Goal: Task Accomplishment & Management: Manage account settings

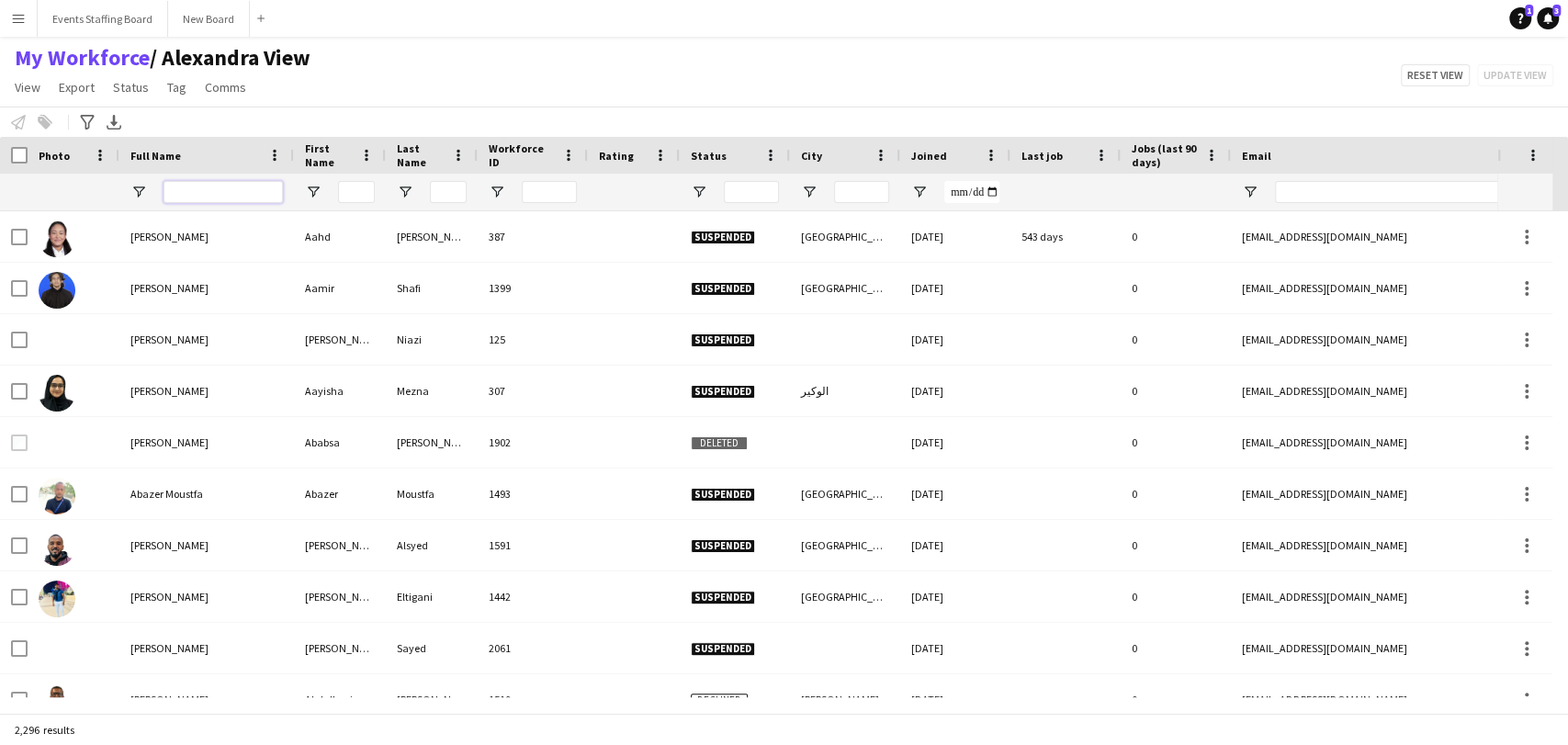
click at [205, 185] on input "Full Name Filter Input" at bounding box center [223, 192] width 120 height 22
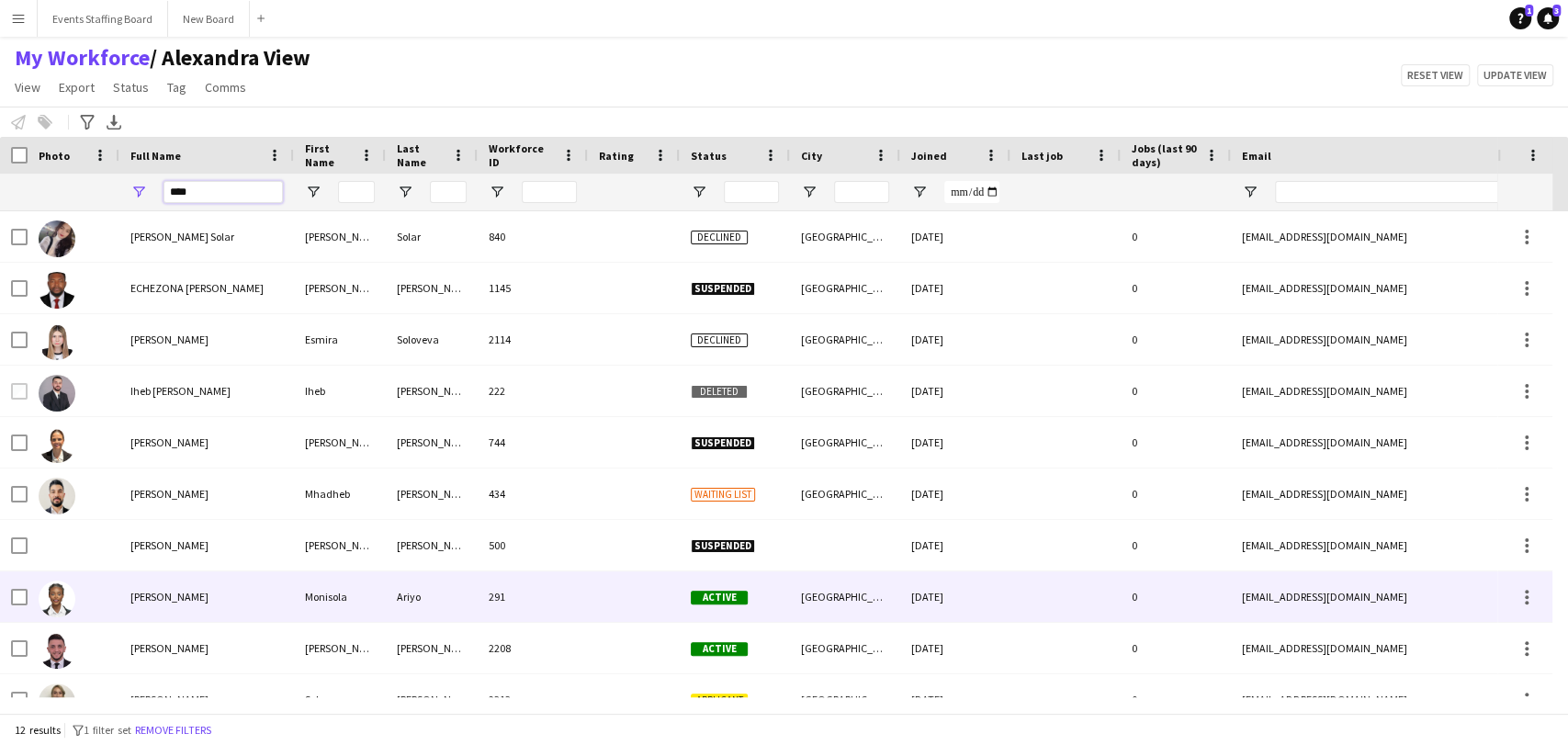
scroll to position [131, 0]
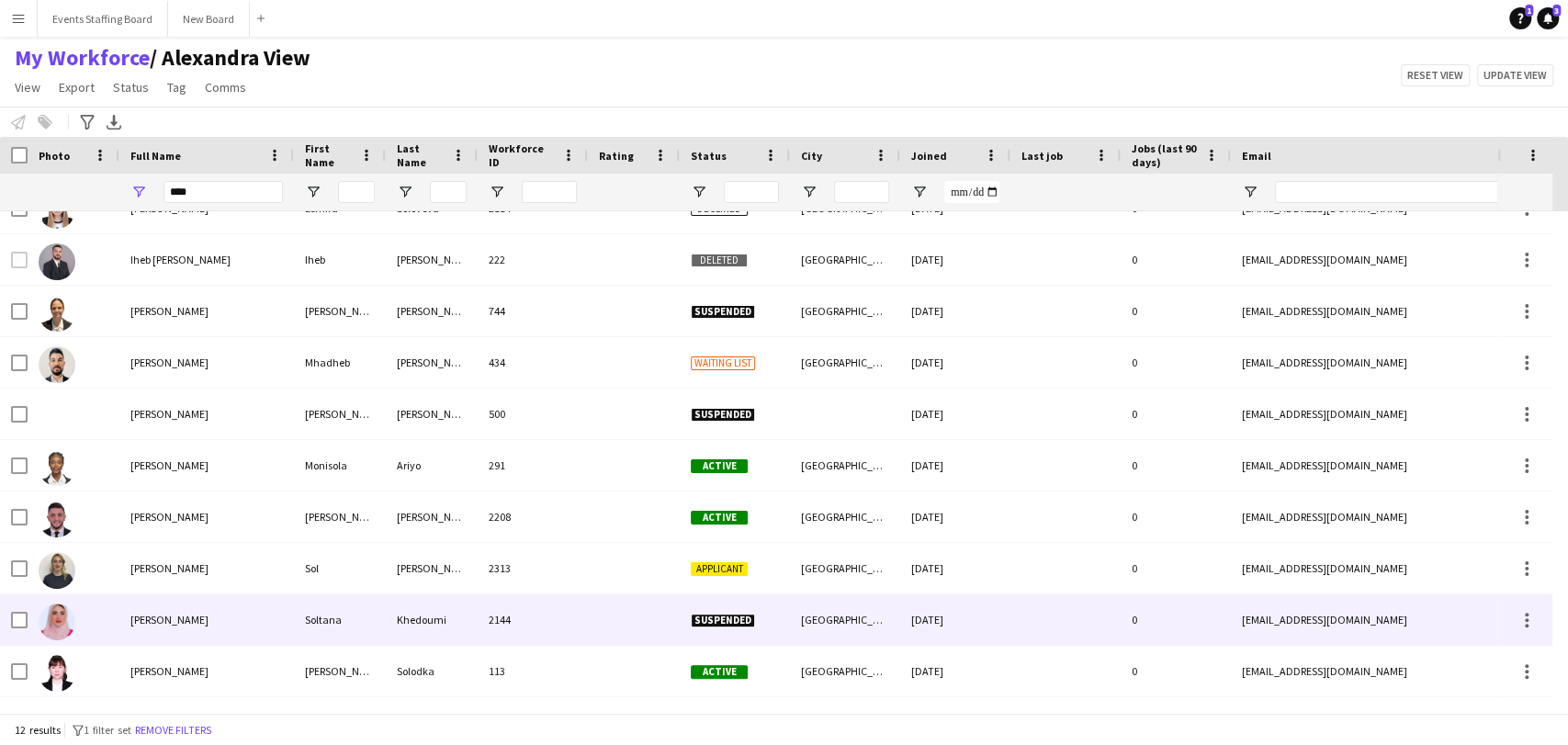
click at [168, 581] on div "[PERSON_NAME]" at bounding box center [206, 568] width 174 height 51
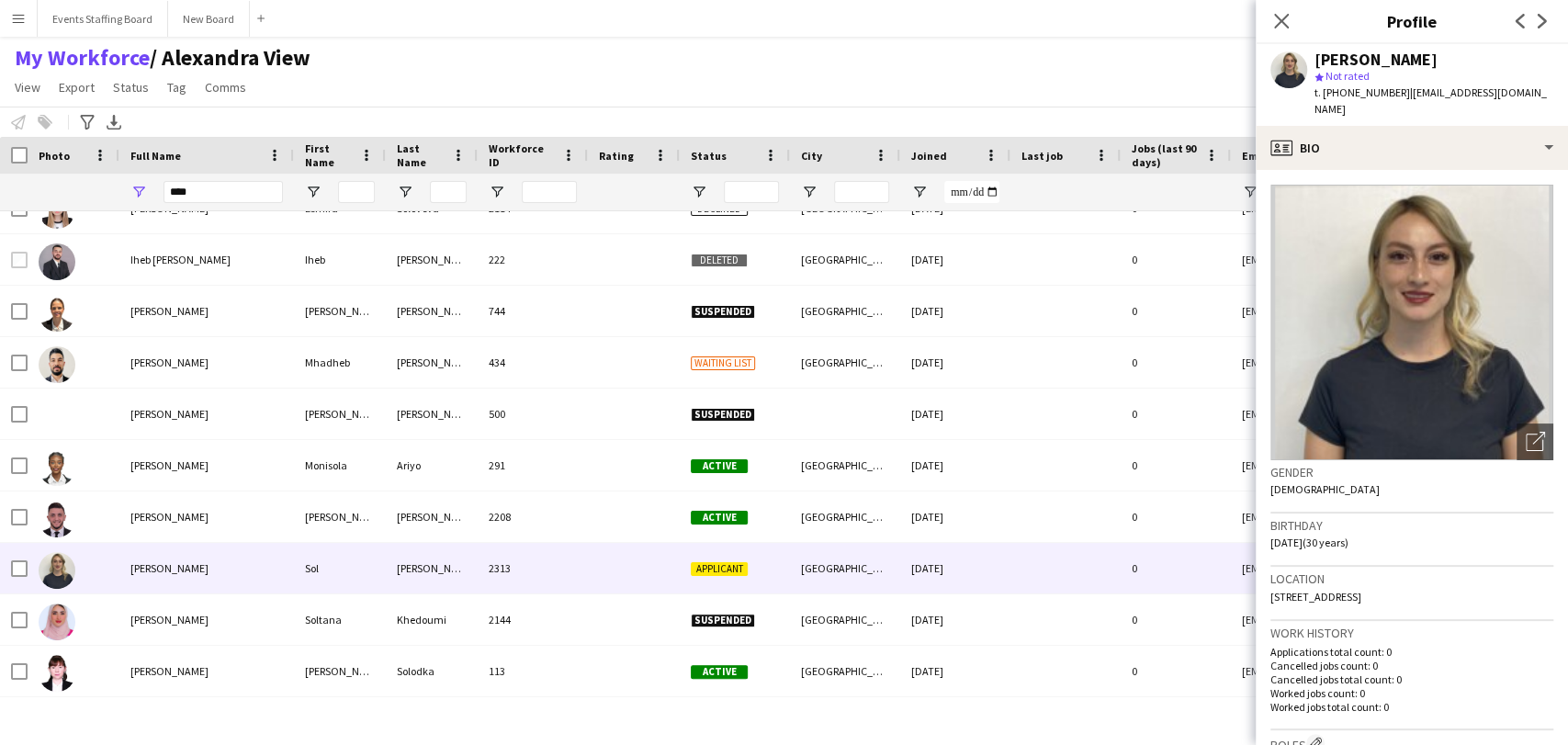
click at [1517, 401] on img at bounding box center [1411, 322] width 282 height 276
click at [1525, 431] on icon "Open photos pop-in" at bounding box center [1535, 441] width 19 height 19
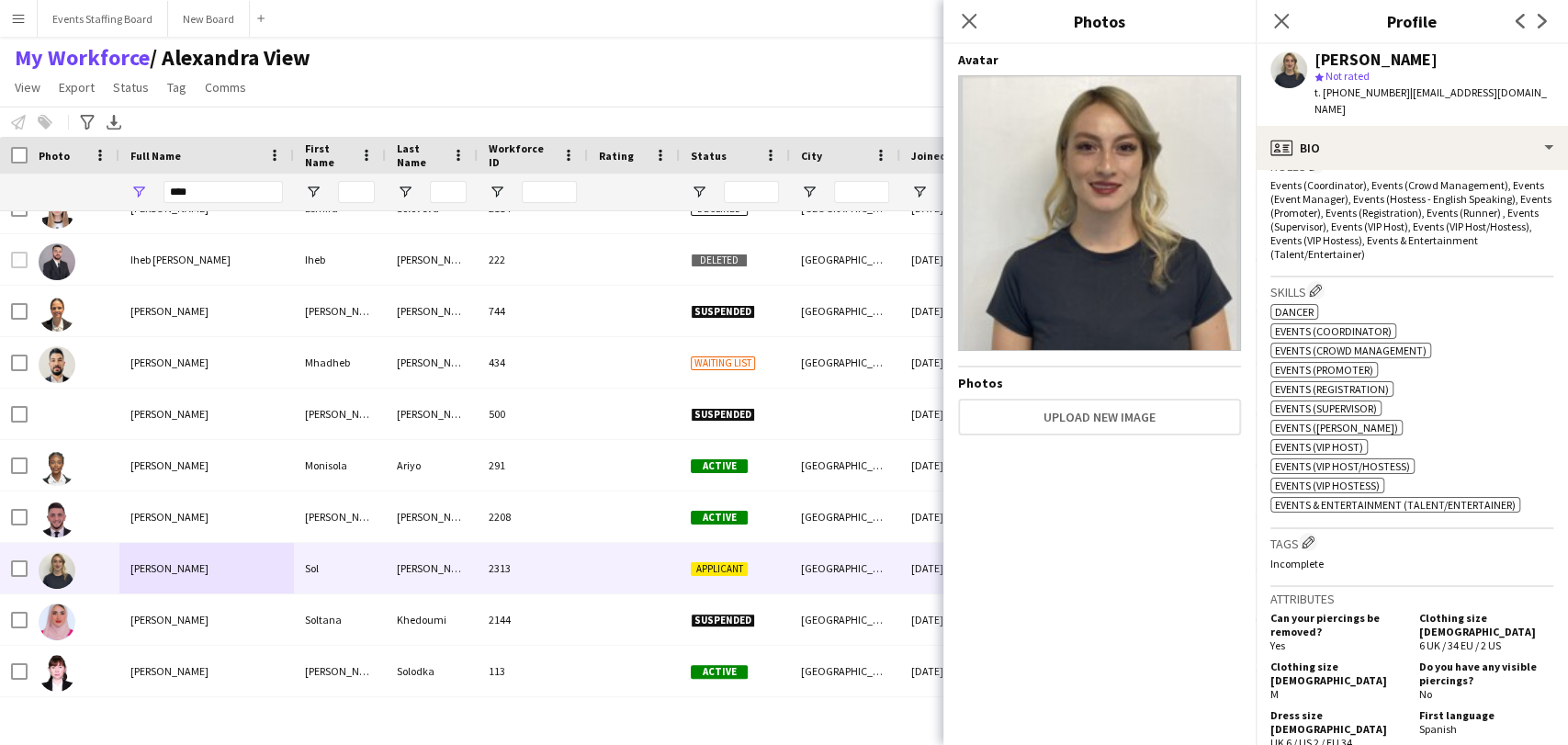
scroll to position [918, 0]
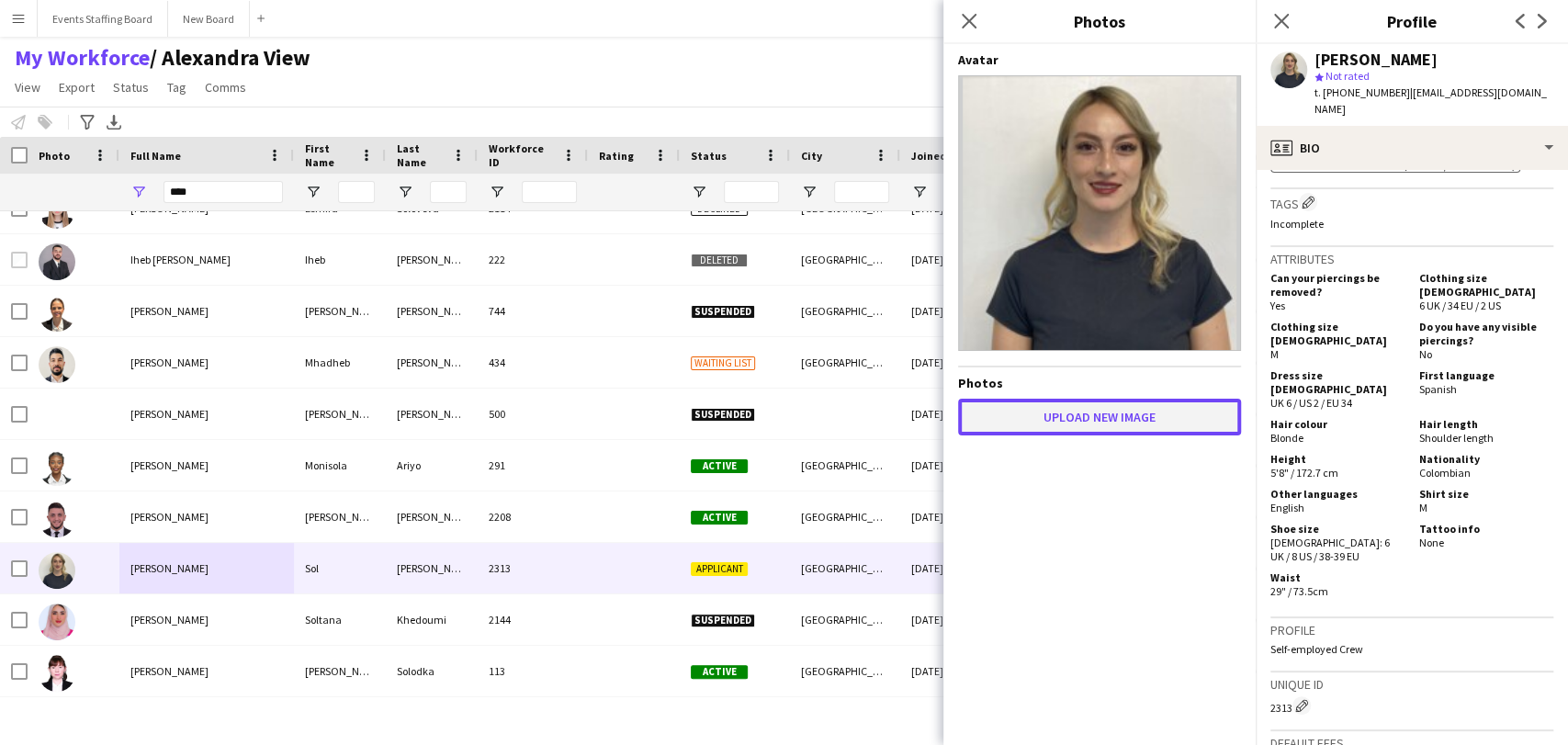
click at [1082, 400] on button "Upload new image" at bounding box center [1100, 417] width 282 height 37
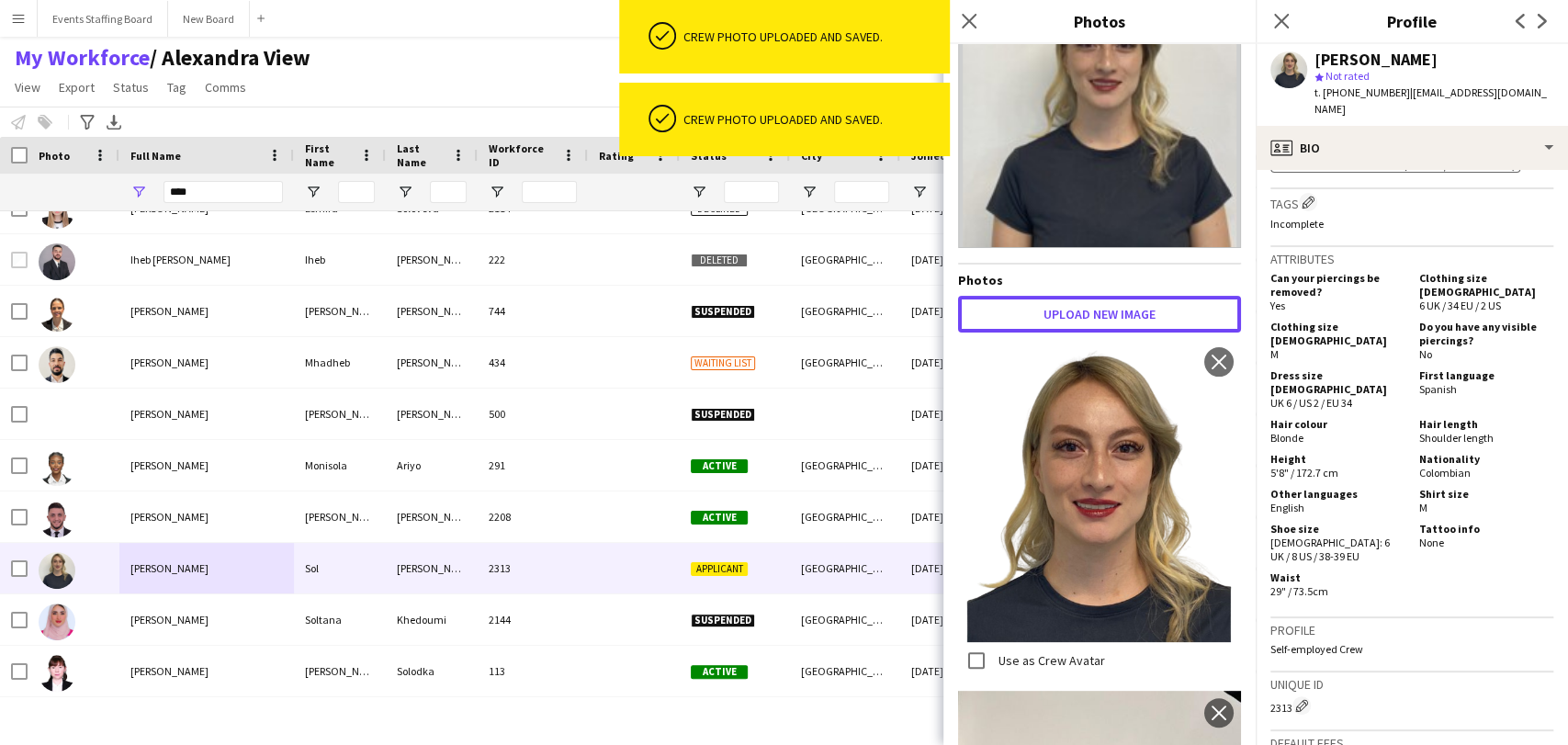
scroll to position [167, 0]
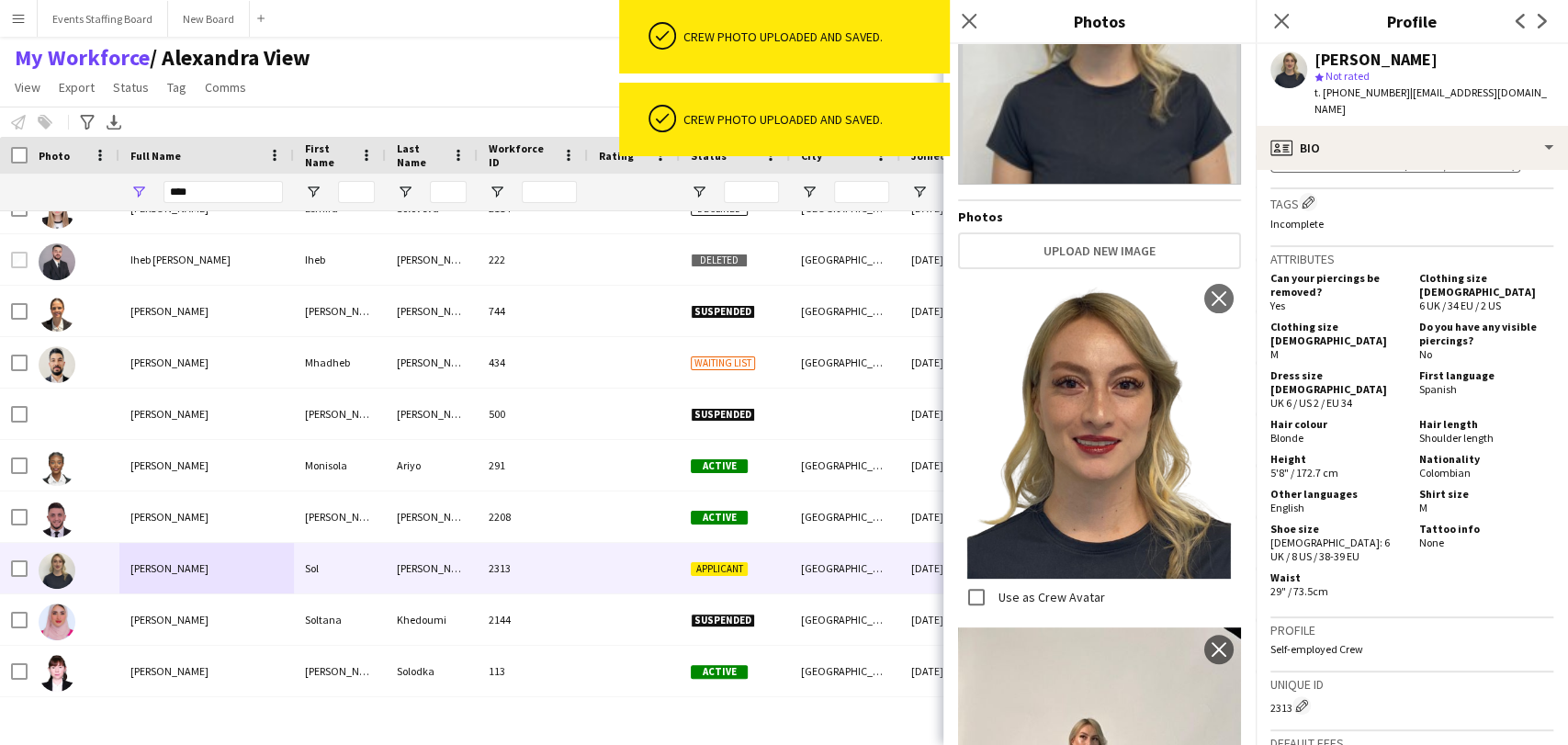
click at [1022, 588] on label "Use as Crew Avatar" at bounding box center [1049, 596] width 110 height 17
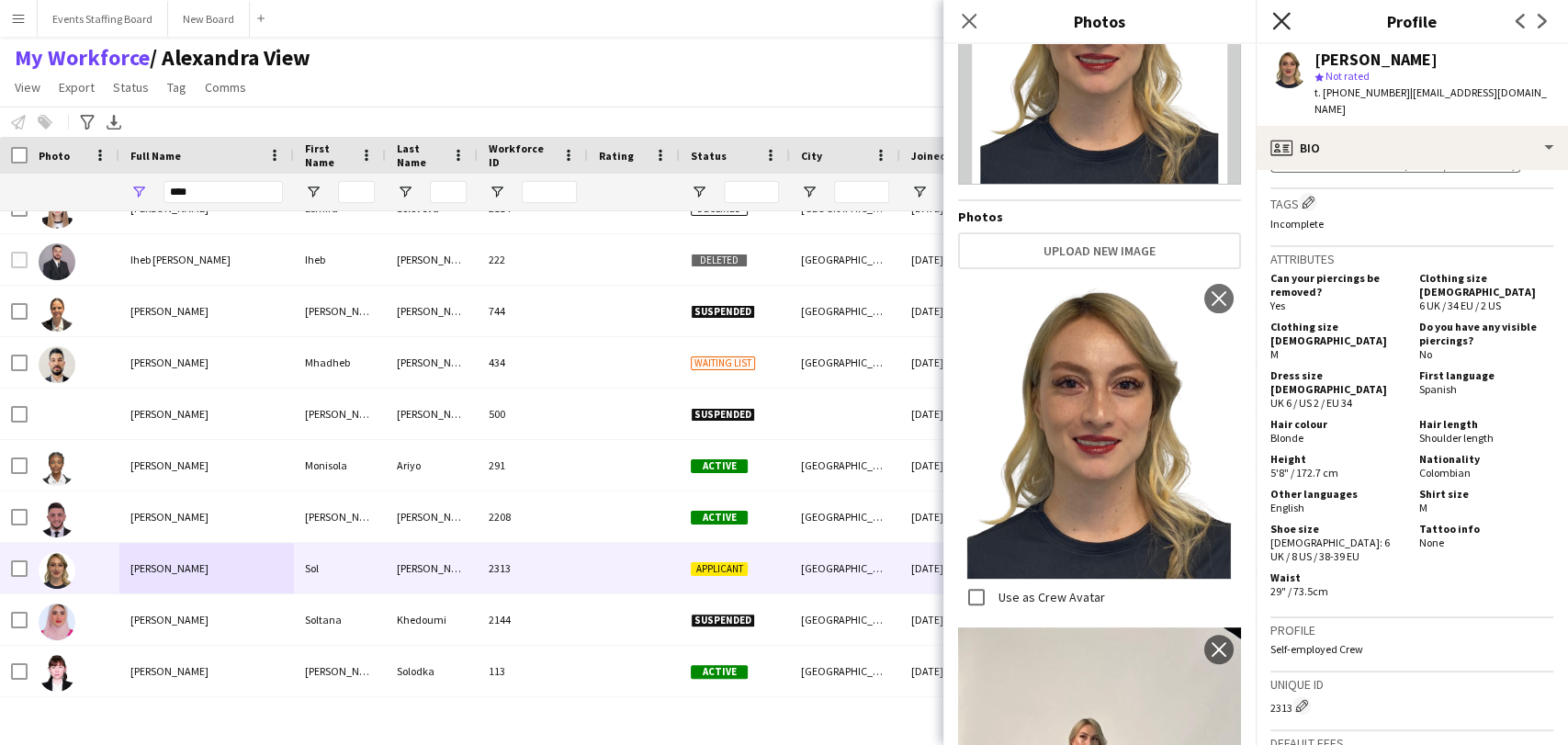
click at [1282, 22] on icon at bounding box center [1281, 20] width 18 height 18
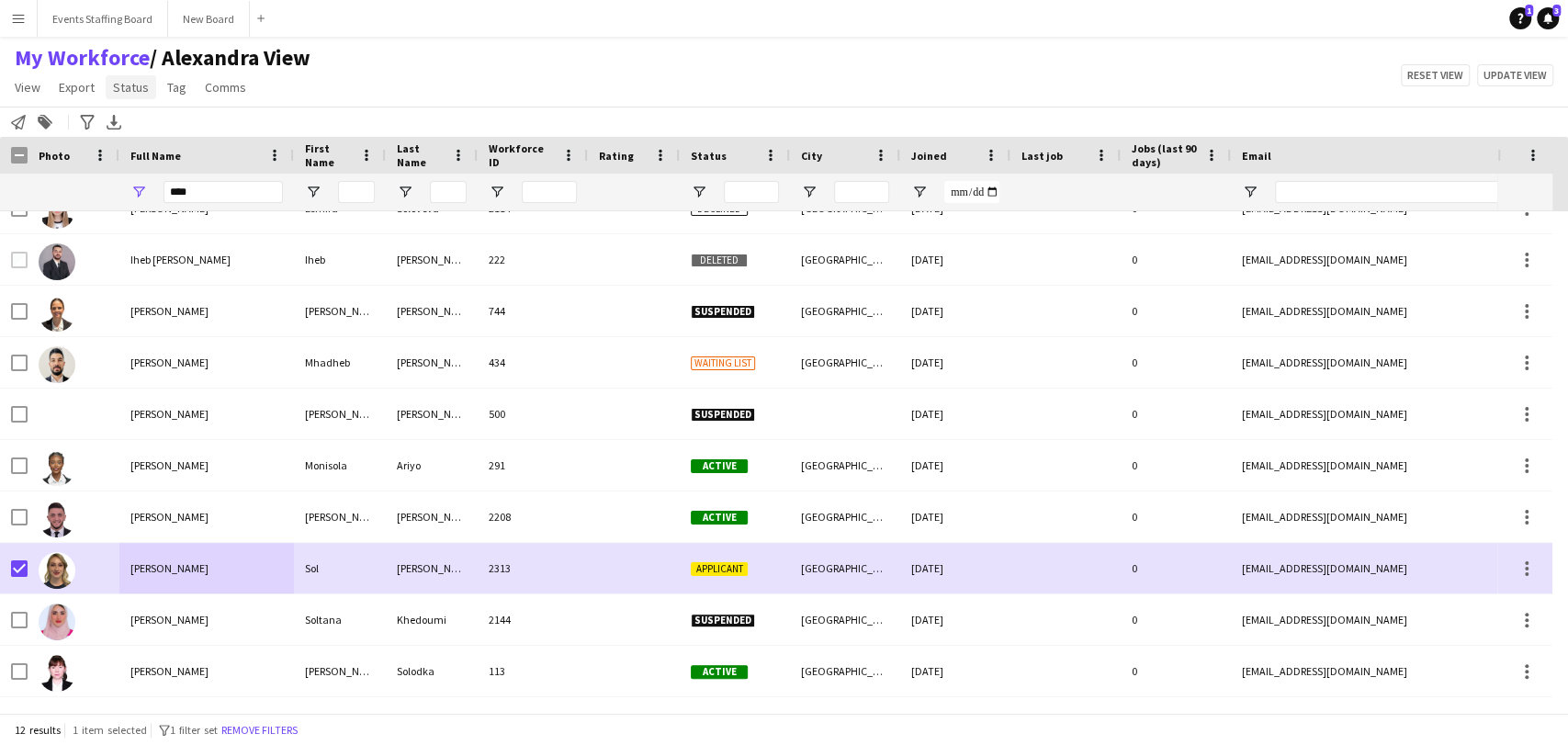
click at [131, 89] on span "Status" at bounding box center [131, 87] width 36 height 17
click at [175, 135] on link "Edit" at bounding box center [169, 127] width 129 height 39
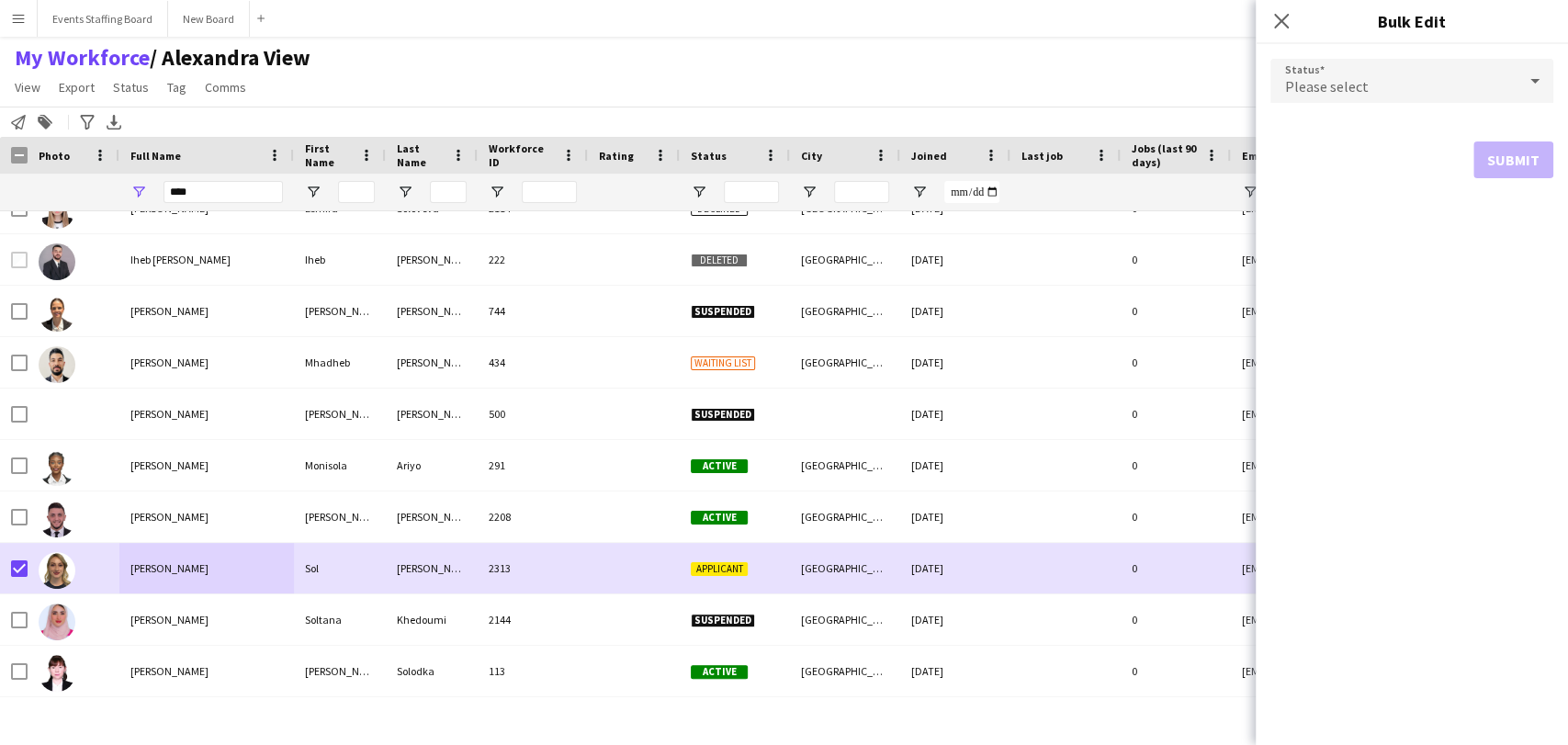
click at [1311, 102] on div "Please select" at bounding box center [1393, 80] width 246 height 44
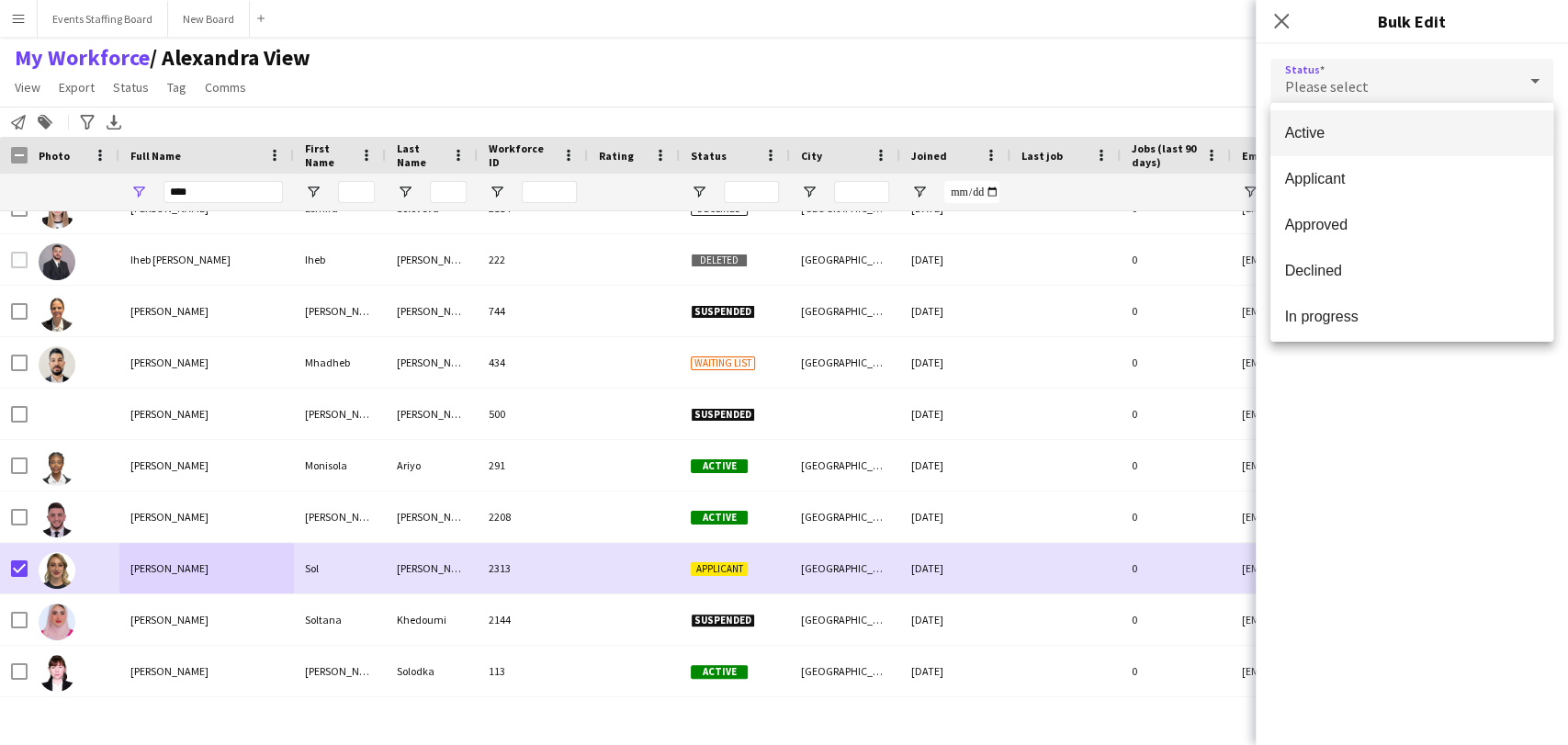
click at [1360, 126] on span "Active" at bounding box center [1411, 132] width 253 height 18
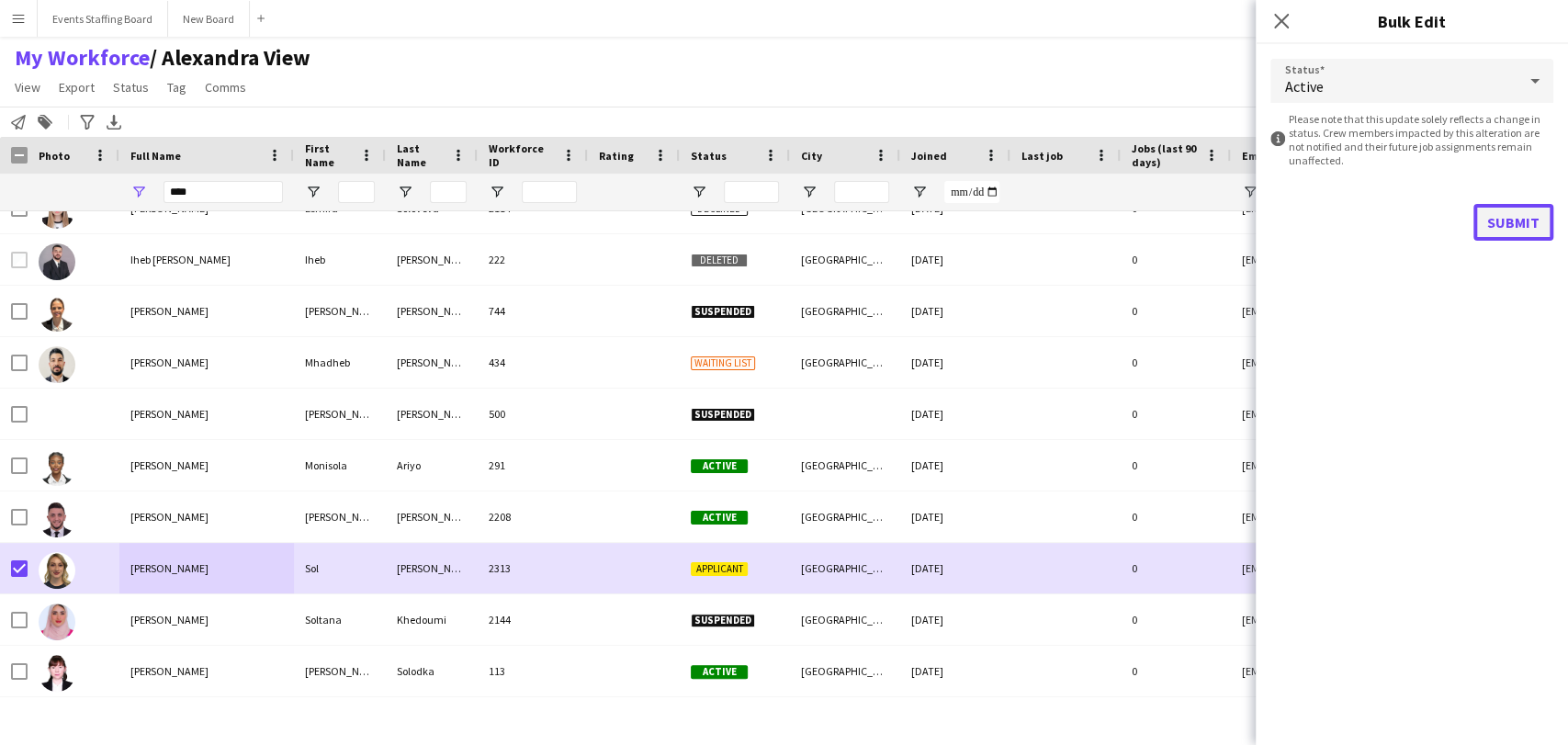
click at [1508, 232] on button "Submit" at bounding box center [1513, 222] width 80 height 37
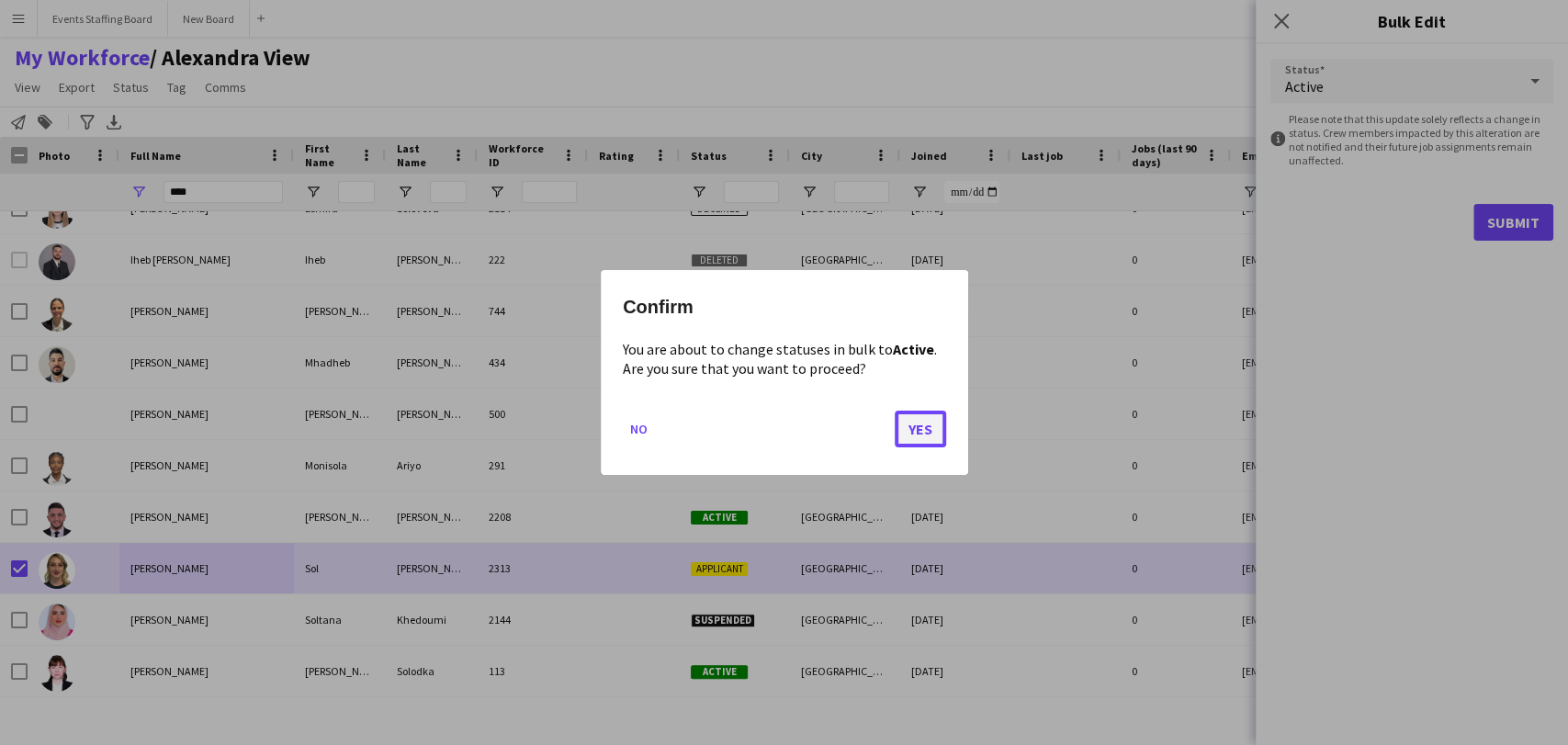
click at [930, 428] on button "Yes" at bounding box center [920, 429] width 52 height 37
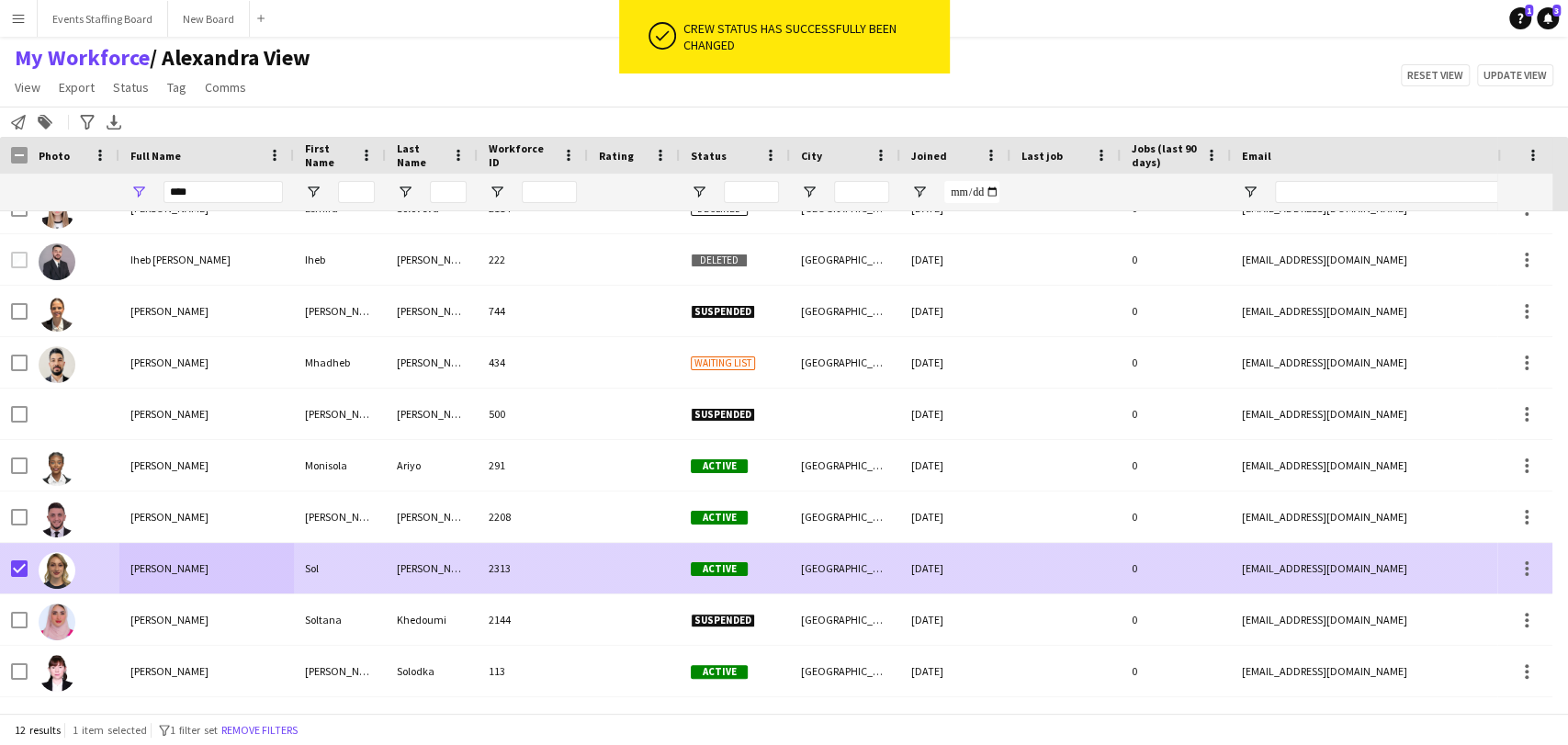
click at [165, 570] on span "[PERSON_NAME]" at bounding box center [169, 568] width 78 height 14
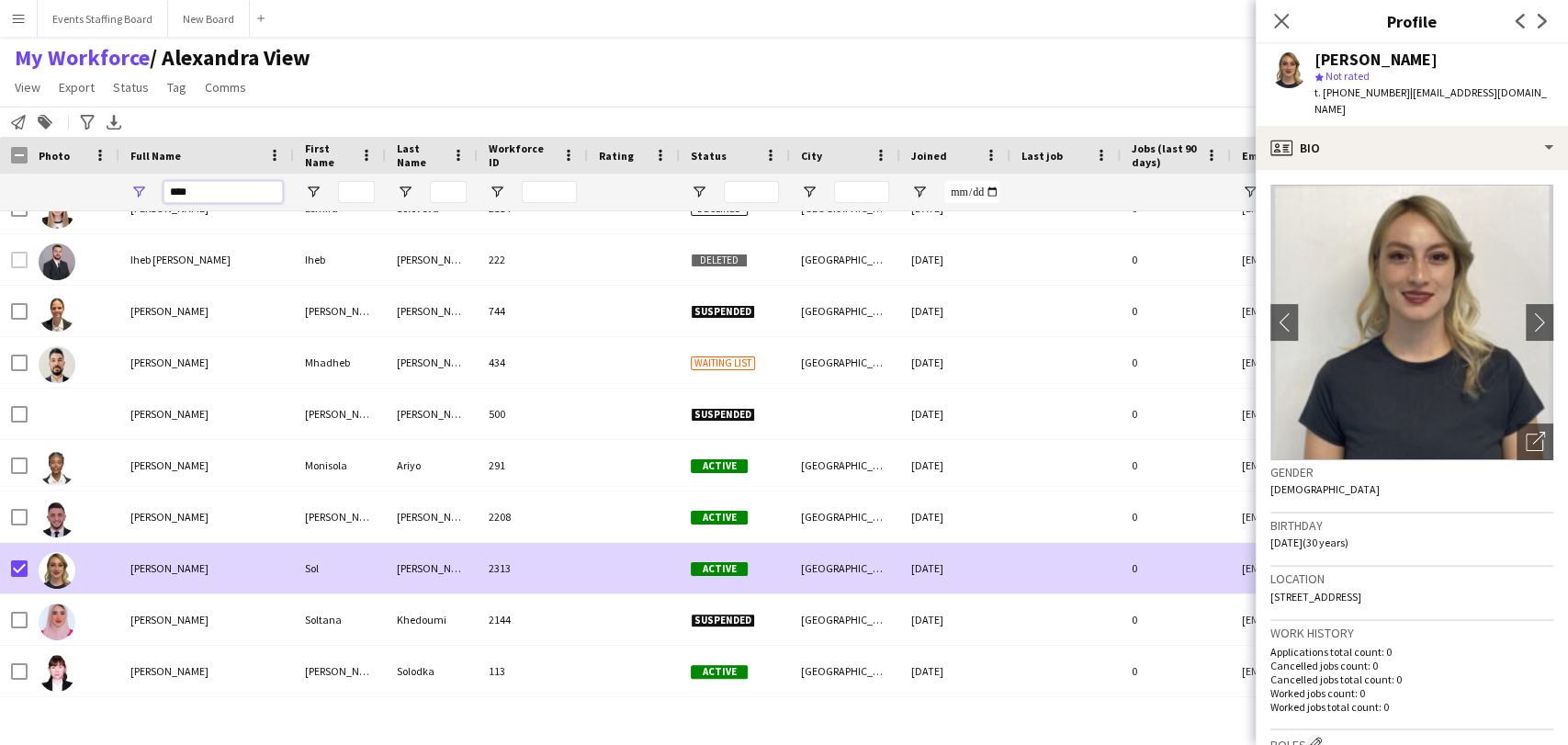
click at [192, 199] on input "***" at bounding box center [223, 192] width 120 height 22
type input "*"
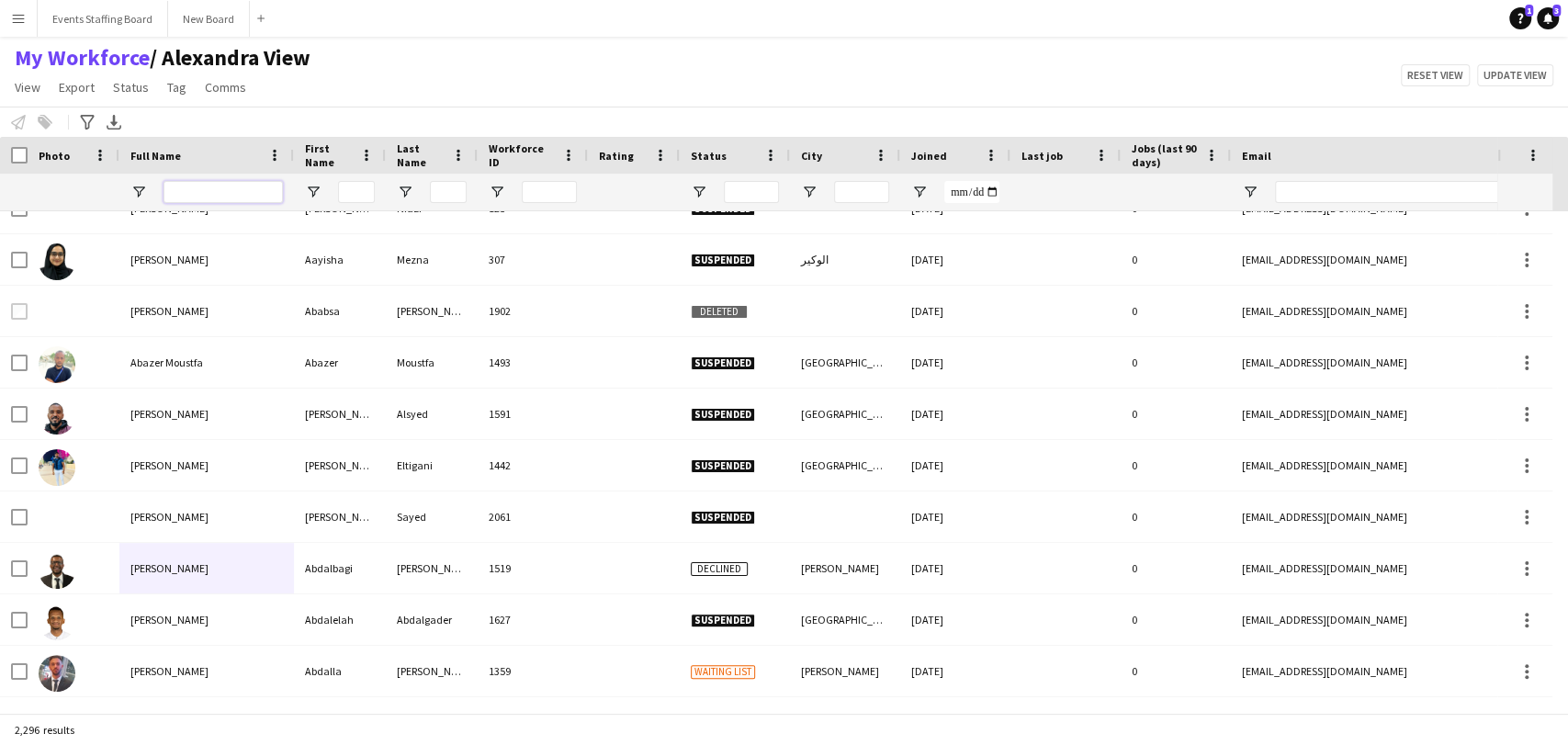
click at [202, 197] on input "Full Name Filter Input" at bounding box center [223, 192] width 120 height 22
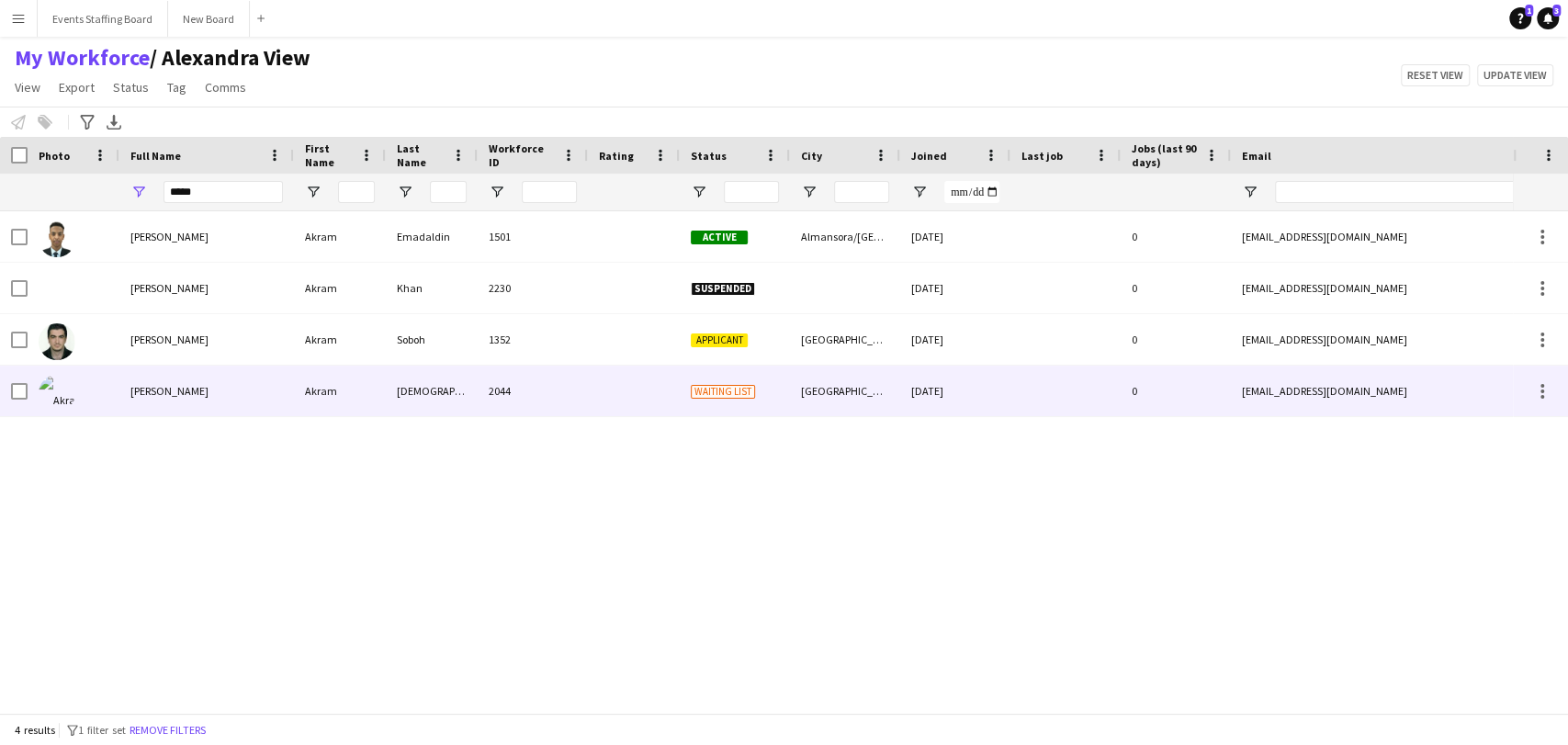
click at [142, 403] on div "[PERSON_NAME]" at bounding box center [206, 391] width 174 height 51
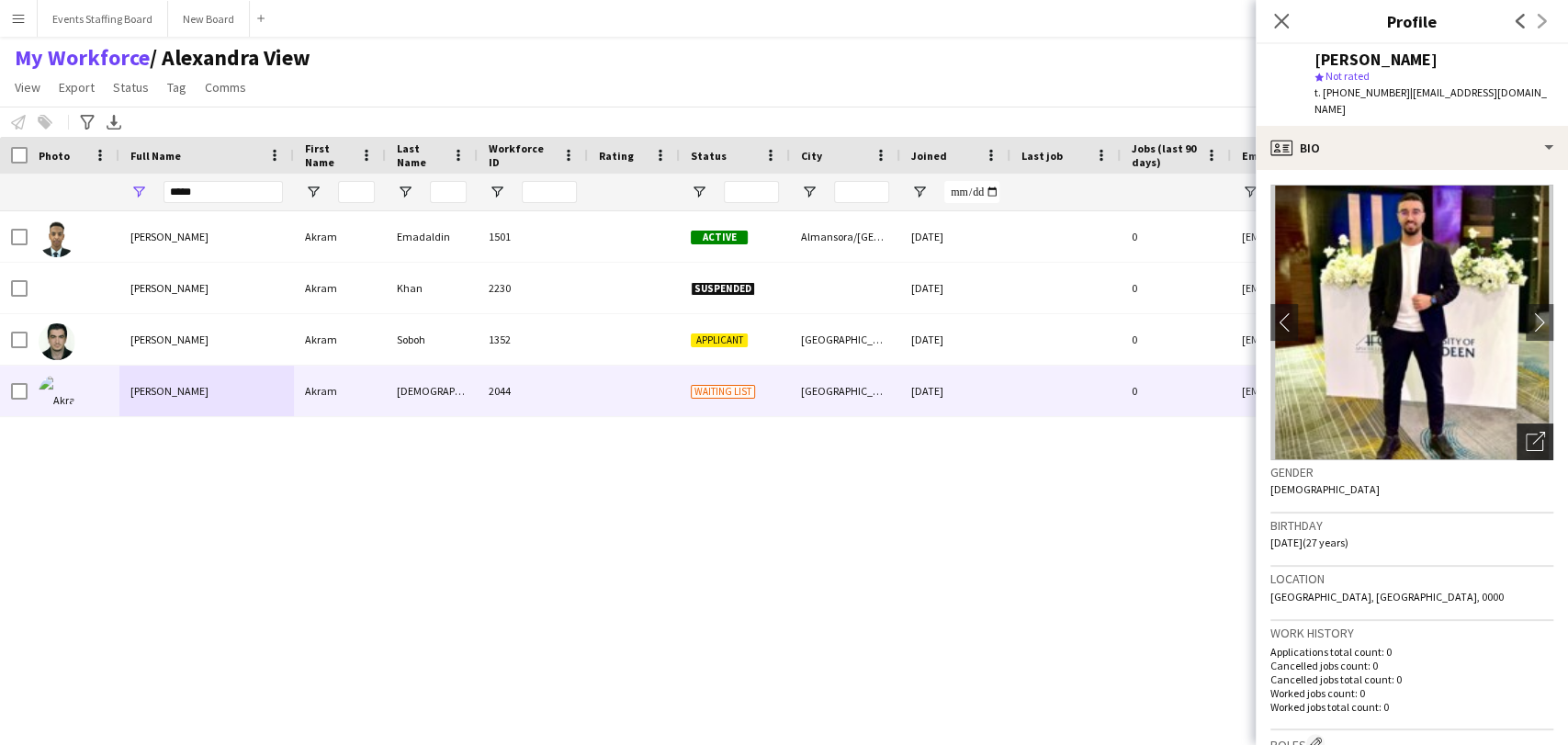
click at [1525, 431] on icon "Open photos pop-in" at bounding box center [1535, 441] width 19 height 19
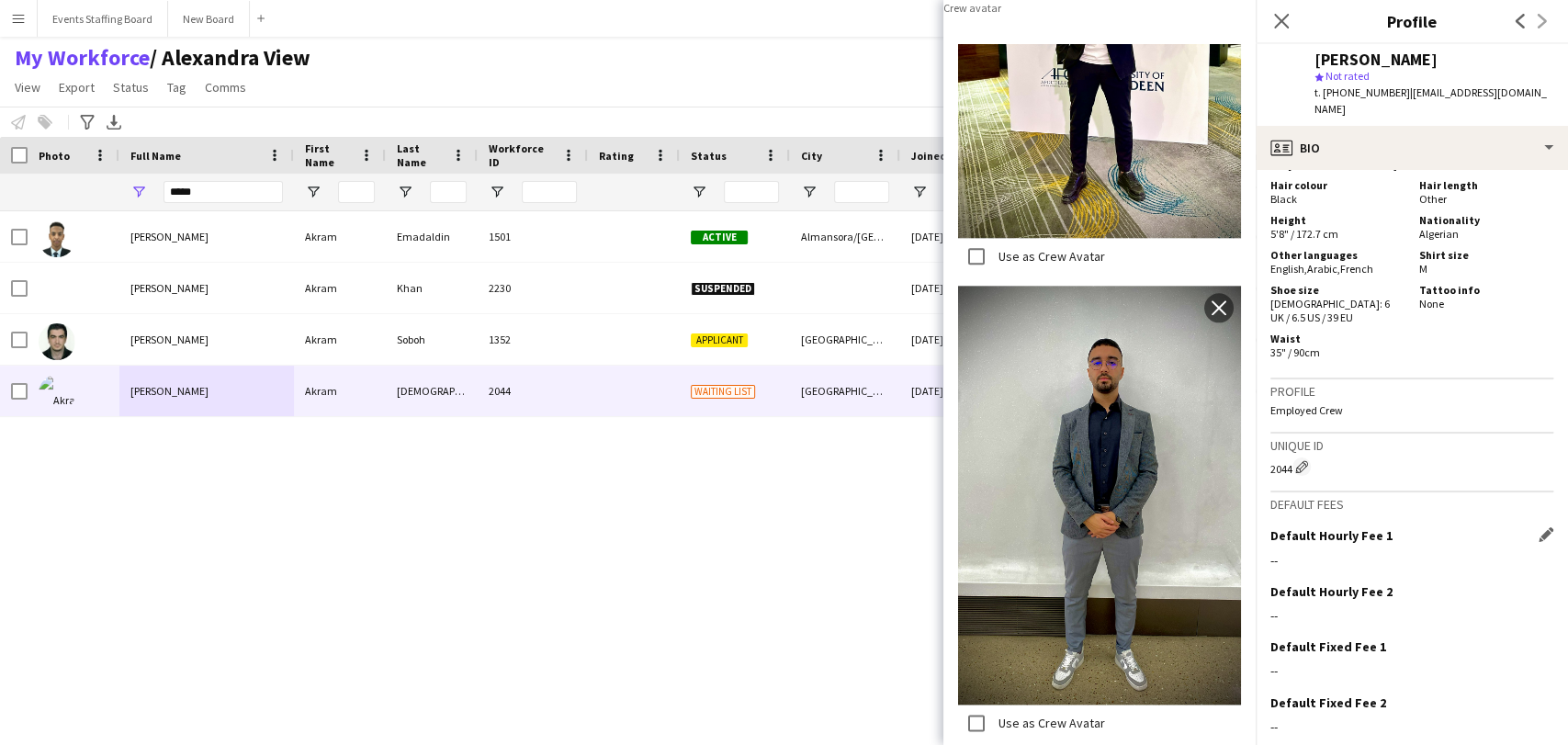
scroll to position [961, 0]
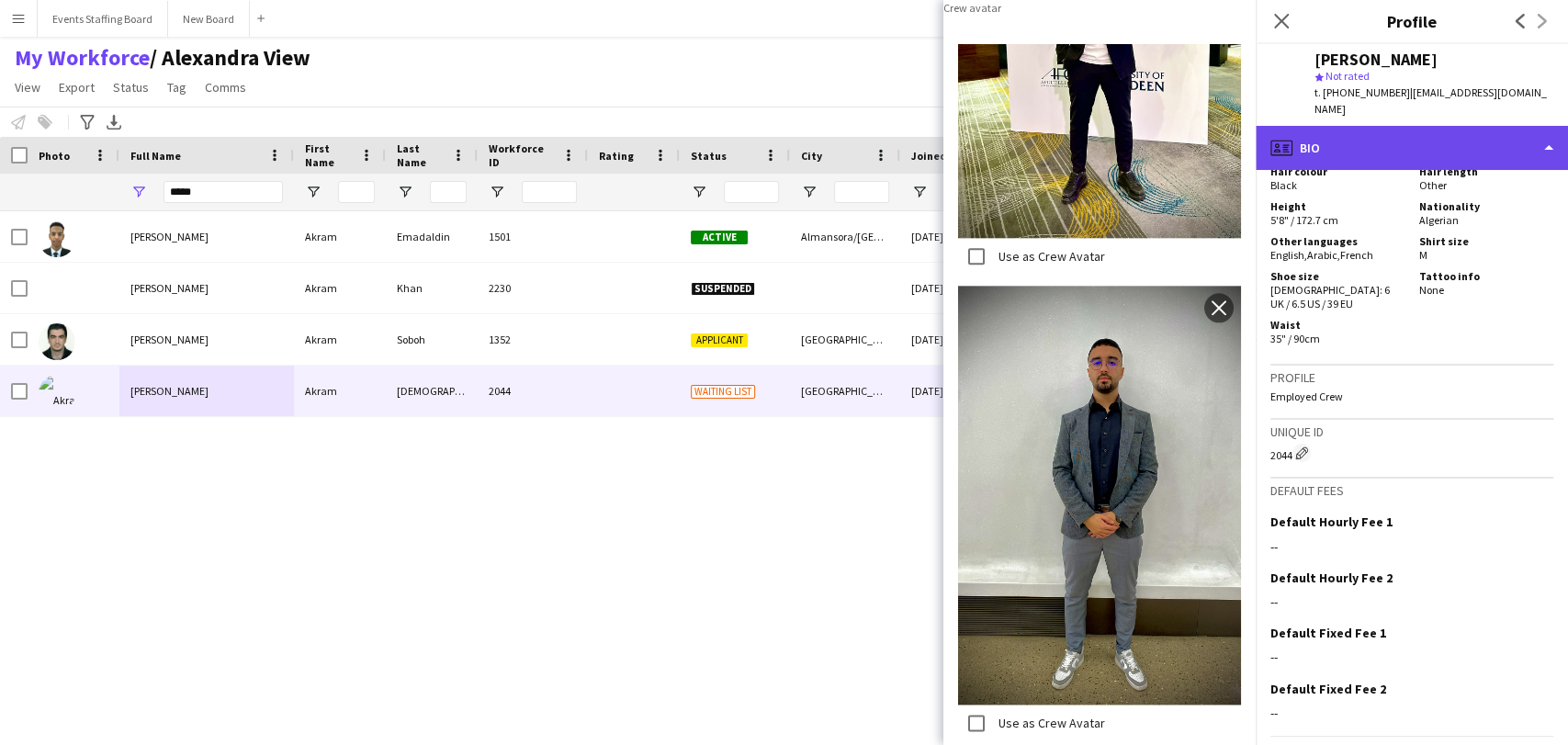
click at [1410, 126] on div "profile Bio" at bounding box center [1411, 147] width 313 height 44
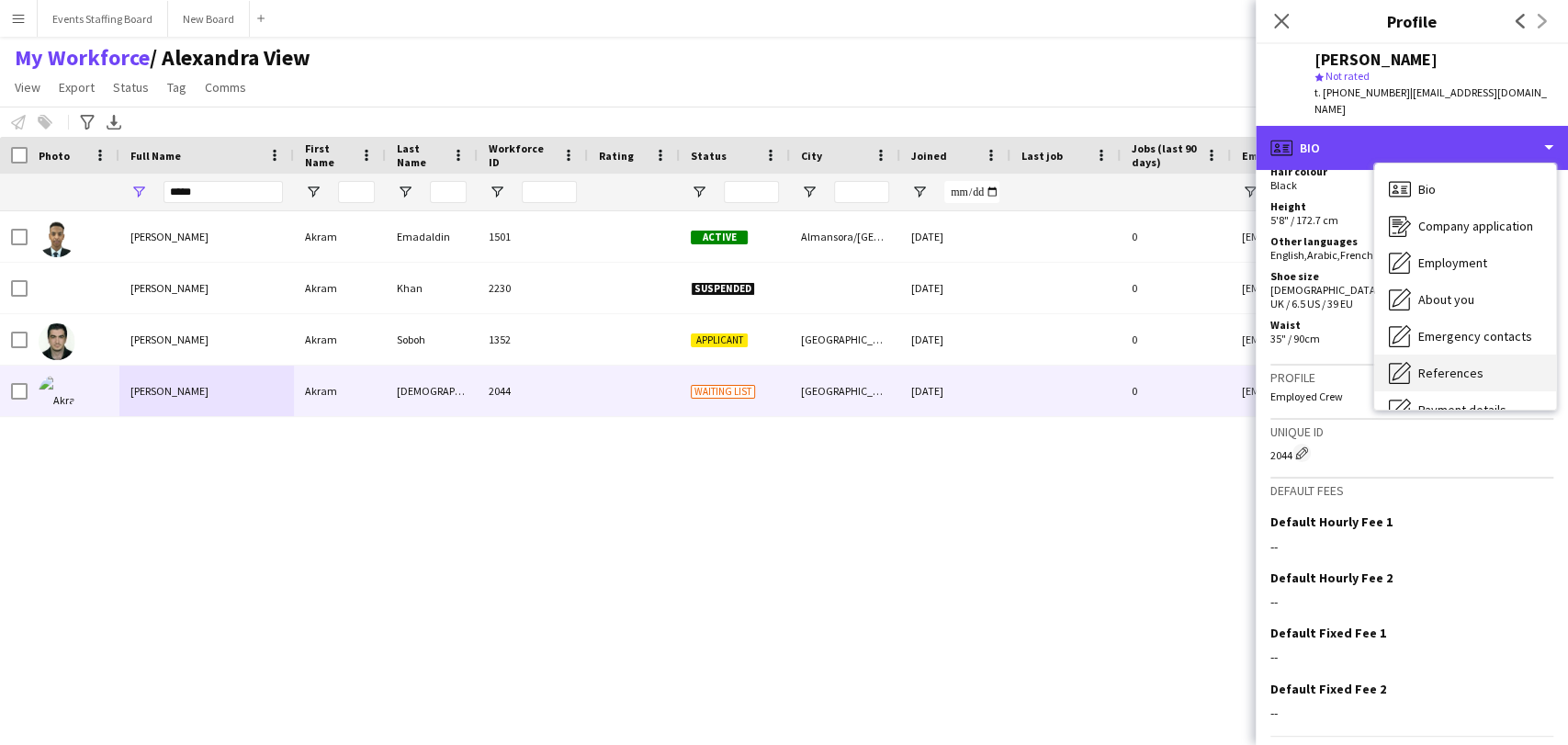
scroll to position [135, 0]
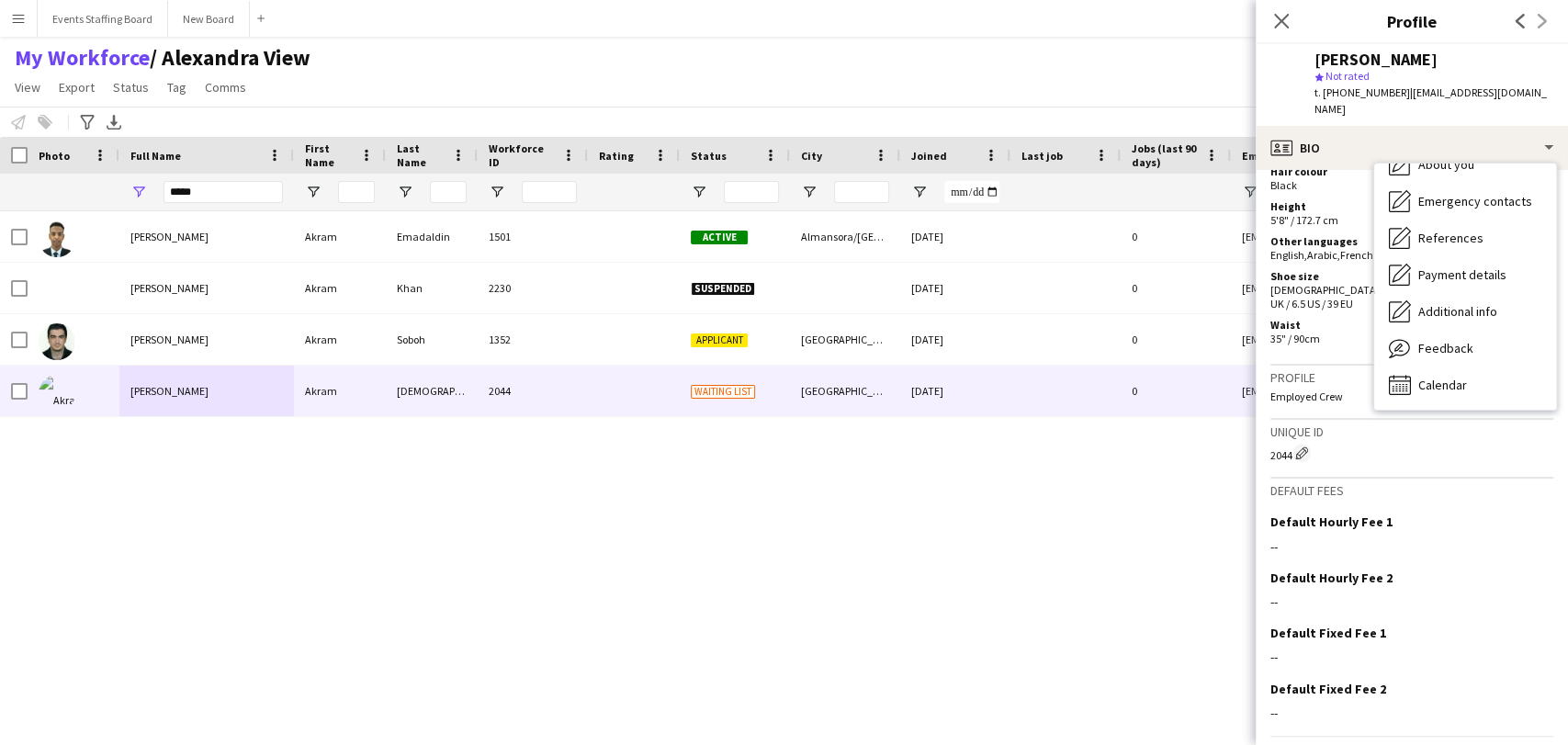
click at [933, 614] on div "[PERSON_NAME] [PERSON_NAME] Emadaldin 1501 Active Almansora/[GEOGRAPHIC_DATA] […" at bounding box center [756, 454] width 1512 height 486
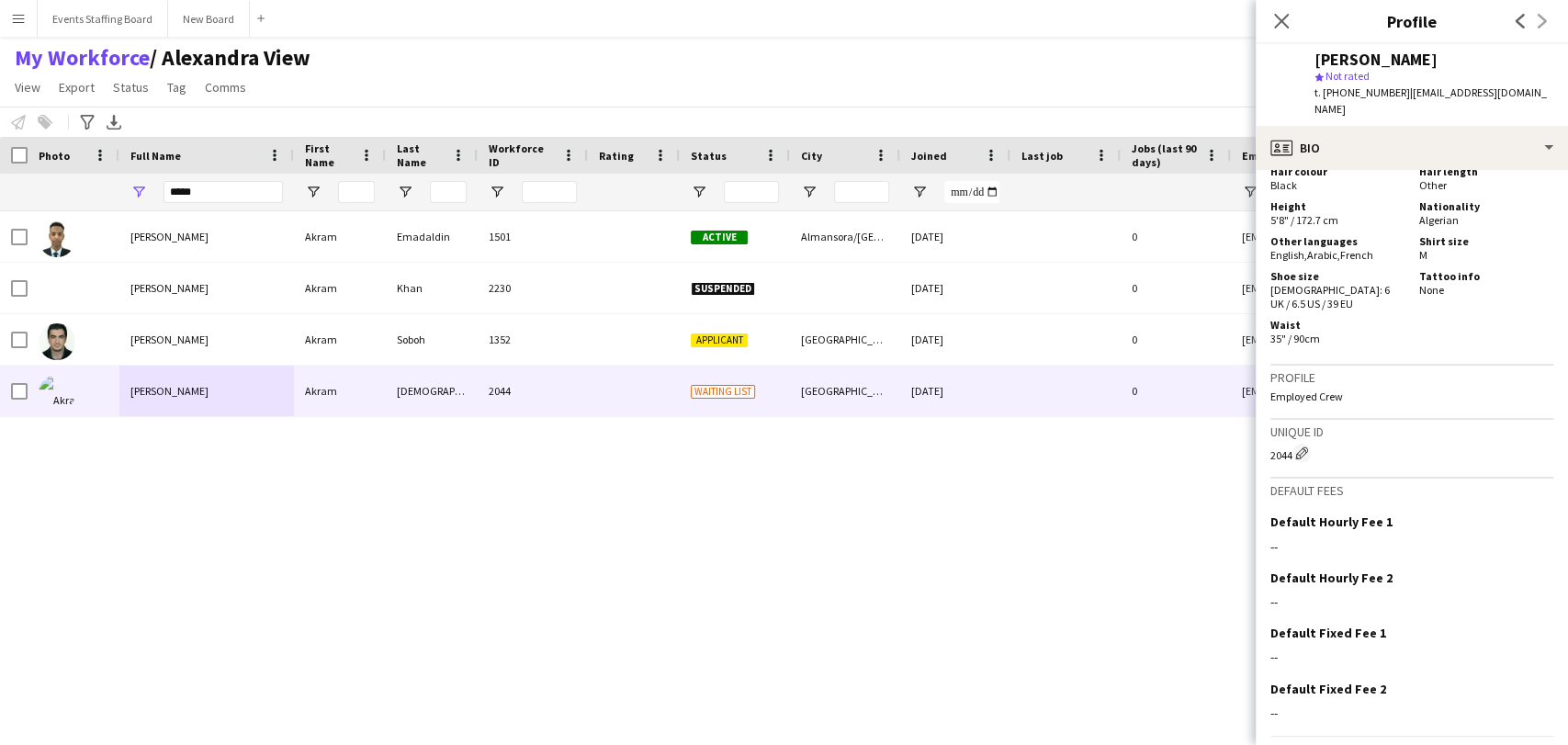
click at [1060, 535] on div "[PERSON_NAME] [PERSON_NAME] Emadaldin 1501 Active Almansora/[GEOGRAPHIC_DATA] […" at bounding box center [756, 454] width 1512 height 486
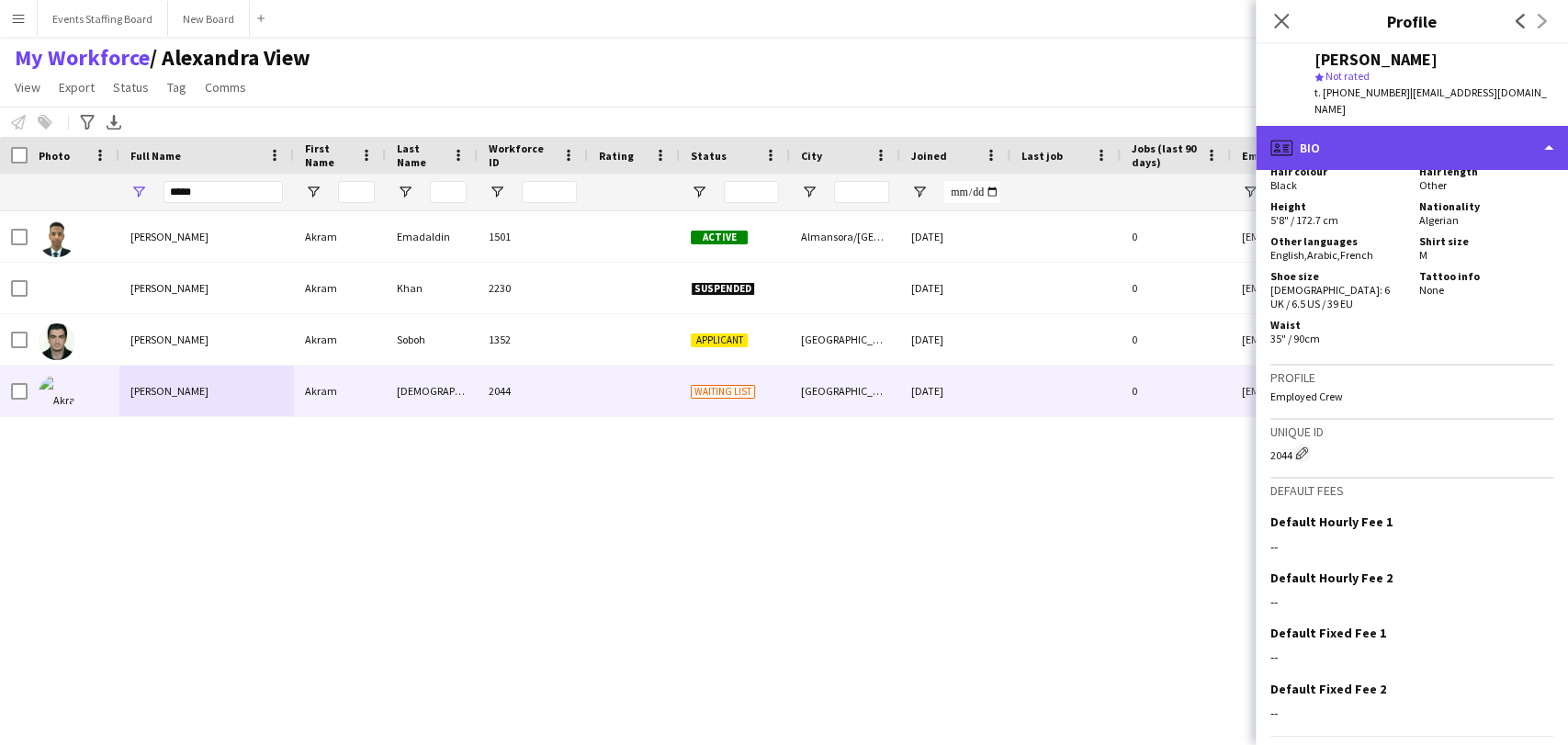
click at [1553, 126] on div "profile Bio" at bounding box center [1411, 147] width 313 height 44
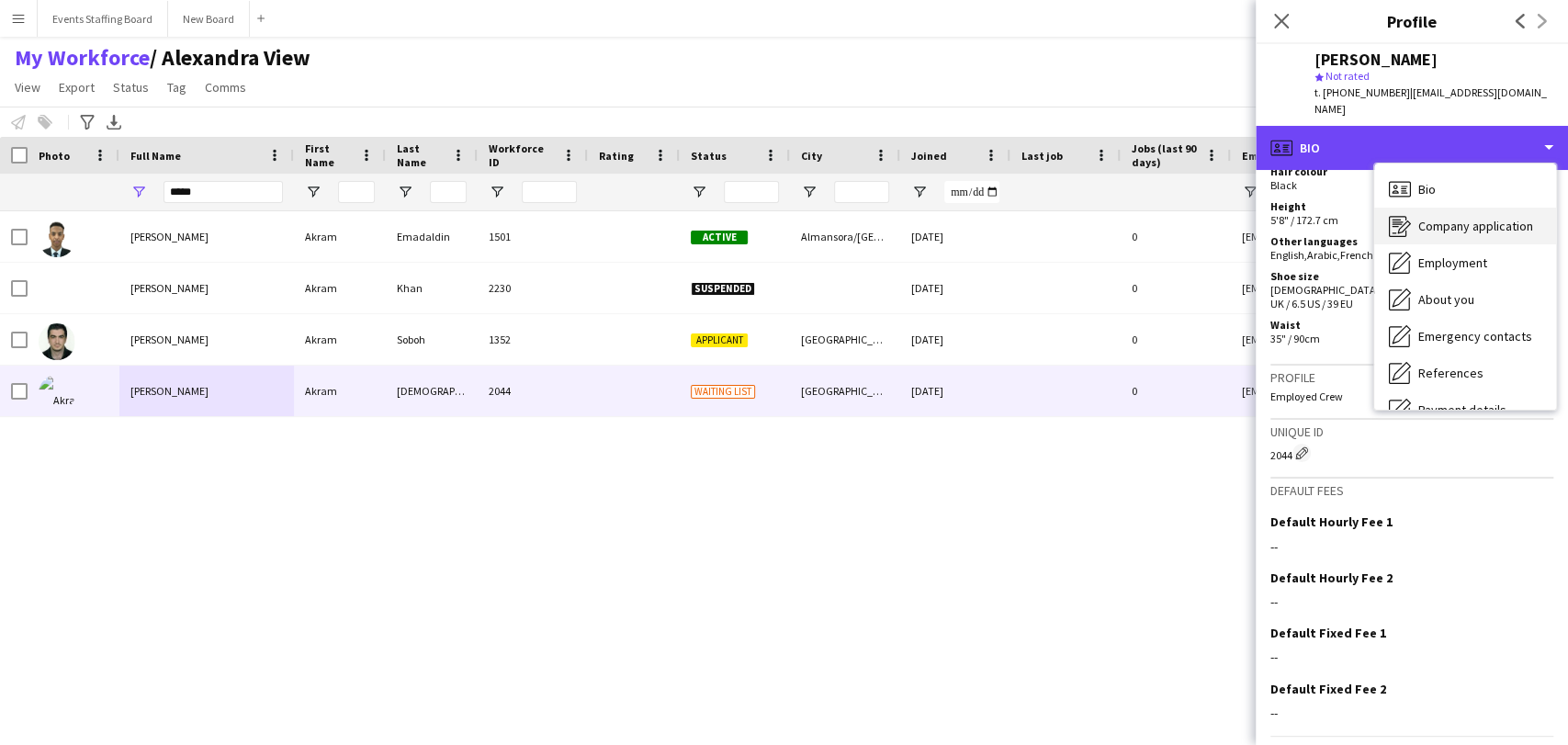
scroll to position [0, 0]
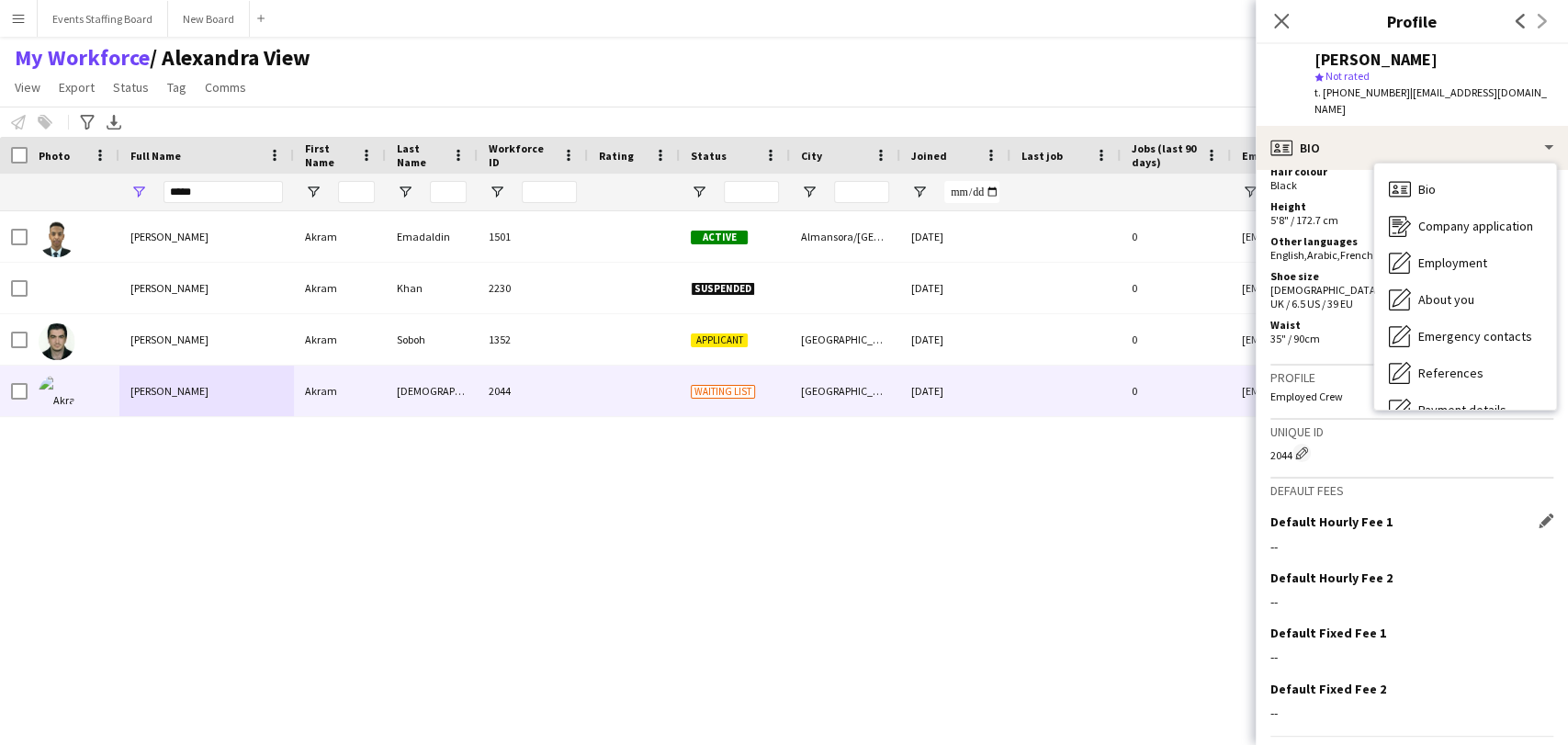
click at [1431, 513] on div "Default Hourly Fee 1 Edit this field --" at bounding box center [1411, 540] width 282 height 56
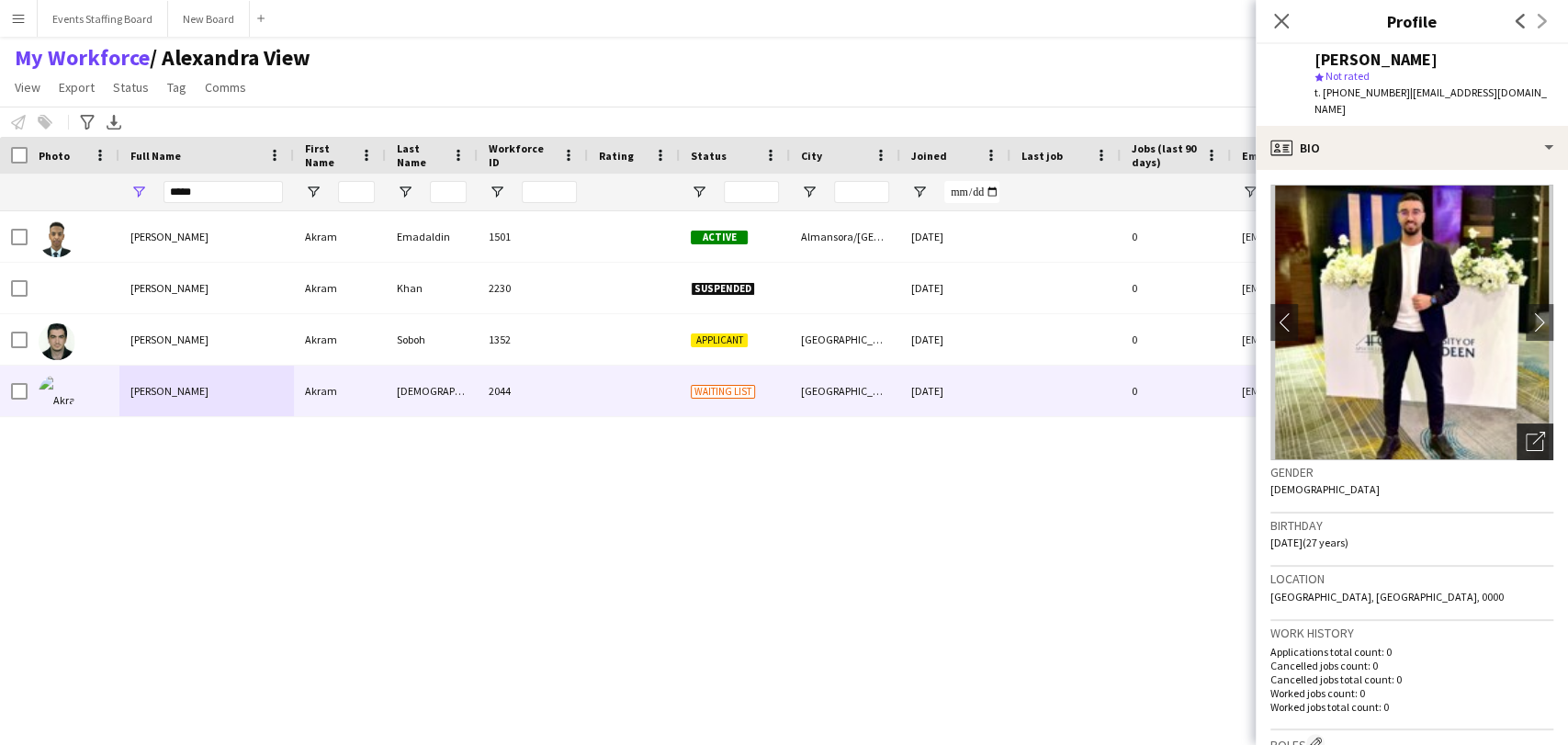
click at [1516, 424] on div "Open photos pop-in" at bounding box center [1535, 442] width 37 height 37
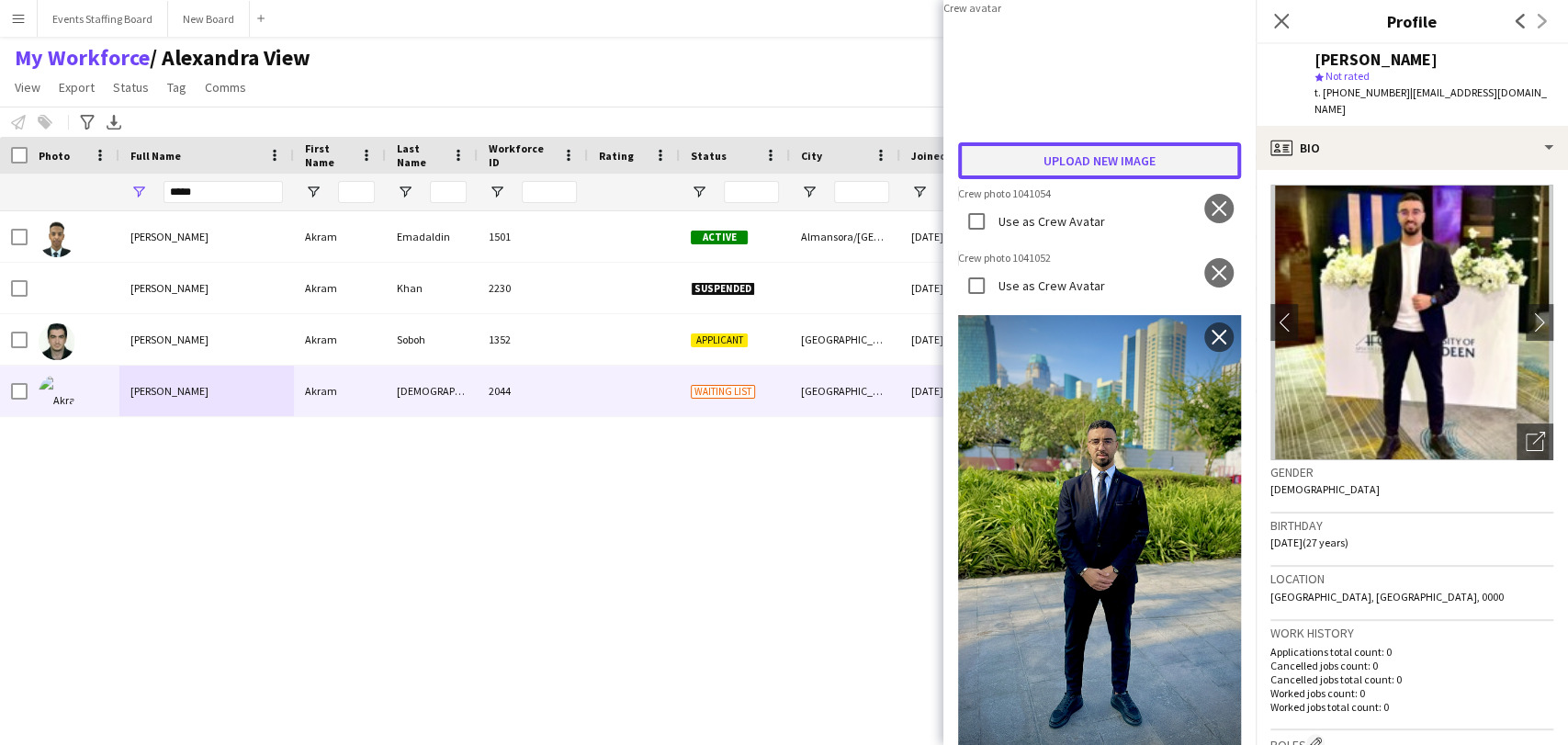
click at [1113, 179] on button "Upload new image" at bounding box center [1100, 161] width 282 height 37
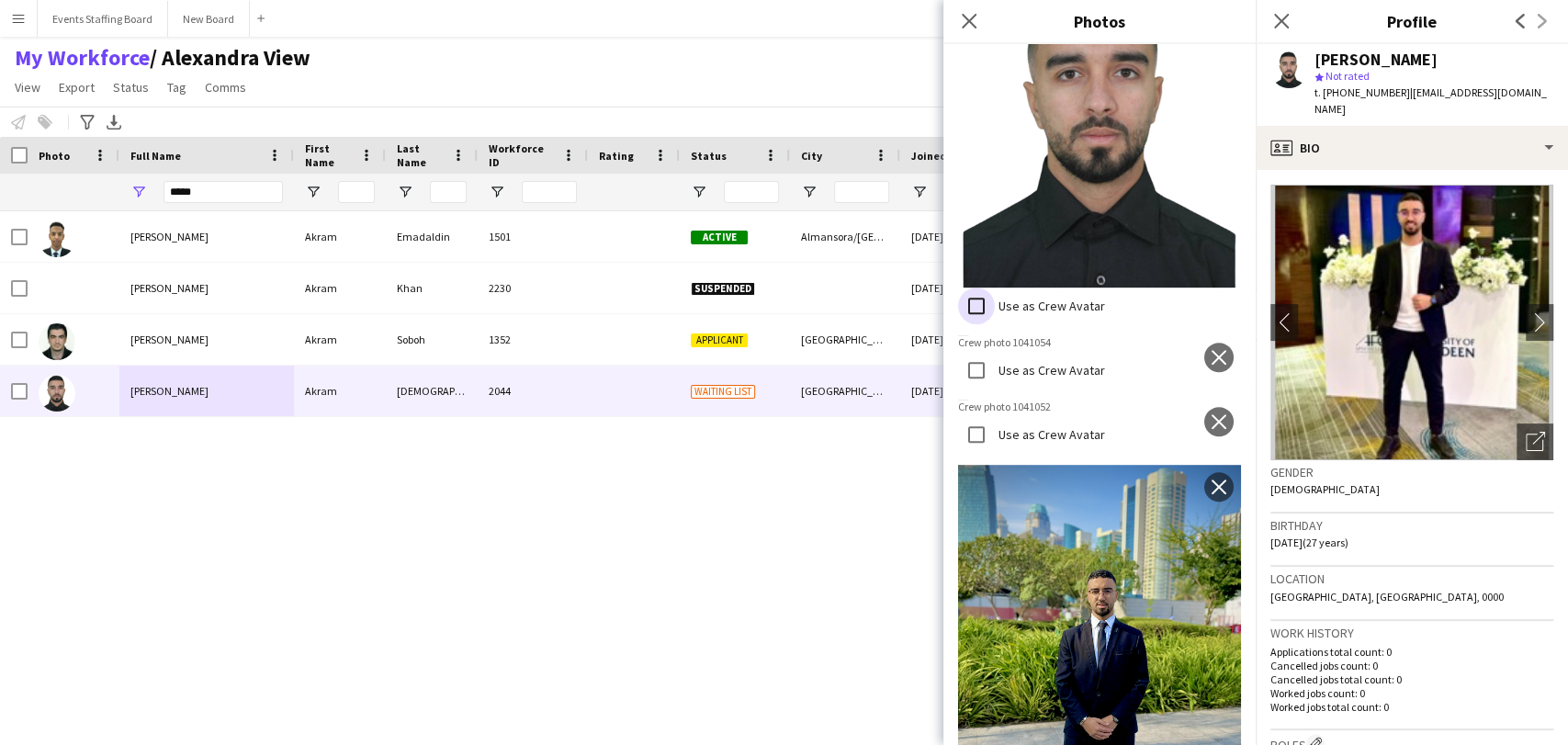
scroll to position [509, 0]
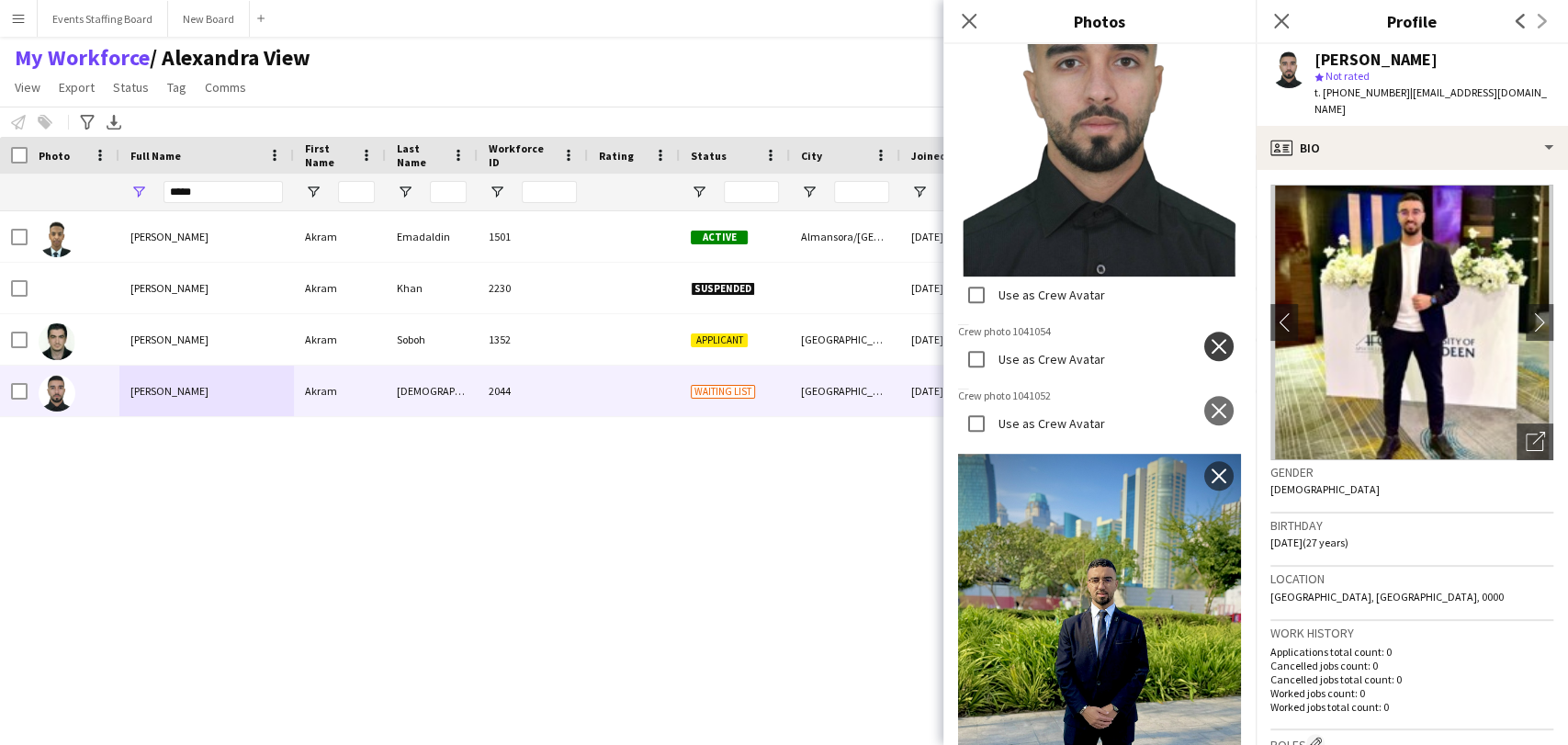
click at [1206, 333] on button "close" at bounding box center [1218, 346] width 29 height 29
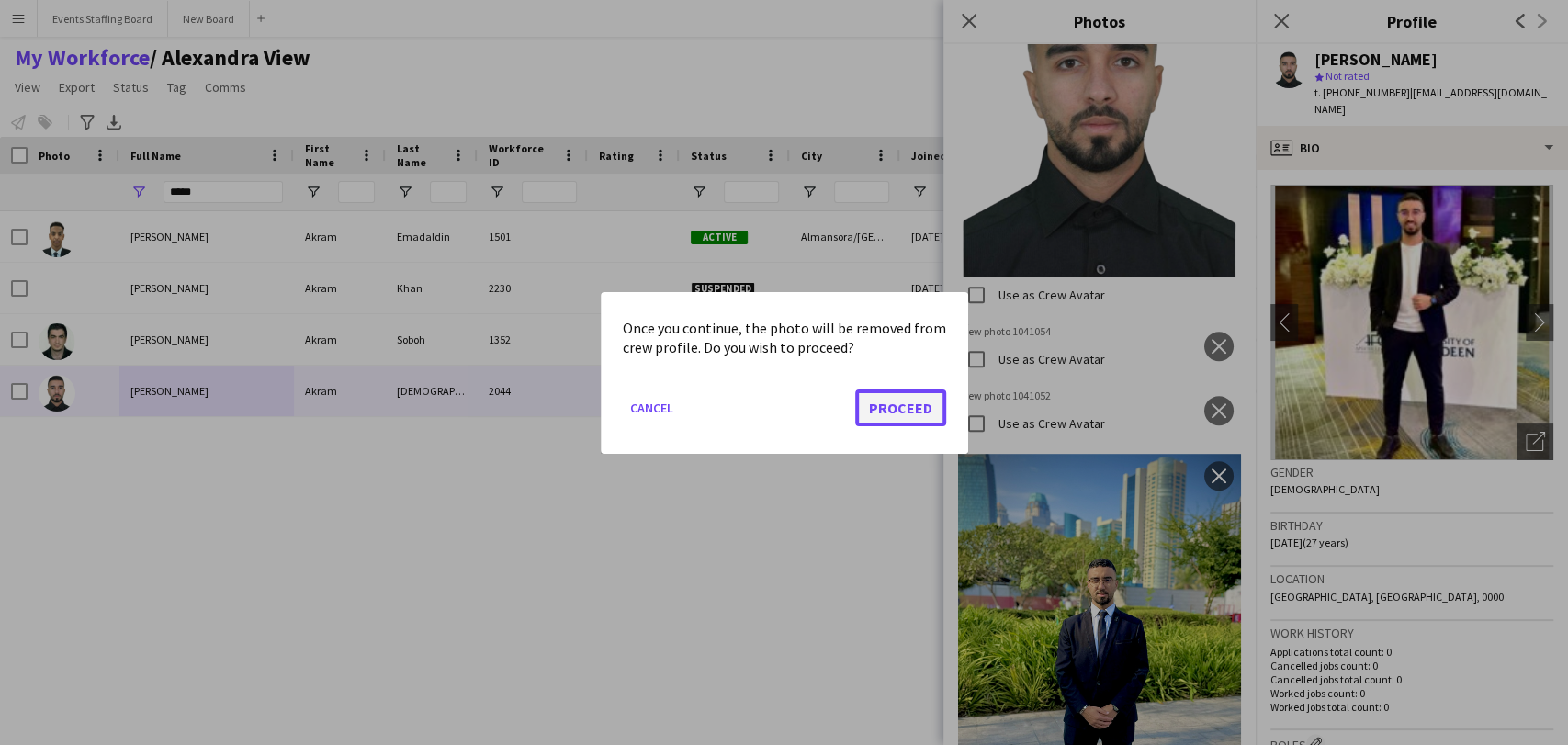
click at [882, 403] on button "Proceed" at bounding box center [900, 407] width 91 height 37
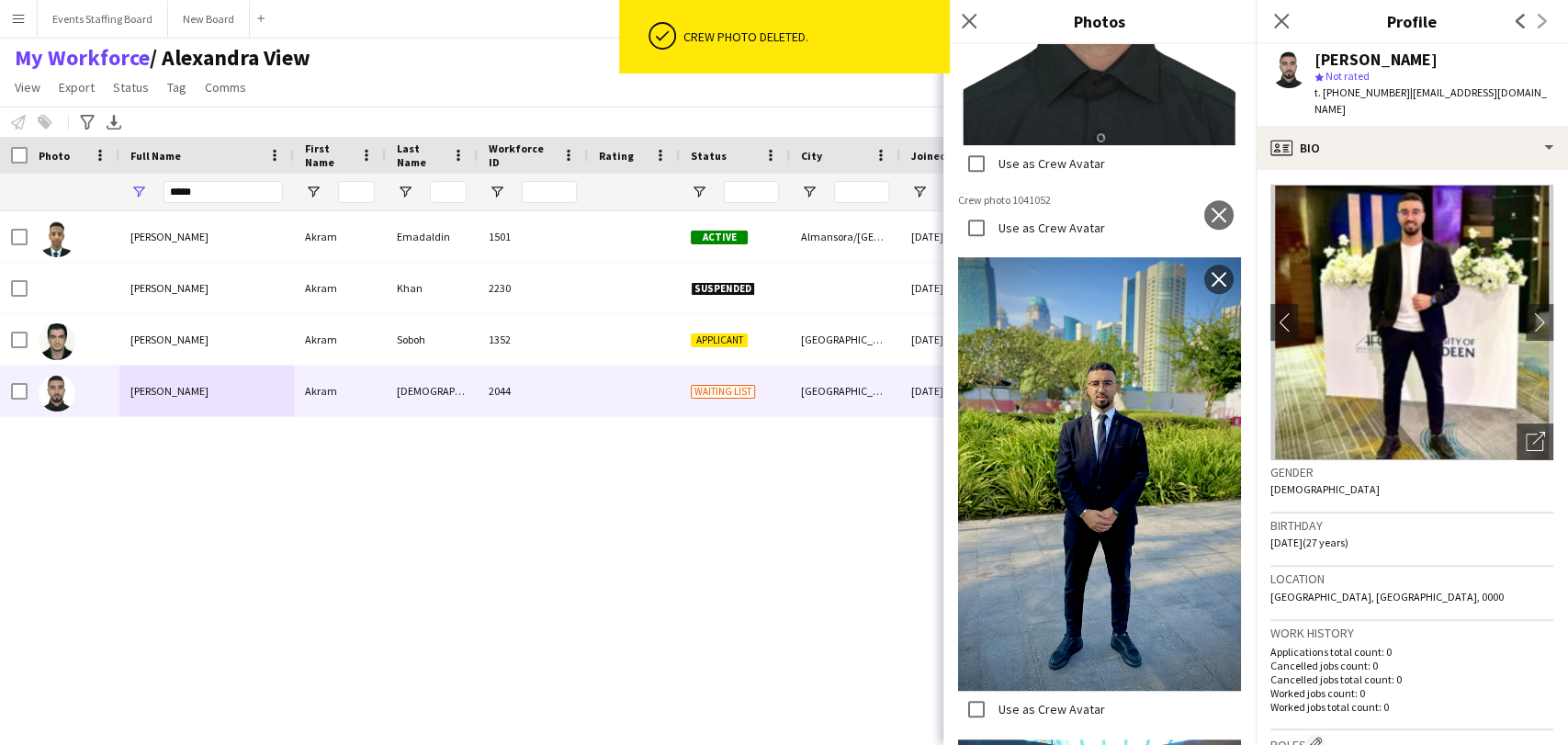
scroll to position [612, 0]
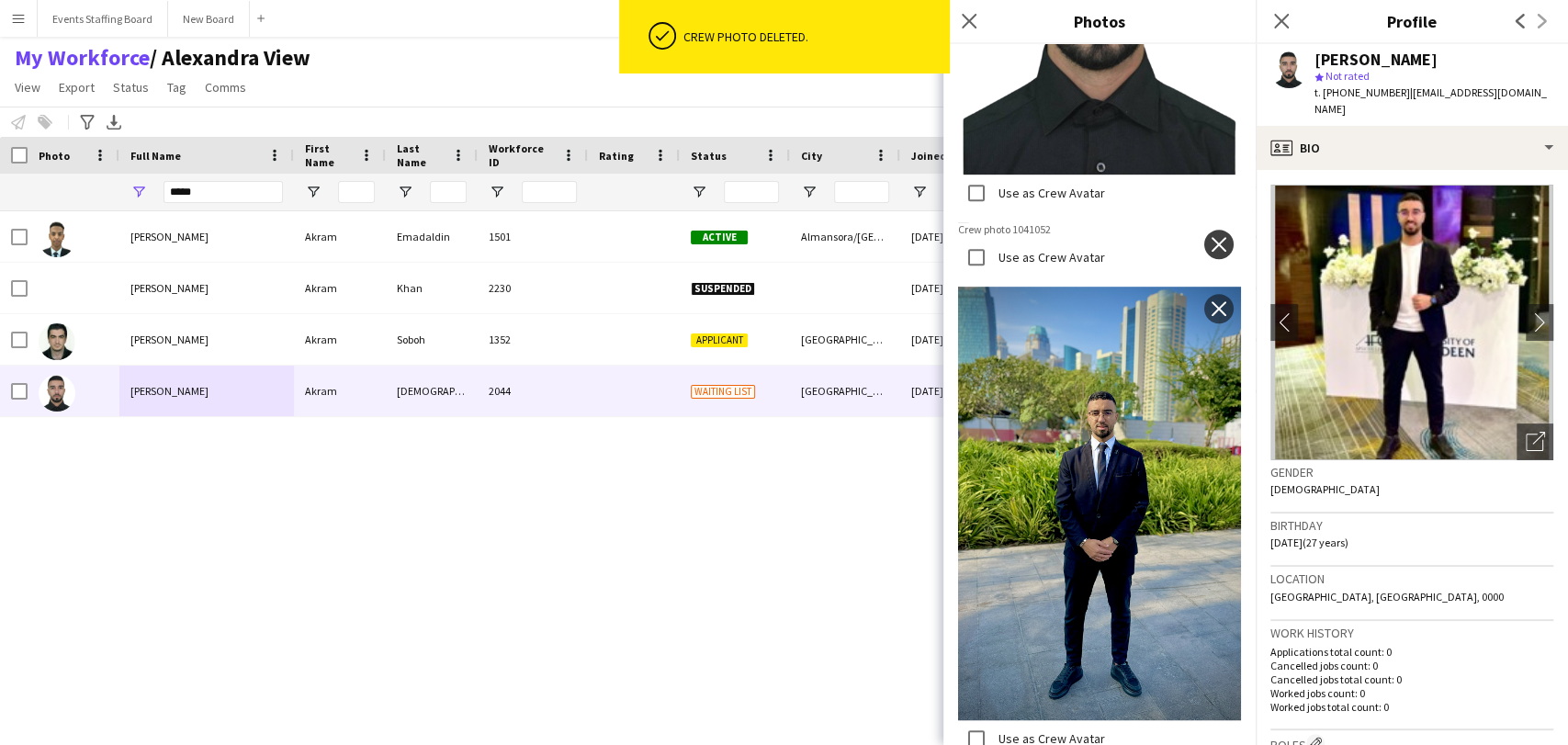
click at [1205, 233] on button "close" at bounding box center [1218, 244] width 29 height 29
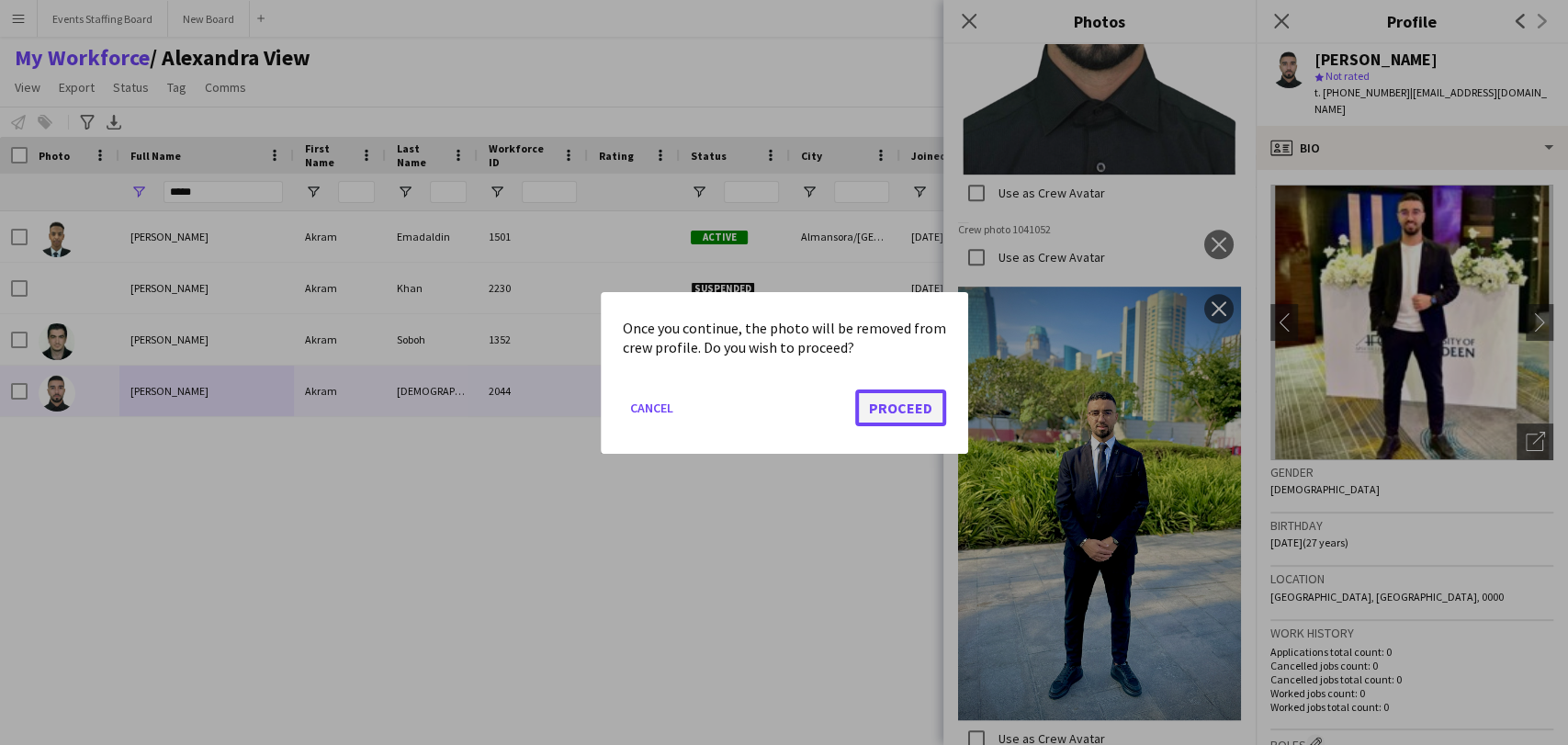
click at [902, 405] on button "Proceed" at bounding box center [900, 407] width 91 height 37
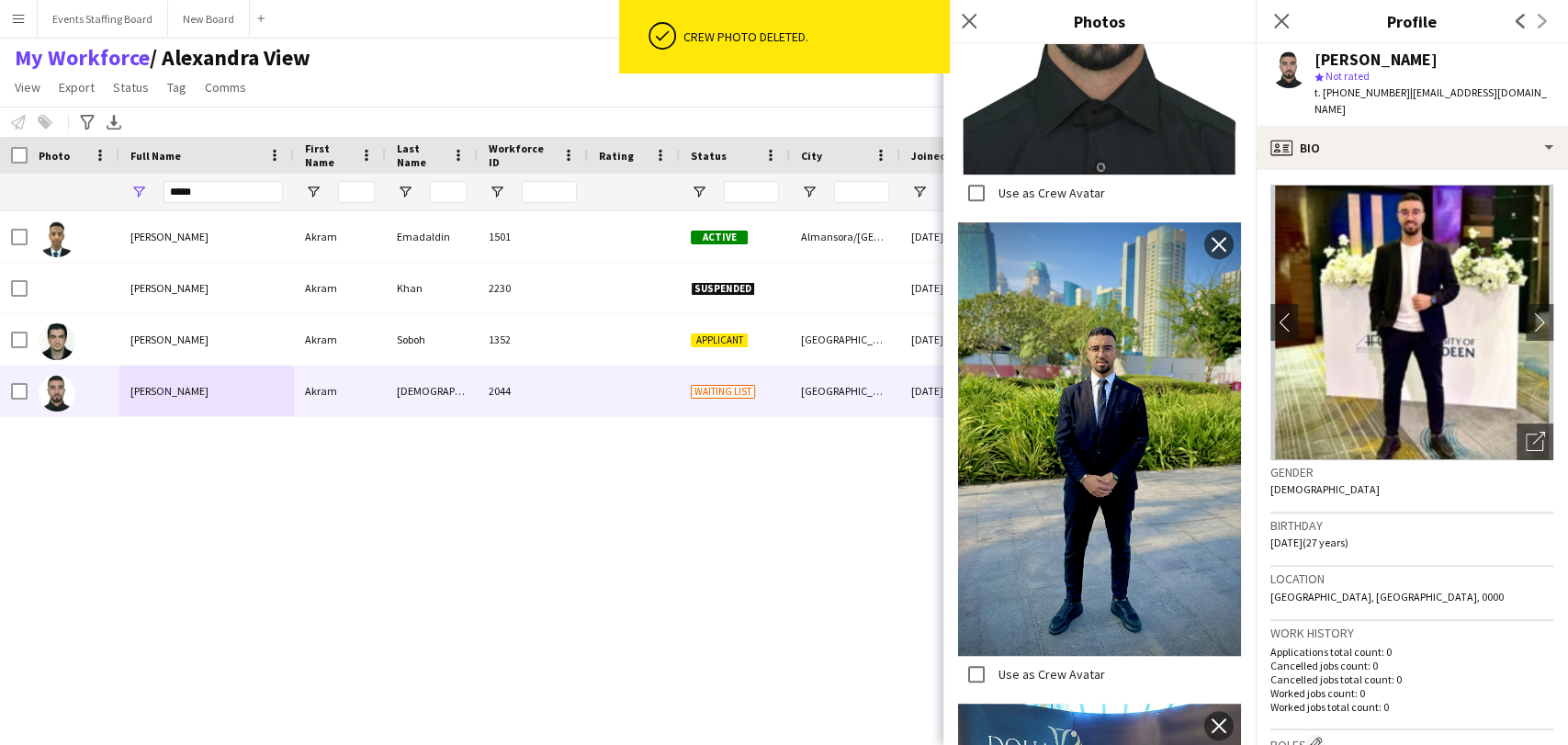
click at [1294, 28] on div "Close pop-in" at bounding box center [1281, 20] width 52 height 42
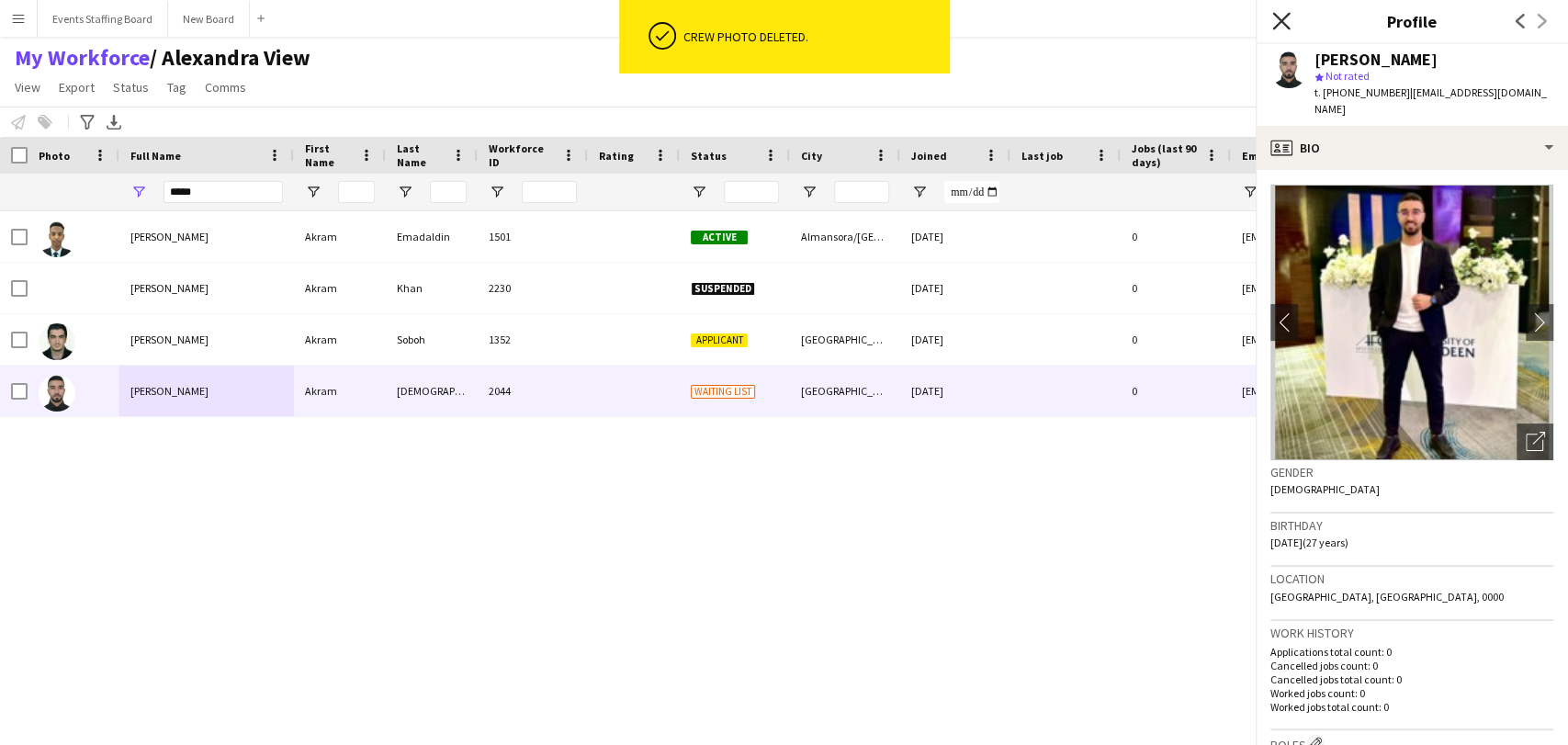
click at [1285, 25] on icon at bounding box center [1281, 20] width 18 height 18
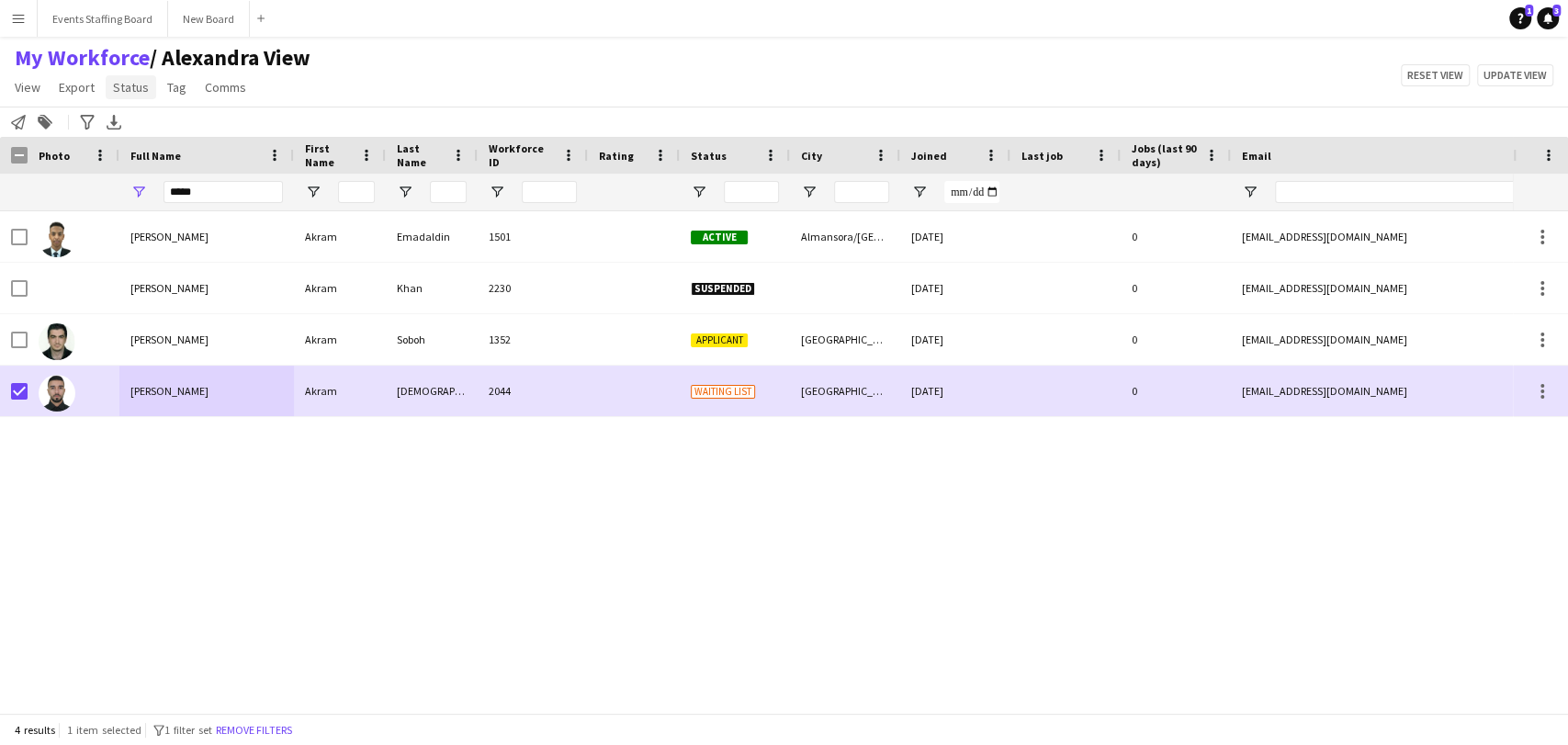
click at [138, 83] on span "Status" at bounding box center [131, 87] width 36 height 17
drag, startPoint x: 176, startPoint y: 132, endPoint x: 257, endPoint y: 127, distance: 81.2
click at [175, 132] on link "Edit" at bounding box center [169, 127] width 129 height 39
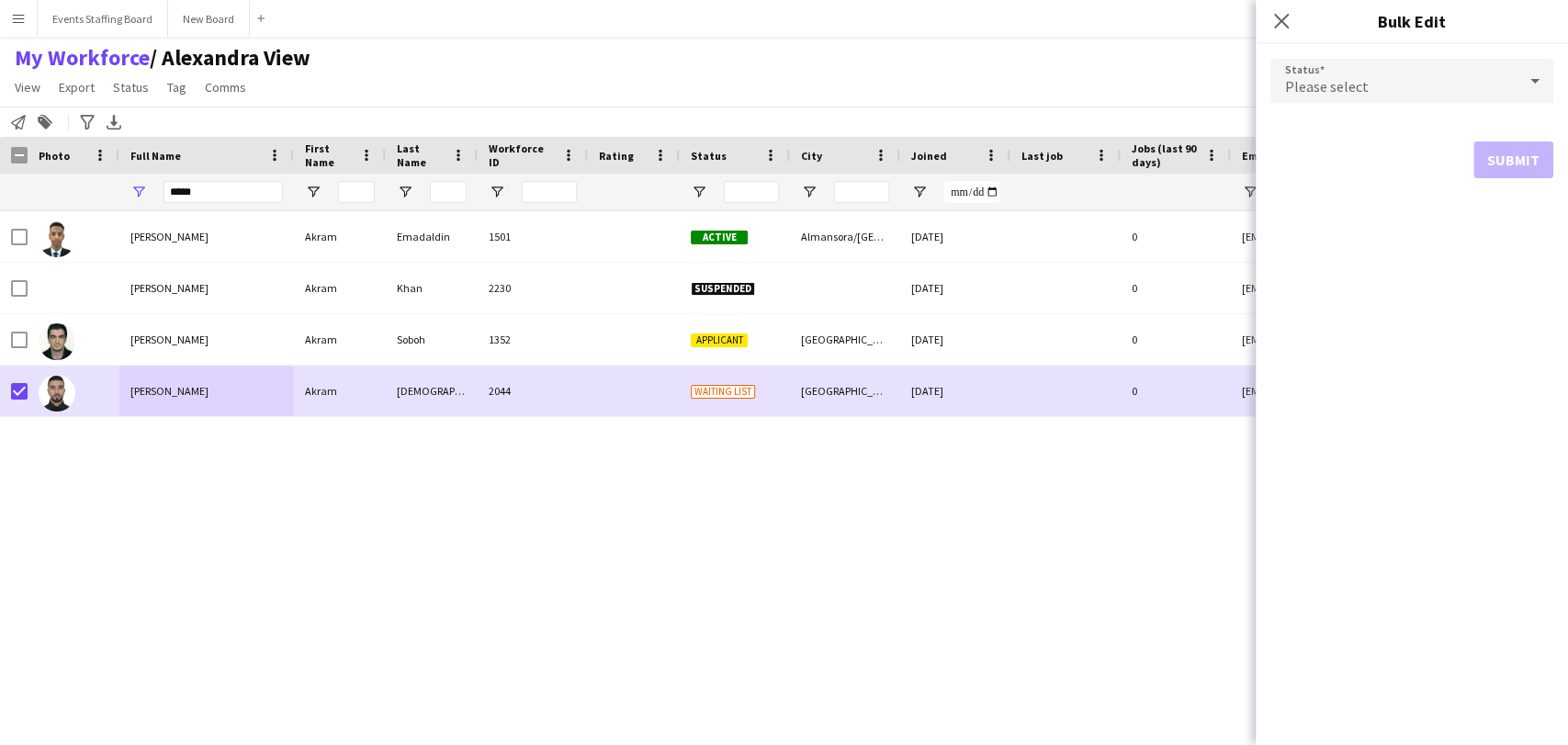
click at [1390, 83] on div "Please select" at bounding box center [1393, 80] width 246 height 44
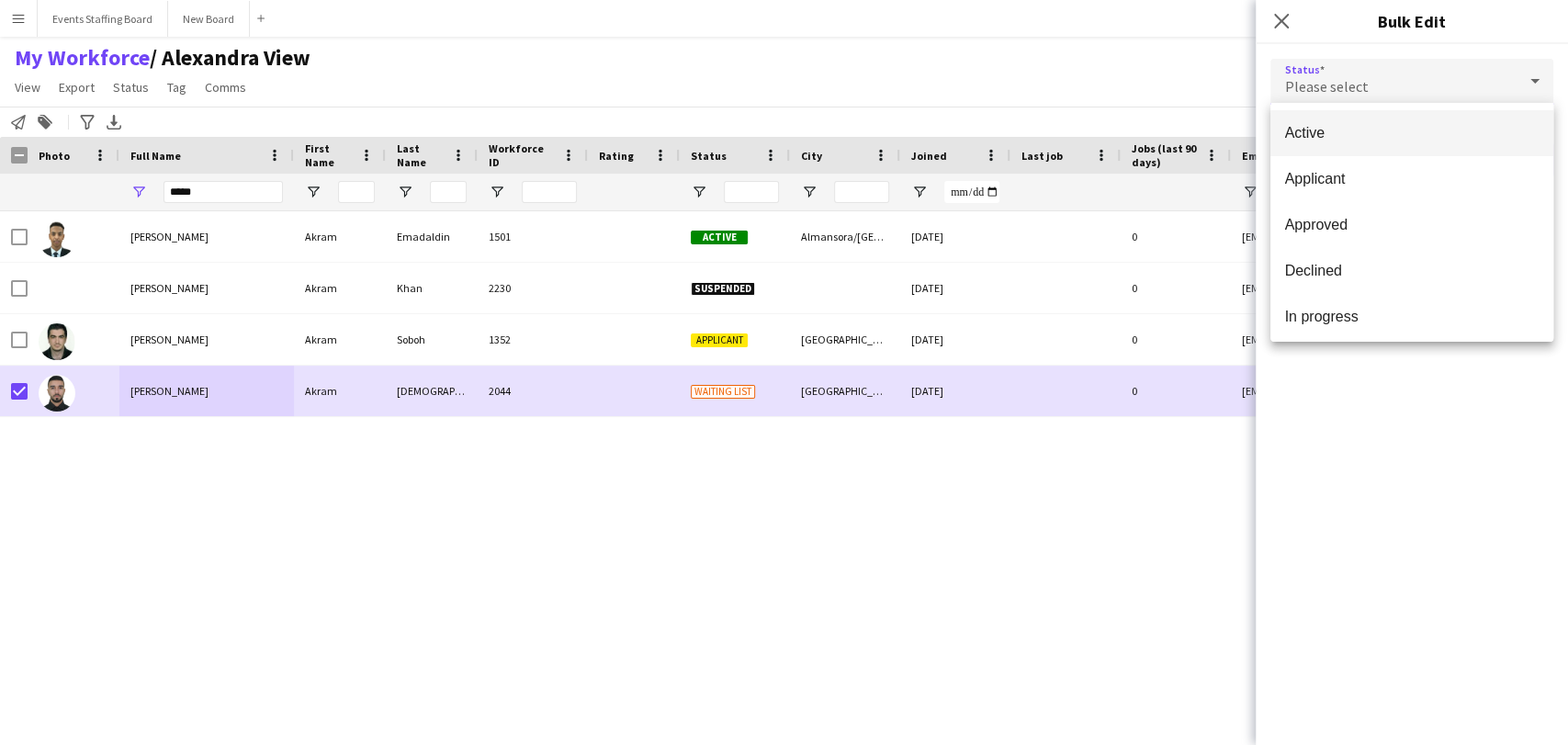
click at [1345, 138] on span "Active" at bounding box center [1411, 132] width 253 height 18
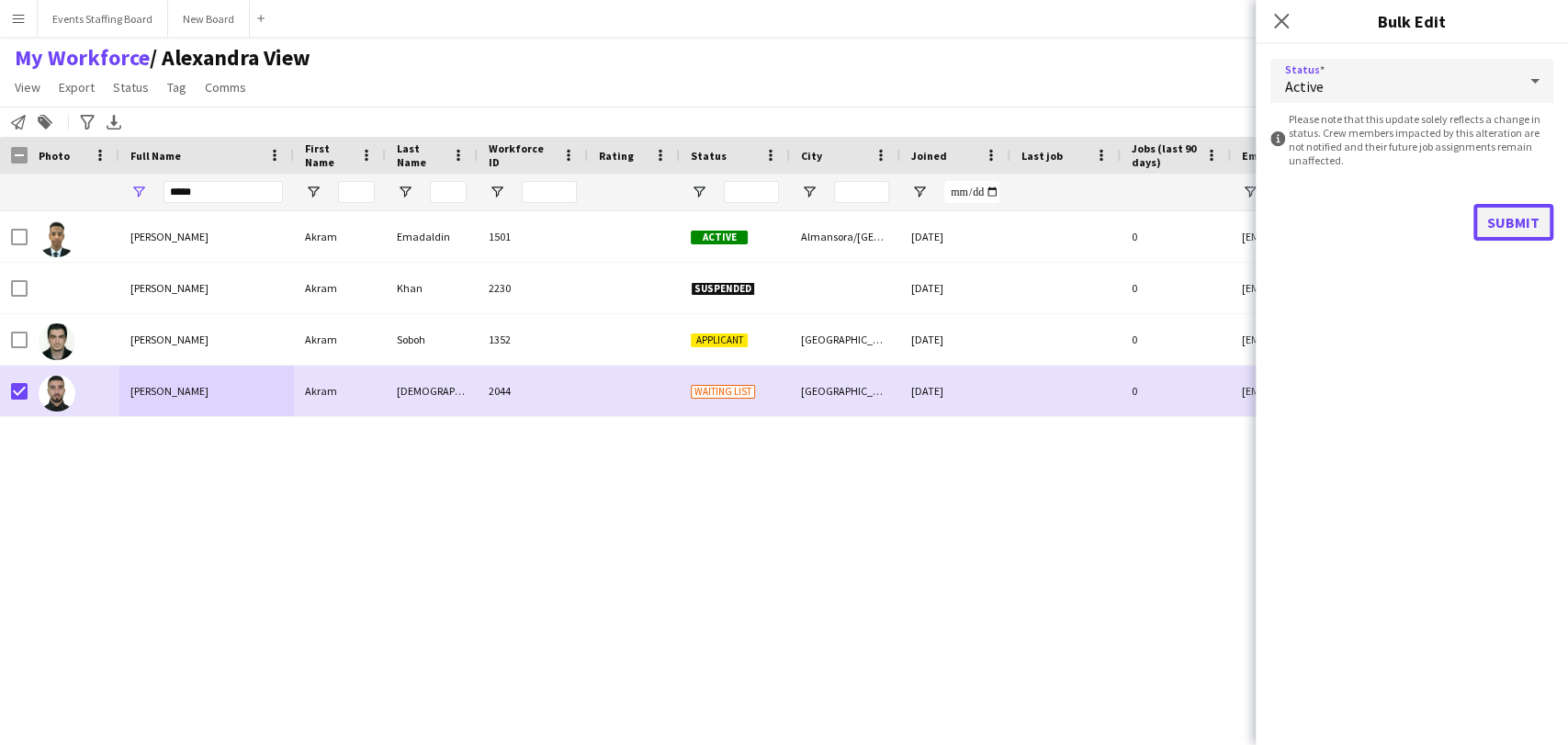
click at [1512, 227] on button "Submit" at bounding box center [1513, 222] width 80 height 37
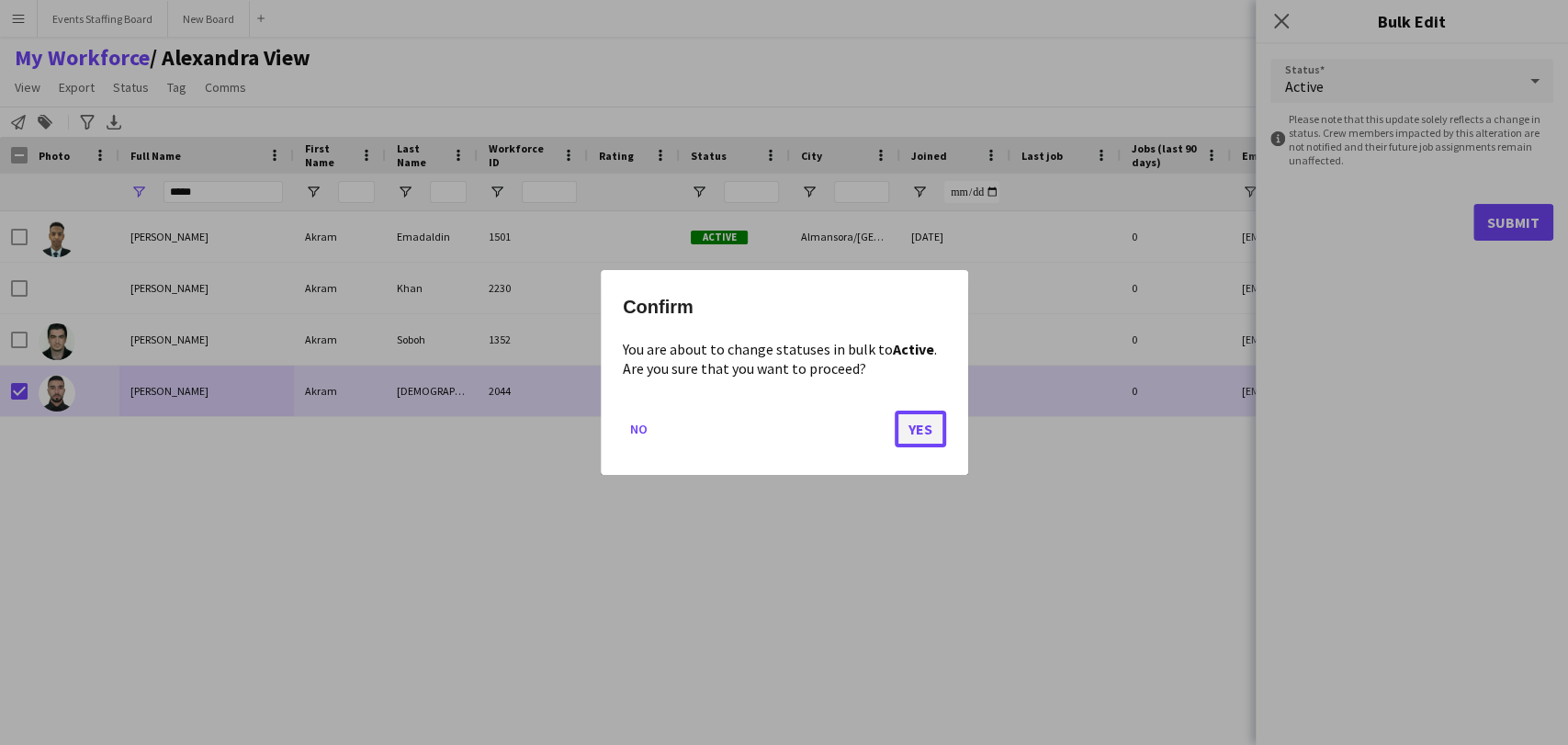
click at [926, 429] on button "Yes" at bounding box center [920, 429] width 52 height 37
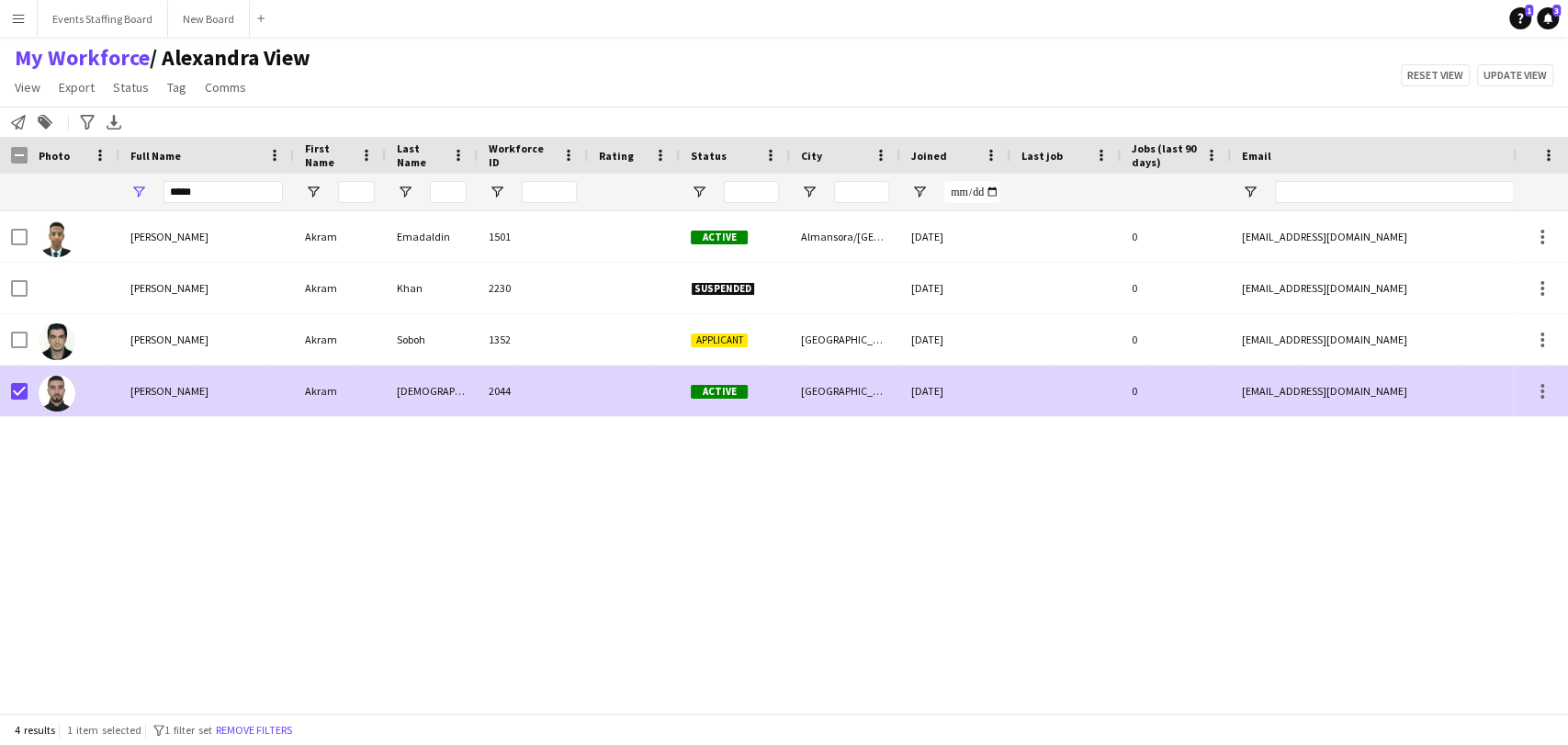
click at [220, 397] on div "[PERSON_NAME]" at bounding box center [206, 391] width 174 height 51
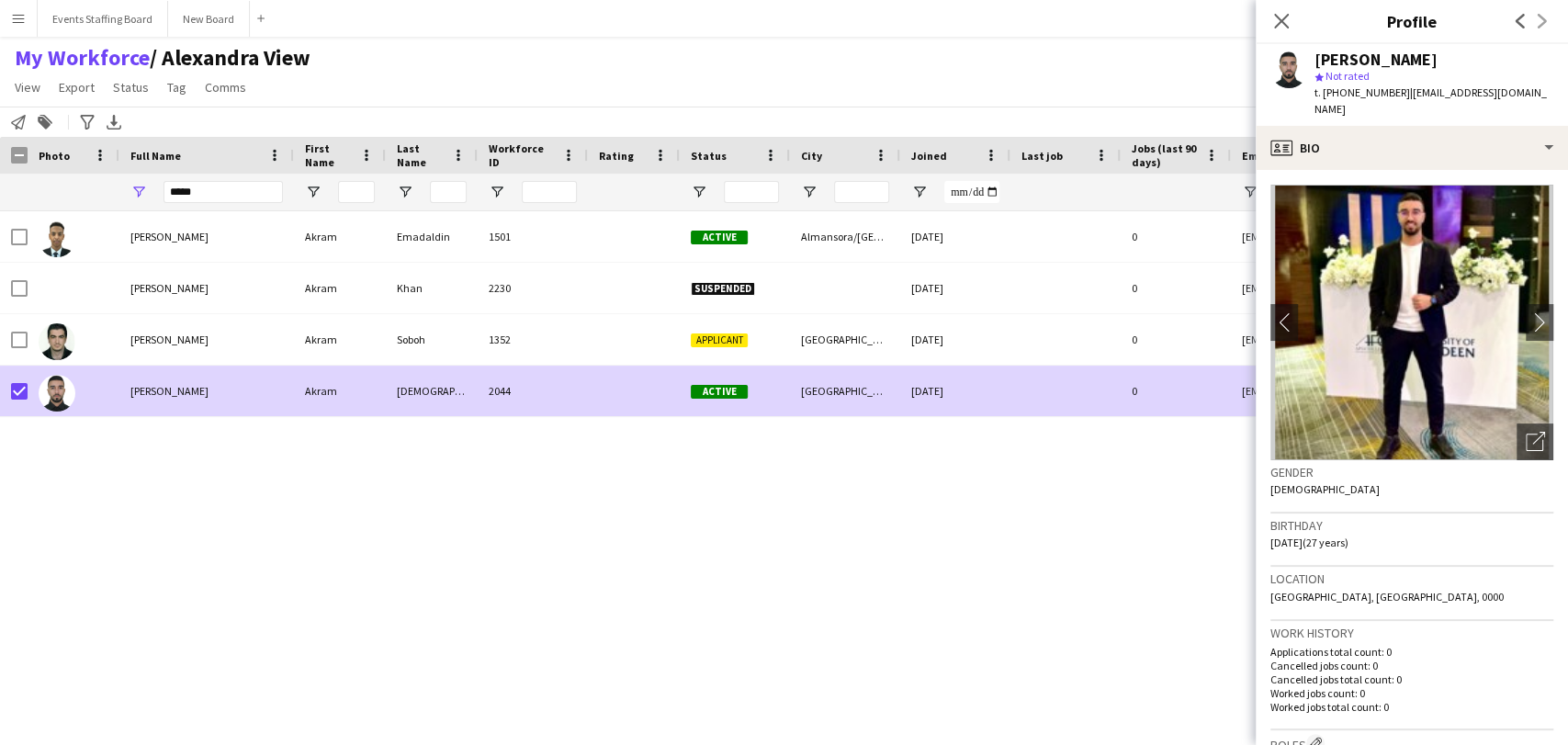
click at [1424, 169] on app-crew-profile-bio "chevron-left chevron-right Open photos pop-in Gender [DEMOGRAPHIC_DATA] Birthda…" at bounding box center [1411, 457] width 313 height 575
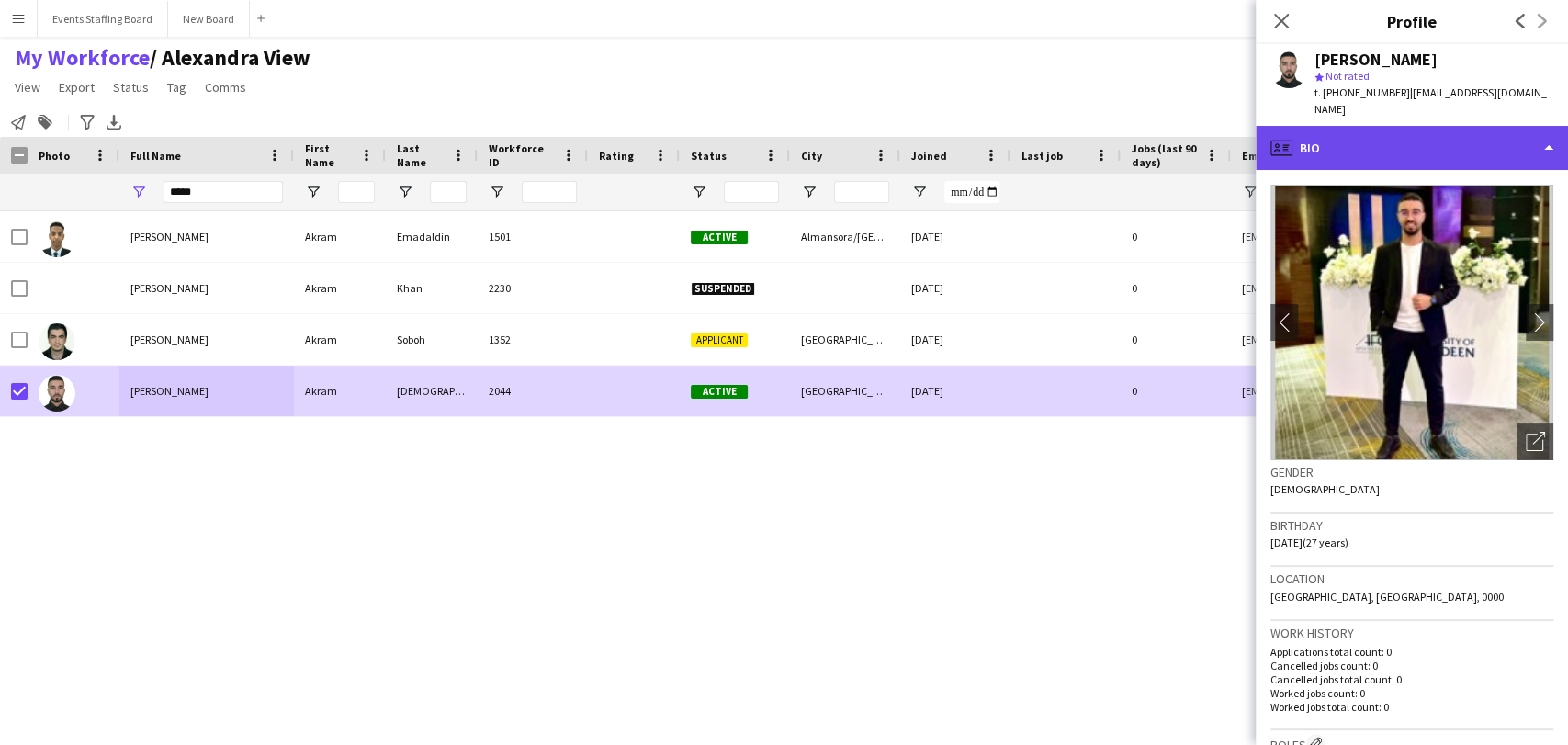
click at [1418, 148] on div "profile Bio" at bounding box center [1411, 147] width 313 height 44
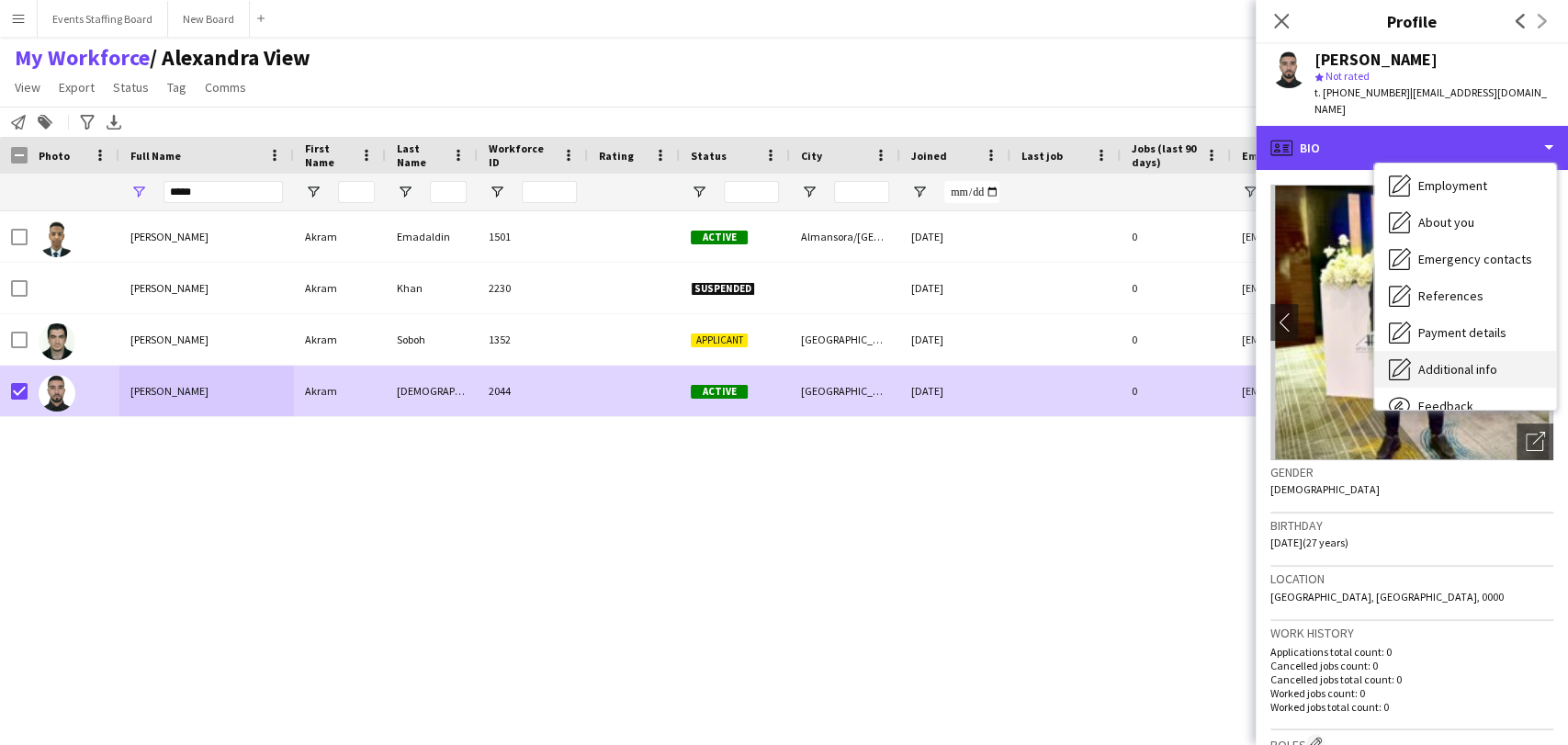
scroll to position [135, 0]
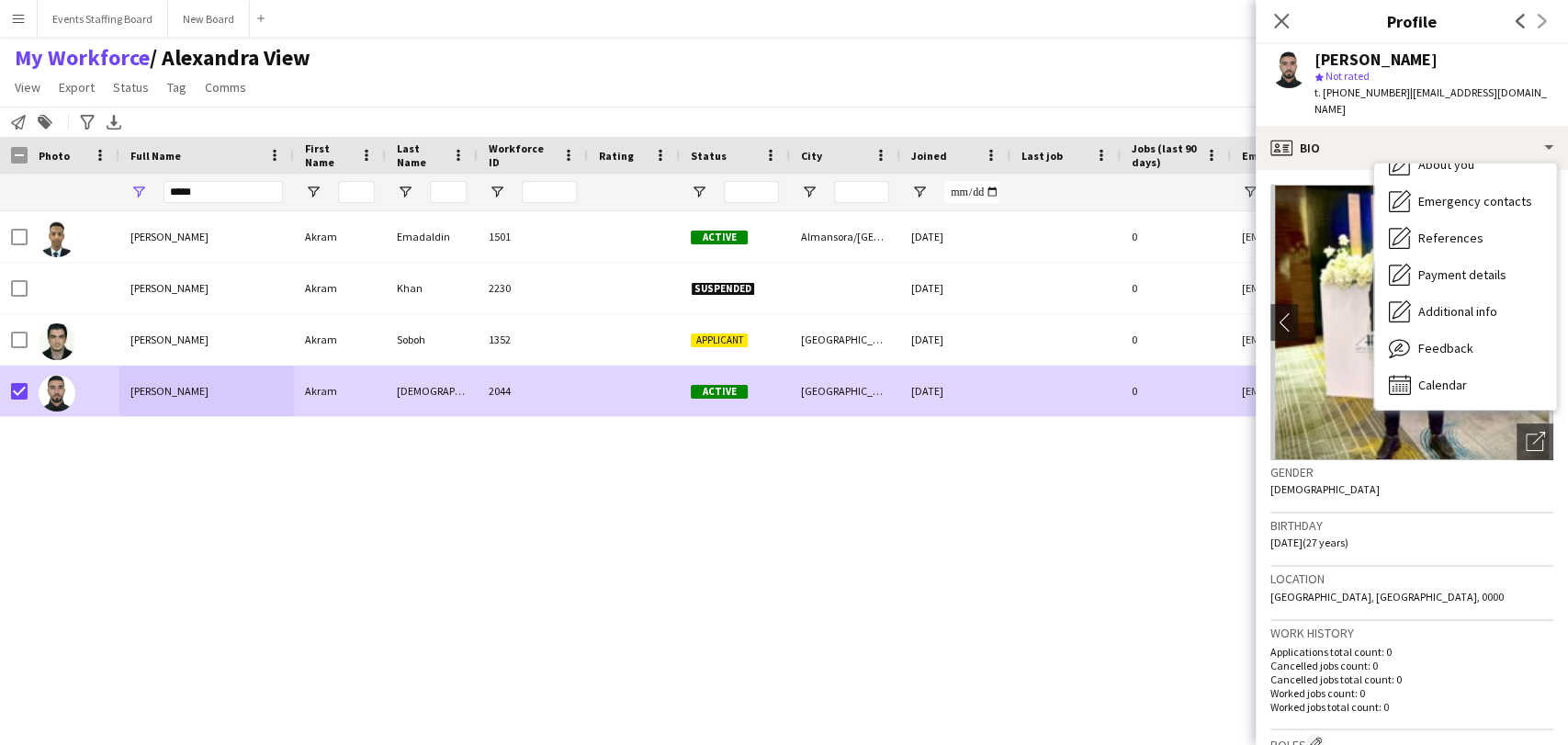
click at [1035, 615] on div "[PERSON_NAME] [PERSON_NAME] Emadaldin 1501 Active Almansora/[GEOGRAPHIC_DATA] […" at bounding box center [756, 454] width 1512 height 486
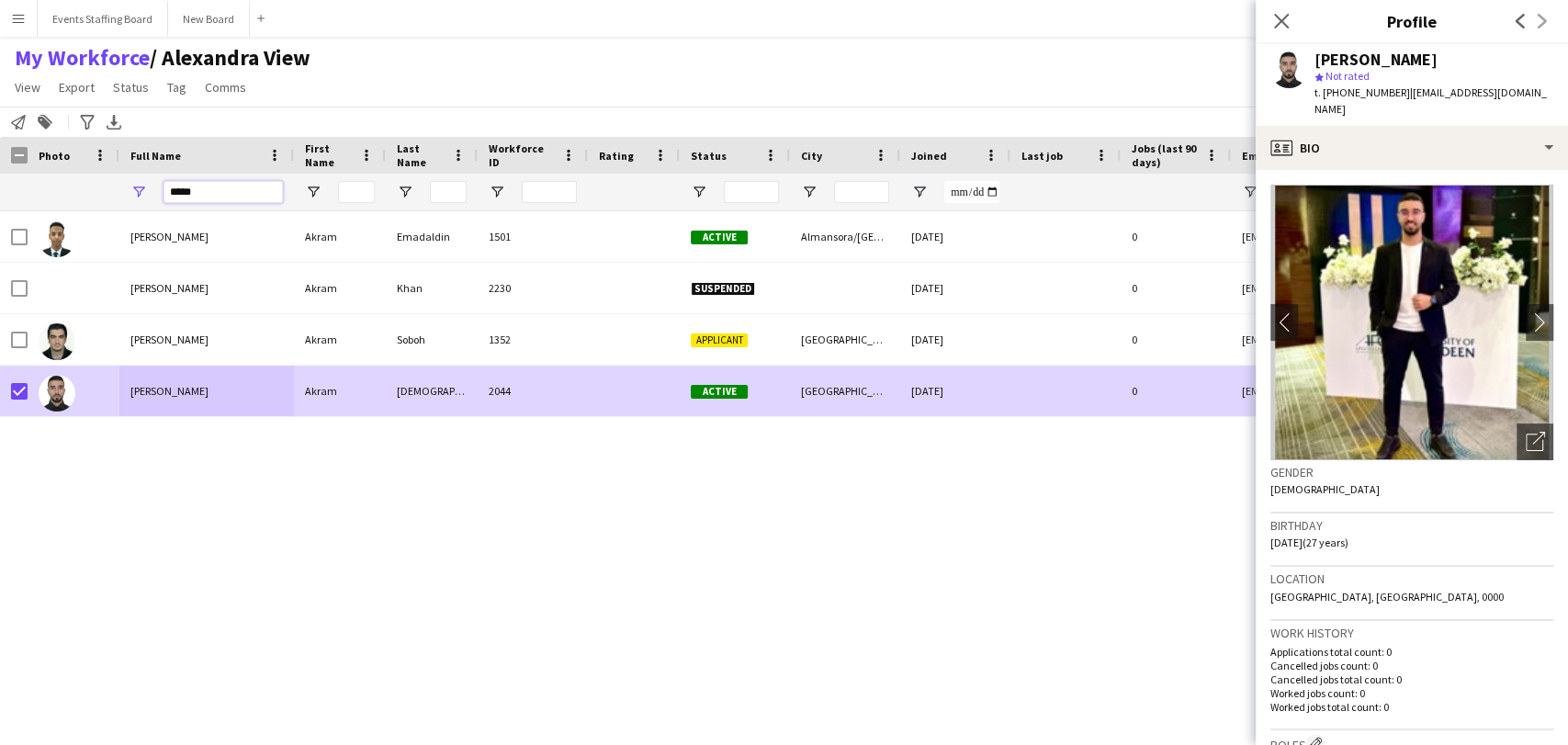
click at [234, 201] on input "*****" at bounding box center [223, 192] width 120 height 22
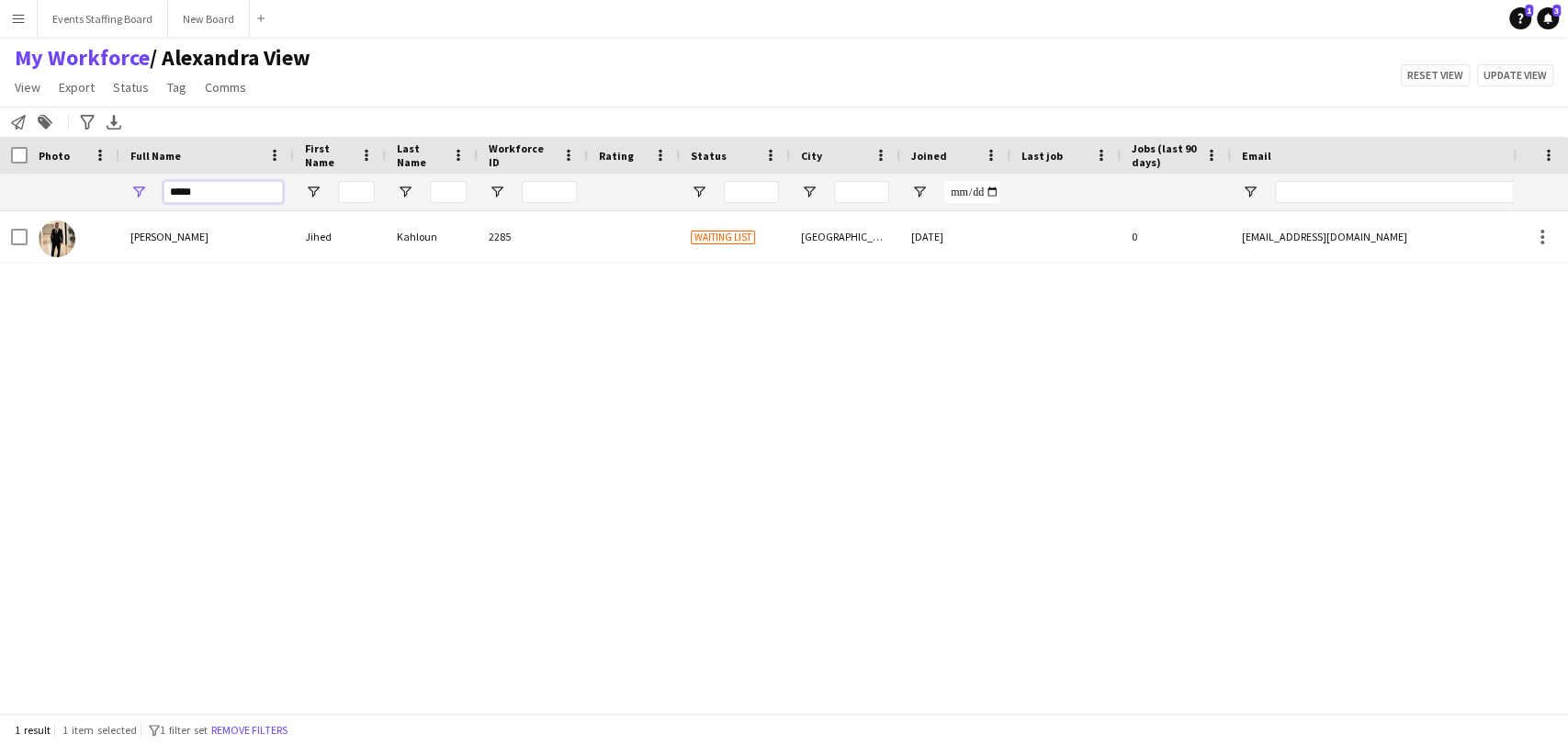
type input "*****"
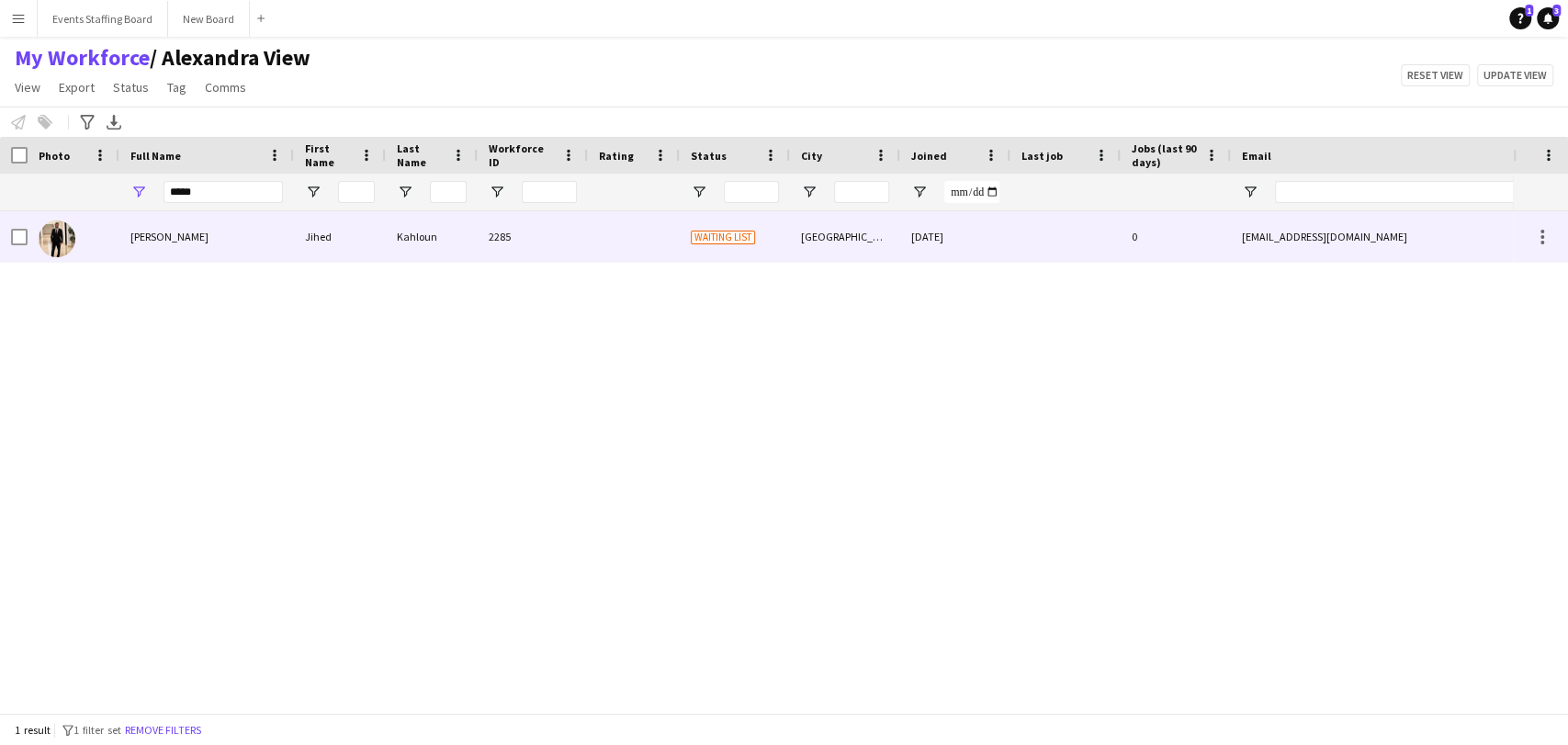
click at [153, 235] on span "[PERSON_NAME]" at bounding box center [169, 237] width 78 height 14
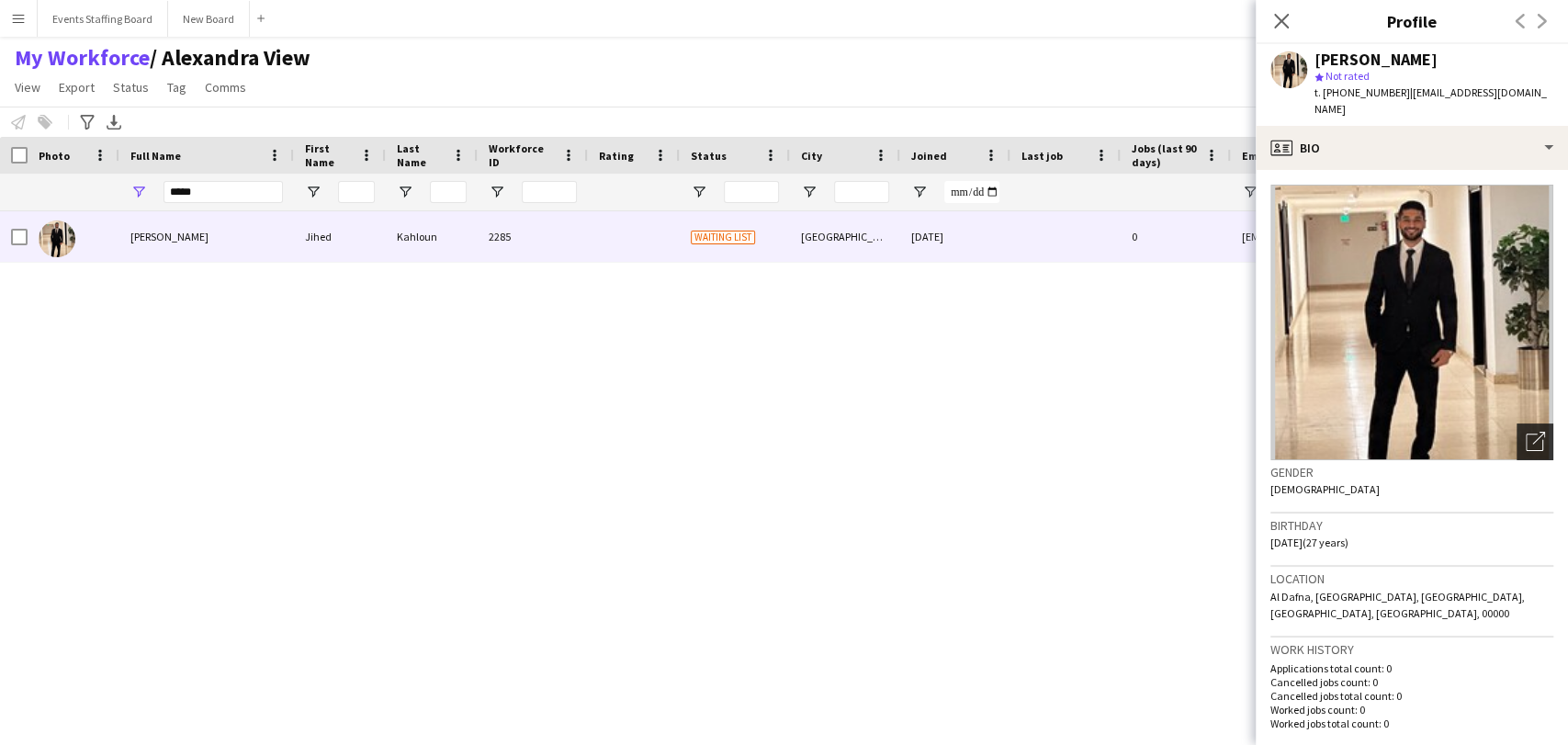
click at [1525, 432] on icon "Open photos pop-in" at bounding box center [1535, 441] width 19 height 19
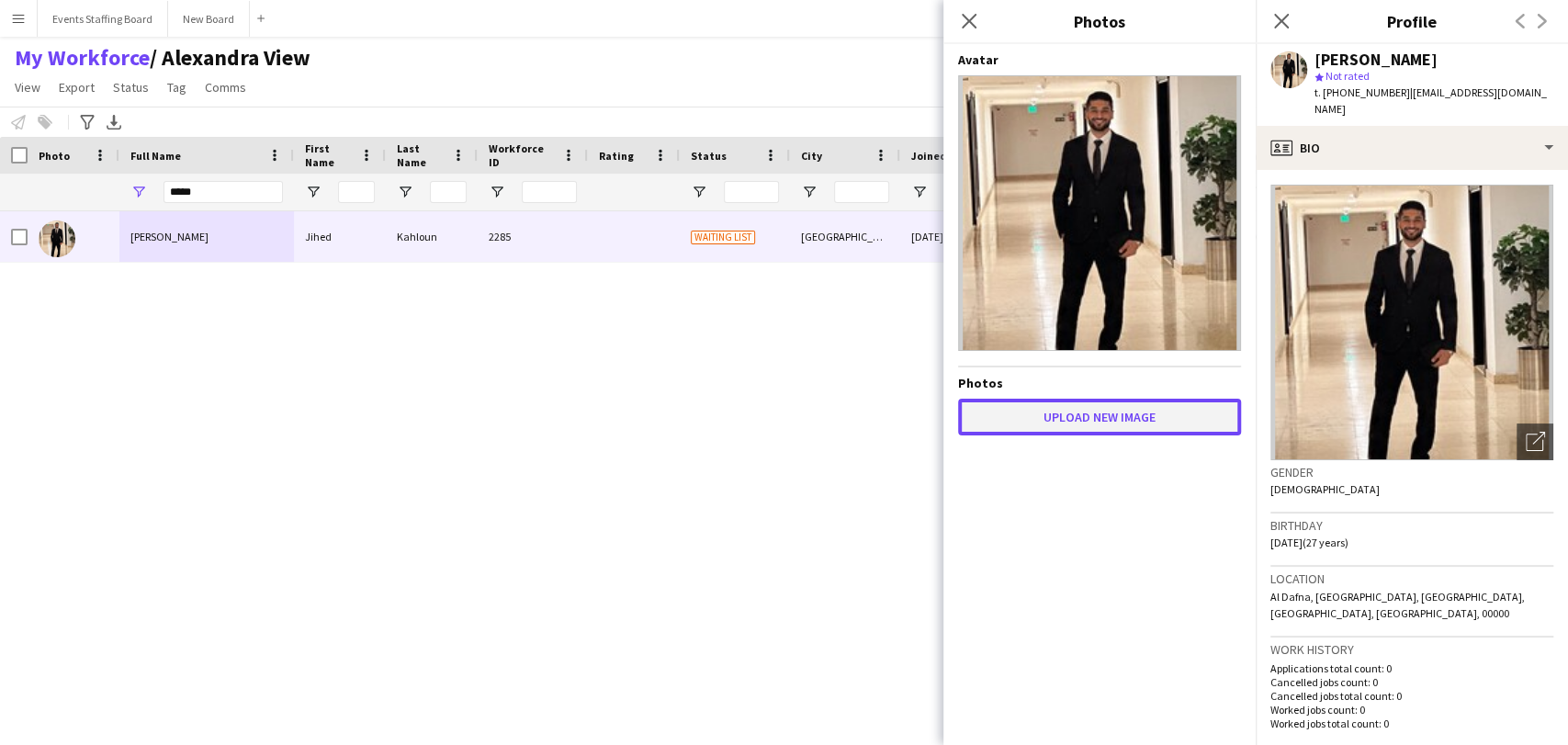
click at [1075, 423] on button "Upload new image" at bounding box center [1100, 417] width 282 height 37
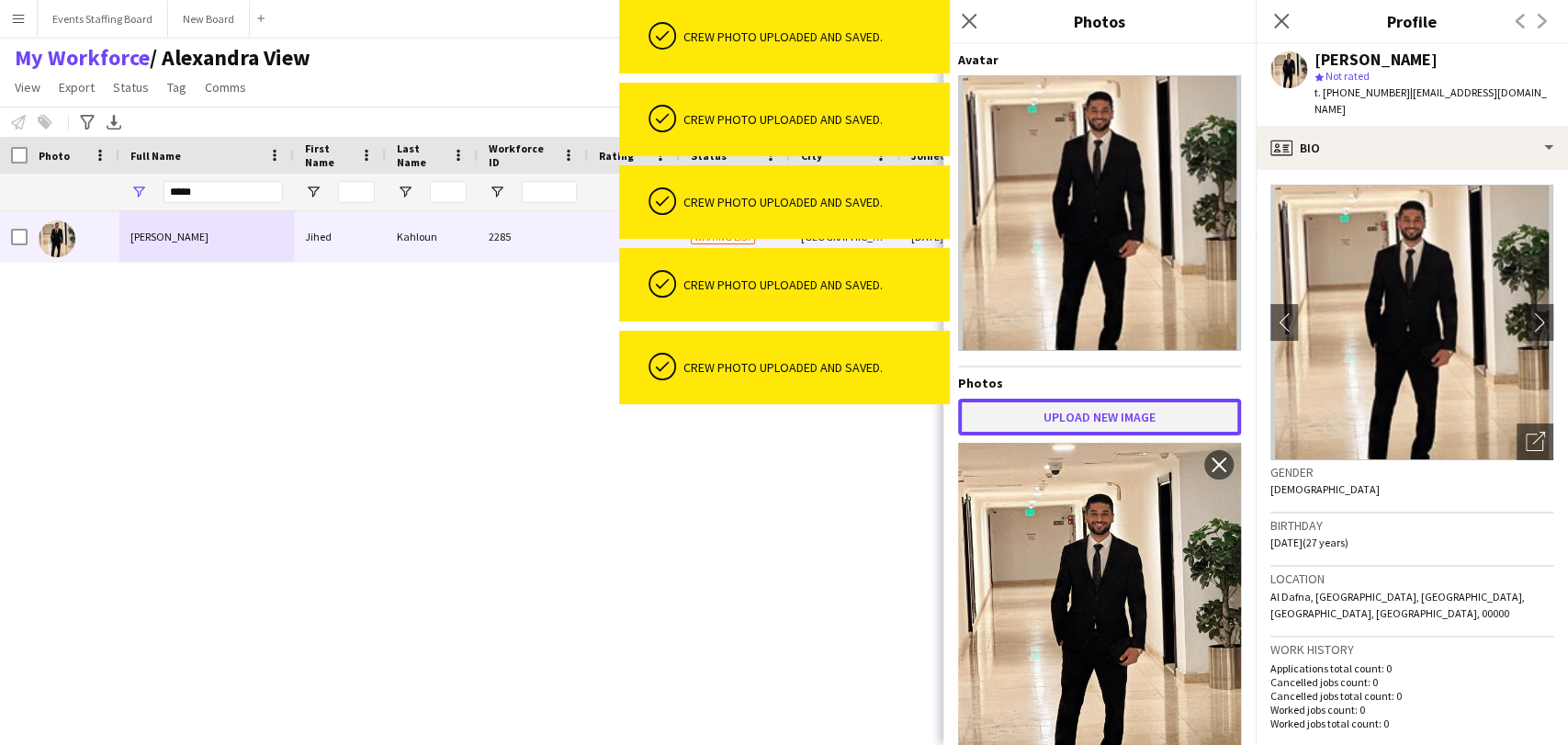
click at [1054, 407] on button "Upload new image" at bounding box center [1100, 417] width 282 height 37
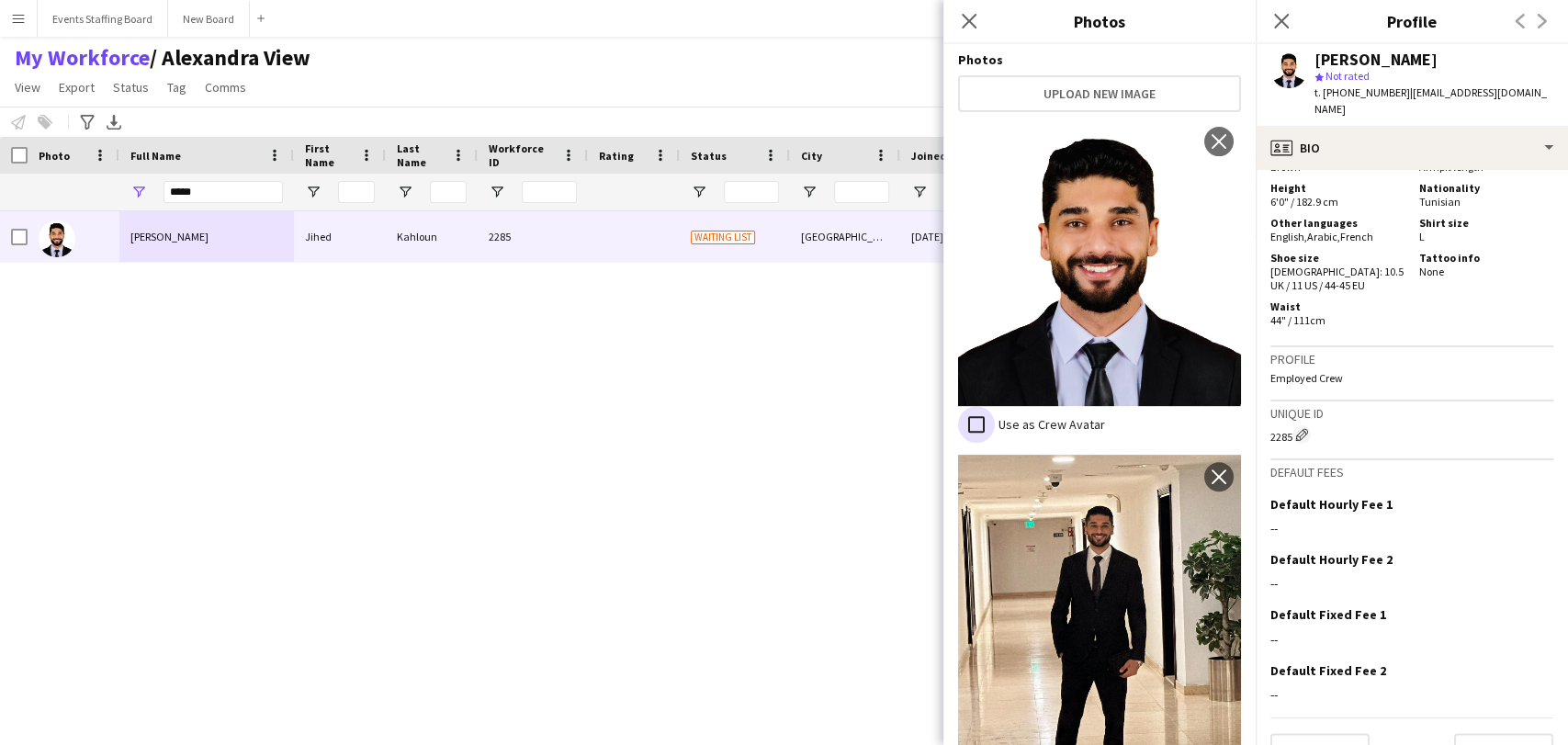
scroll to position [524, 0]
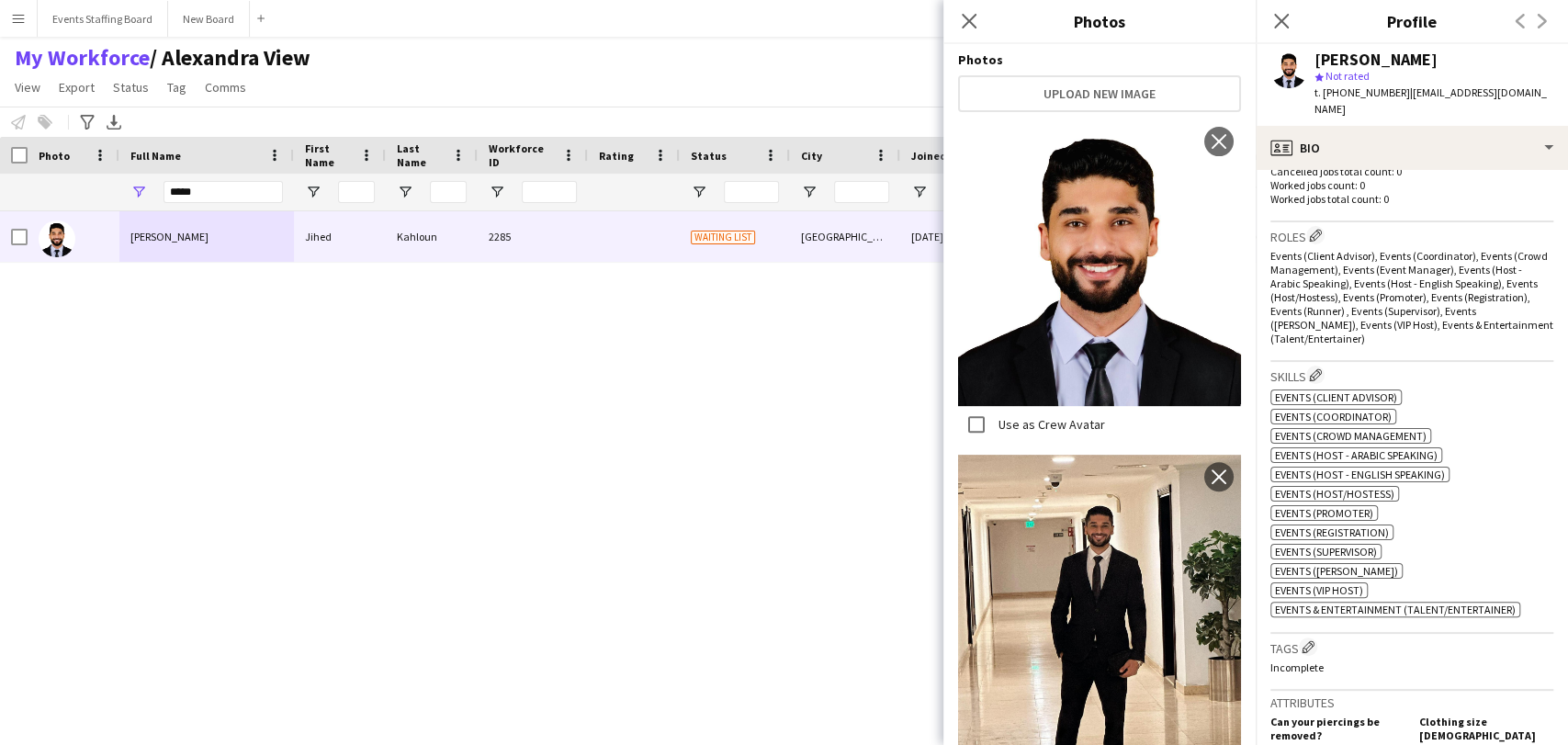
click at [1410, 178] on p "Worked jobs count: 0" at bounding box center [1411, 185] width 282 height 14
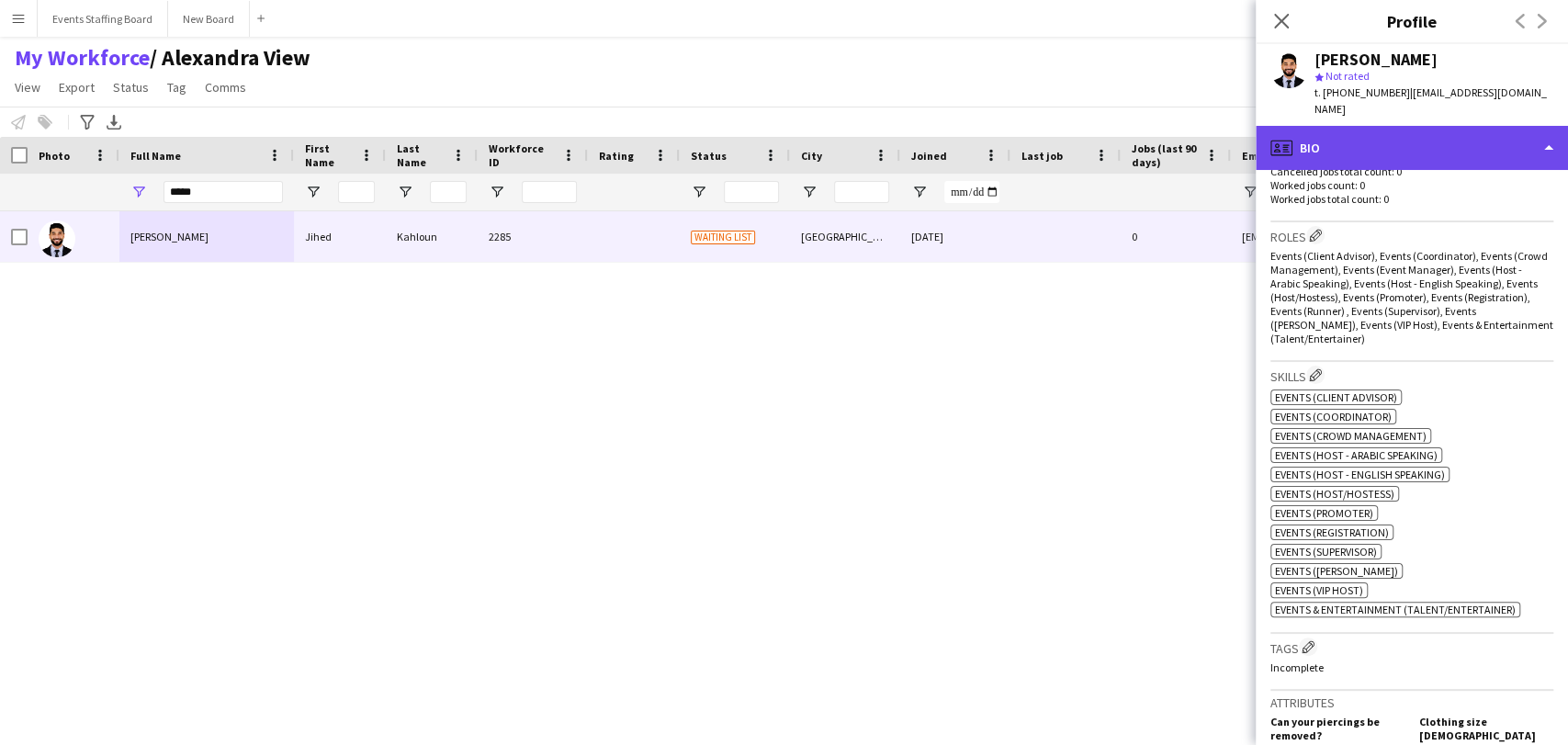
click at [1392, 144] on div "profile Bio" at bounding box center [1411, 147] width 313 height 44
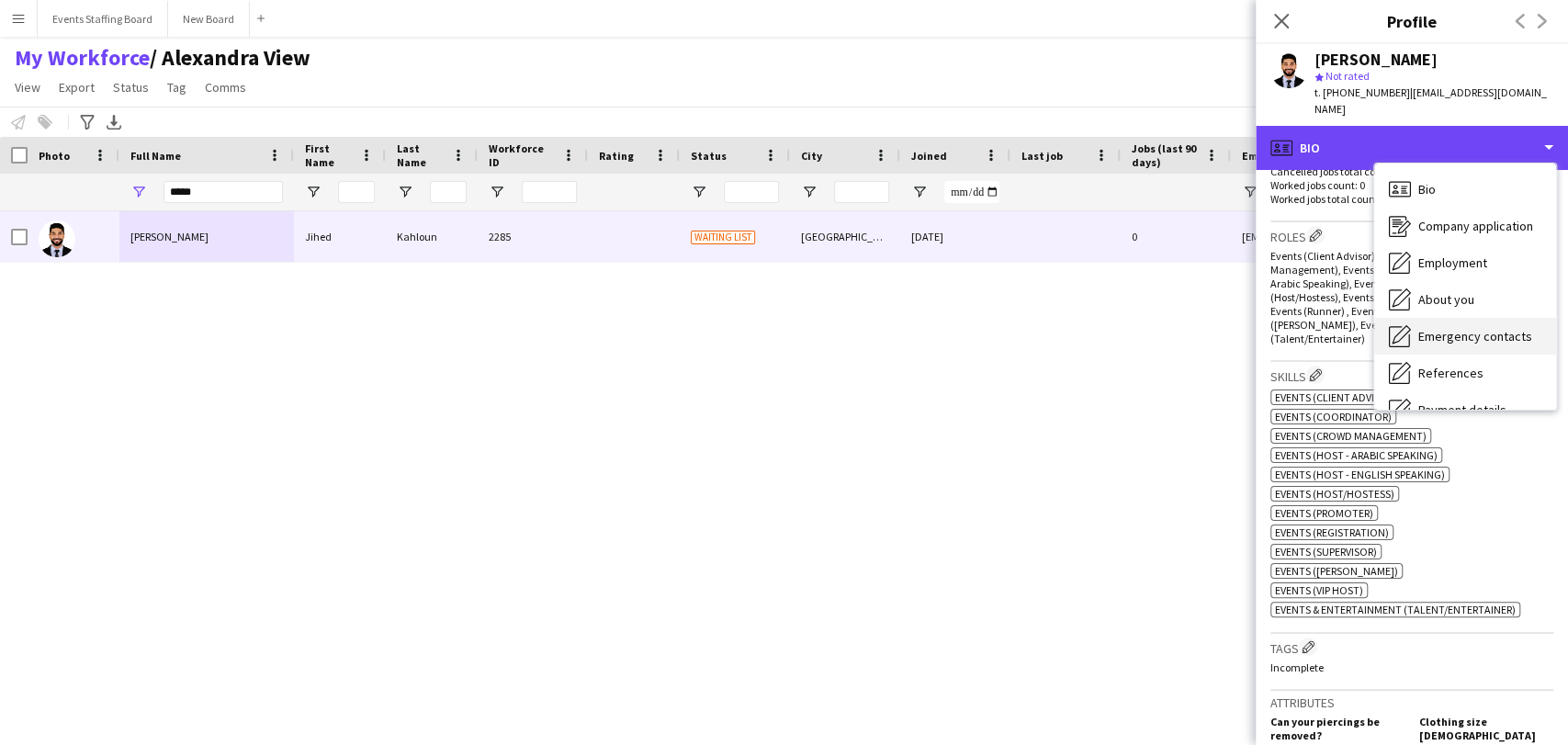
scroll to position [135, 0]
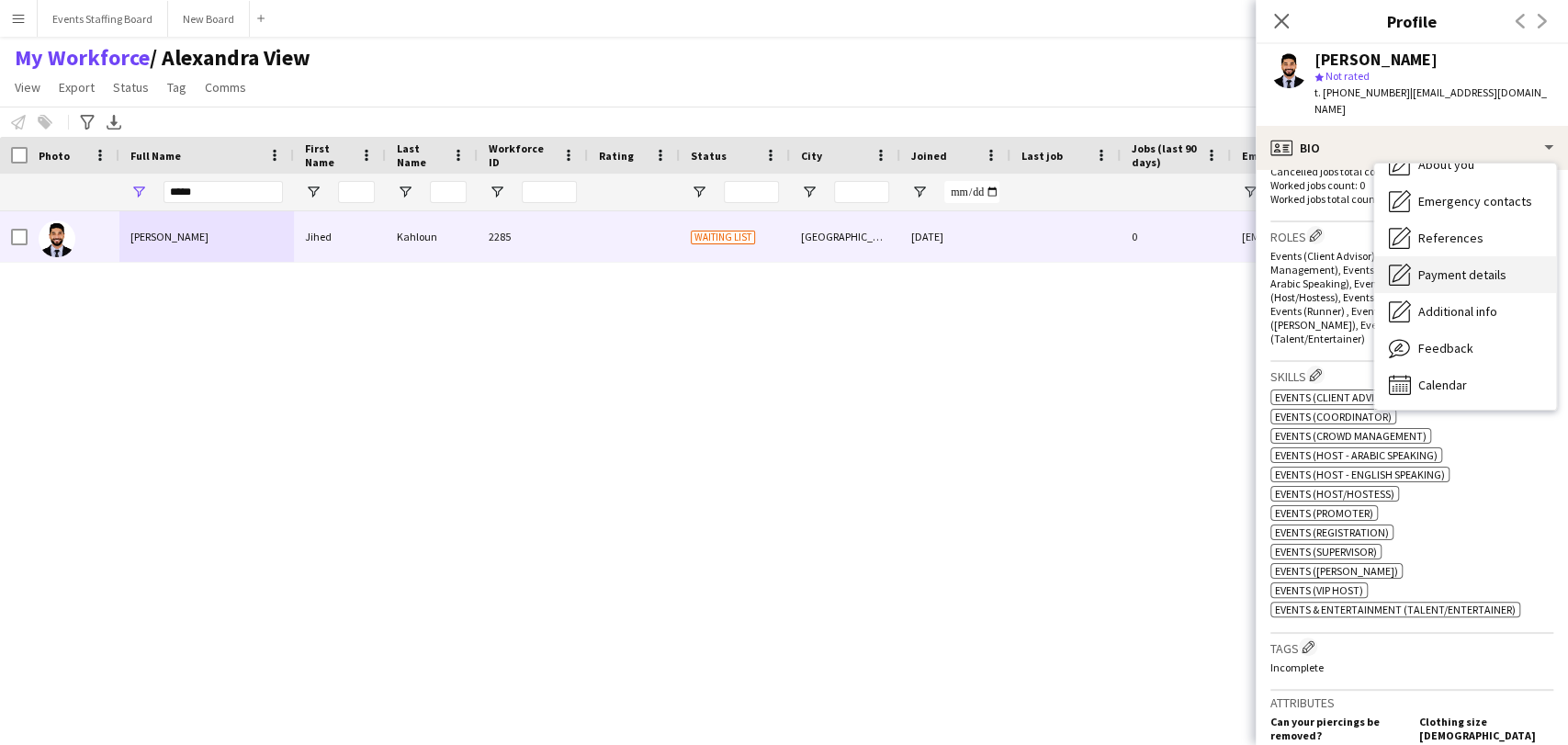
click at [1436, 270] on div "Payment details Payment details" at bounding box center [1465, 275] width 182 height 37
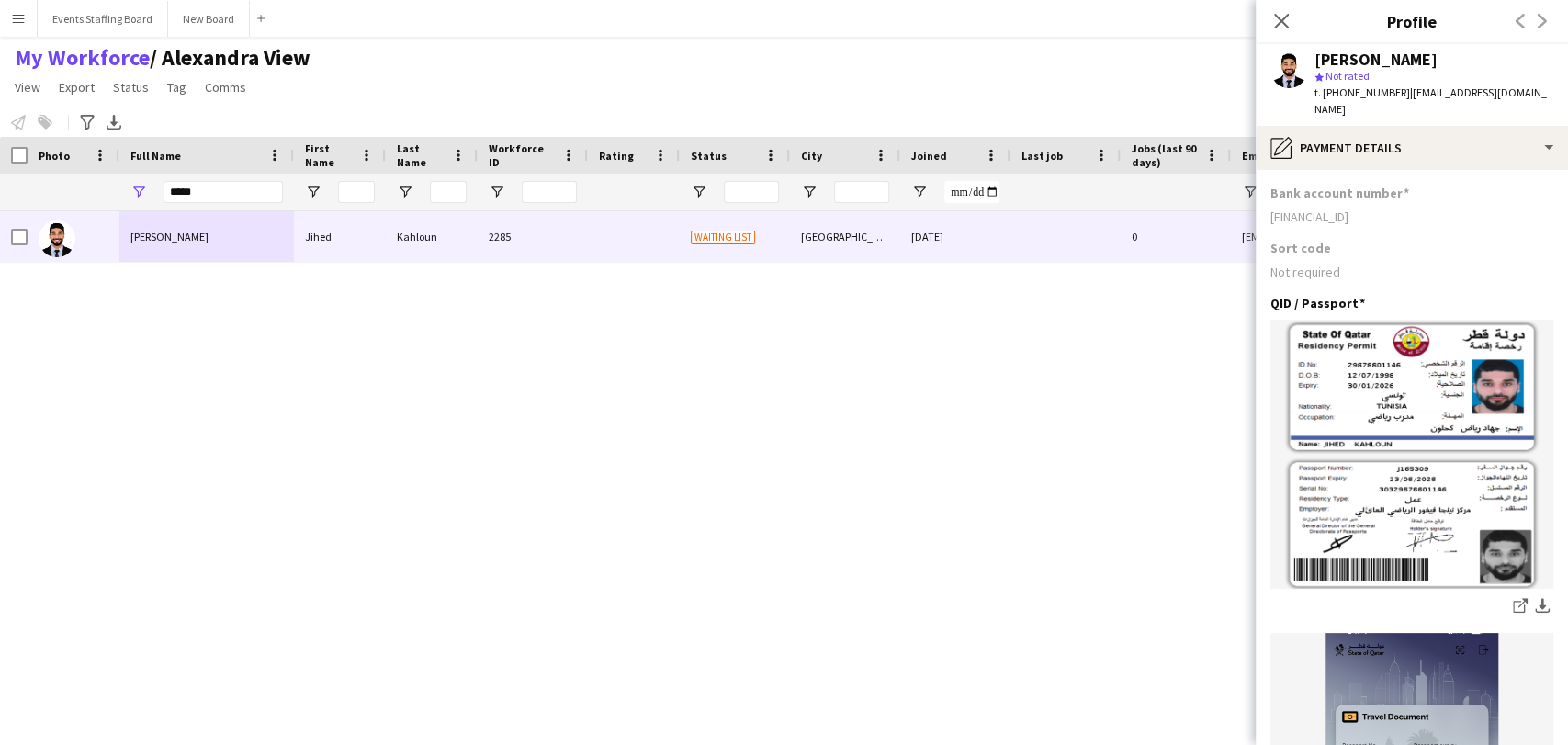
click at [1042, 411] on div "[PERSON_NAME] [PERSON_NAME] 2285 Waiting list [GEOGRAPHIC_DATA] [DATE] 0 [EMAIL…" at bounding box center [756, 454] width 1512 height 486
click at [506, 557] on div "[PERSON_NAME] [PERSON_NAME] 2285 Waiting list [GEOGRAPHIC_DATA] [DATE] 0 [EMAIL…" at bounding box center [756, 454] width 1512 height 486
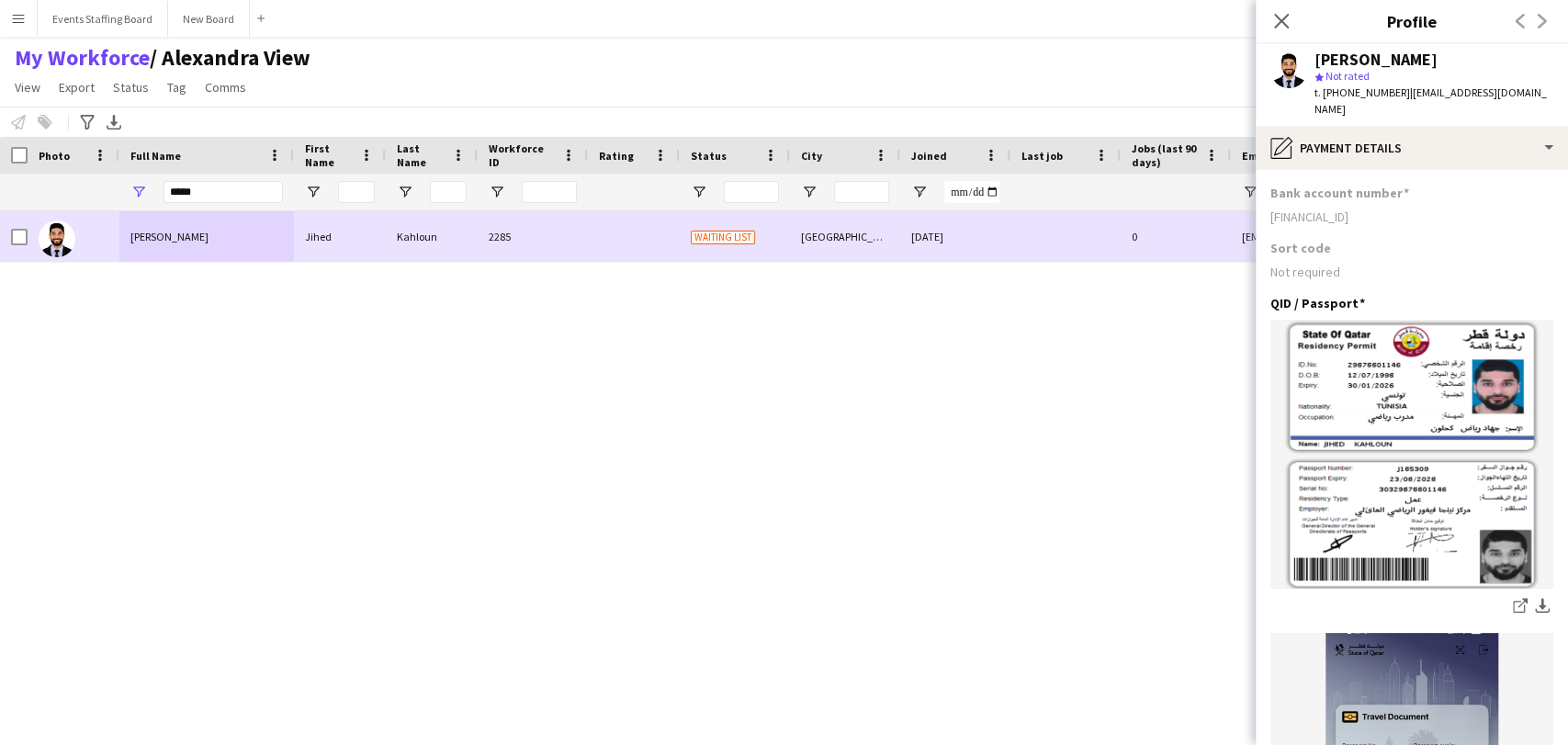
click at [171, 231] on span "[PERSON_NAME]" at bounding box center [169, 237] width 78 height 14
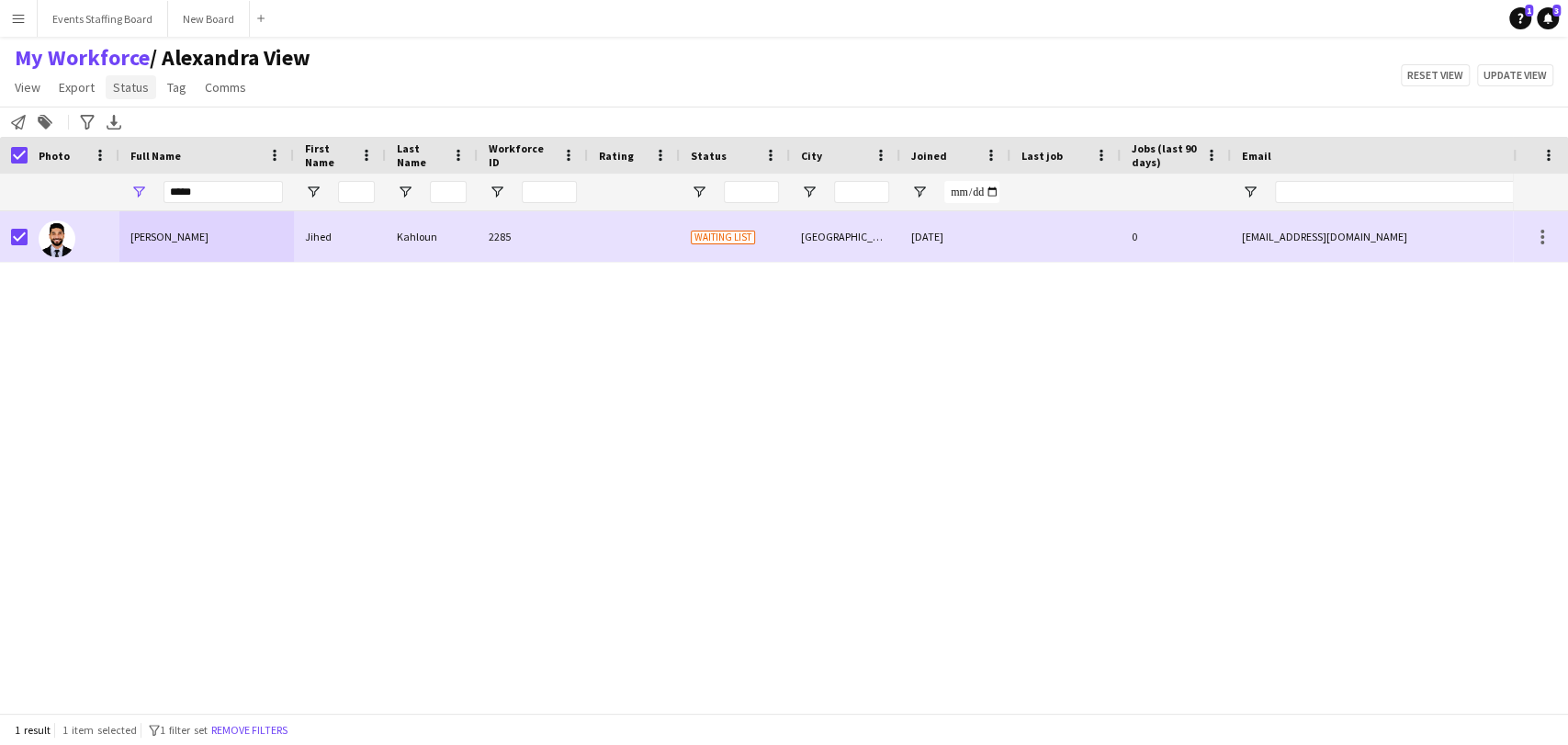
click at [147, 97] on link "Status" at bounding box center [131, 87] width 51 height 24
click at [131, 119] on span "Edit" at bounding box center [131, 127] width 21 height 17
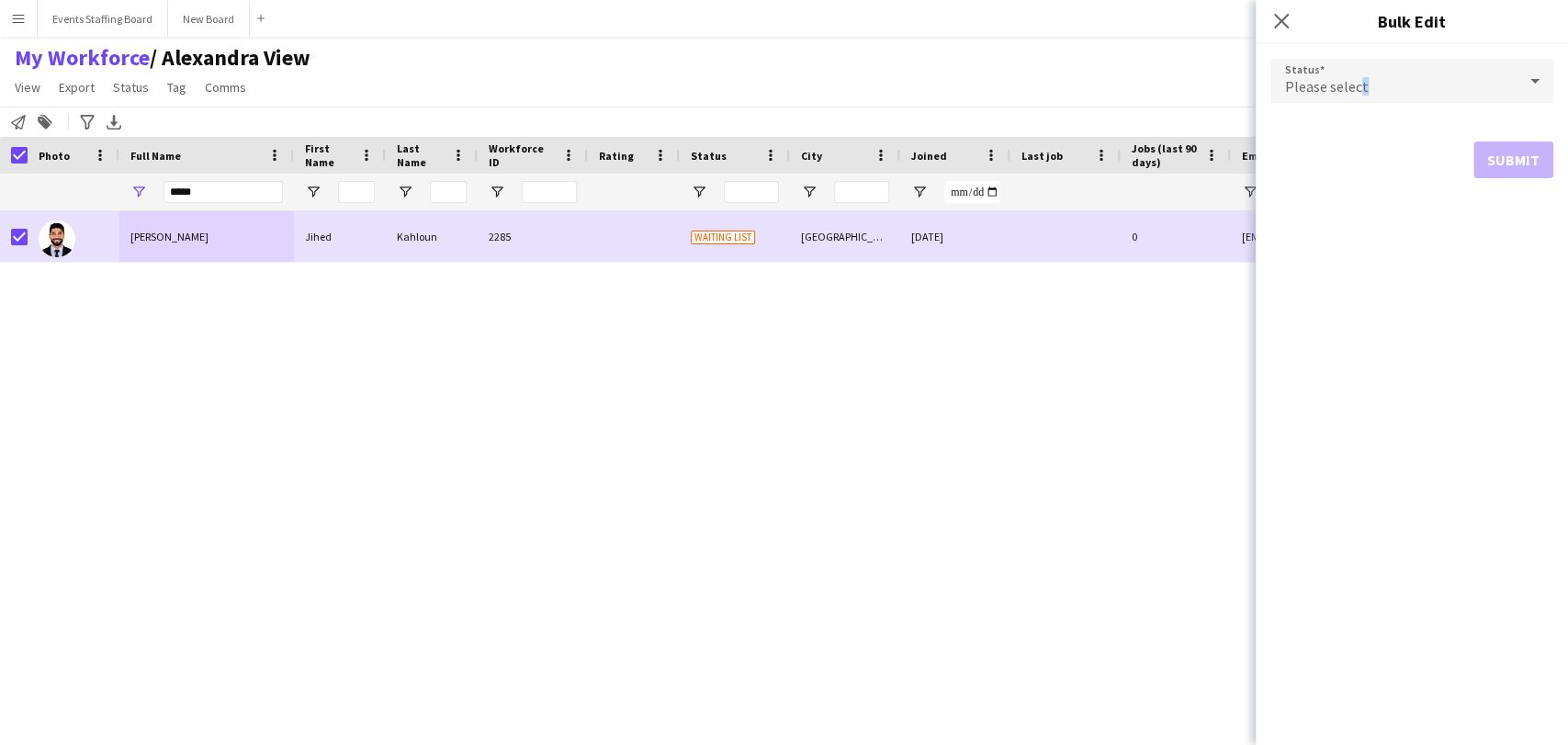
click at [1363, 70] on div "Please select" at bounding box center [1393, 80] width 246 height 44
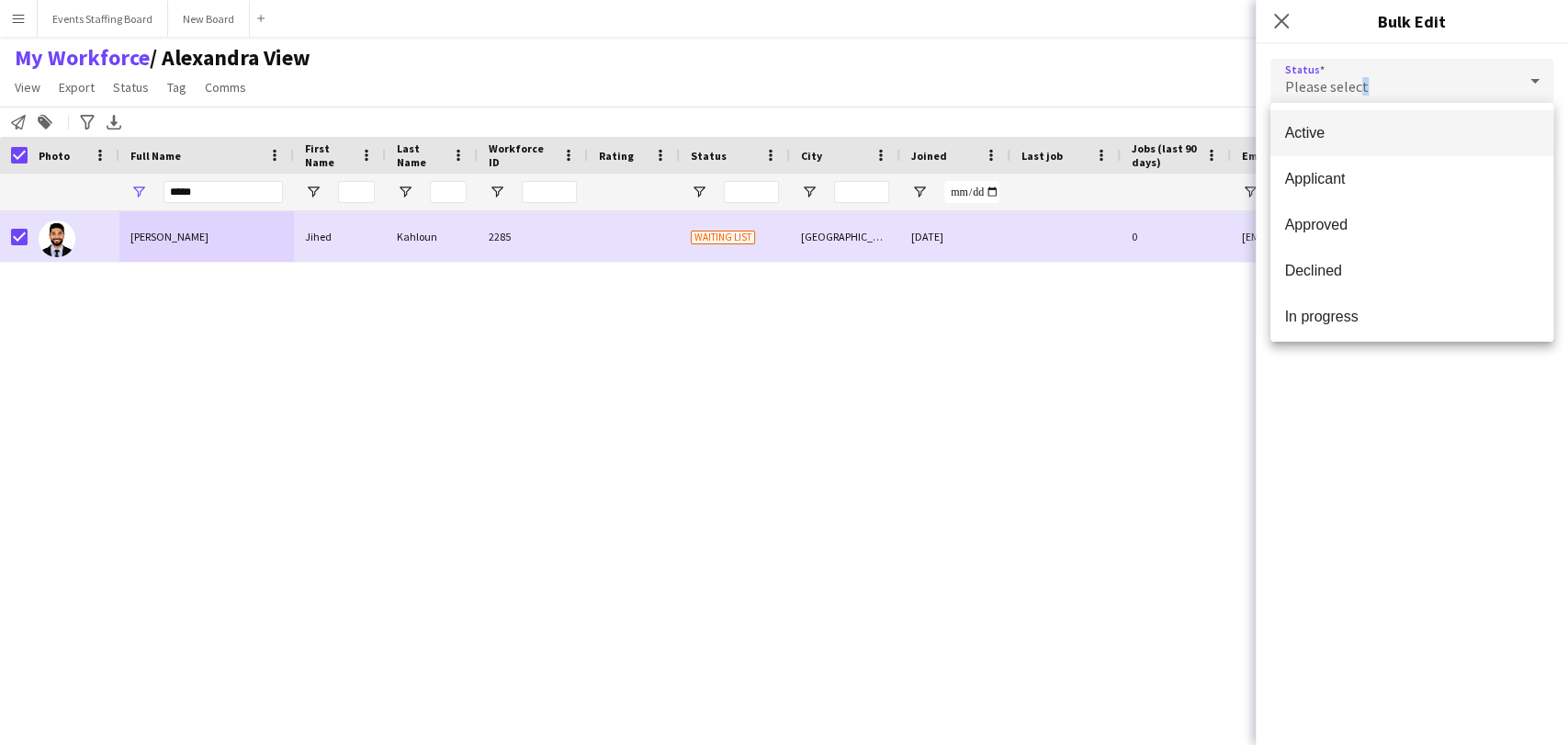
click at [1314, 134] on span "Active" at bounding box center [1411, 132] width 253 height 18
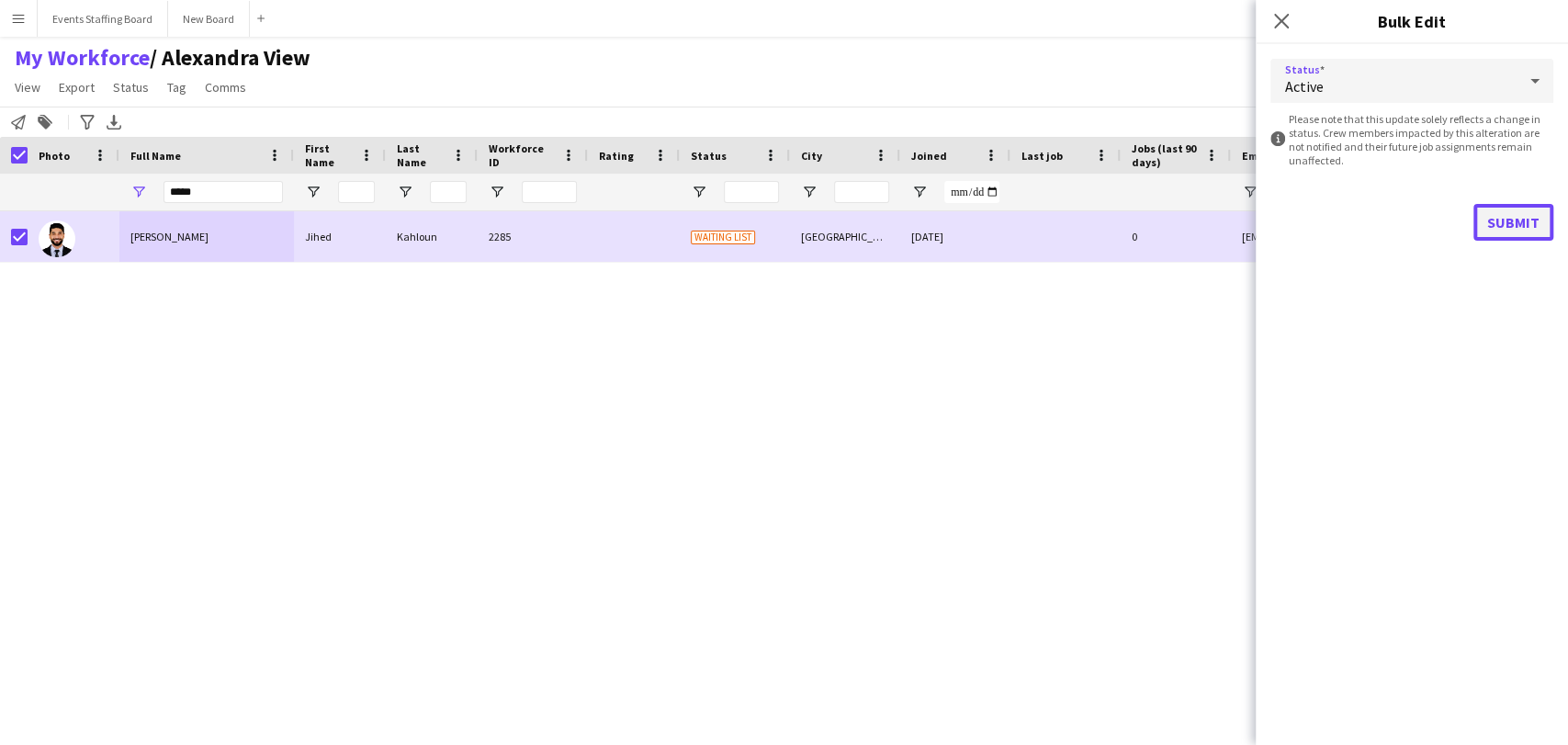
click at [1512, 215] on button "Submit" at bounding box center [1513, 222] width 80 height 37
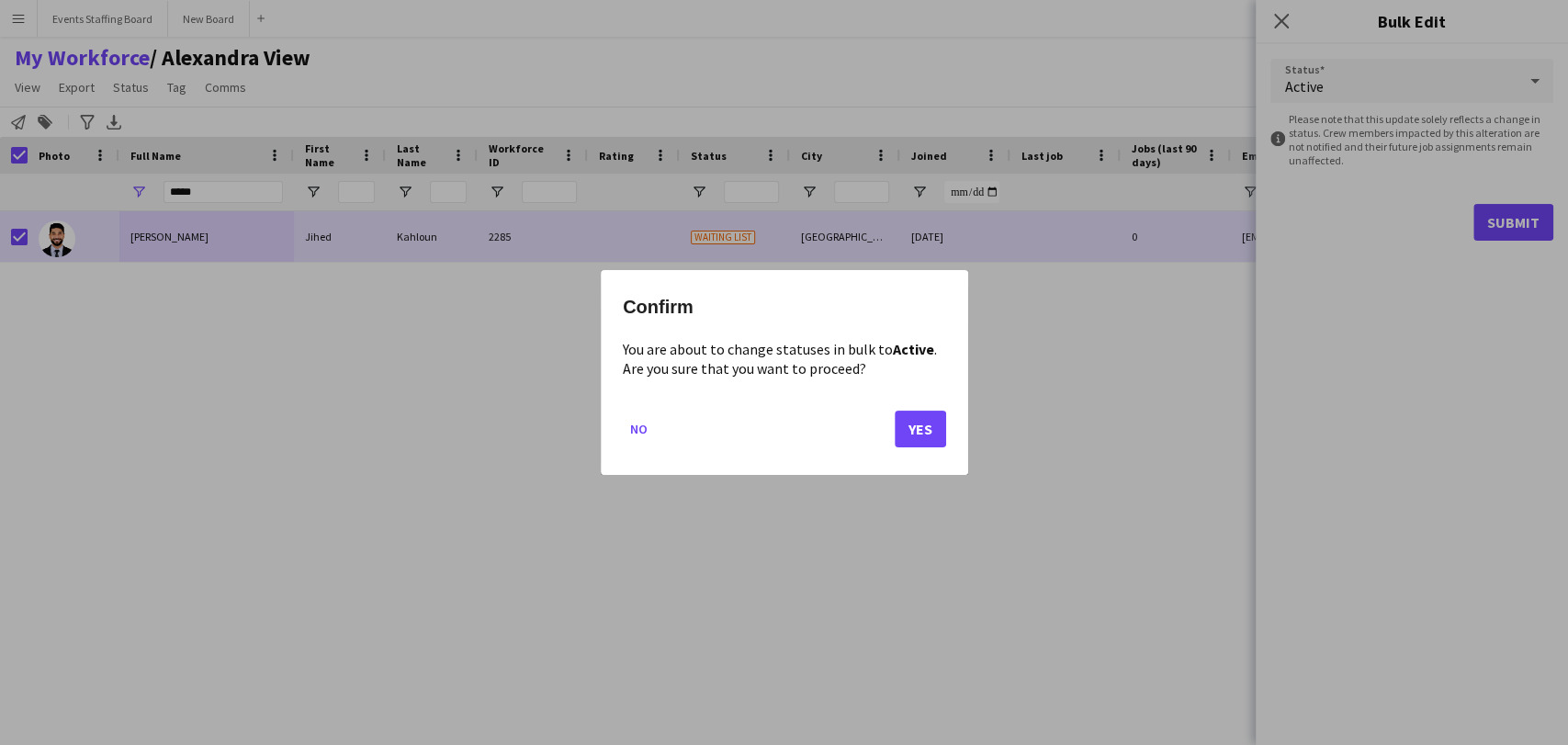
click at [878, 446] on mat-dialog-actions "No Yes" at bounding box center [784, 435] width 323 height 78
click at [911, 431] on button "Yes" at bounding box center [920, 429] width 52 height 37
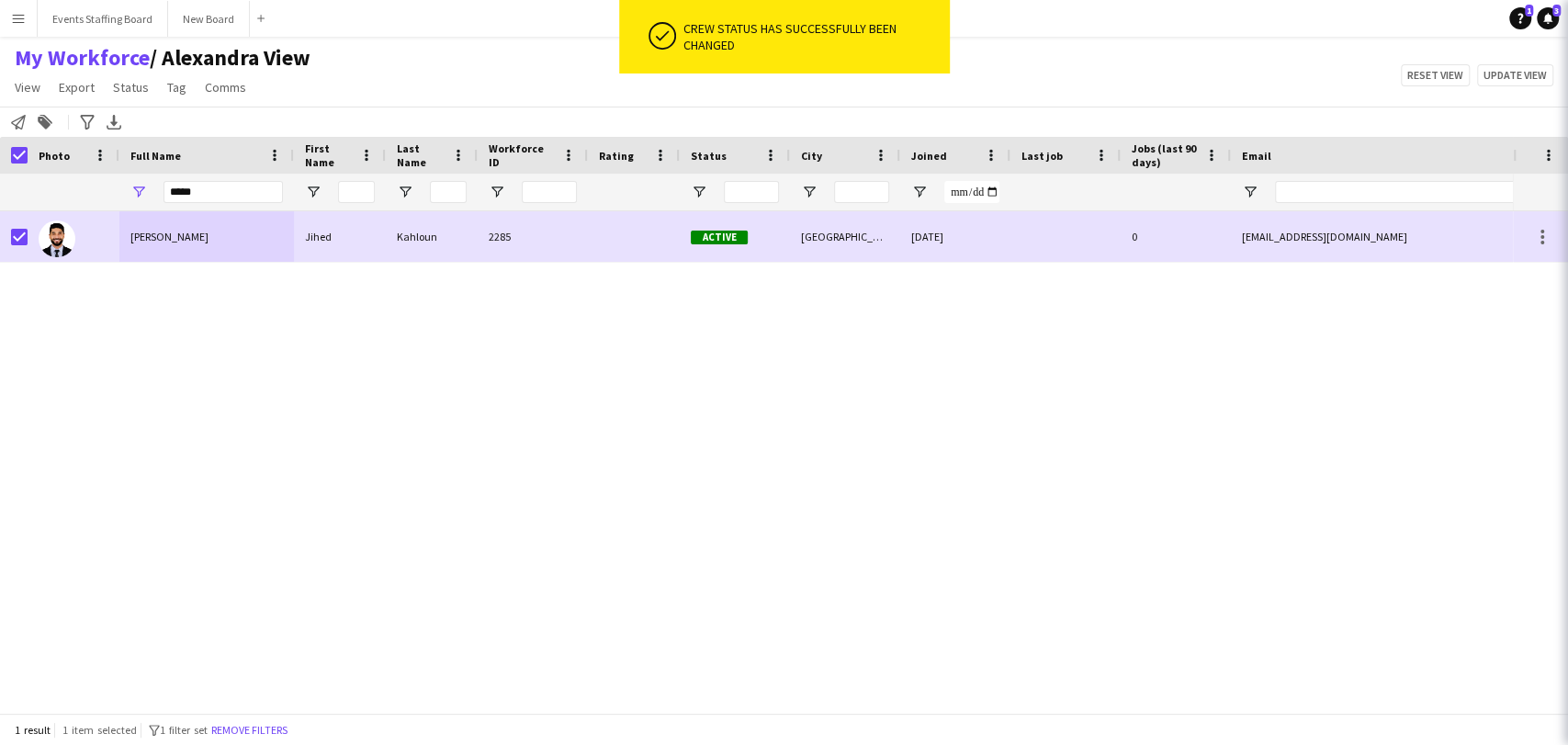
click at [536, 415] on div "[PERSON_NAME] [PERSON_NAME] 2285 Active [GEOGRAPHIC_DATA] [DATE] 0 [EMAIL_ADDRE…" at bounding box center [756, 454] width 1512 height 486
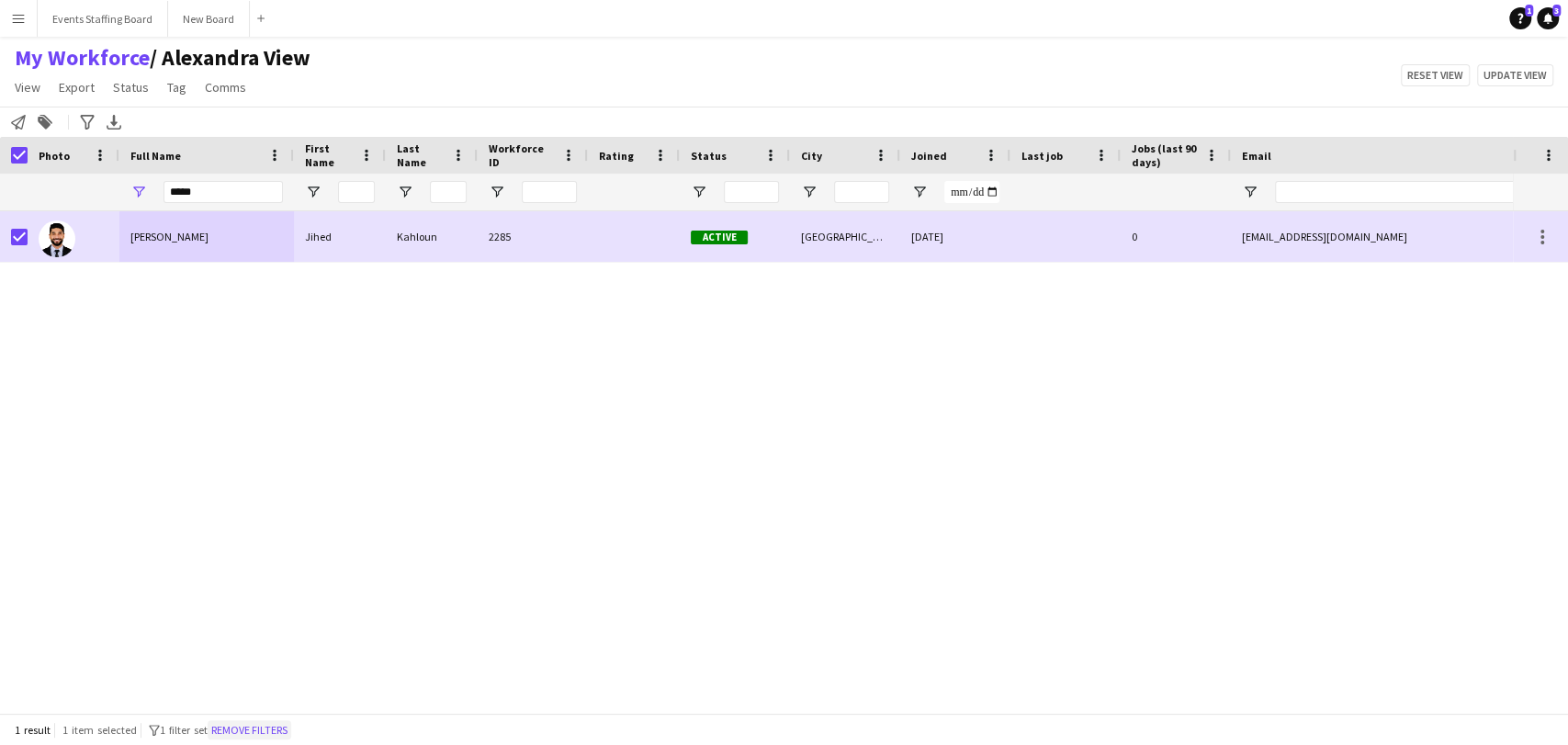
click at [248, 724] on button "Remove filters" at bounding box center [249, 729] width 84 height 20
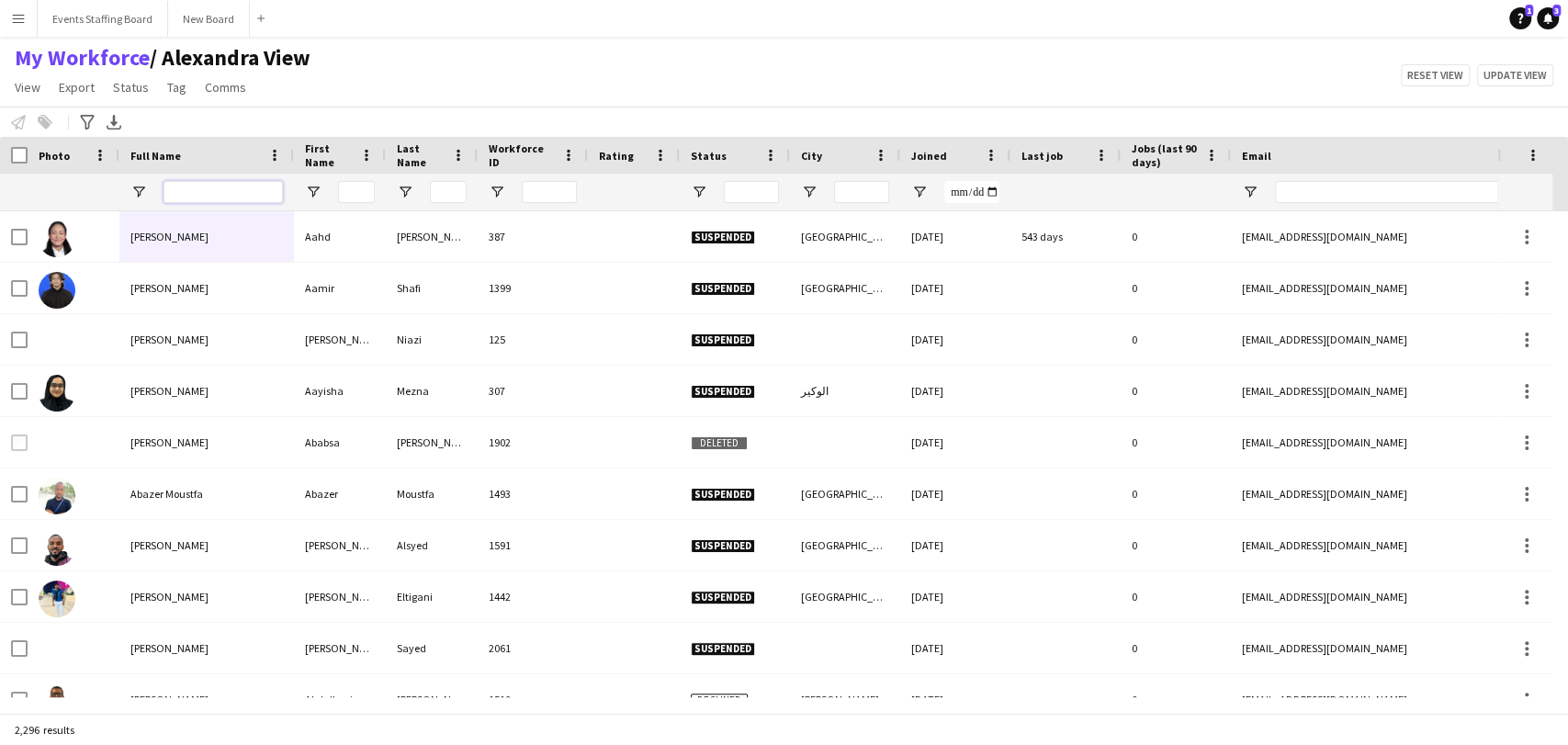
click at [175, 199] on input "Full Name Filter Input" at bounding box center [223, 192] width 120 height 22
paste input "*****"
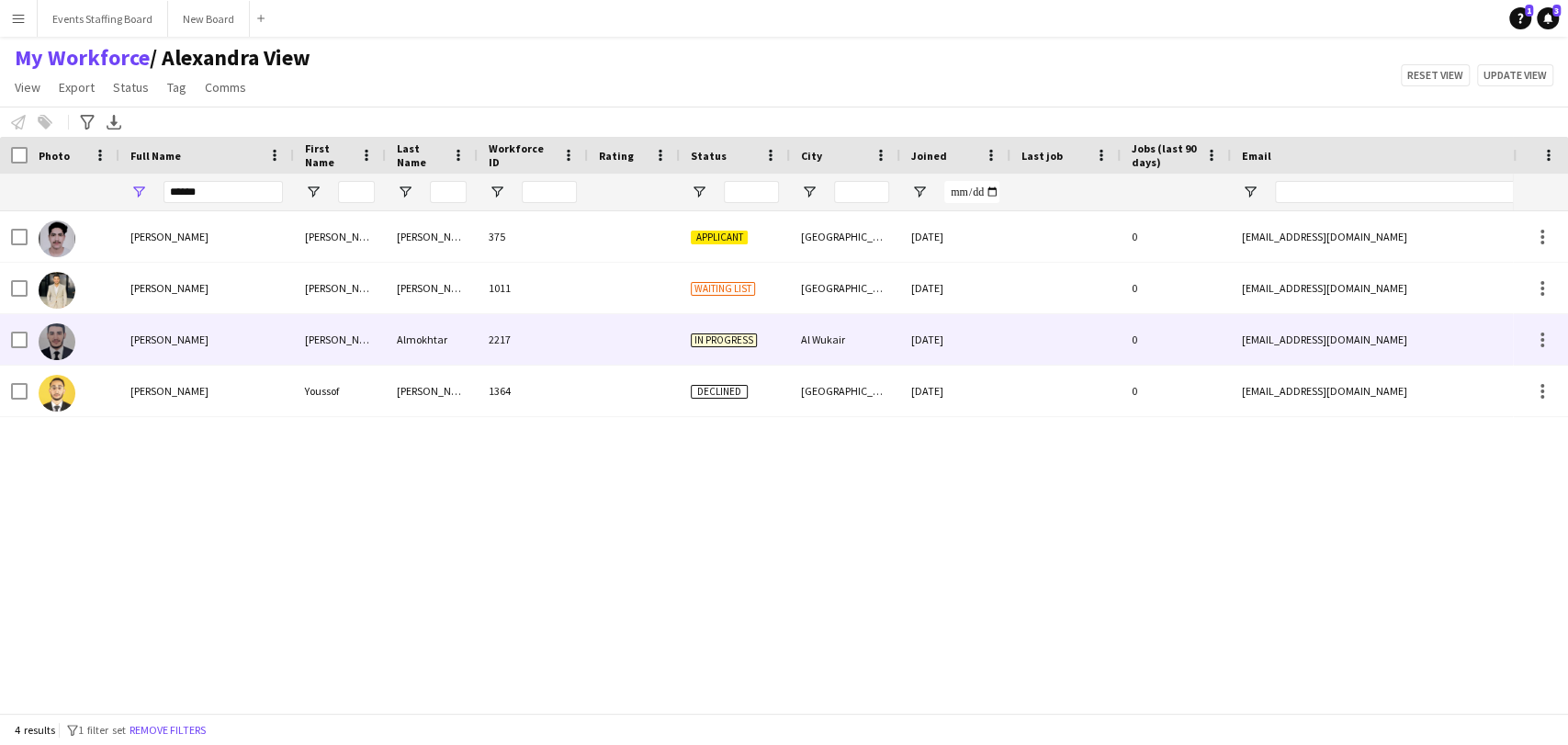
click at [154, 346] on span "[PERSON_NAME]" at bounding box center [169, 339] width 78 height 14
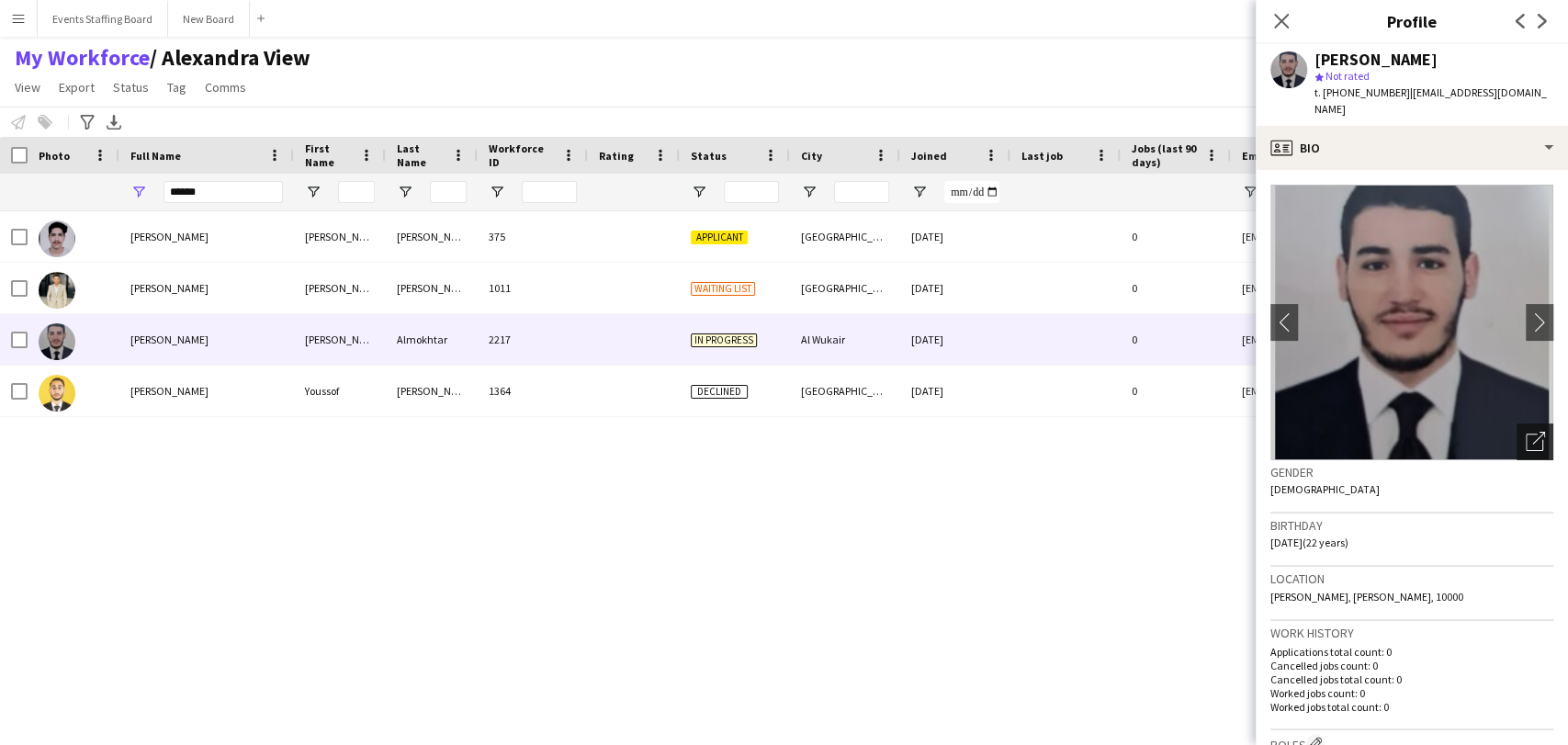
click at [1525, 431] on icon "Open photos pop-in" at bounding box center [1535, 441] width 19 height 19
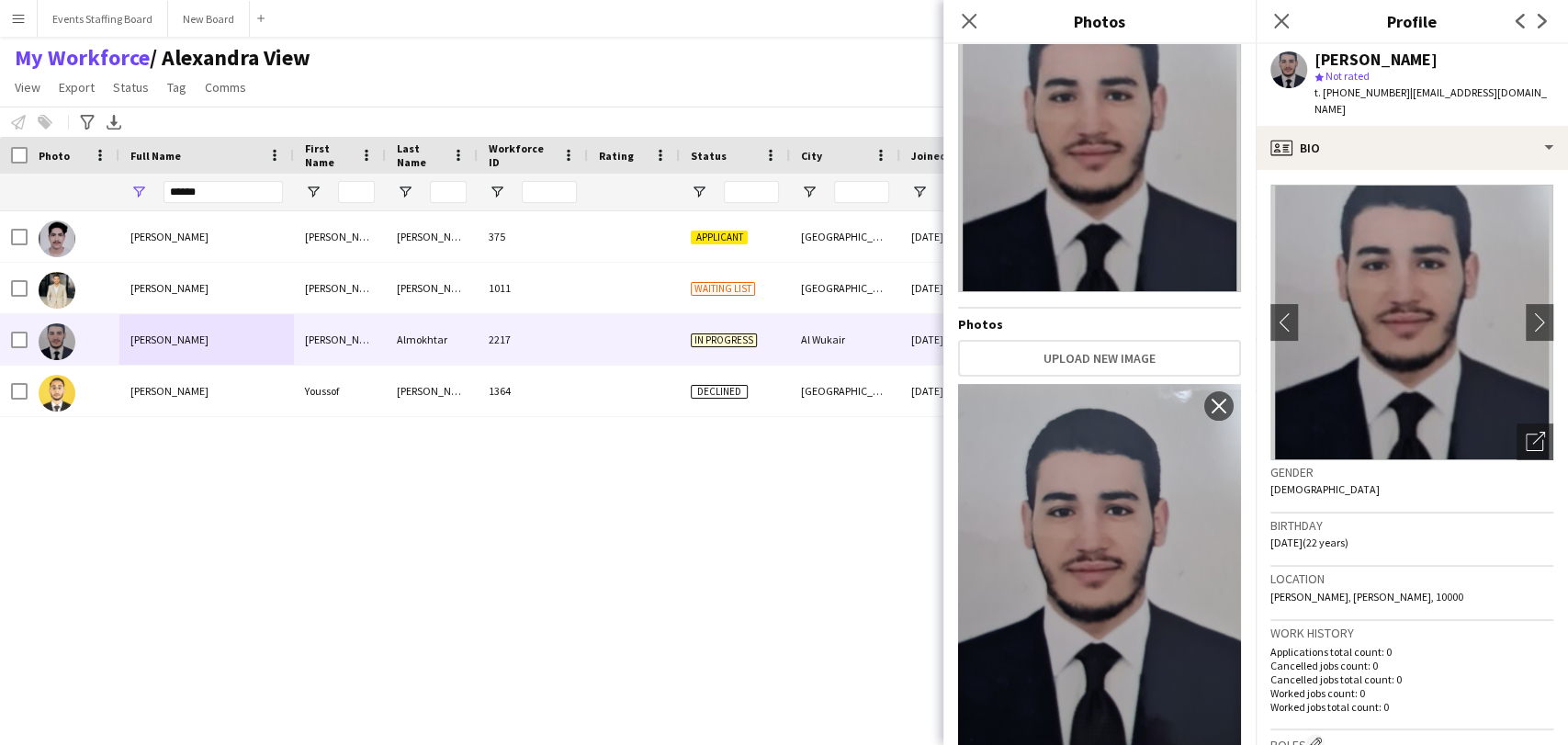
scroll to position [84, 0]
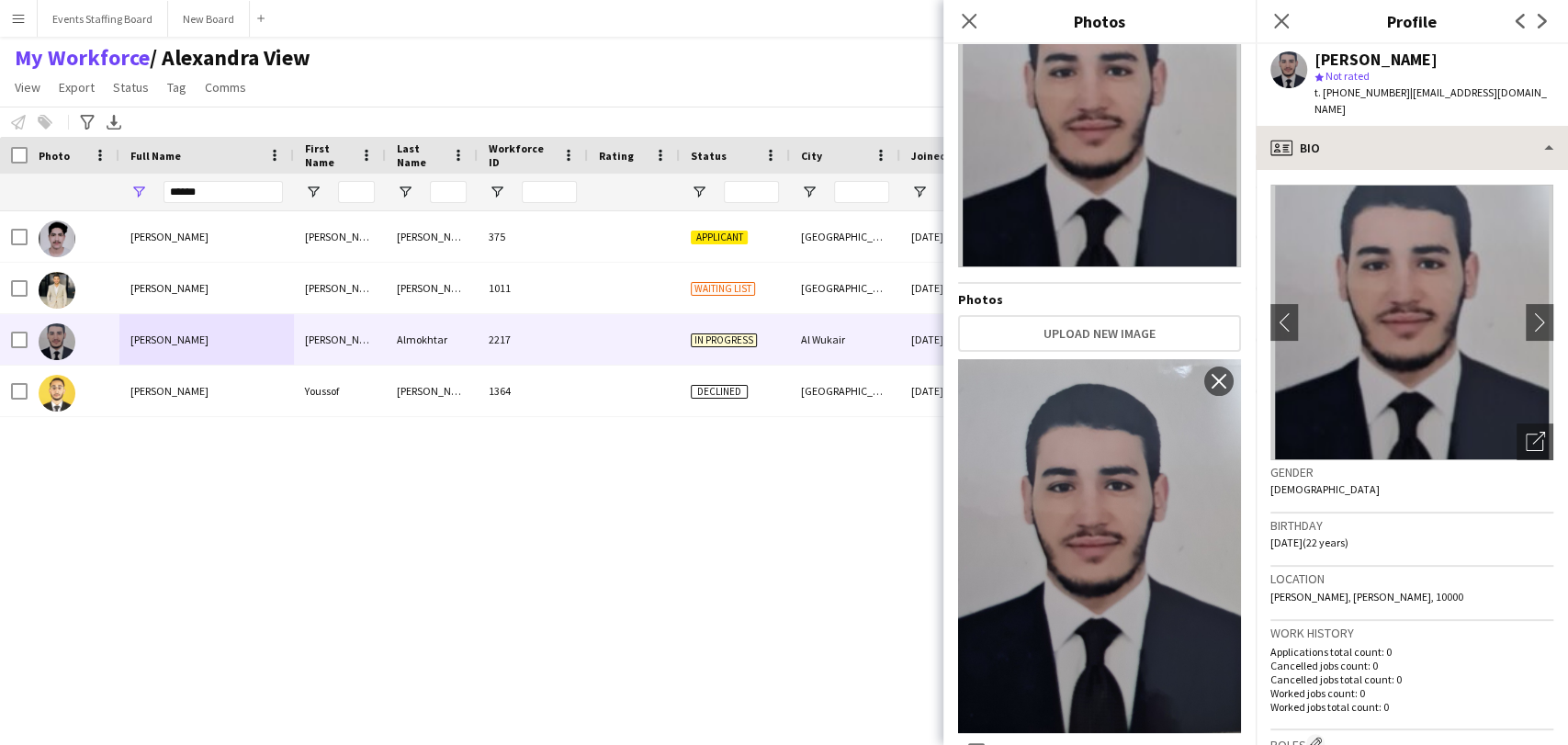
drag, startPoint x: 1360, startPoint y: 154, endPoint x: 1352, endPoint y: 145, distance: 12.0
click at [1358, 149] on div "profile Bio Bio Bio Company application Company application Employment Employme…" at bounding box center [1411, 435] width 313 height 619
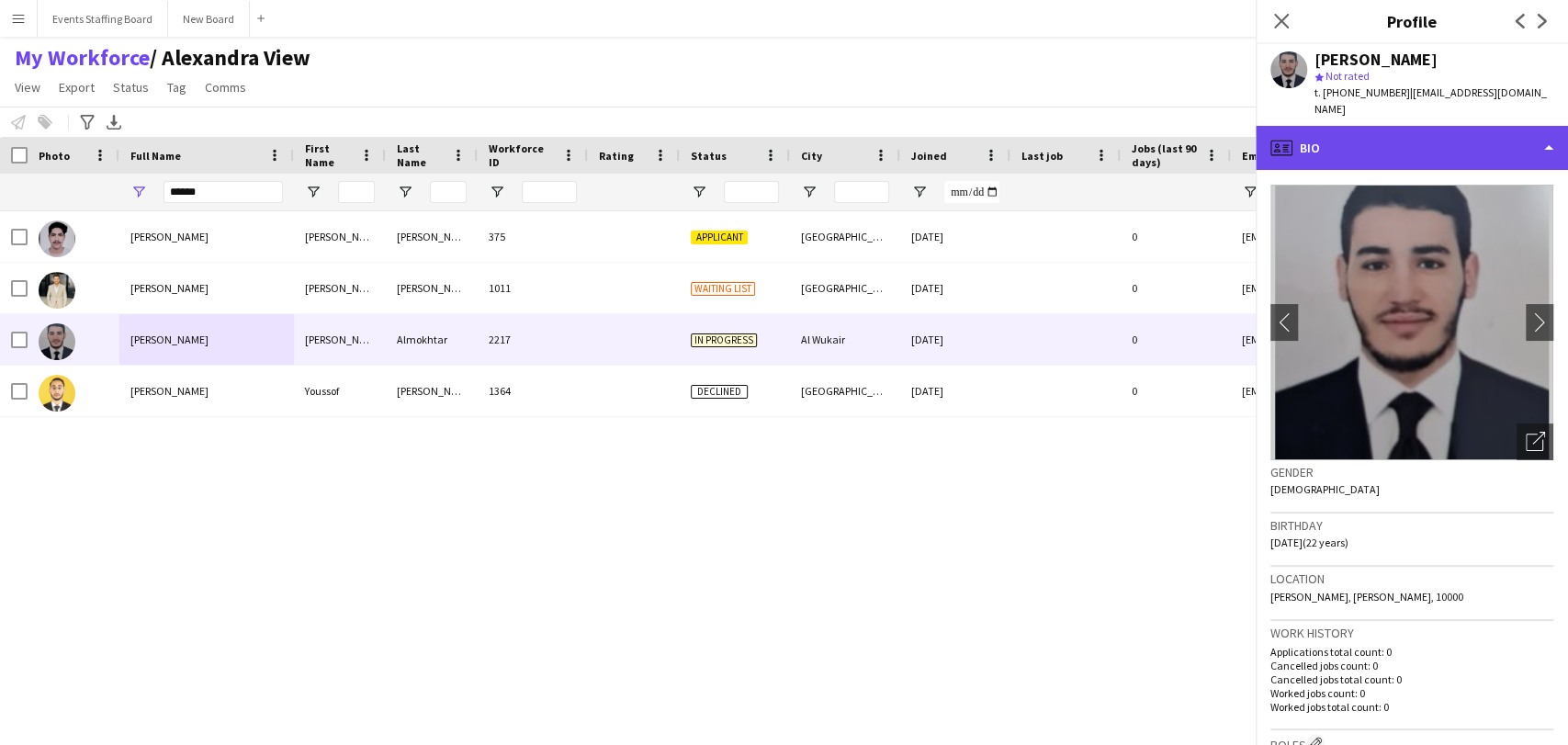
click at [1352, 141] on div "profile Bio" at bounding box center [1411, 147] width 313 height 44
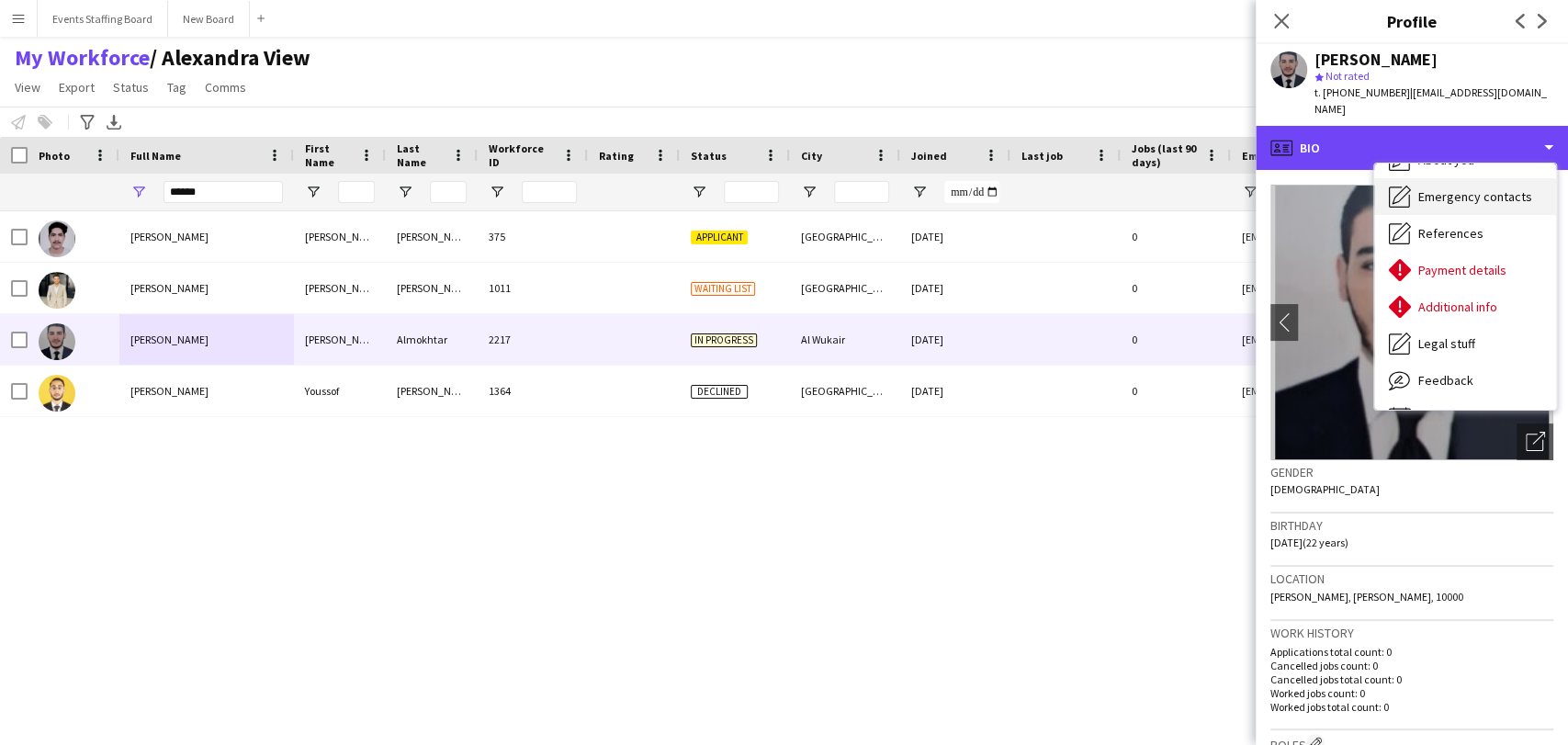
scroll to position [171, 0]
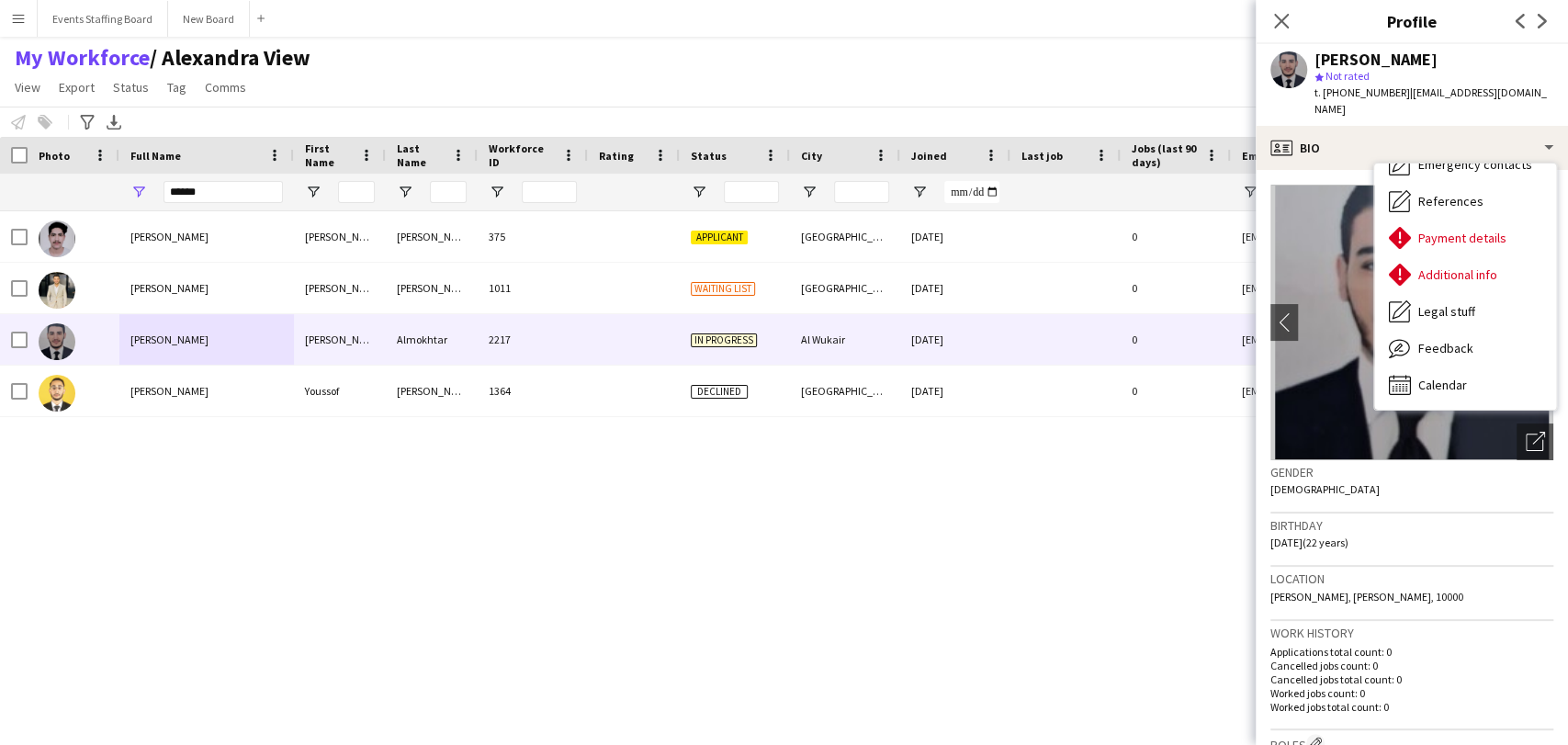
click at [1499, 428] on img at bounding box center [1411, 322] width 282 height 276
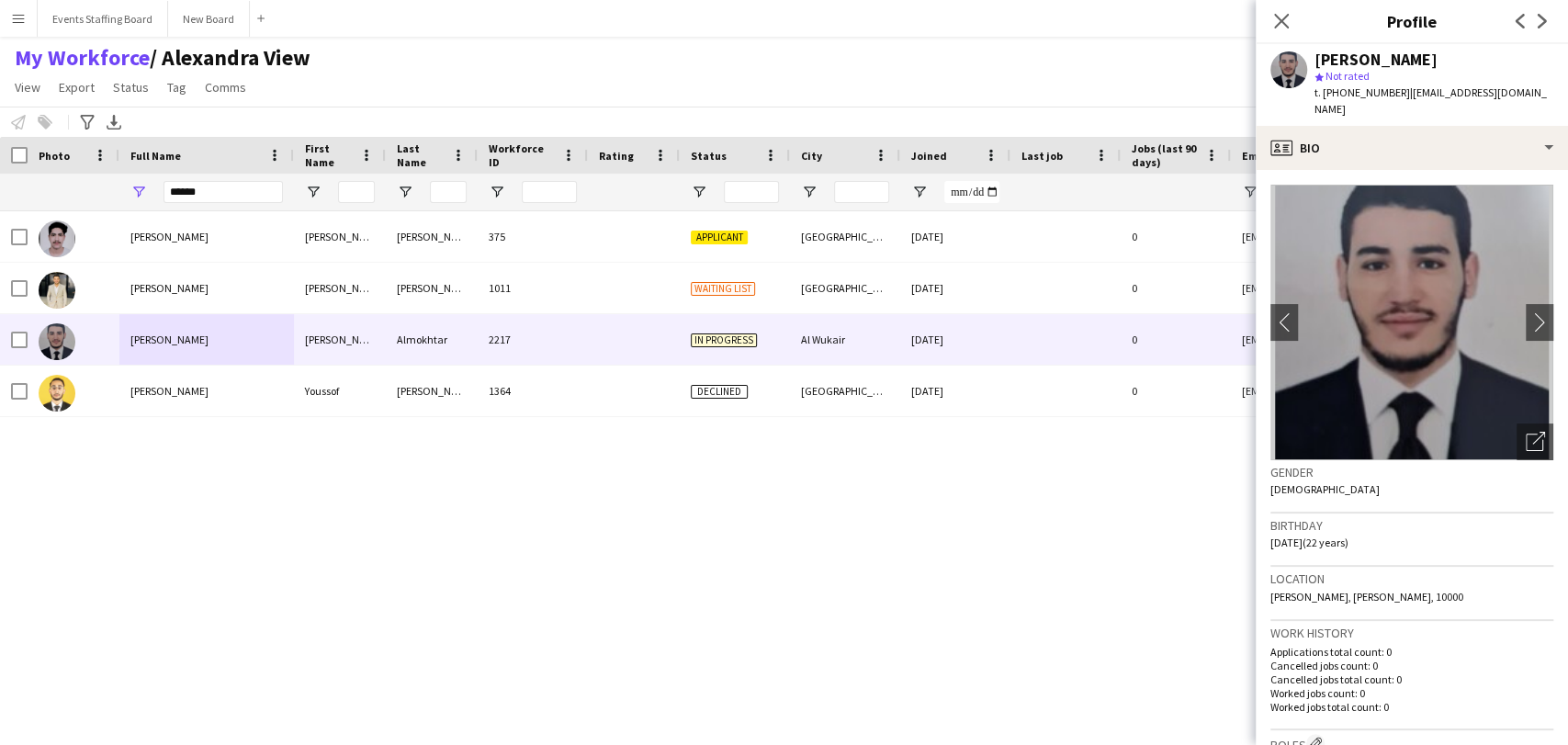
drag, startPoint x: 1510, startPoint y: 424, endPoint x: 1495, endPoint y: 422, distance: 15.1
click at [1525, 431] on icon "Open photos pop-in" at bounding box center [1535, 441] width 19 height 19
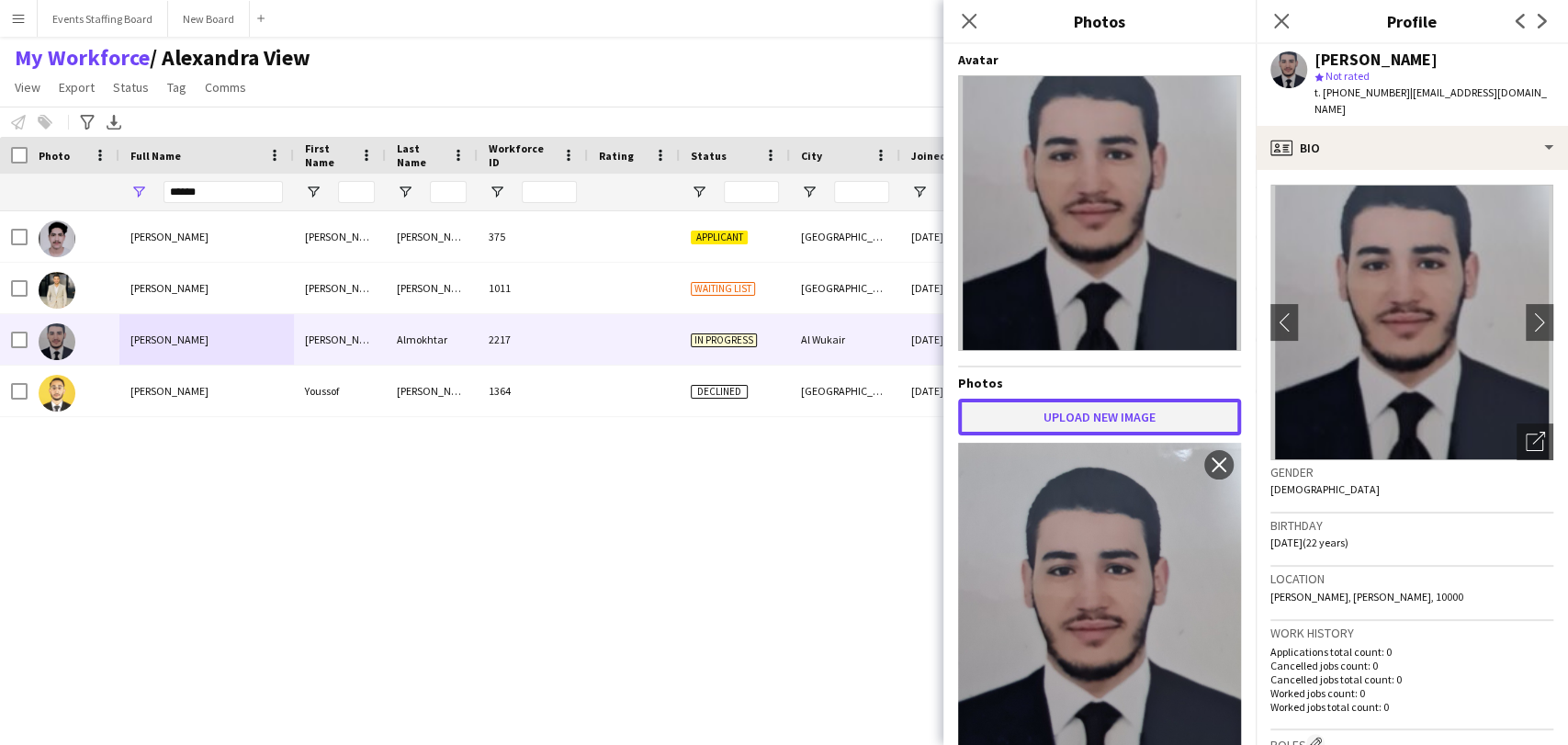
click at [1184, 410] on button "Upload new image" at bounding box center [1100, 417] width 282 height 37
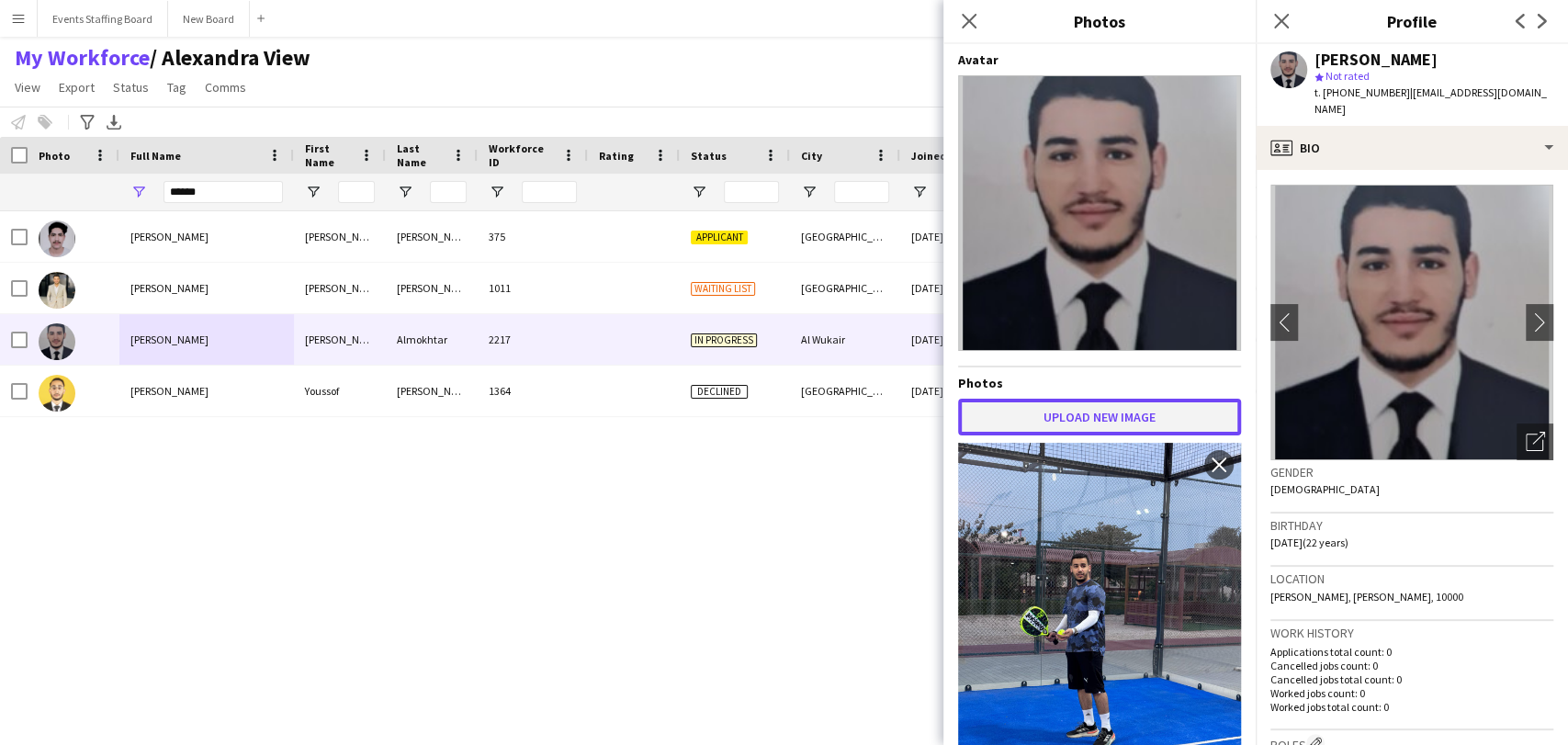
click at [1143, 401] on button "Upload new image" at bounding box center [1100, 417] width 282 height 37
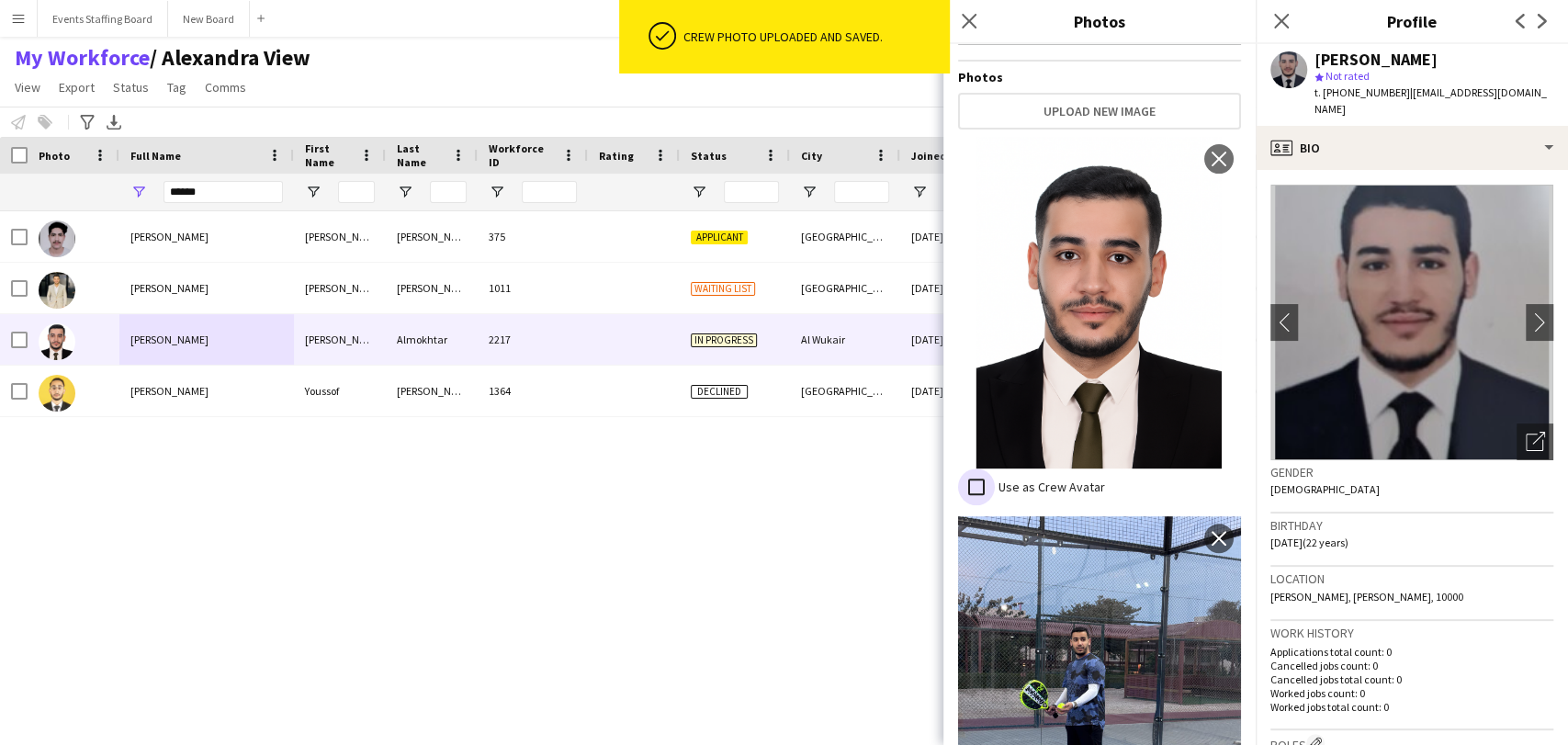
scroll to position [315, 0]
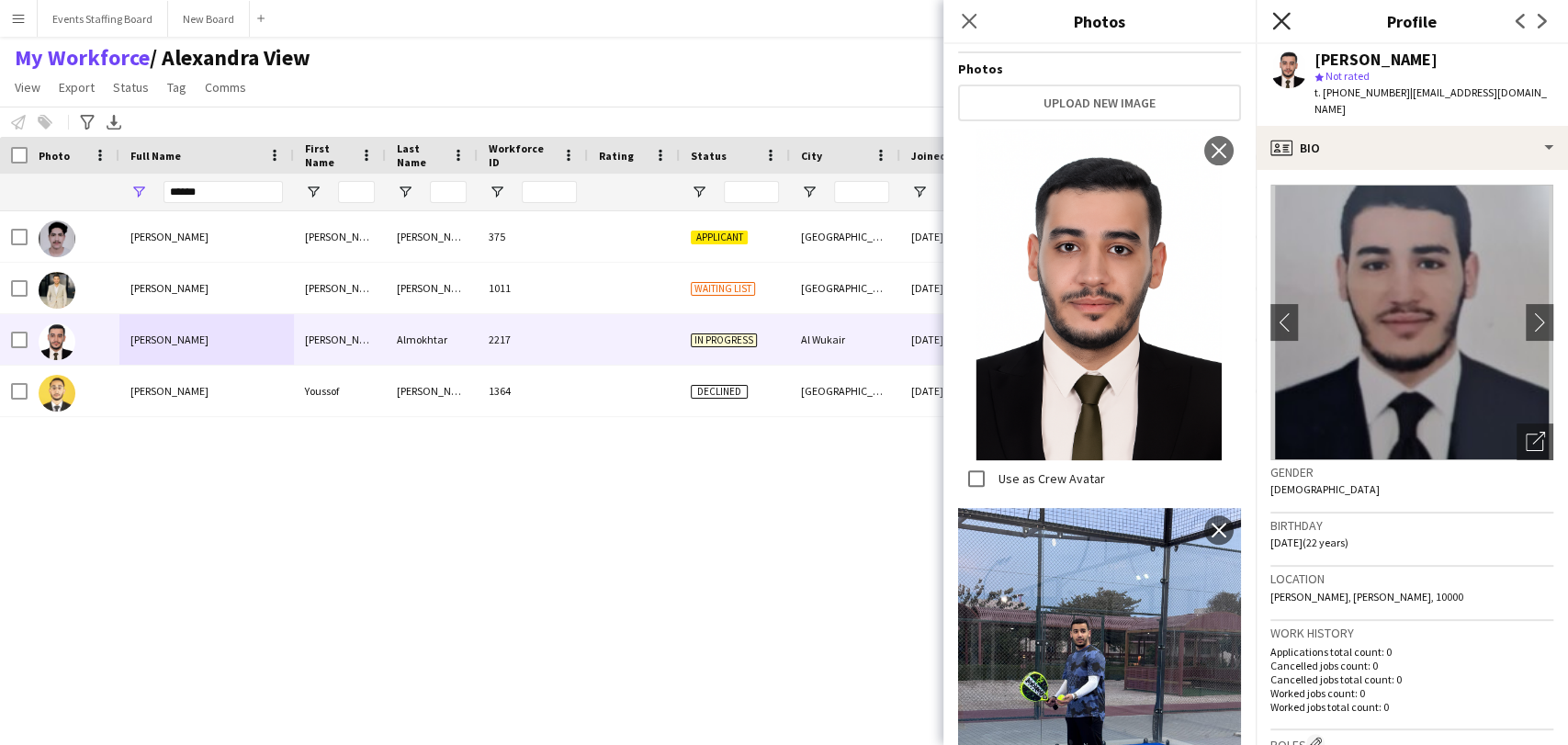
click at [1277, 14] on icon "Close pop-in" at bounding box center [1281, 20] width 18 height 18
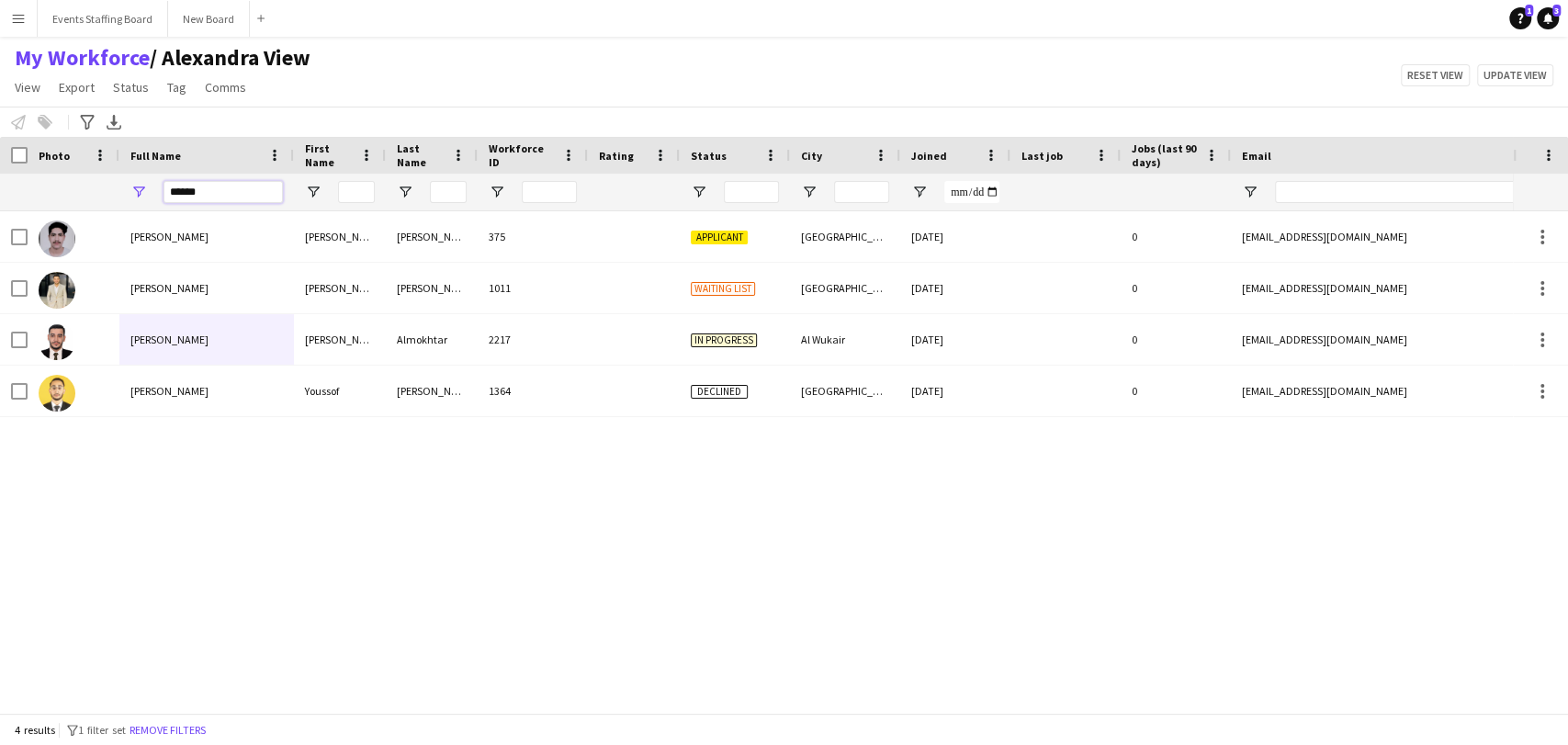
click at [190, 192] on input "*****" at bounding box center [223, 192] width 120 height 22
paste input "****"
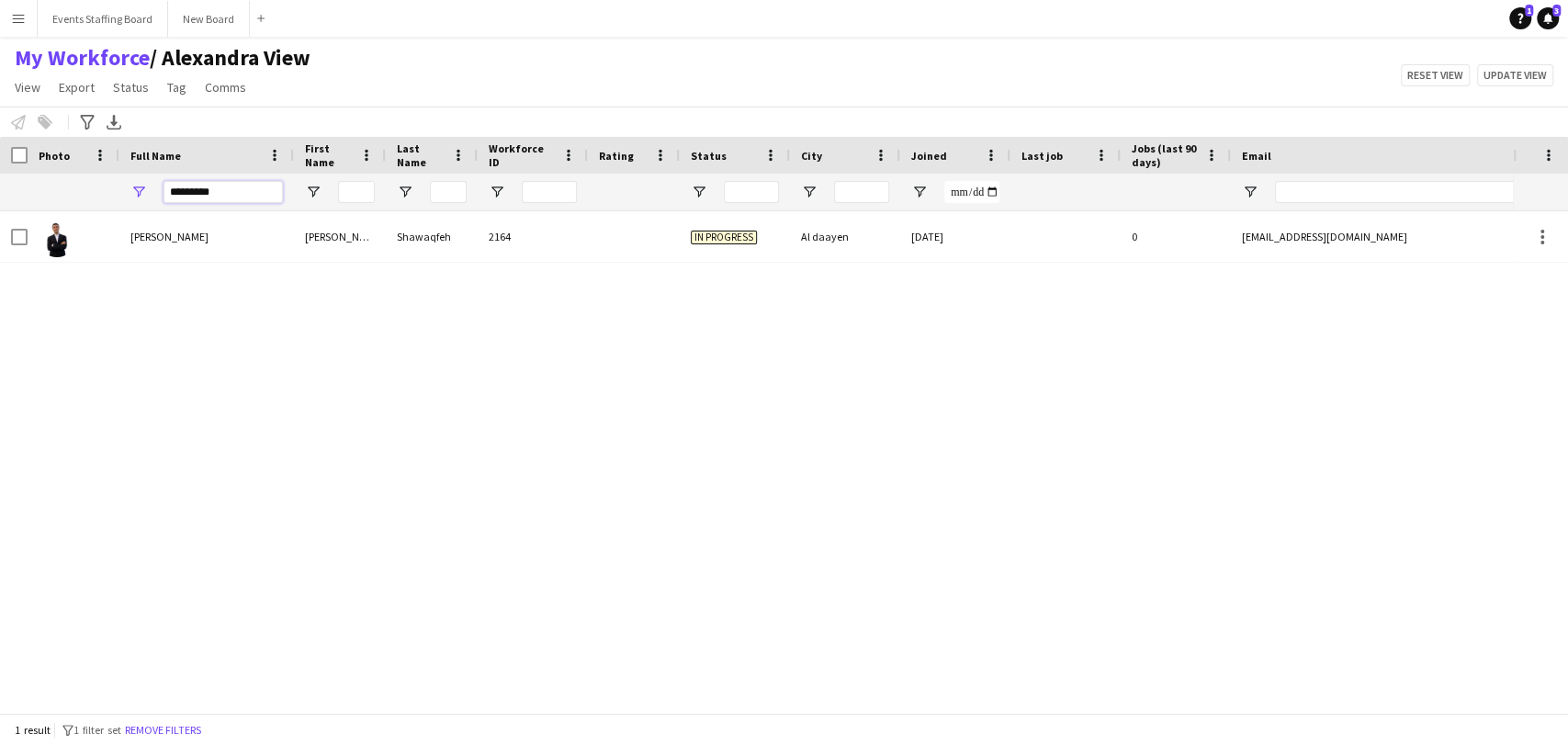
type input "*********"
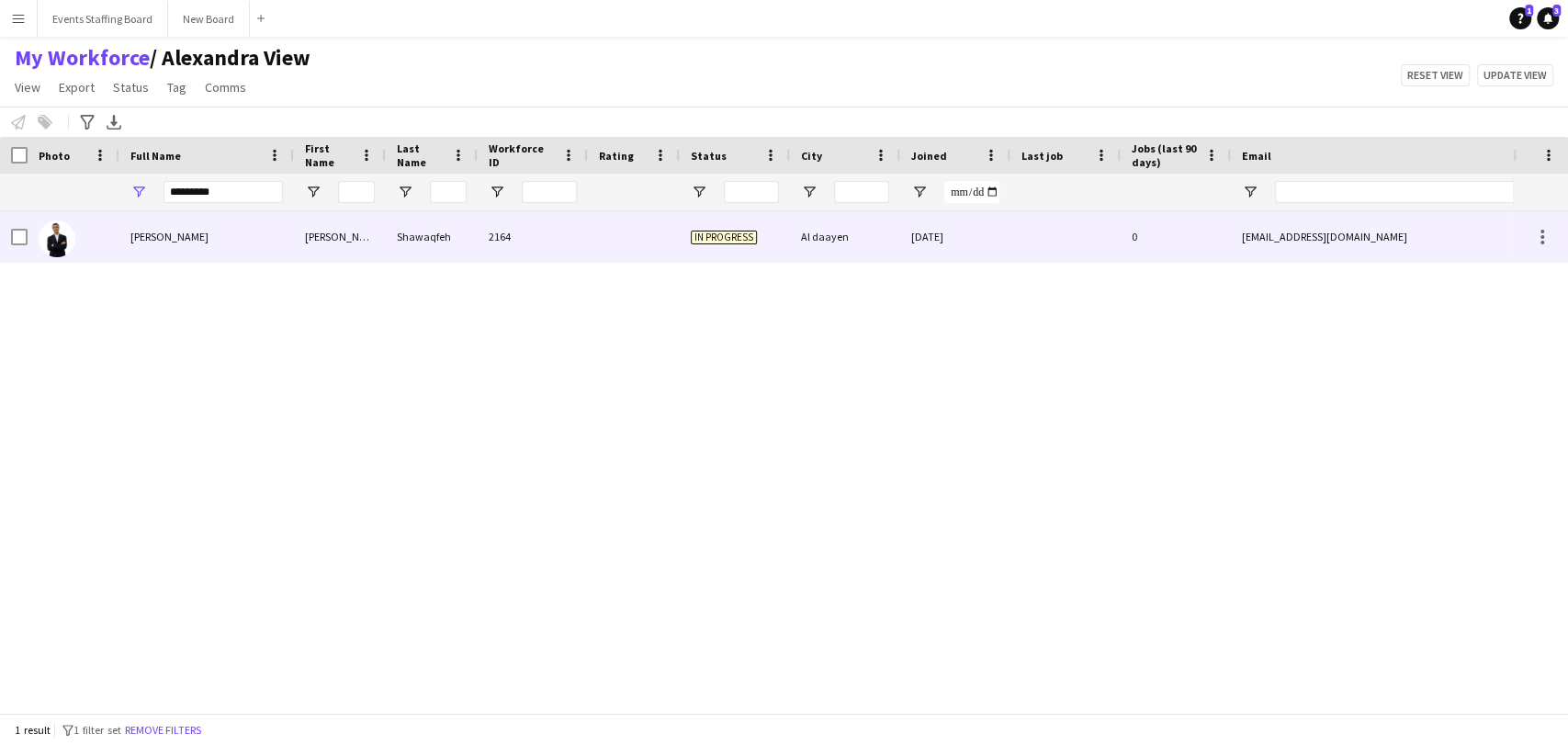
click at [134, 242] on span "[PERSON_NAME]" at bounding box center [169, 237] width 78 height 14
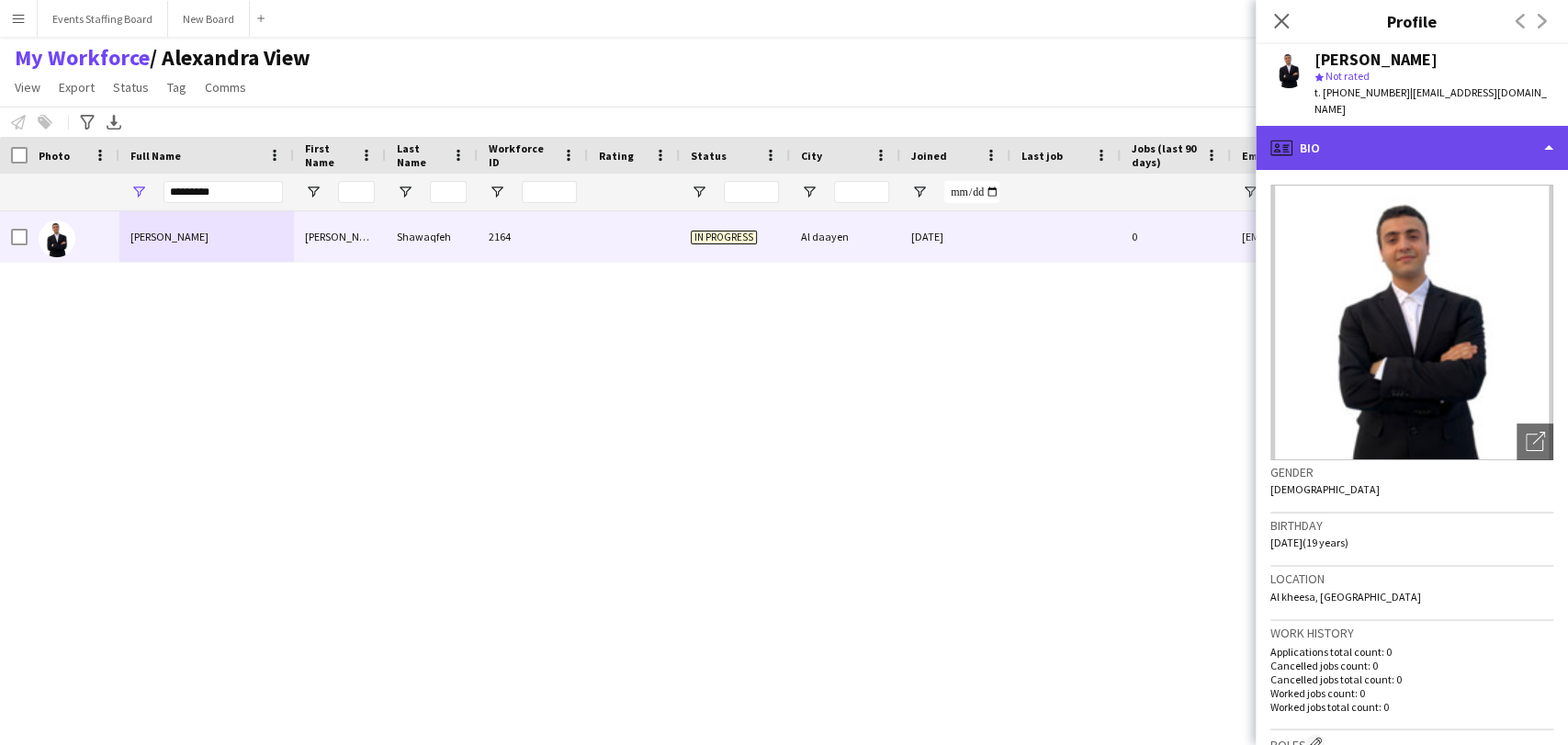
click at [1396, 127] on div "profile Bio" at bounding box center [1411, 147] width 313 height 44
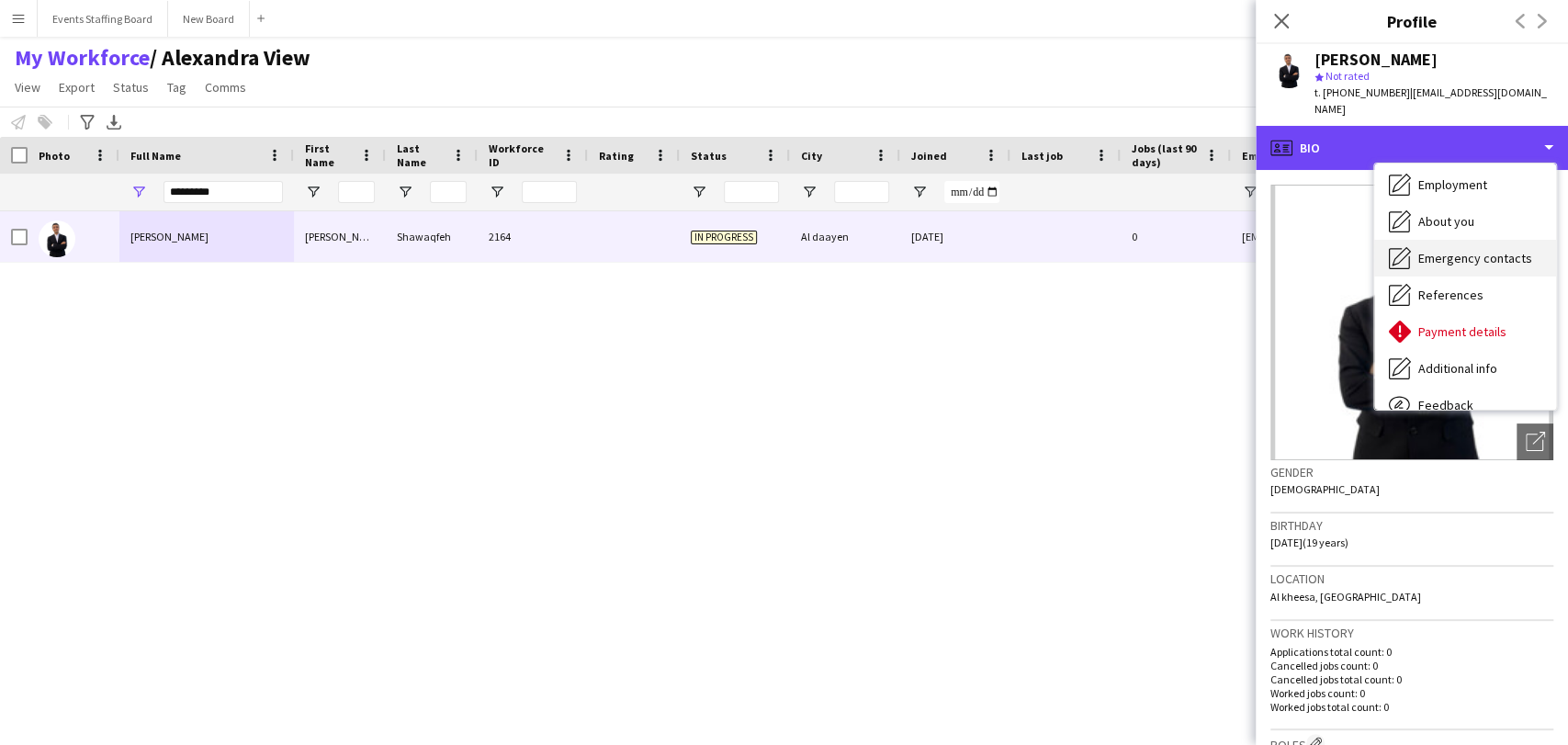
scroll to position [135, 0]
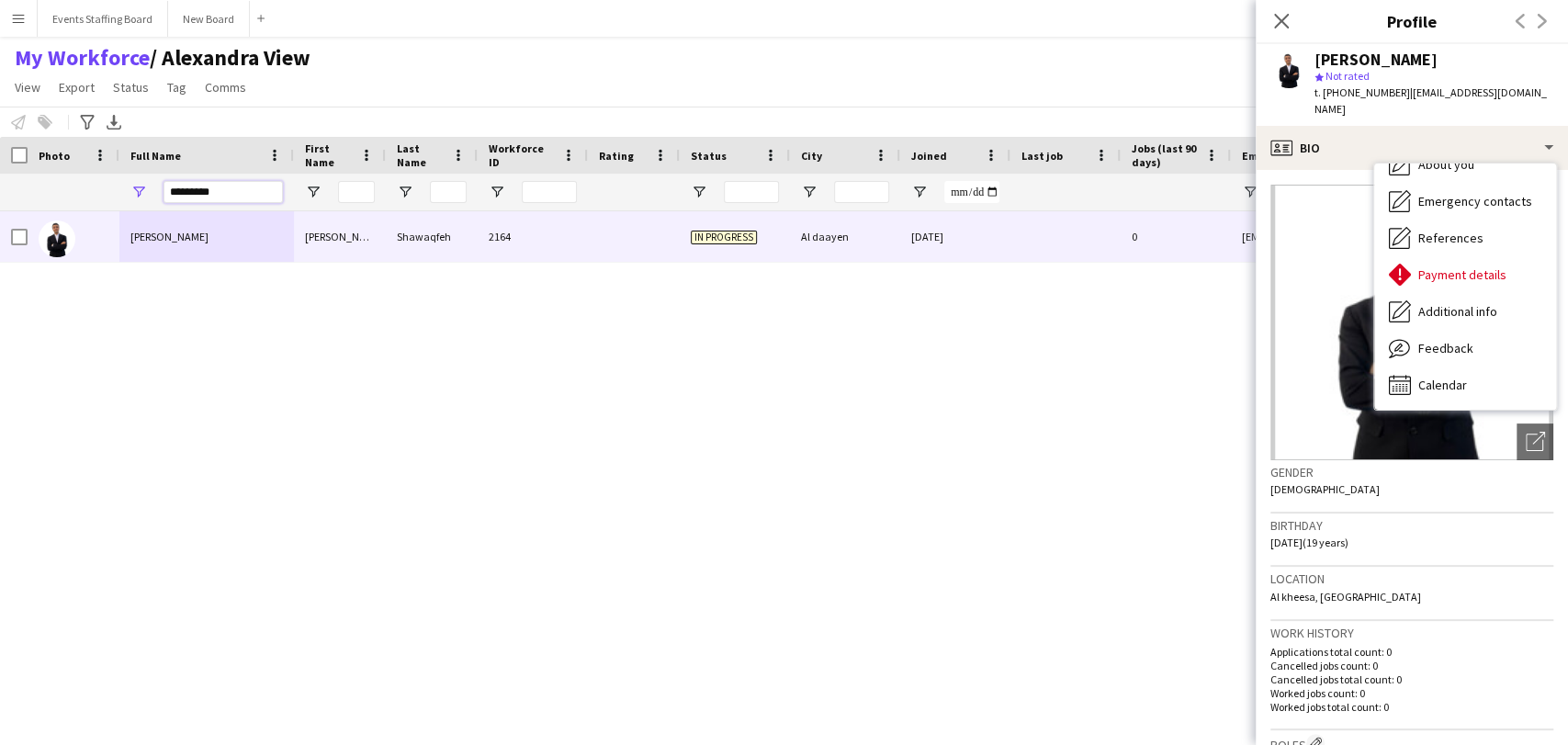
click at [241, 201] on input "*********" at bounding box center [223, 192] width 120 height 22
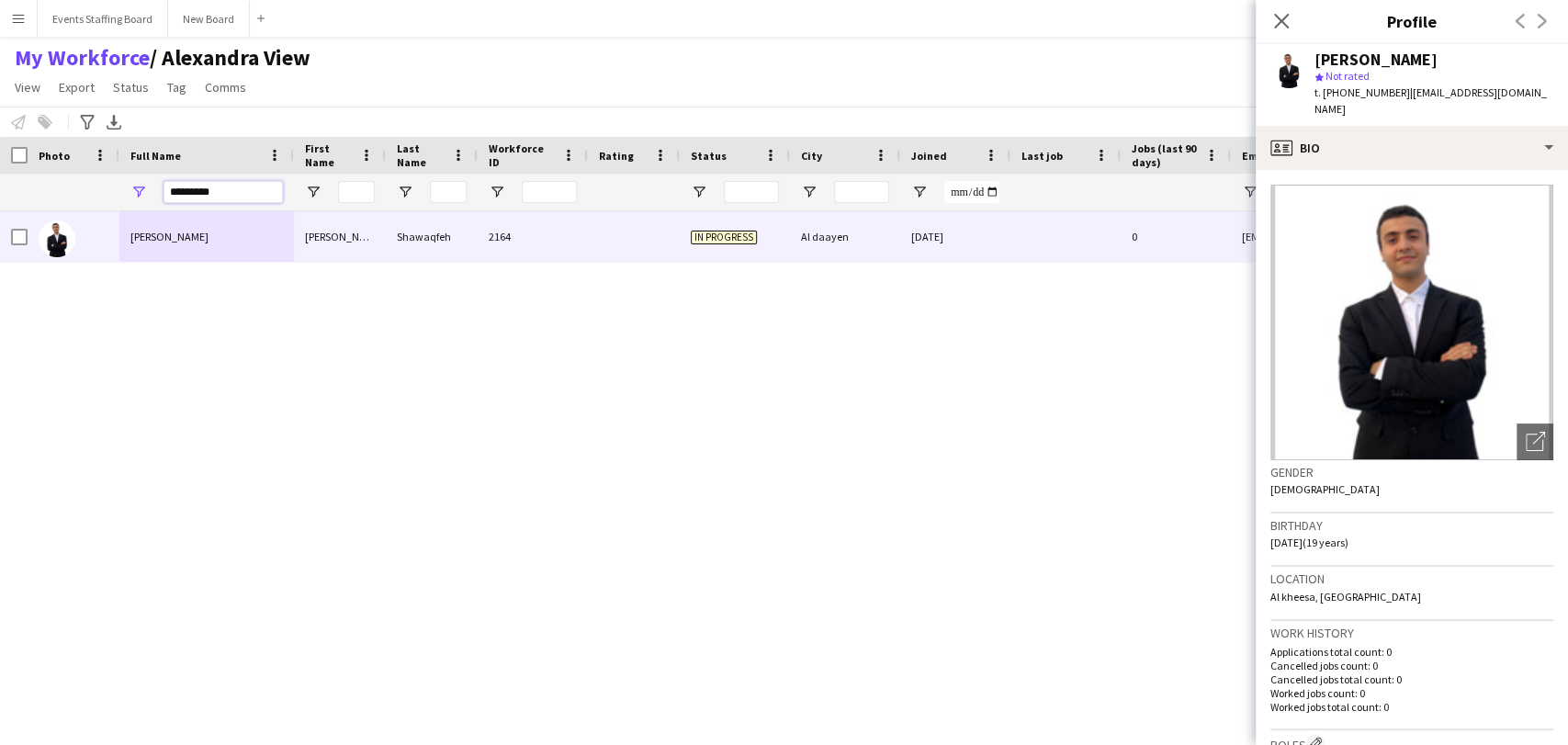
click at [241, 201] on input "*********" at bounding box center [223, 192] width 120 height 22
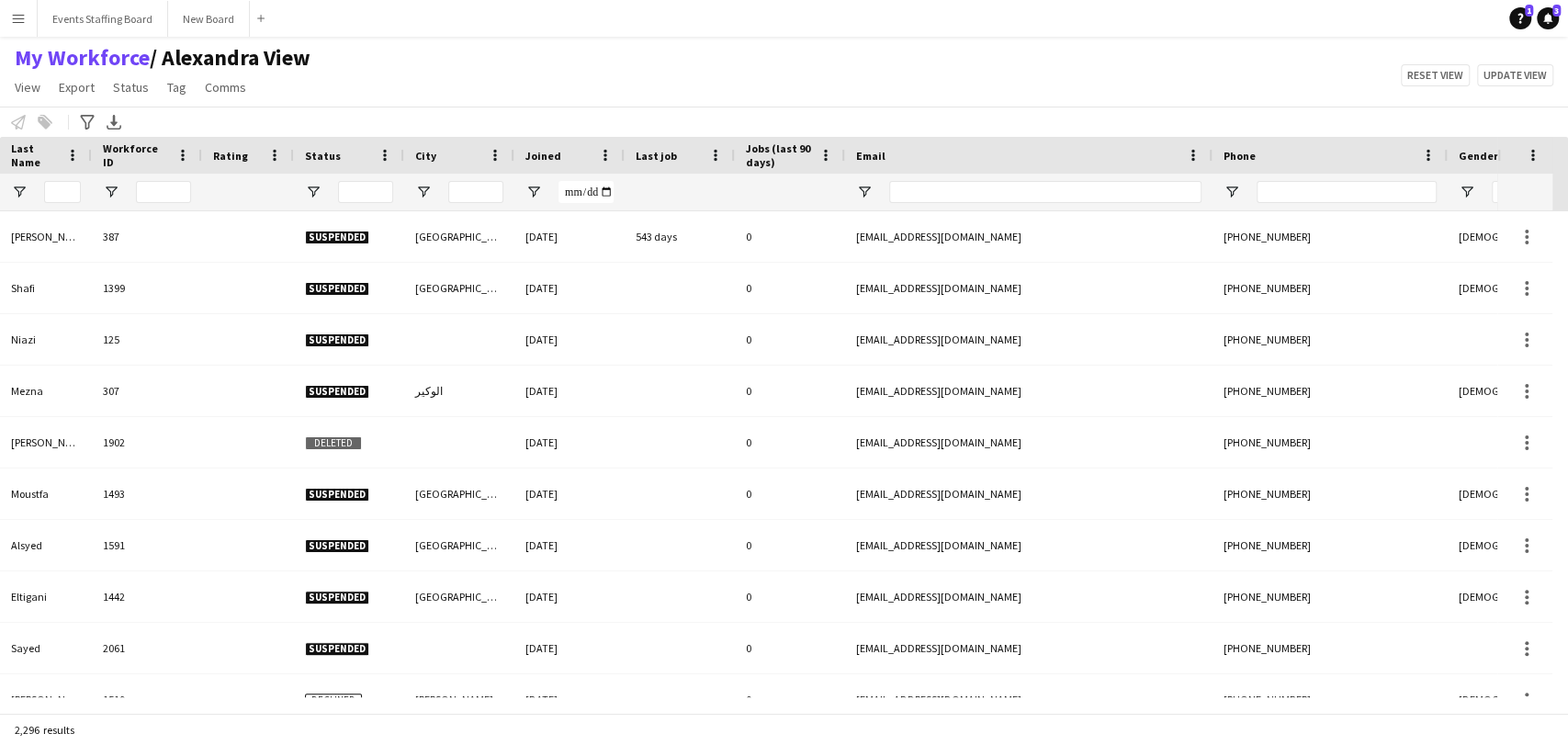
scroll to position [0, 0]
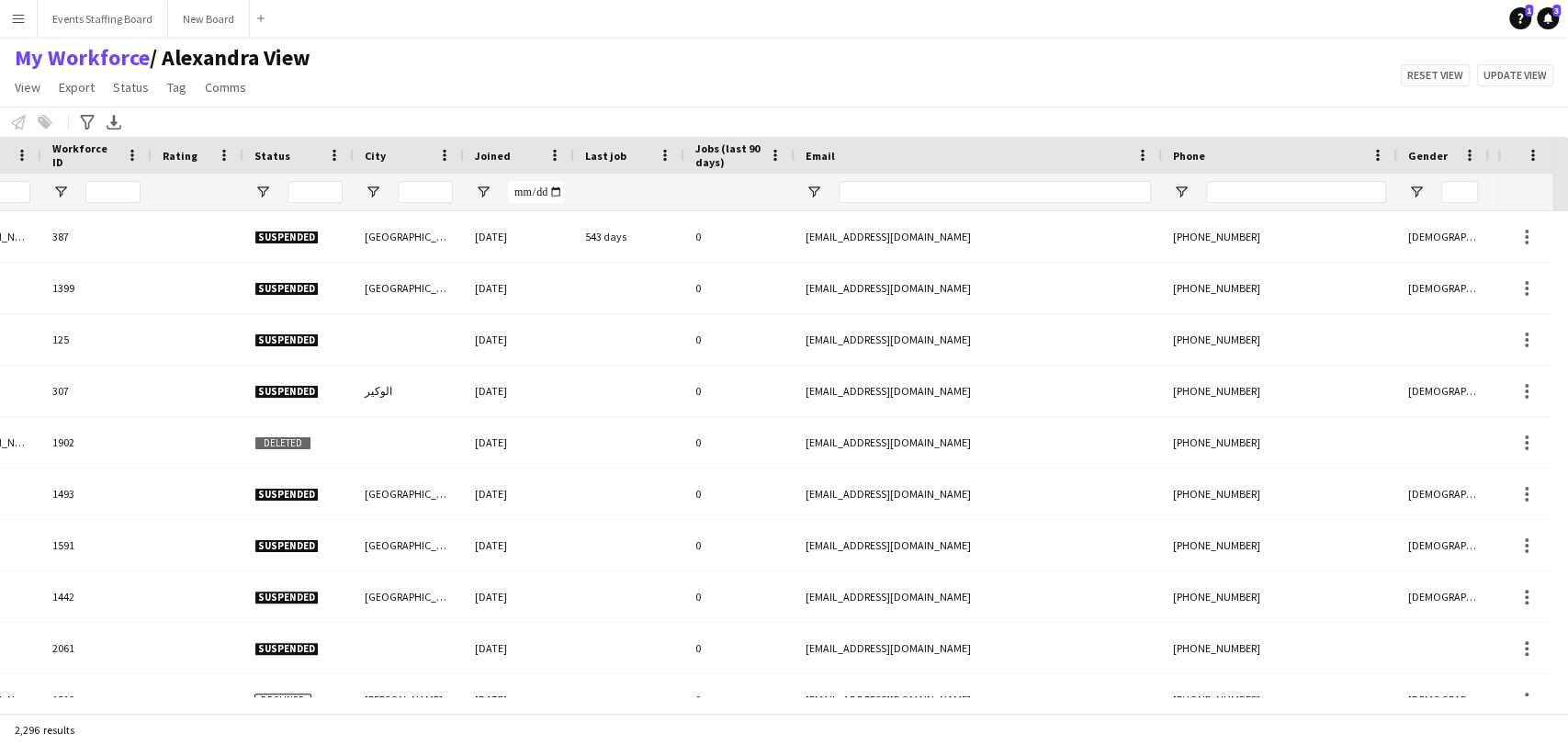
click at [1254, 203] on div at bounding box center [1295, 192] width 180 height 37
click at [1253, 184] on input "Phone Filter Input" at bounding box center [1295, 192] width 180 height 22
paste input "**********"
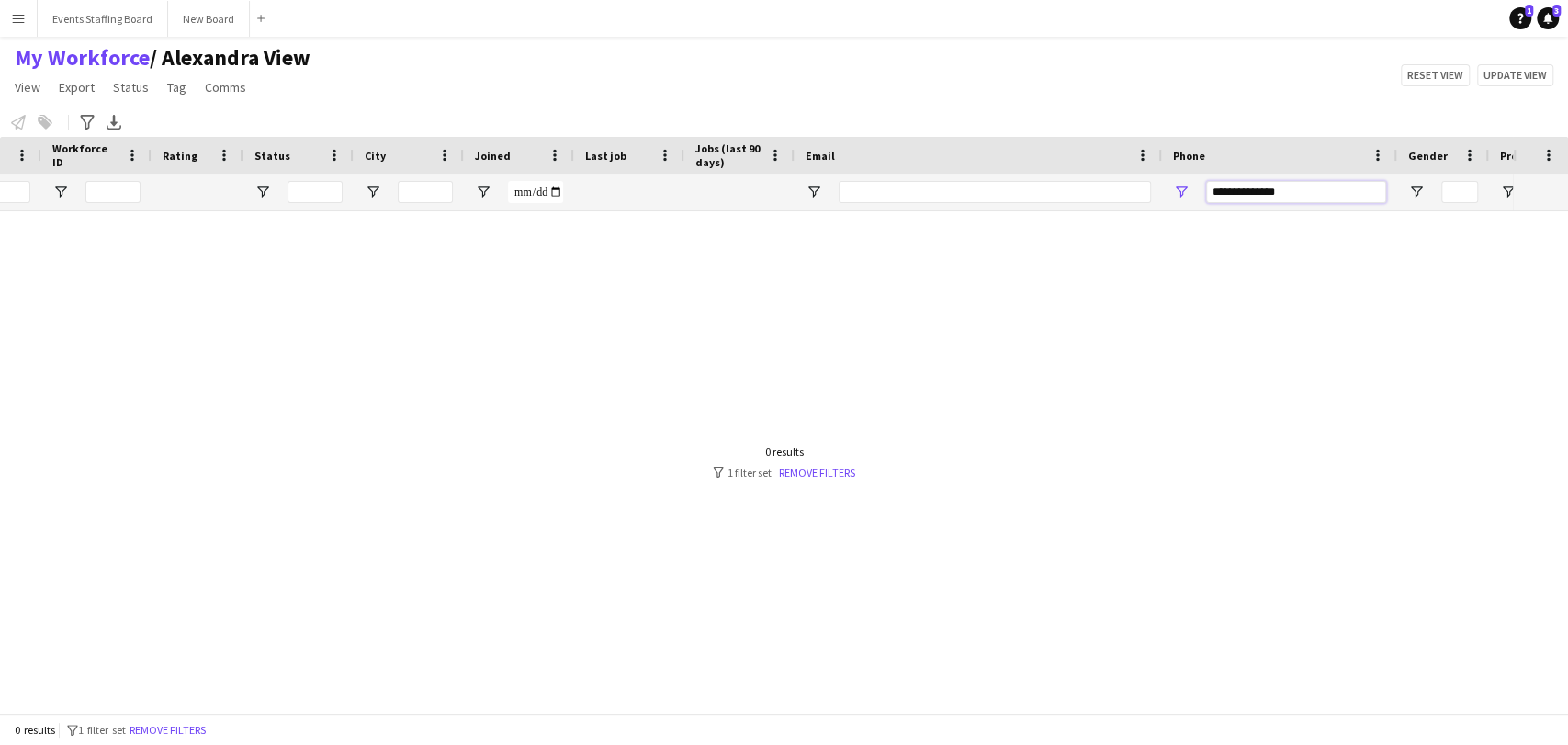
click at [1261, 187] on input "**********" at bounding box center [1295, 192] width 180 height 22
click at [1235, 187] on input "**********" at bounding box center [1295, 192] width 180 height 22
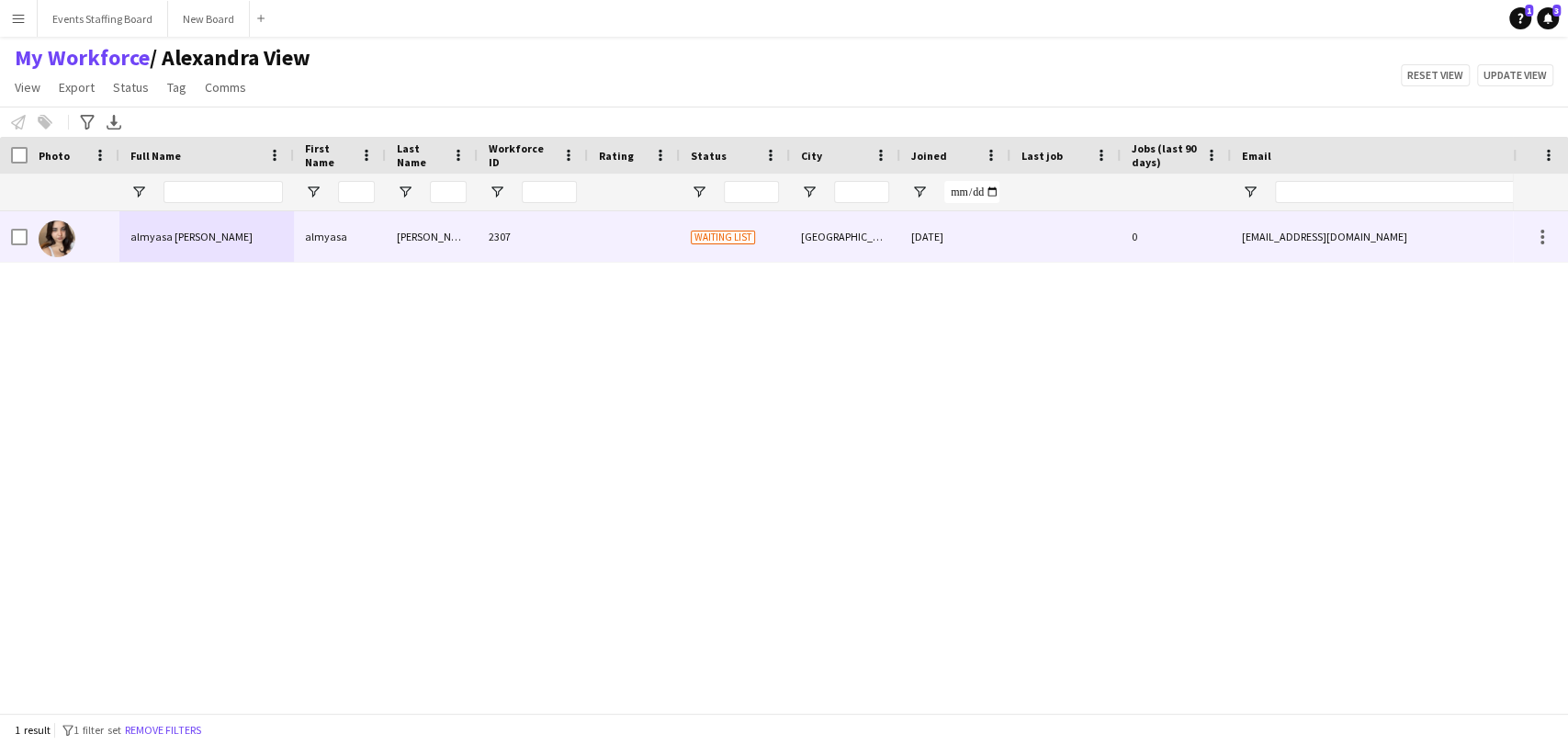
type input "**********"
click at [81, 265] on div "almyasa [PERSON_NAME] almyasa [PERSON_NAME] 2307 Waiting list Doha [DATE] 0 [EM…" at bounding box center [756, 454] width 1512 height 486
click at [143, 230] on span "almyasa [PERSON_NAME]" at bounding box center [191, 237] width 122 height 14
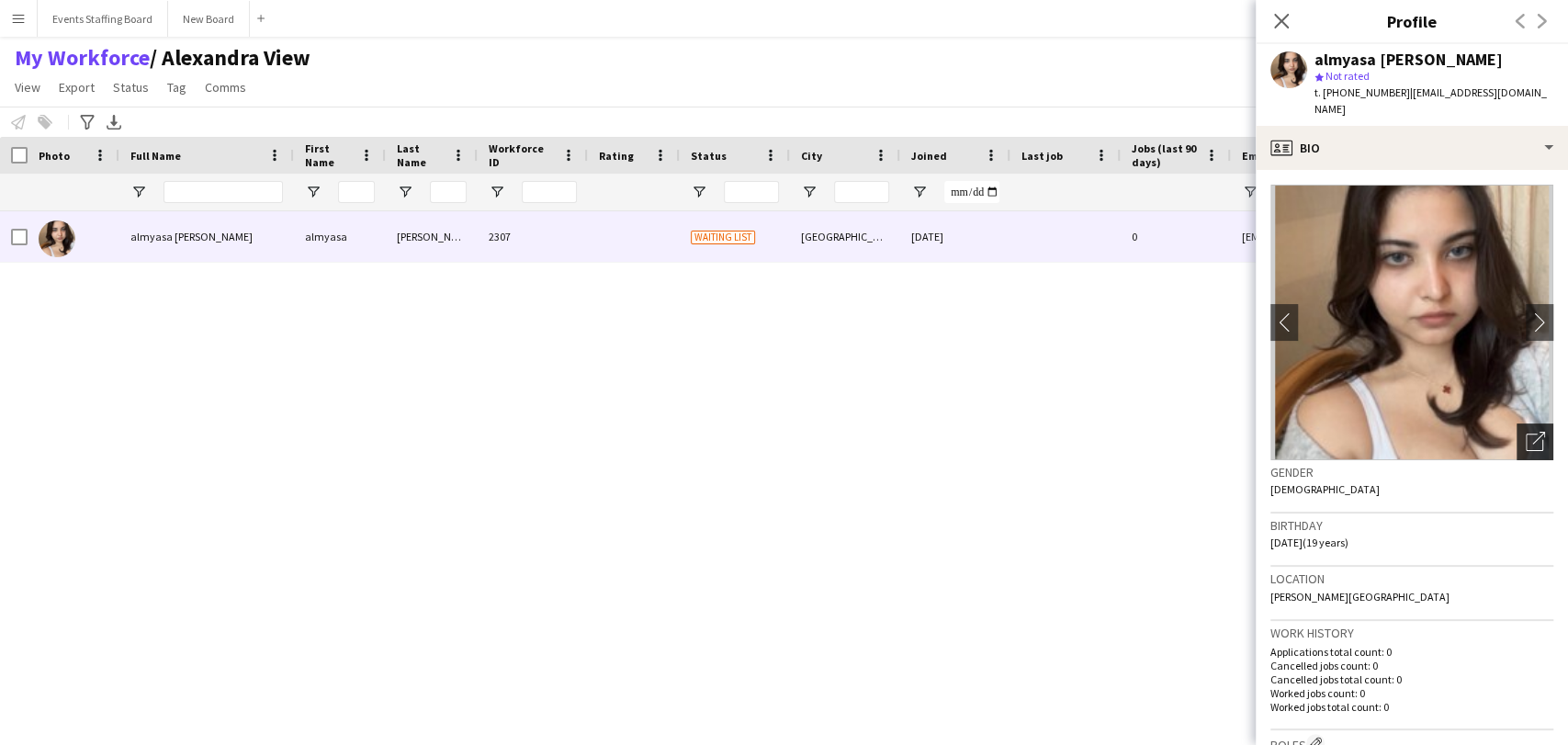
click at [1516, 424] on div "Open photos pop-in" at bounding box center [1535, 442] width 37 height 37
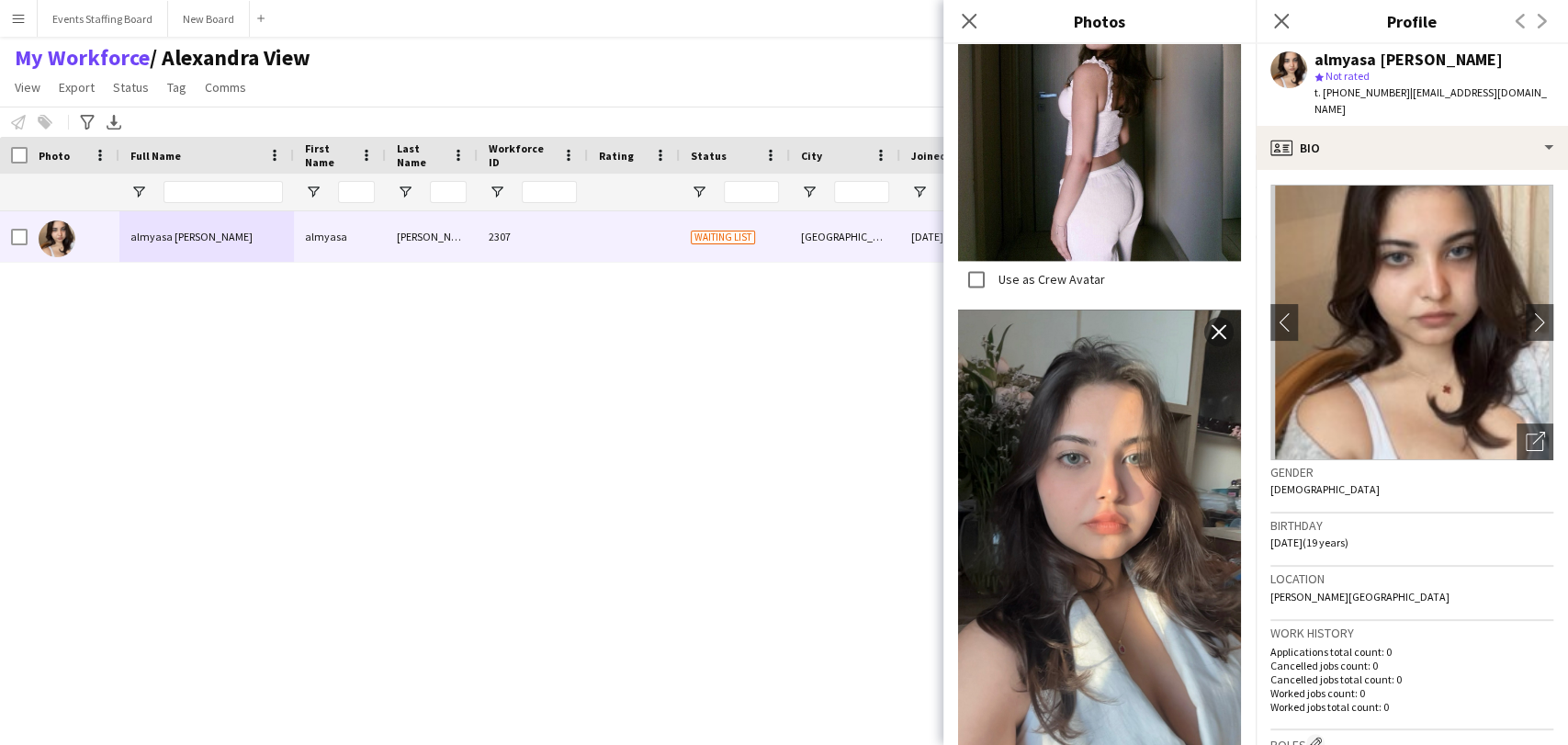
scroll to position [918, 0]
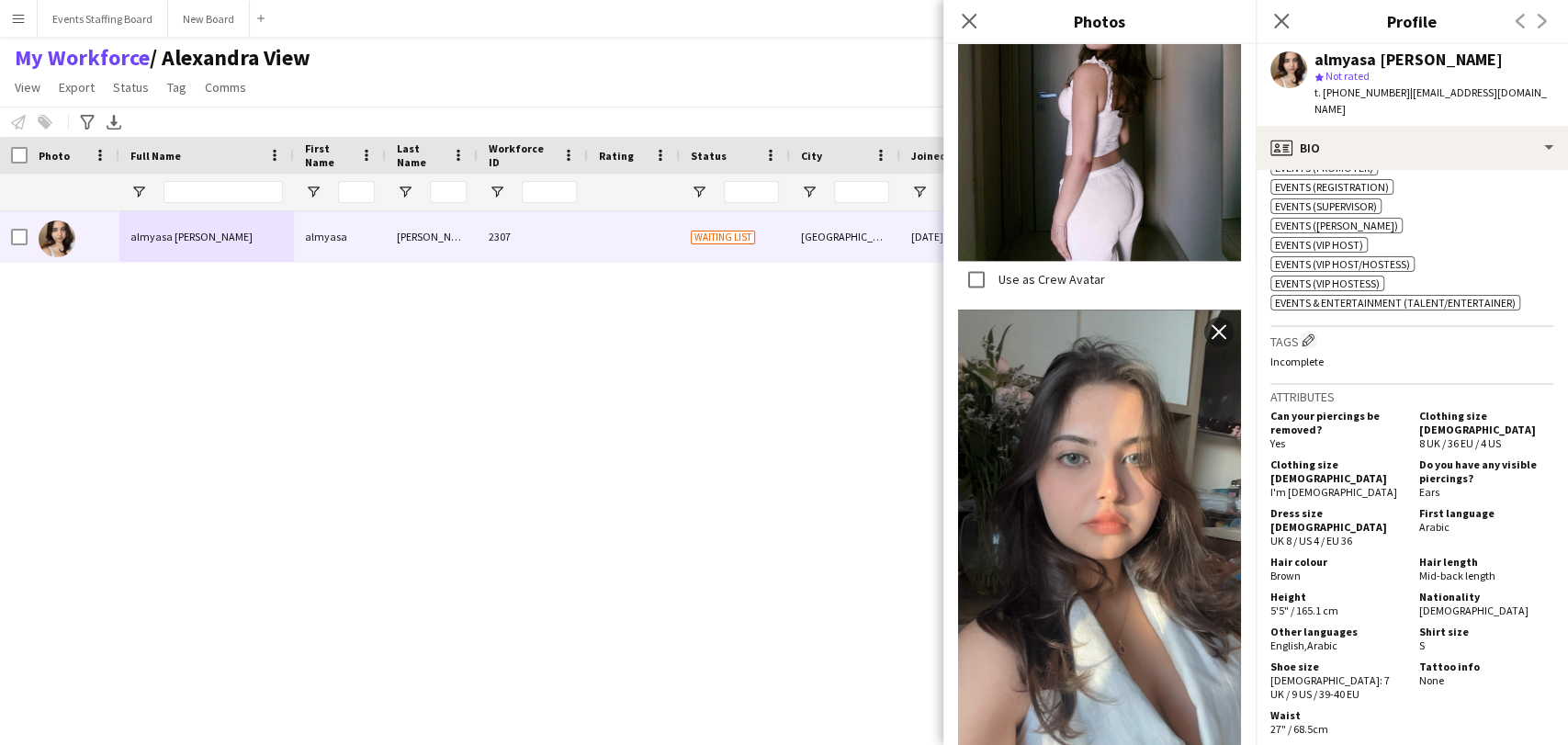
click at [859, 473] on div "almyasa [PERSON_NAME] almyasa [PERSON_NAME] 2307 Waiting list Doha [DATE] 0 [EM…" at bounding box center [756, 454] width 1512 height 486
click at [228, 201] on input "Full Name Filter Input" at bounding box center [223, 192] width 120 height 22
click at [351, 524] on div "almyasa [PERSON_NAME] almyasa [PERSON_NAME] 2307 Waiting list Doha [DATE] 0 [EM…" at bounding box center [756, 454] width 1512 height 486
click at [1282, 24] on icon "Close pop-in" at bounding box center [1281, 20] width 18 height 18
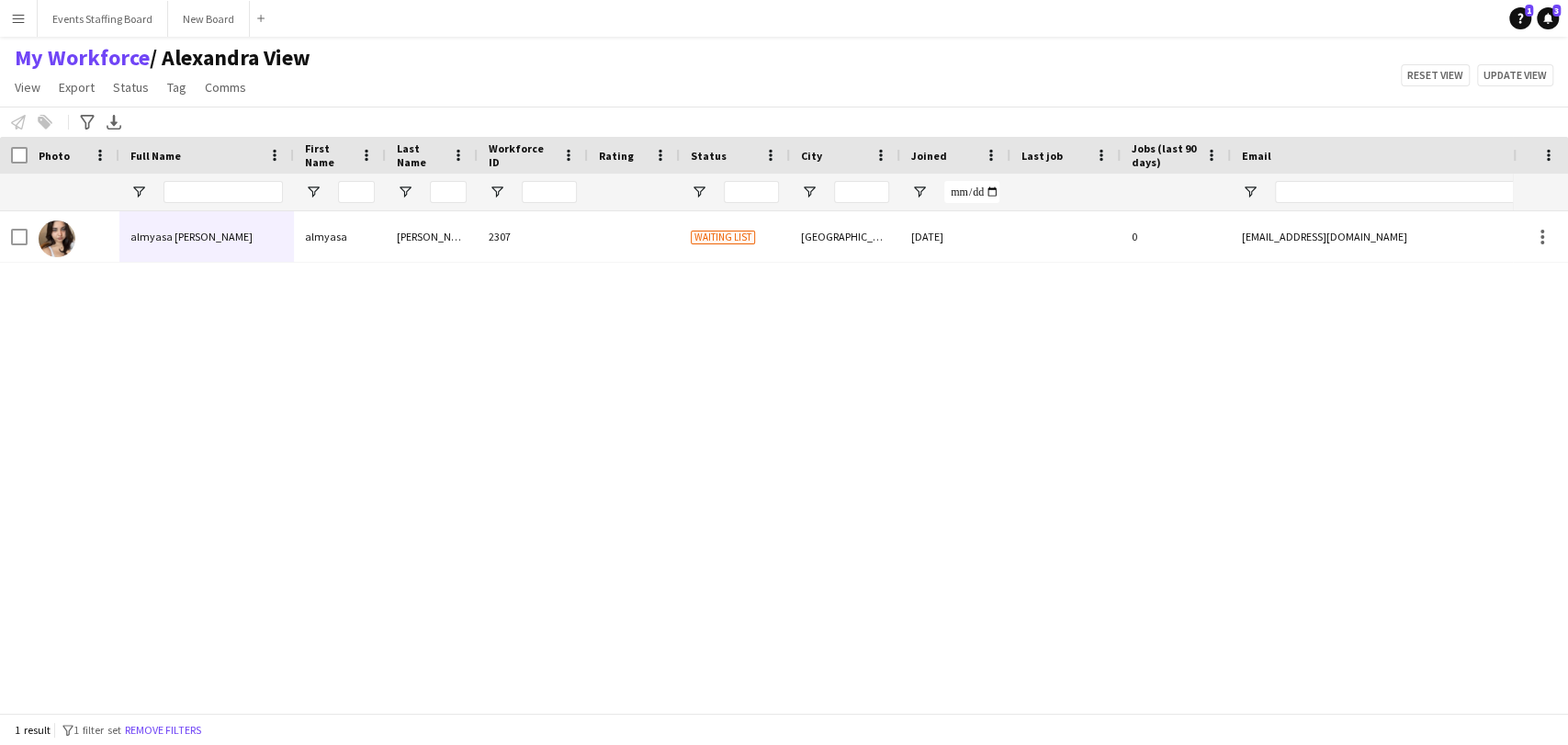
click at [160, 740] on div "1 result filter-1 1 filter set Remove filters" at bounding box center [784, 729] width 1568 height 31
click at [169, 732] on button "Remove filters" at bounding box center [163, 729] width 84 height 20
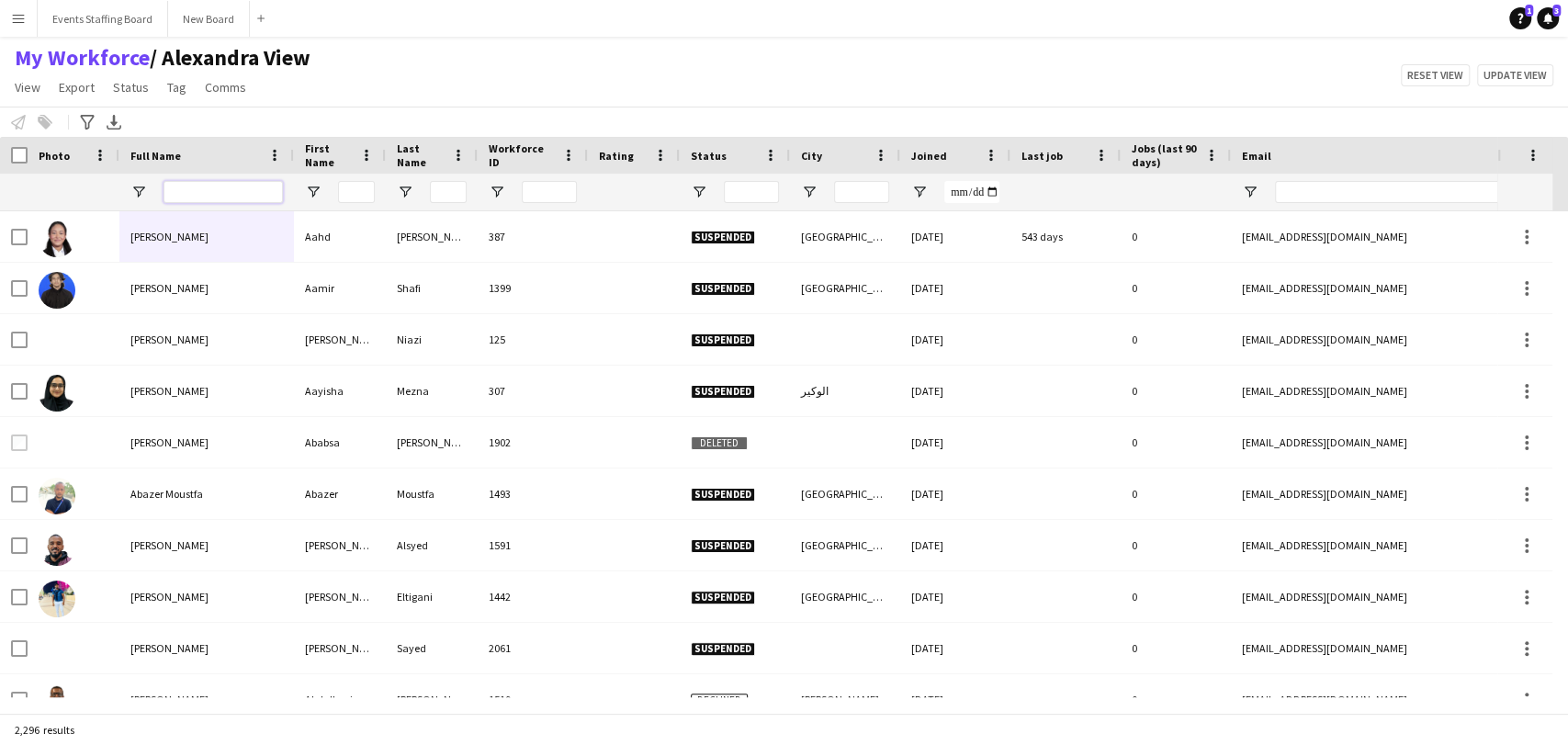
click at [237, 195] on input "Full Name Filter Input" at bounding box center [223, 192] width 120 height 22
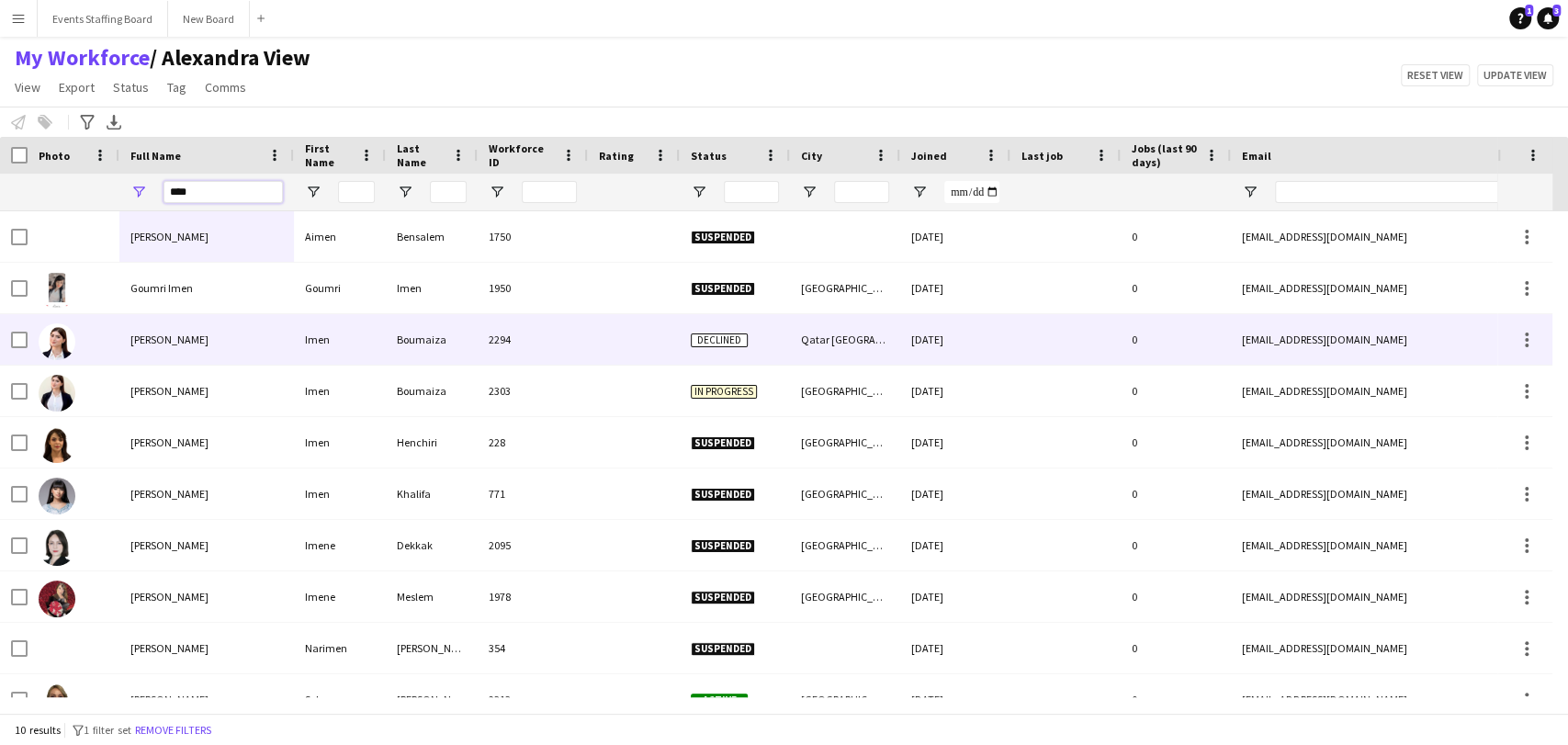
type input "****"
click at [179, 344] on span "[PERSON_NAME]" at bounding box center [169, 339] width 78 height 14
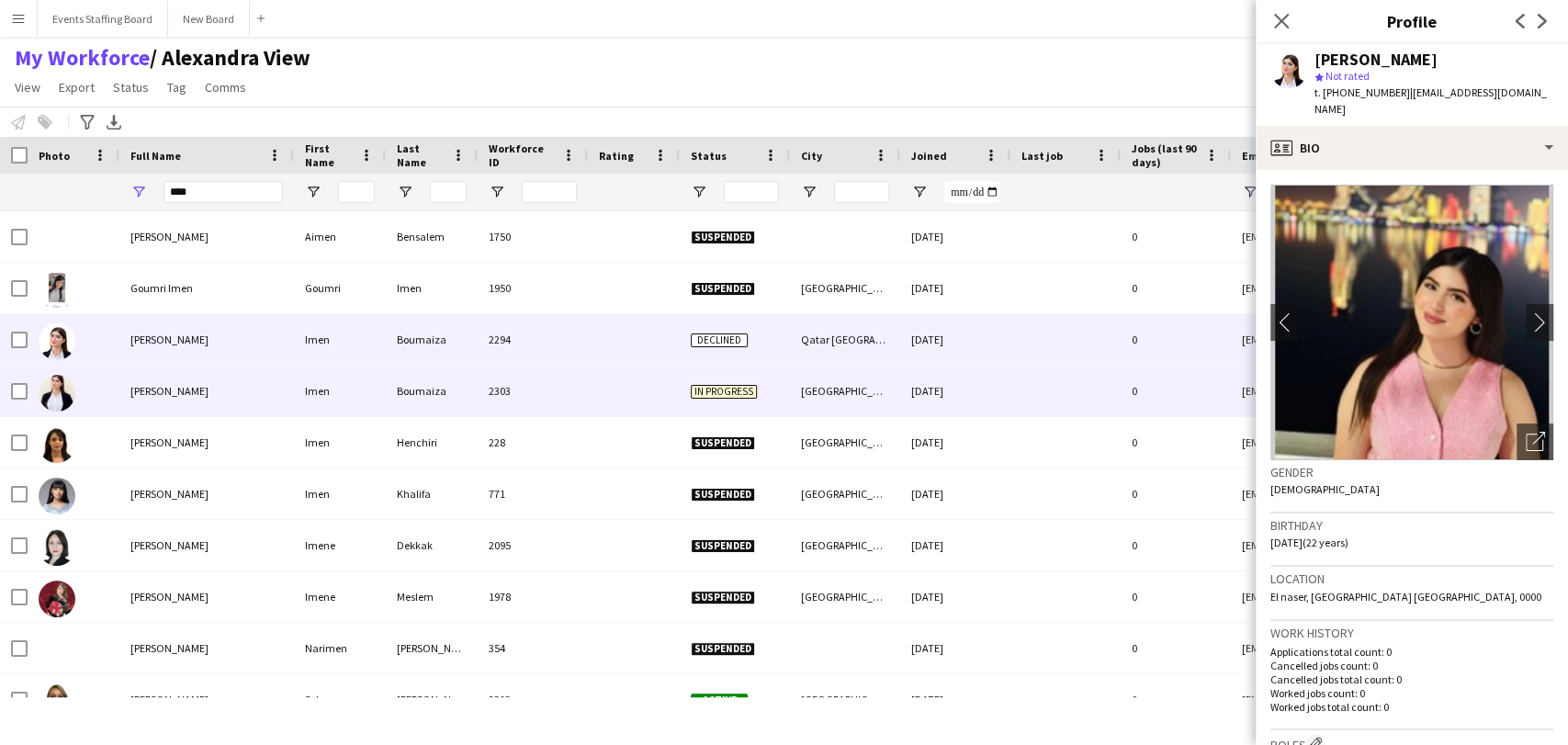
click at [684, 393] on div "In progress" at bounding box center [734, 391] width 110 height 51
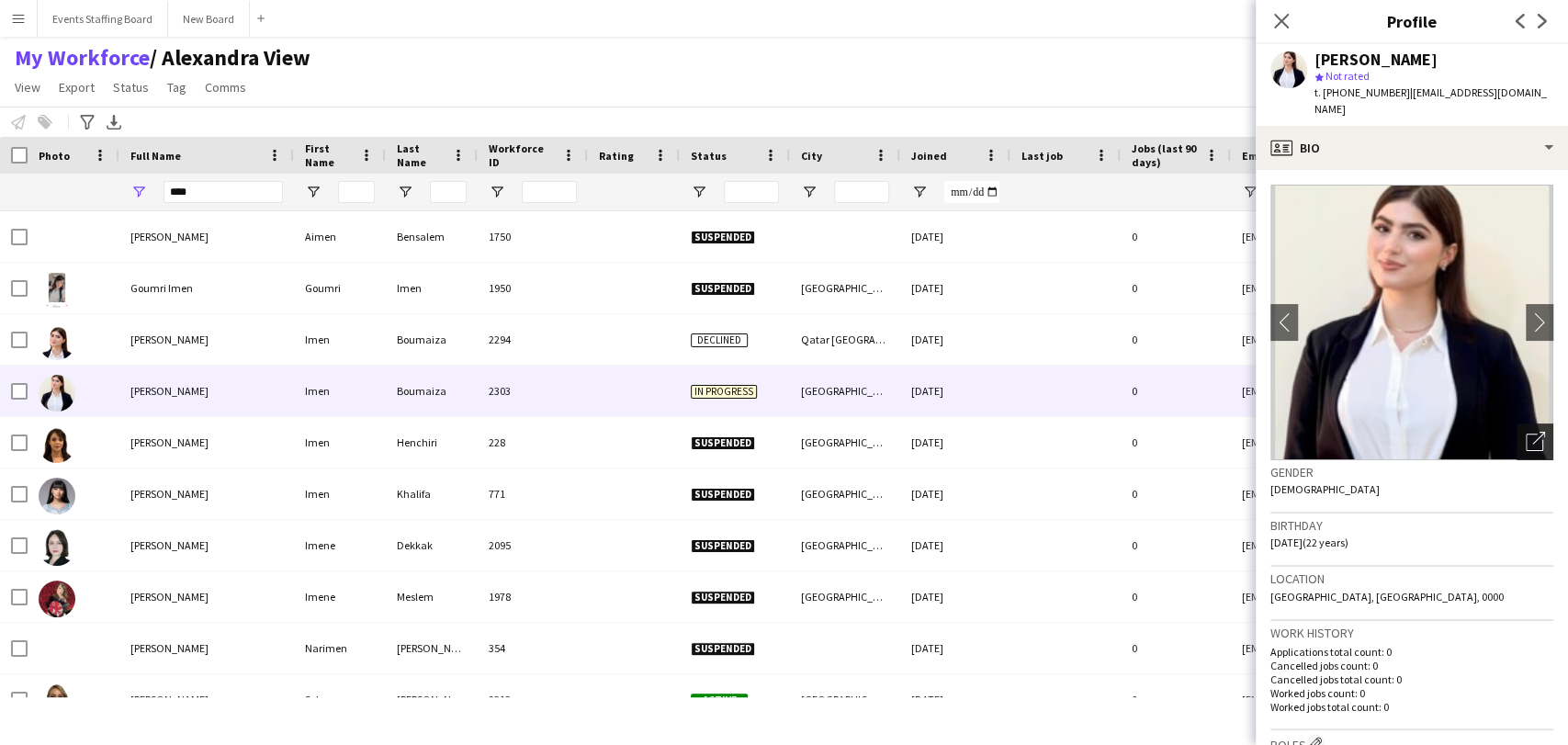
click at [1525, 431] on icon "Open photos pop-in" at bounding box center [1535, 441] width 19 height 19
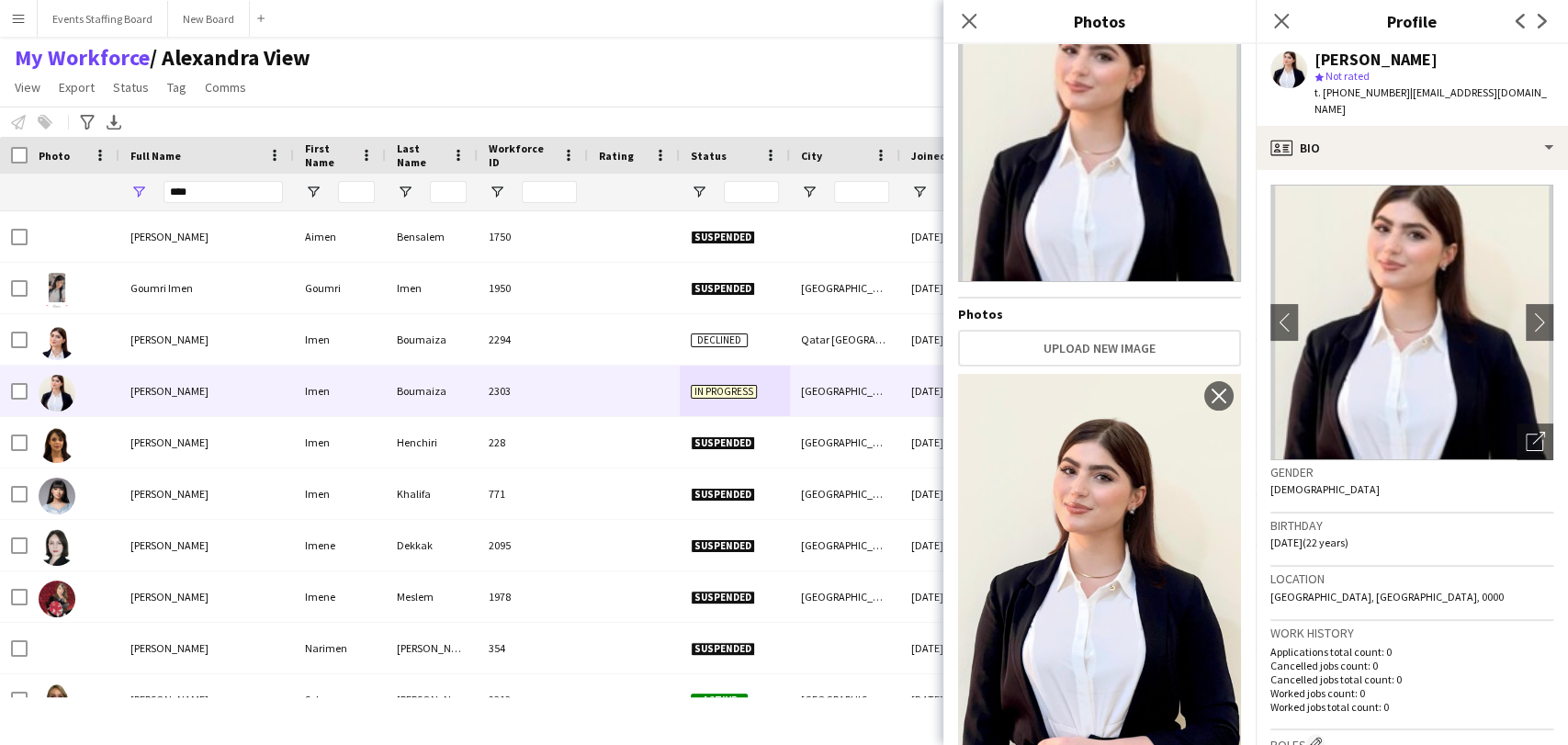
scroll to position [95, 0]
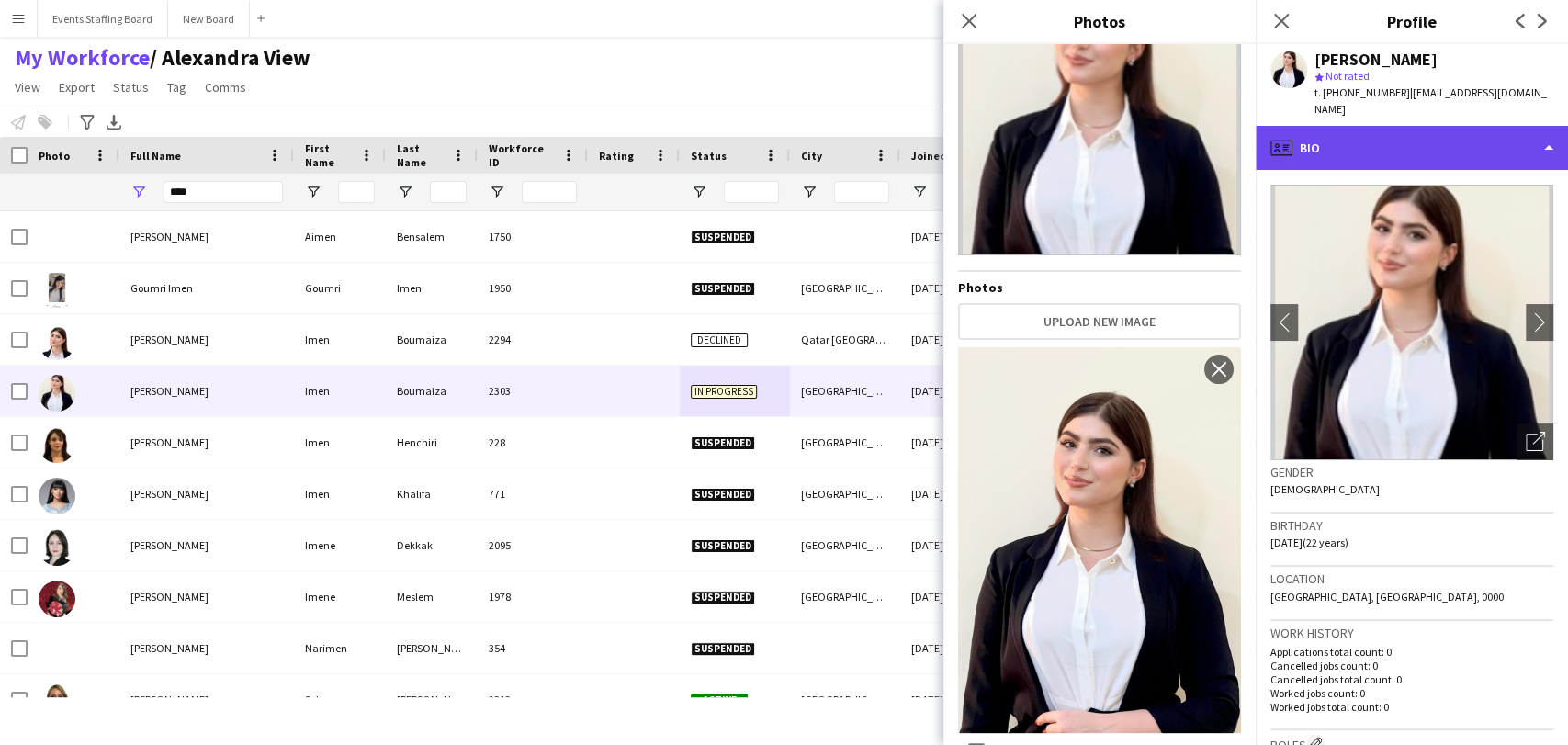
click at [1380, 140] on div "profile Bio" at bounding box center [1411, 147] width 313 height 44
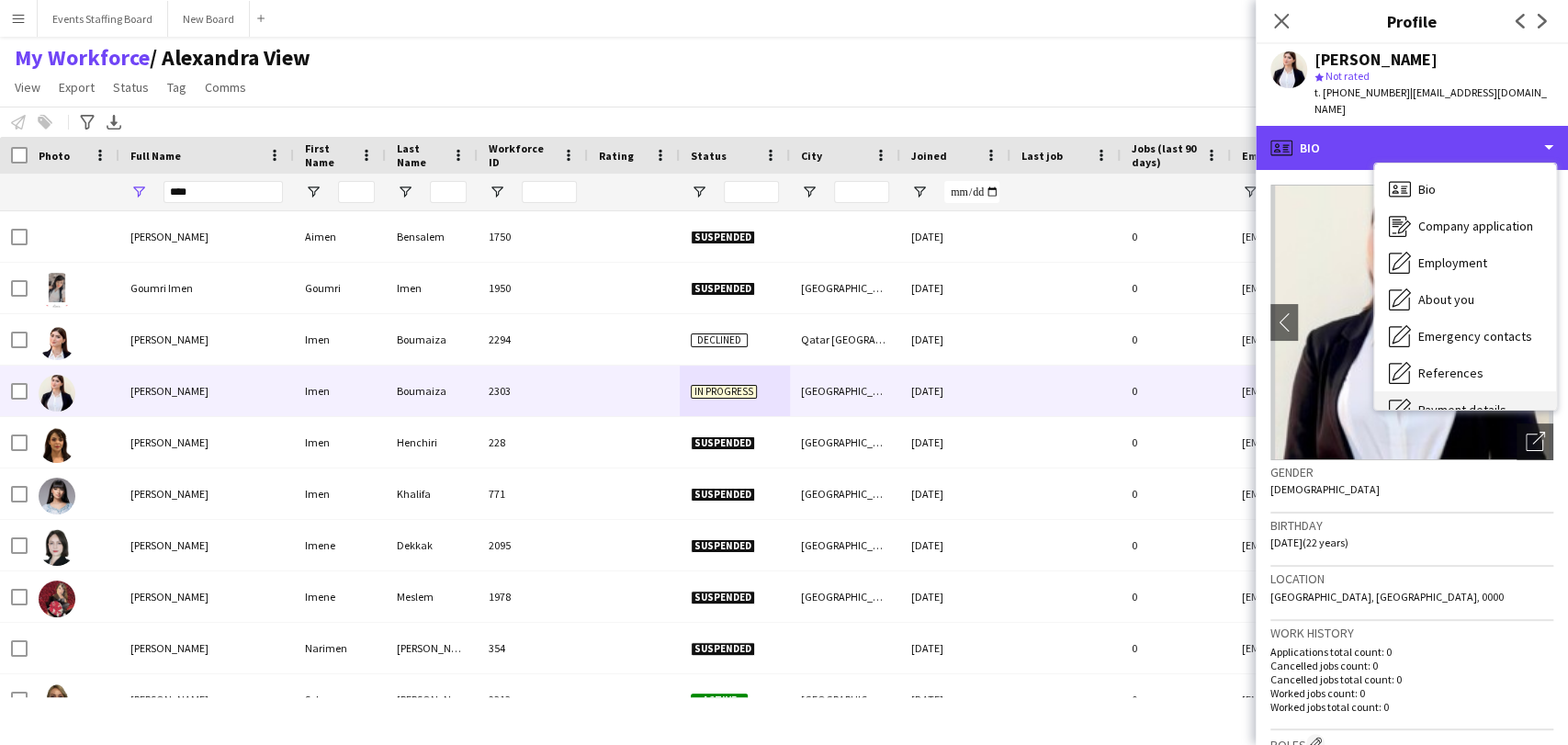
scroll to position [171, 0]
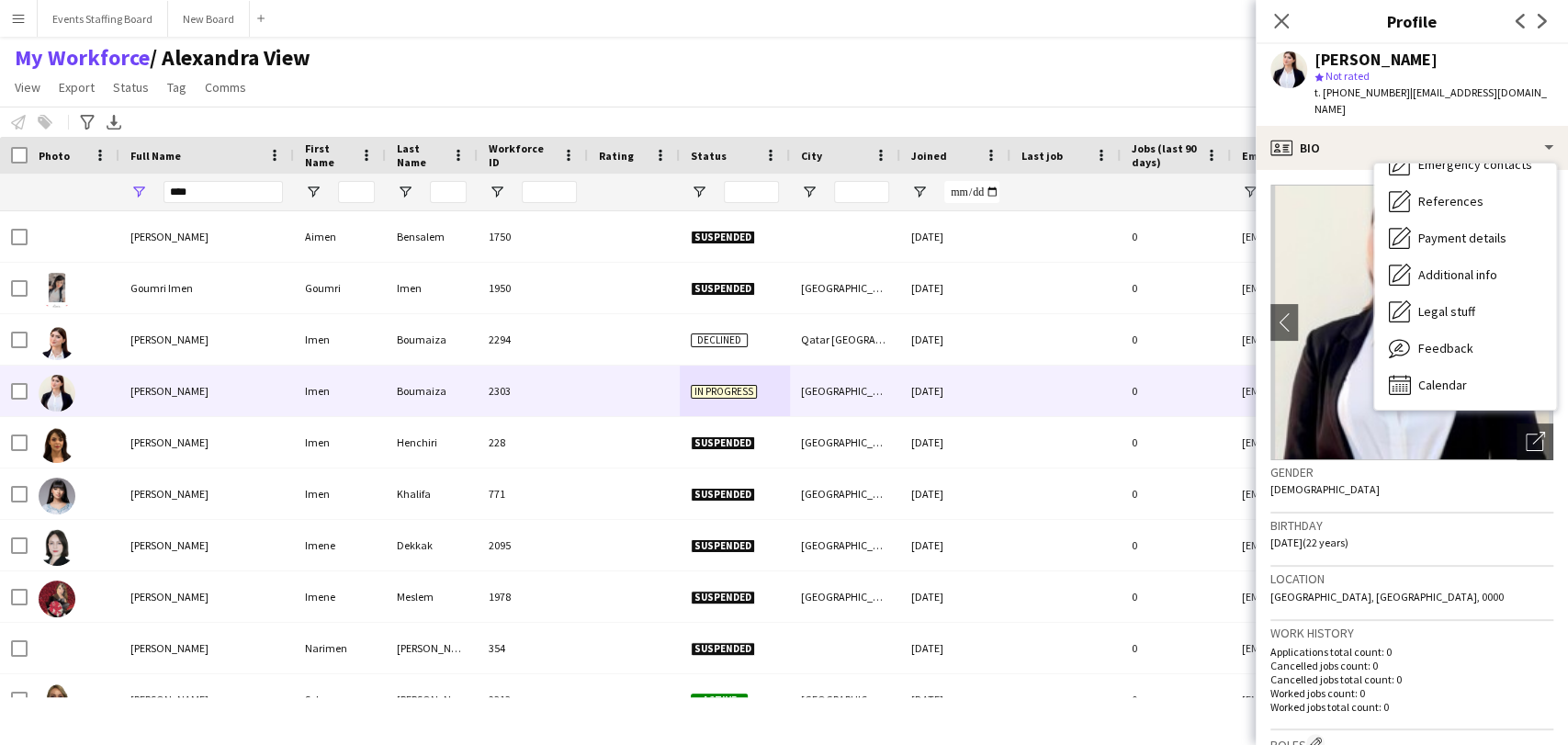
click at [1473, 530] on div "Birthday [DEMOGRAPHIC_DATA] (22 years)" at bounding box center [1411, 540] width 282 height 54
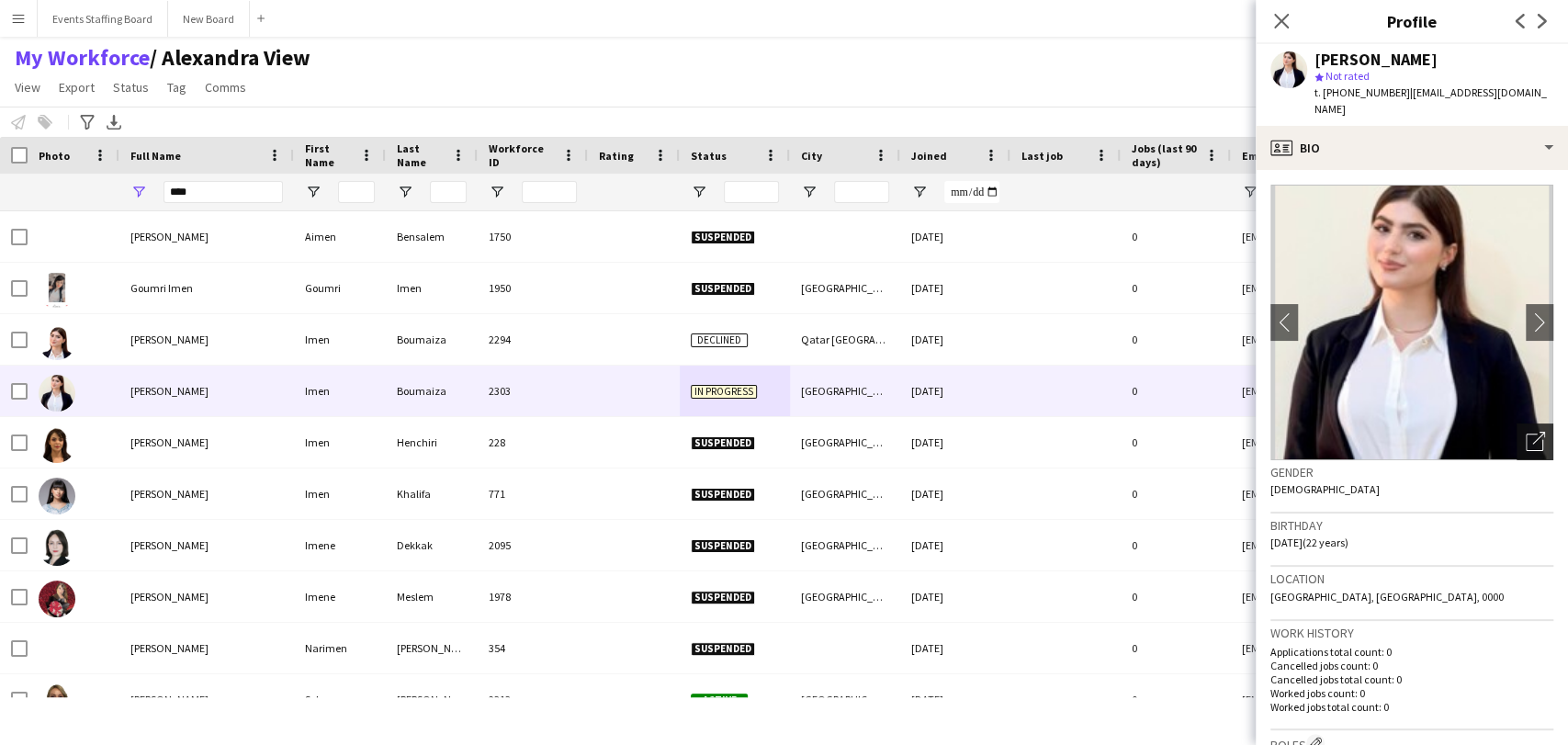
click at [1516, 428] on div "Open photos pop-in" at bounding box center [1535, 442] width 37 height 37
click at [1525, 431] on icon "Open photos pop-in" at bounding box center [1535, 441] width 19 height 19
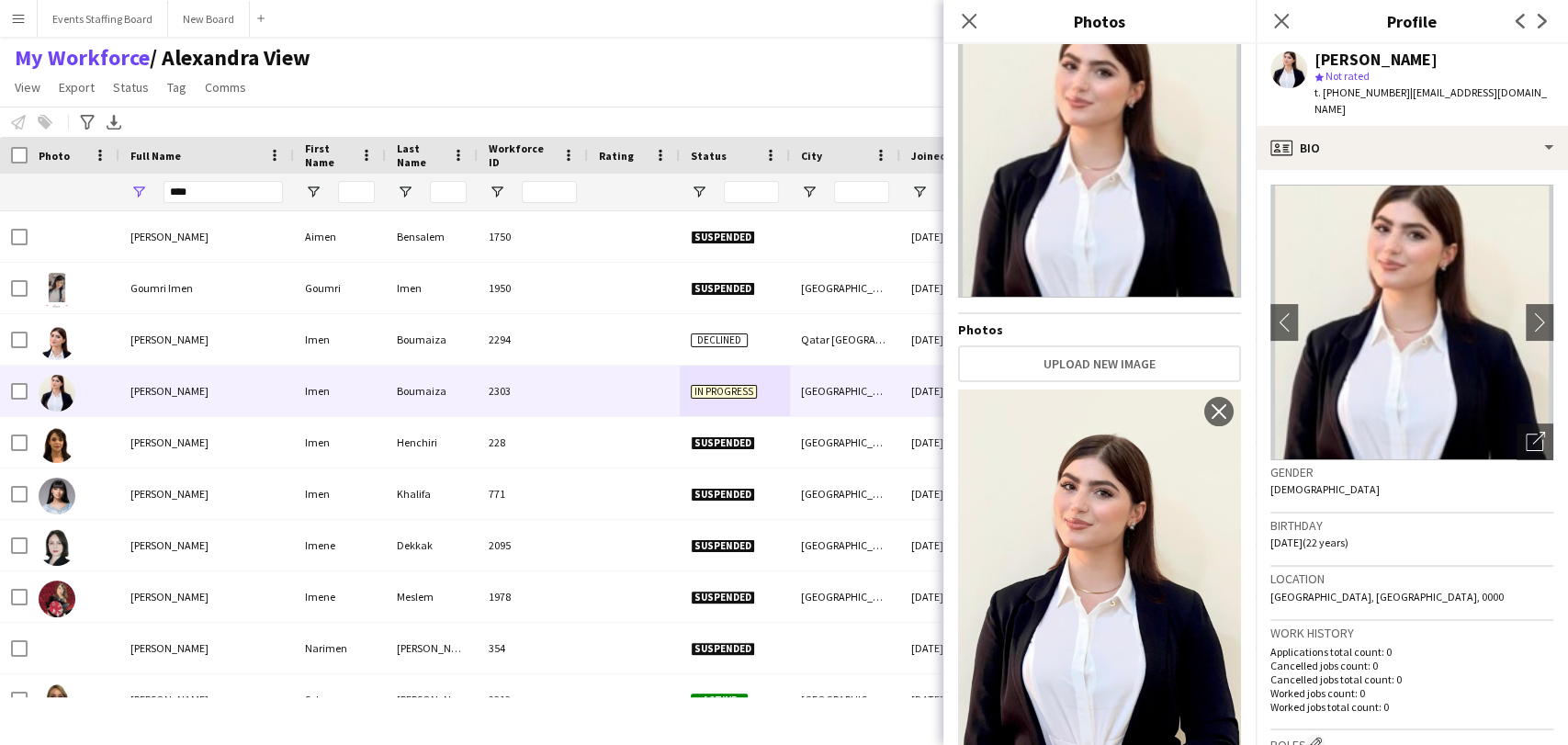
scroll to position [95, 0]
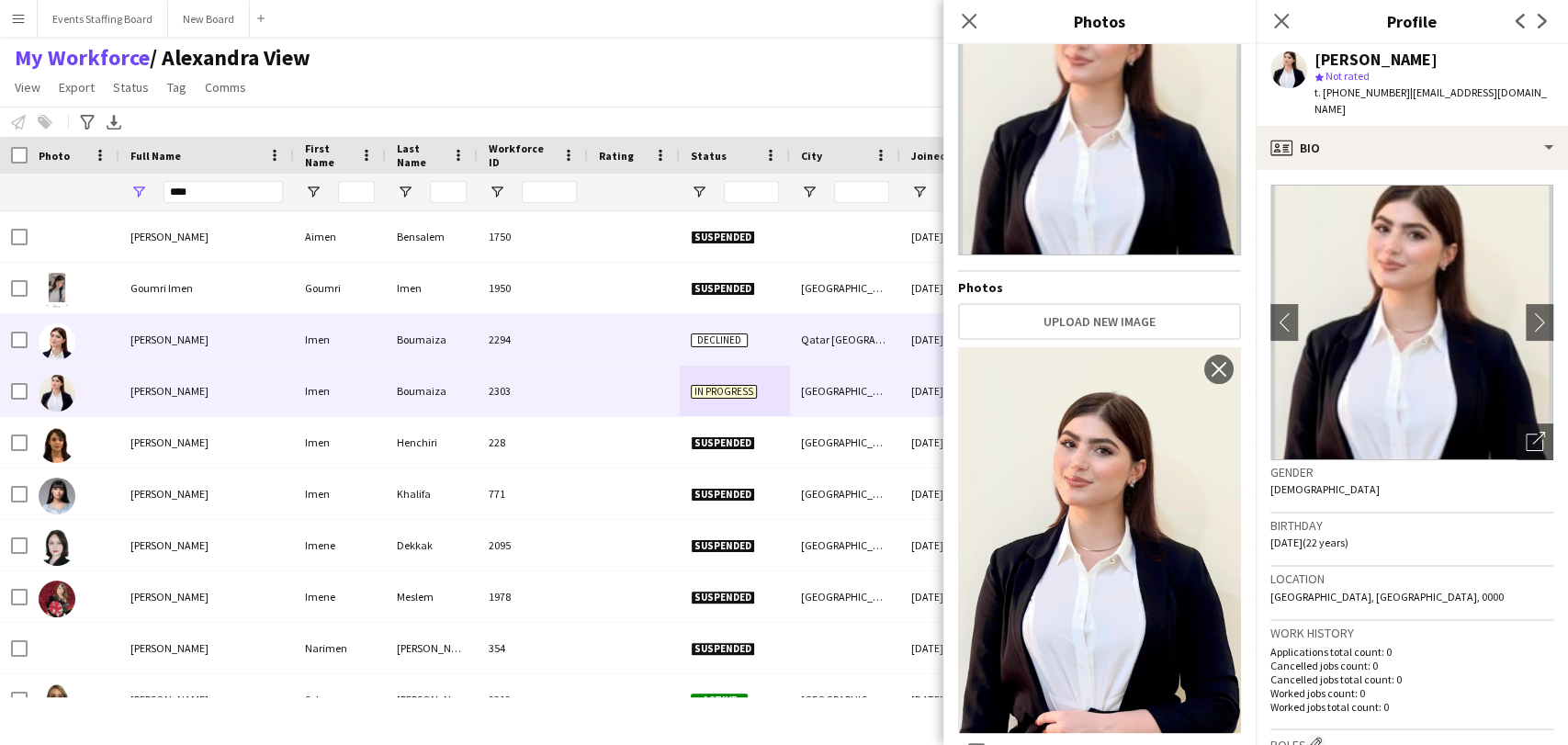
click at [101, 340] on div at bounding box center [73, 340] width 92 height 51
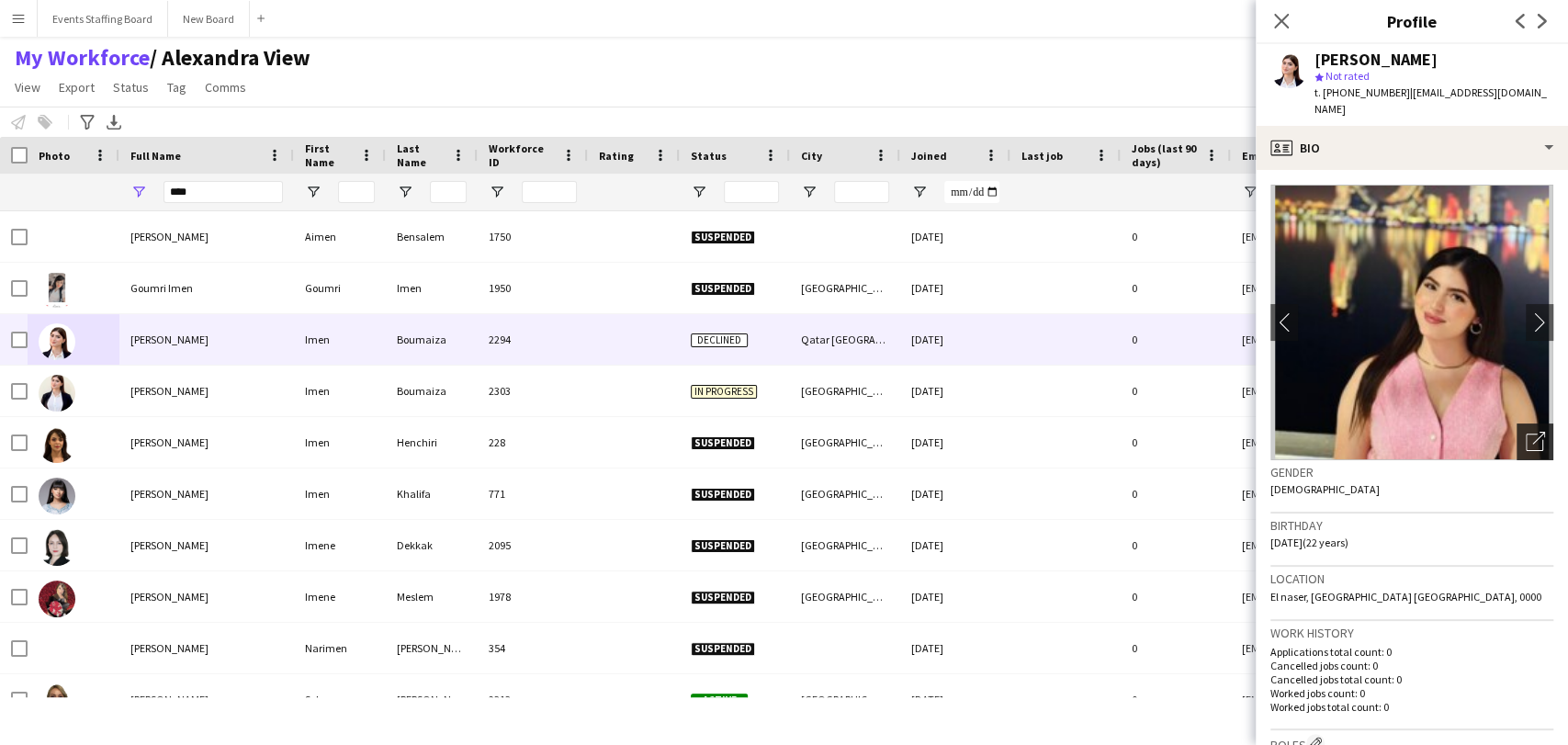
click at [1525, 431] on icon "Open photos pop-in" at bounding box center [1535, 441] width 19 height 19
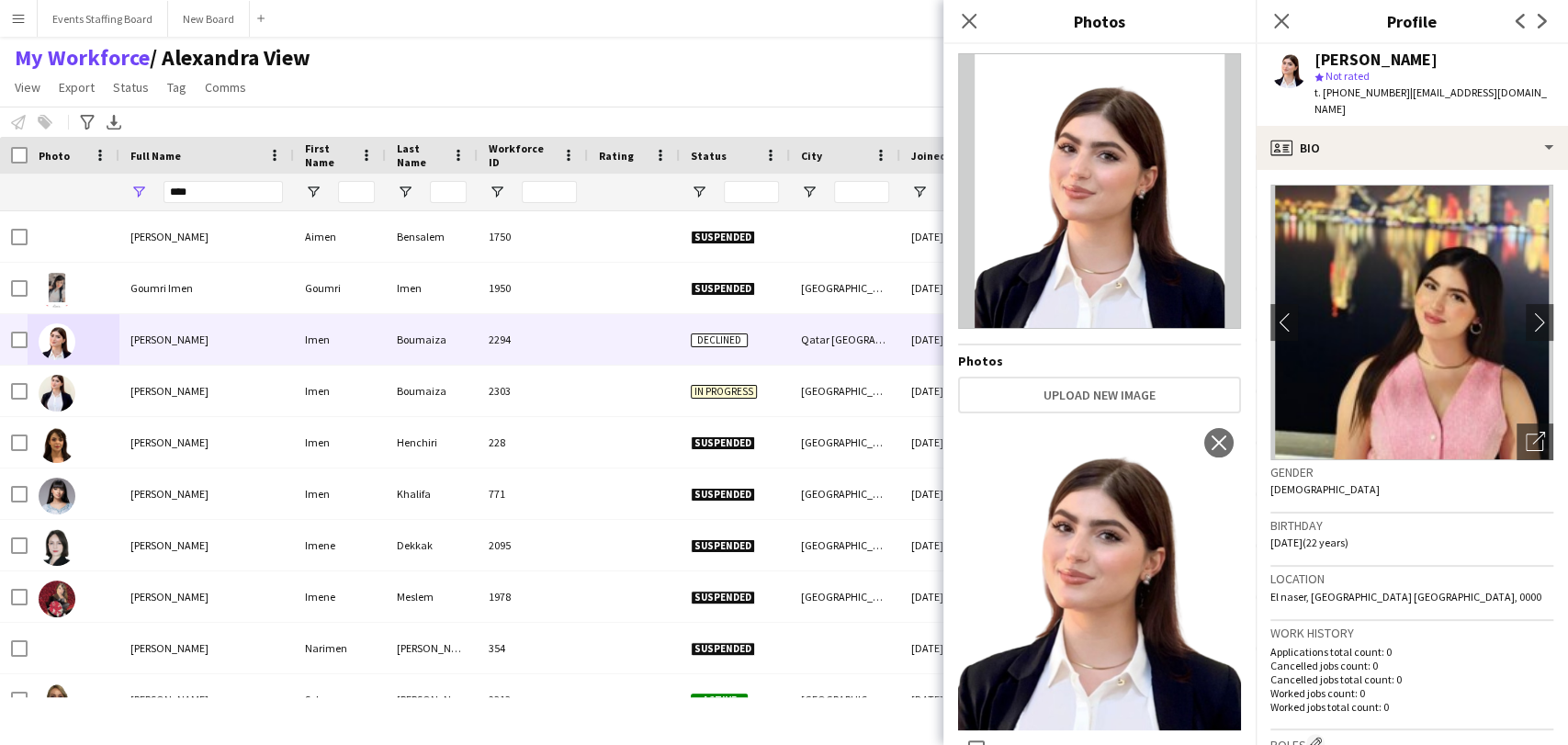
scroll to position [30, 0]
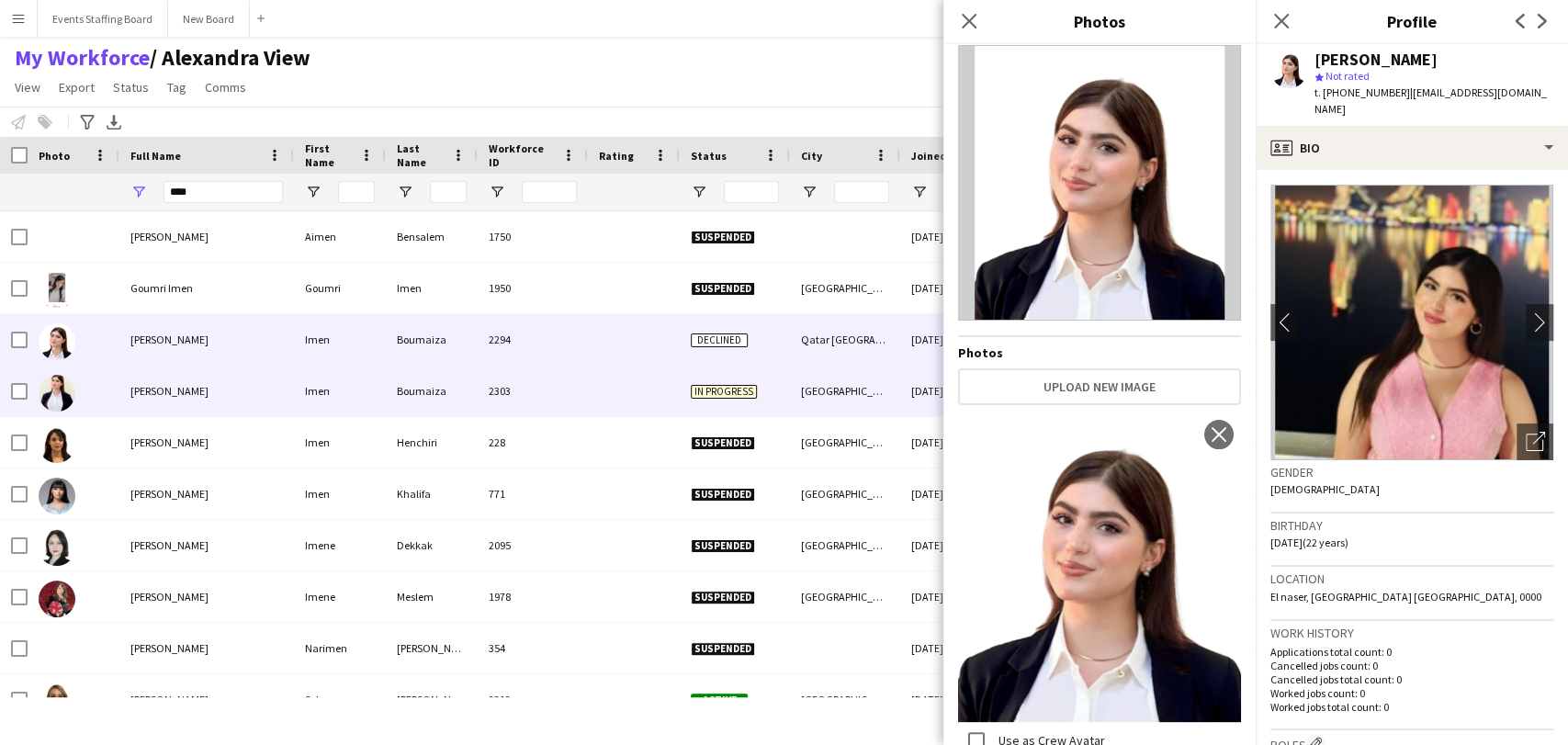
click at [210, 374] on div "[PERSON_NAME]" at bounding box center [206, 391] width 174 height 51
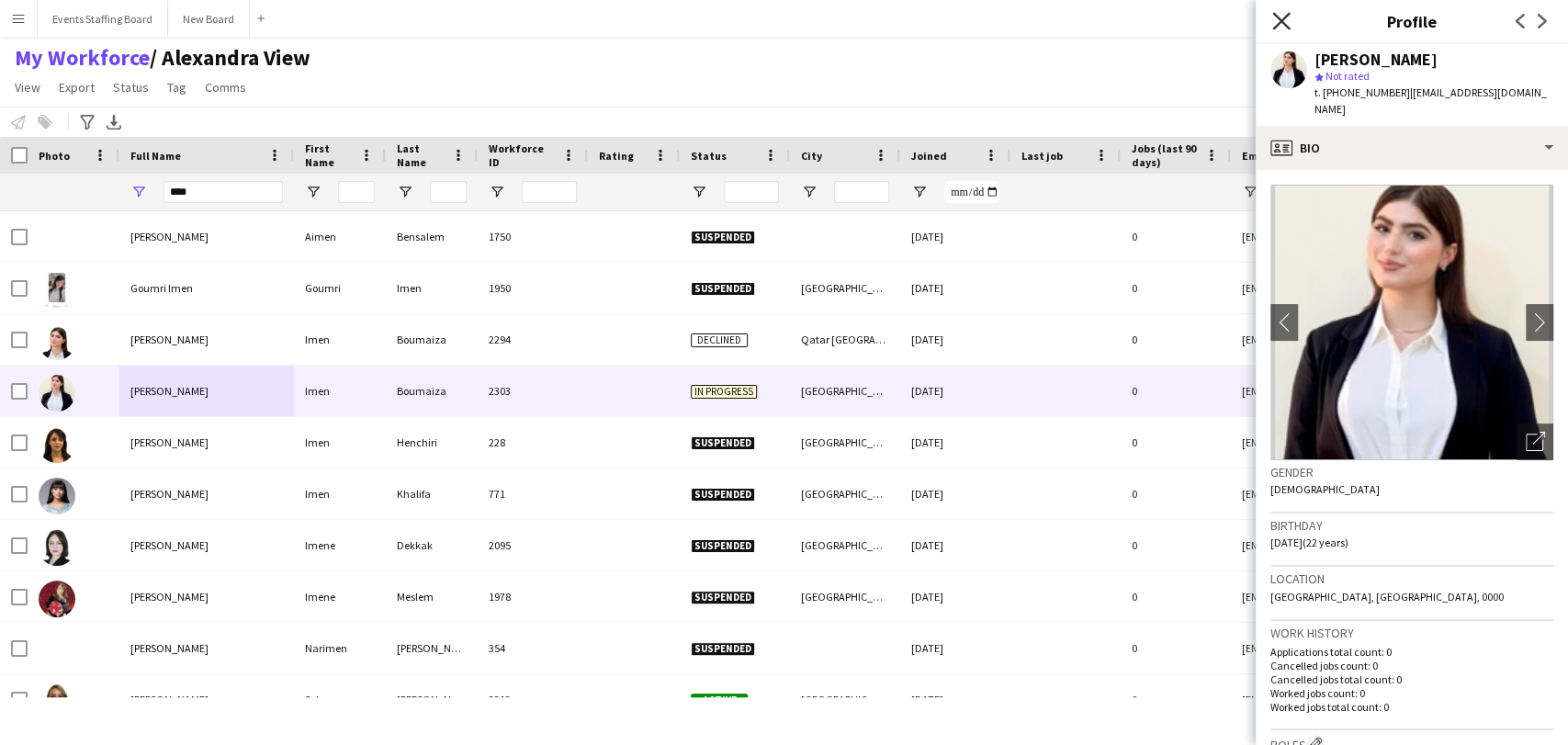
click at [1282, 12] on icon "Close pop-in" at bounding box center [1281, 20] width 18 height 18
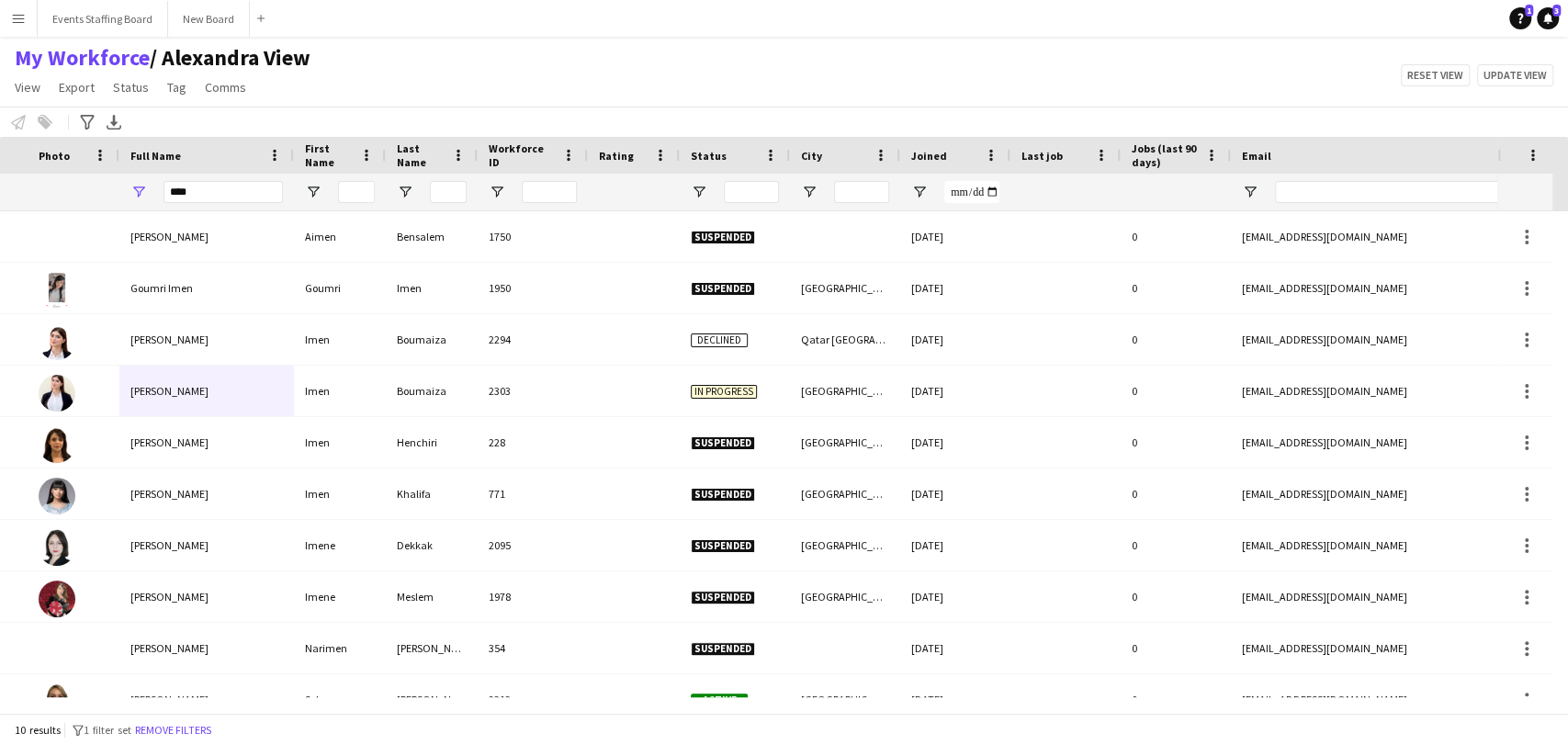
scroll to position [0, 917]
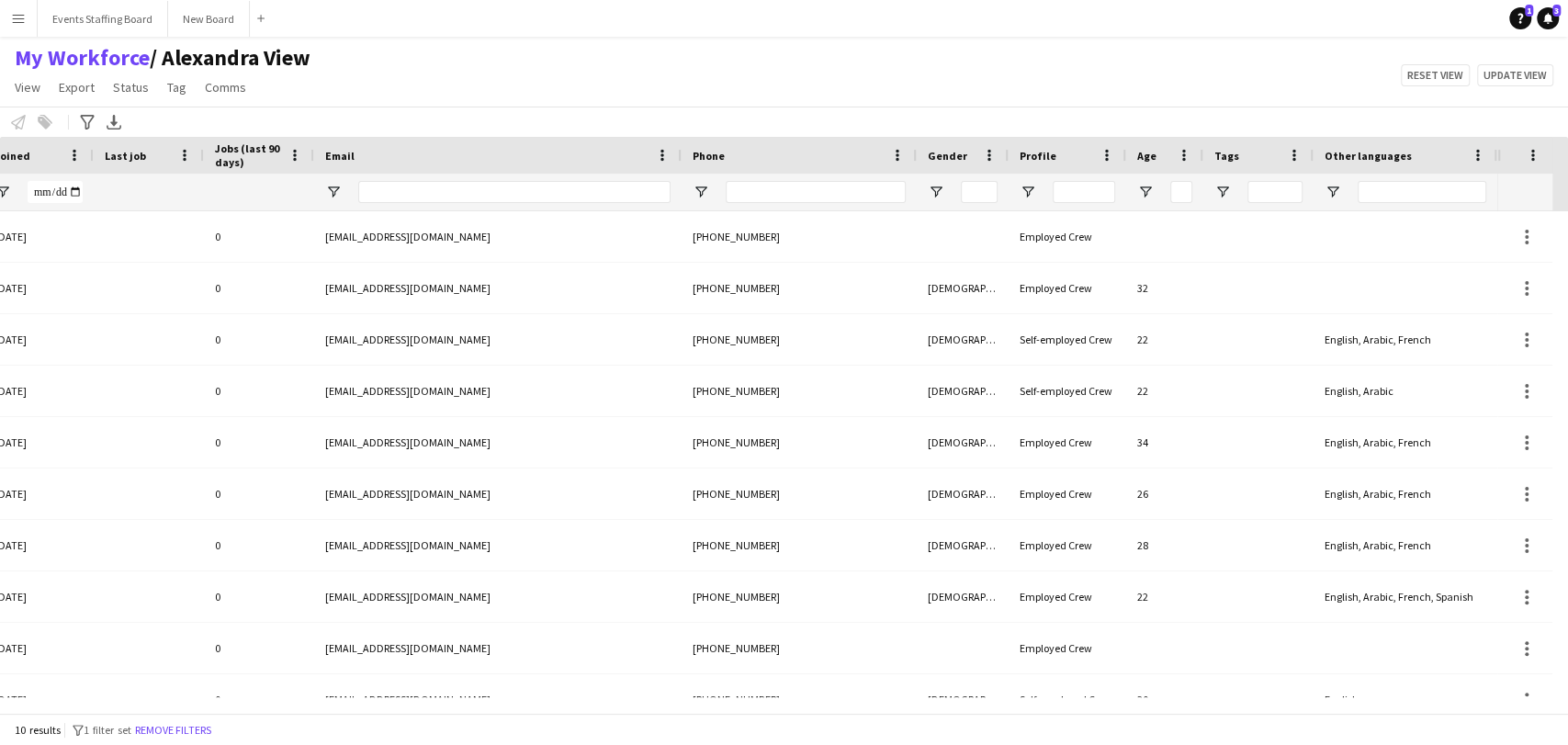
click at [168, 731] on button "Remove filters" at bounding box center [173, 729] width 84 height 20
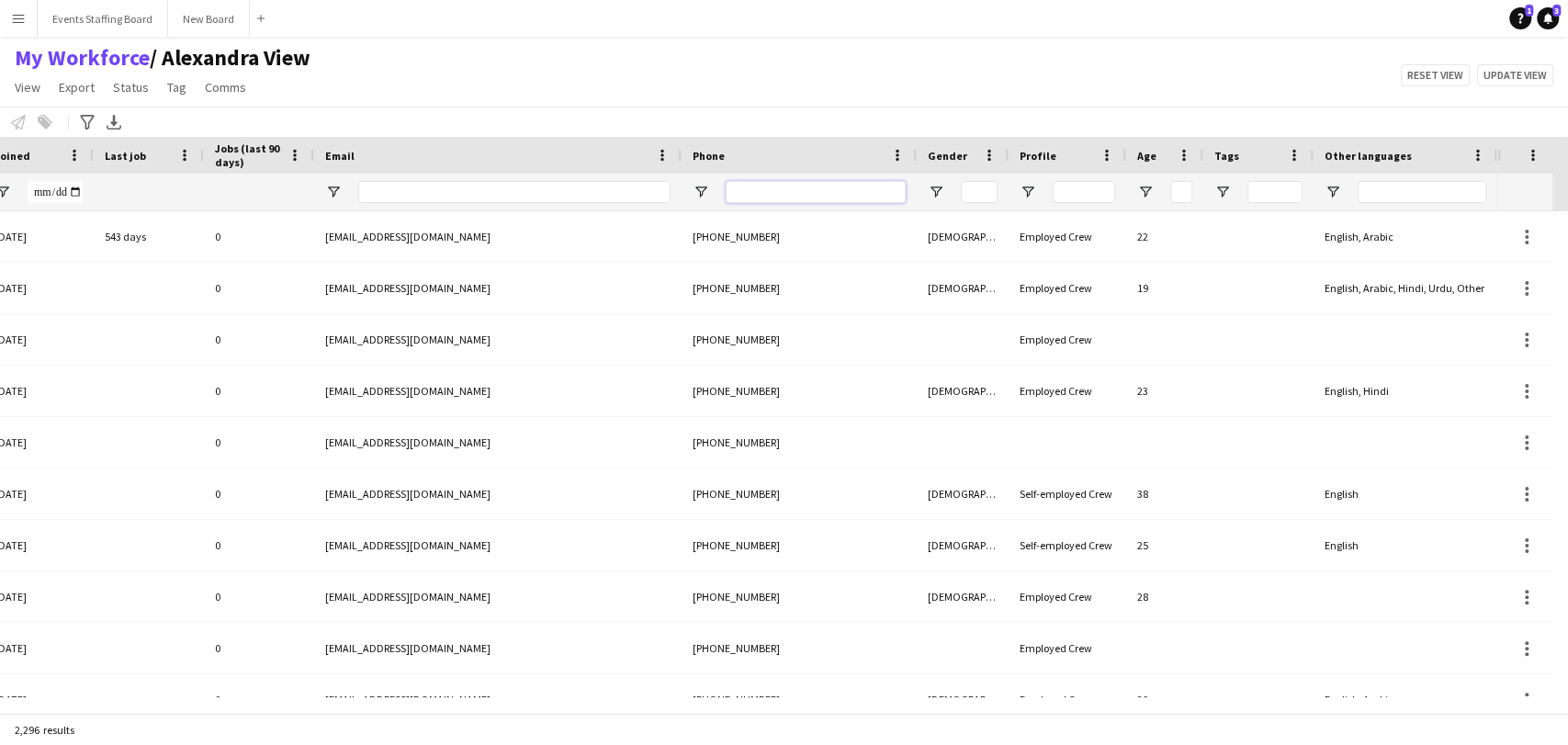
click at [749, 193] on input "Phone Filter Input" at bounding box center [815, 192] width 180 height 22
paste input "**********"
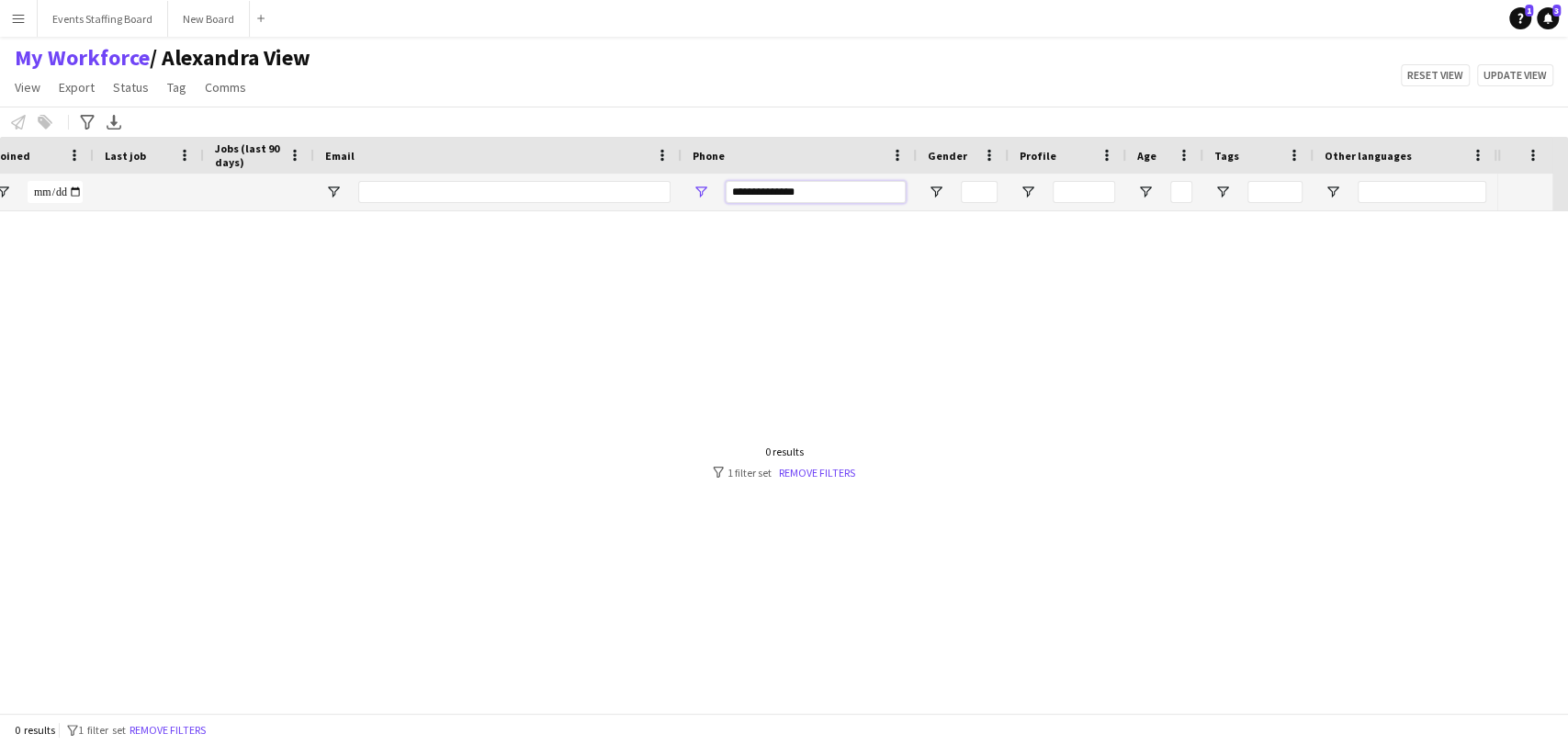
scroll to position [0, 901]
click at [779, 191] on input "**********" at bounding box center [831, 192] width 180 height 22
click at [791, 189] on input "**********" at bounding box center [831, 192] width 180 height 22
click at [797, 189] on input "**********" at bounding box center [831, 192] width 180 height 22
click at [775, 194] on input "**********" at bounding box center [831, 192] width 180 height 22
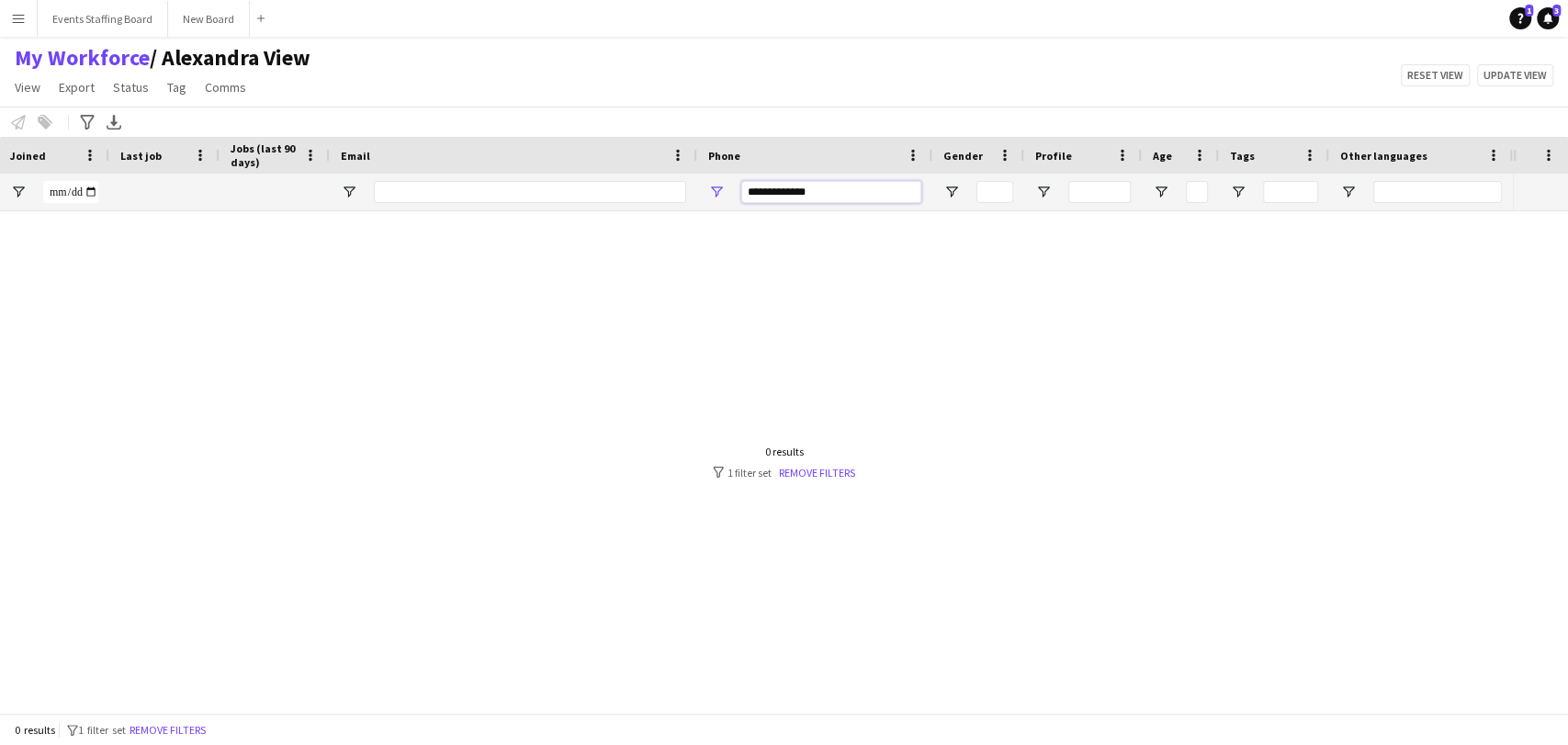
click at [772, 192] on input "**********" at bounding box center [831, 192] width 180 height 22
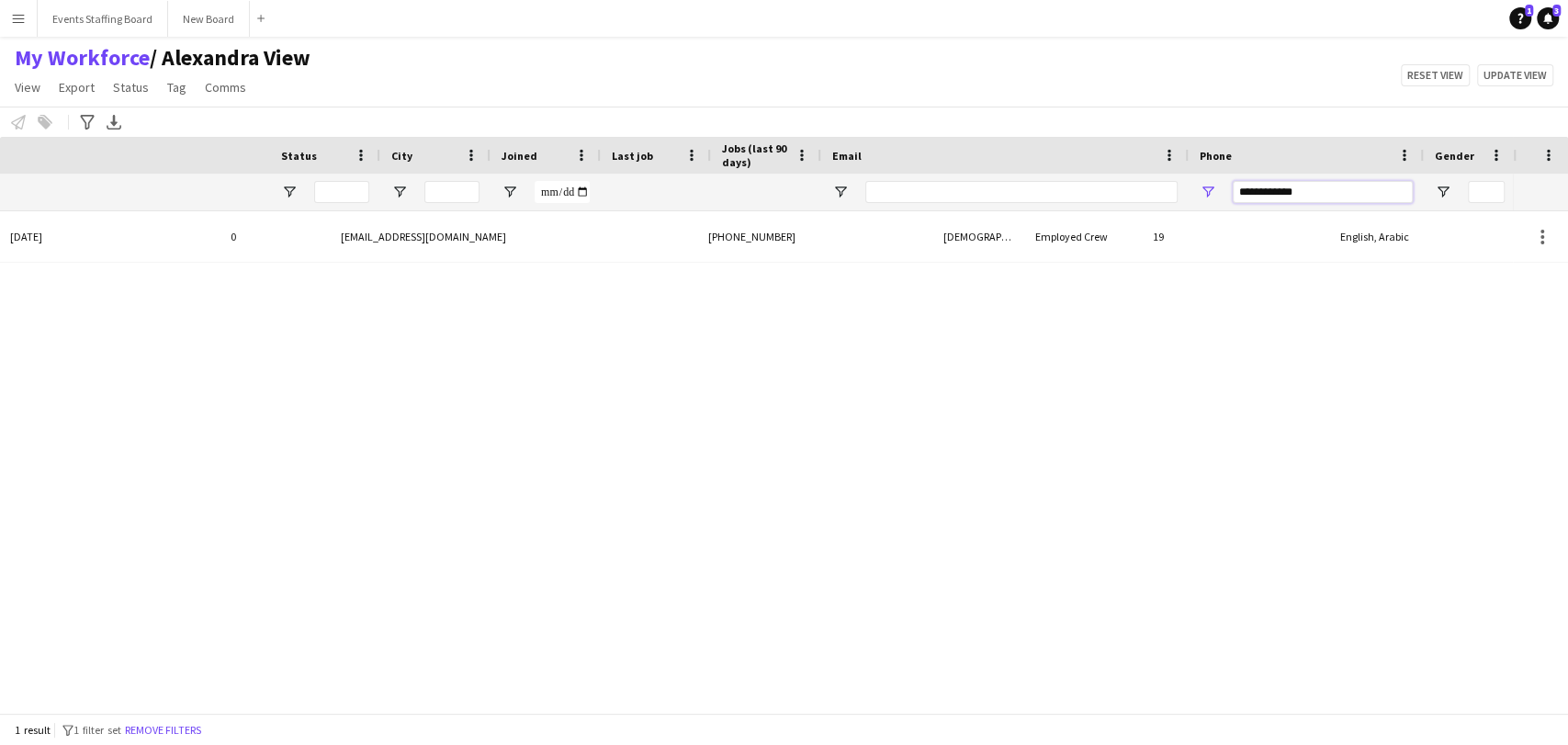
scroll to position [0, 0]
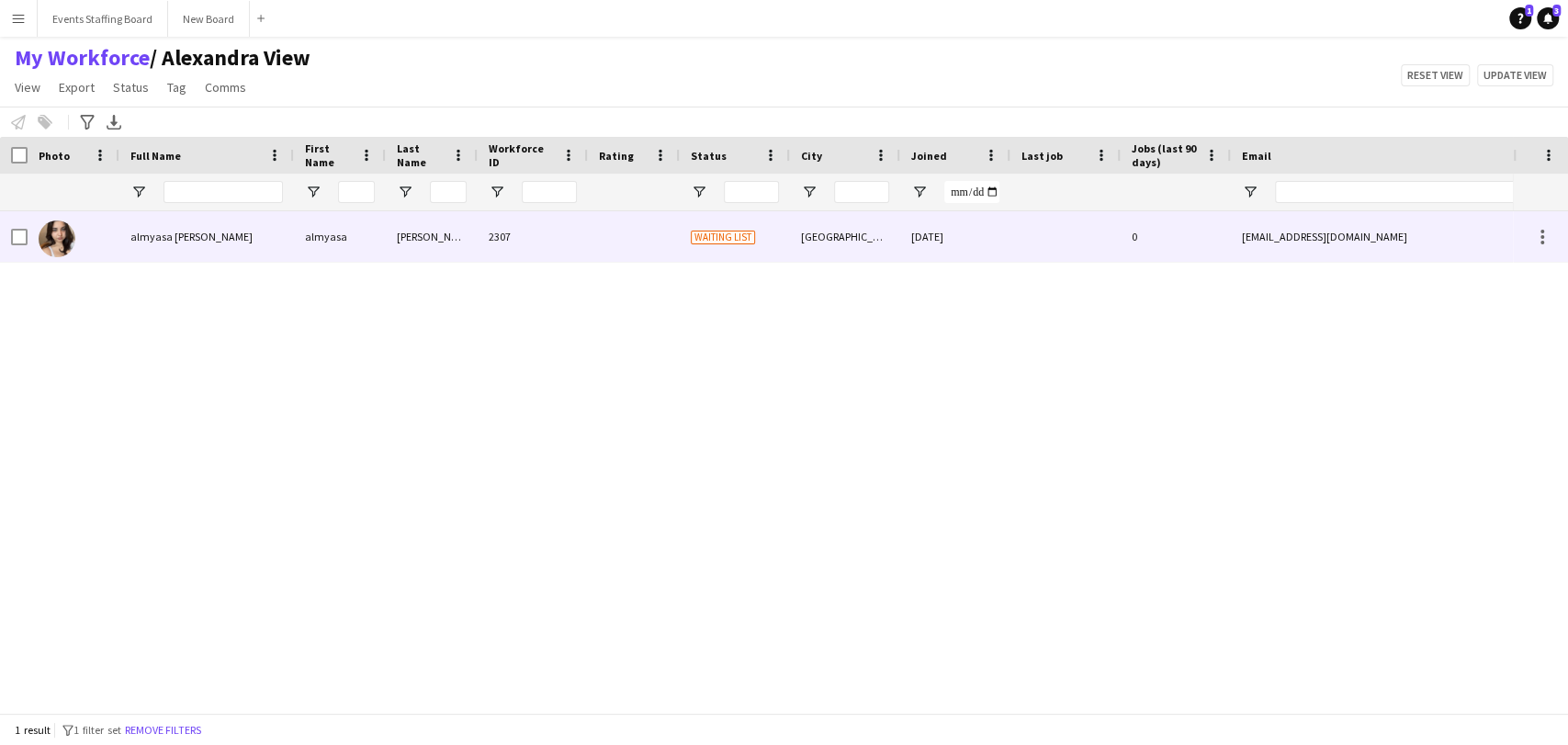
type input "**********"
drag, startPoint x: 433, startPoint y: 244, endPoint x: 443, endPoint y: 270, distance: 27.9
click at [433, 244] on div "[PERSON_NAME]" at bounding box center [431, 237] width 92 height 51
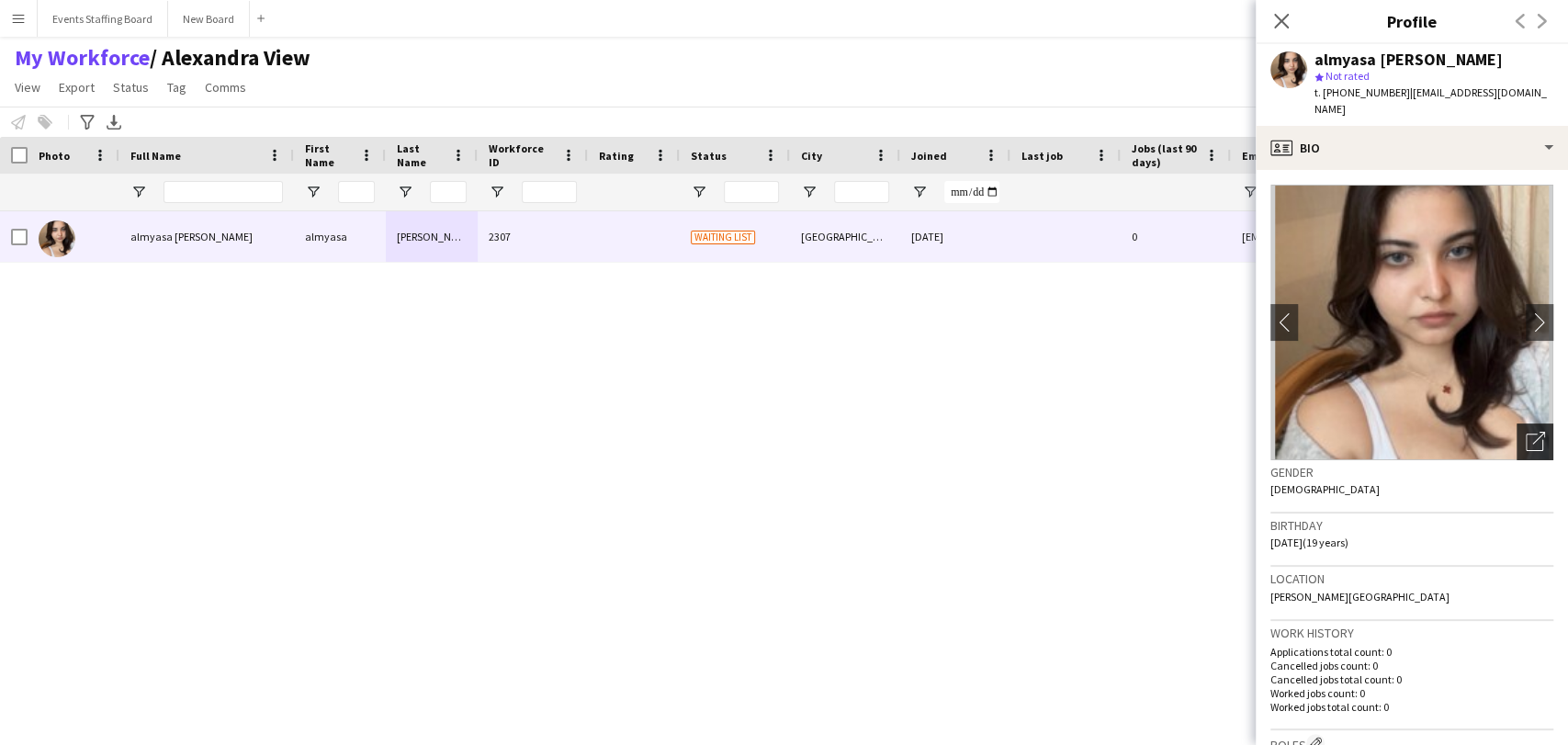
click at [1526, 424] on div "Open photos pop-in" at bounding box center [1535, 442] width 37 height 37
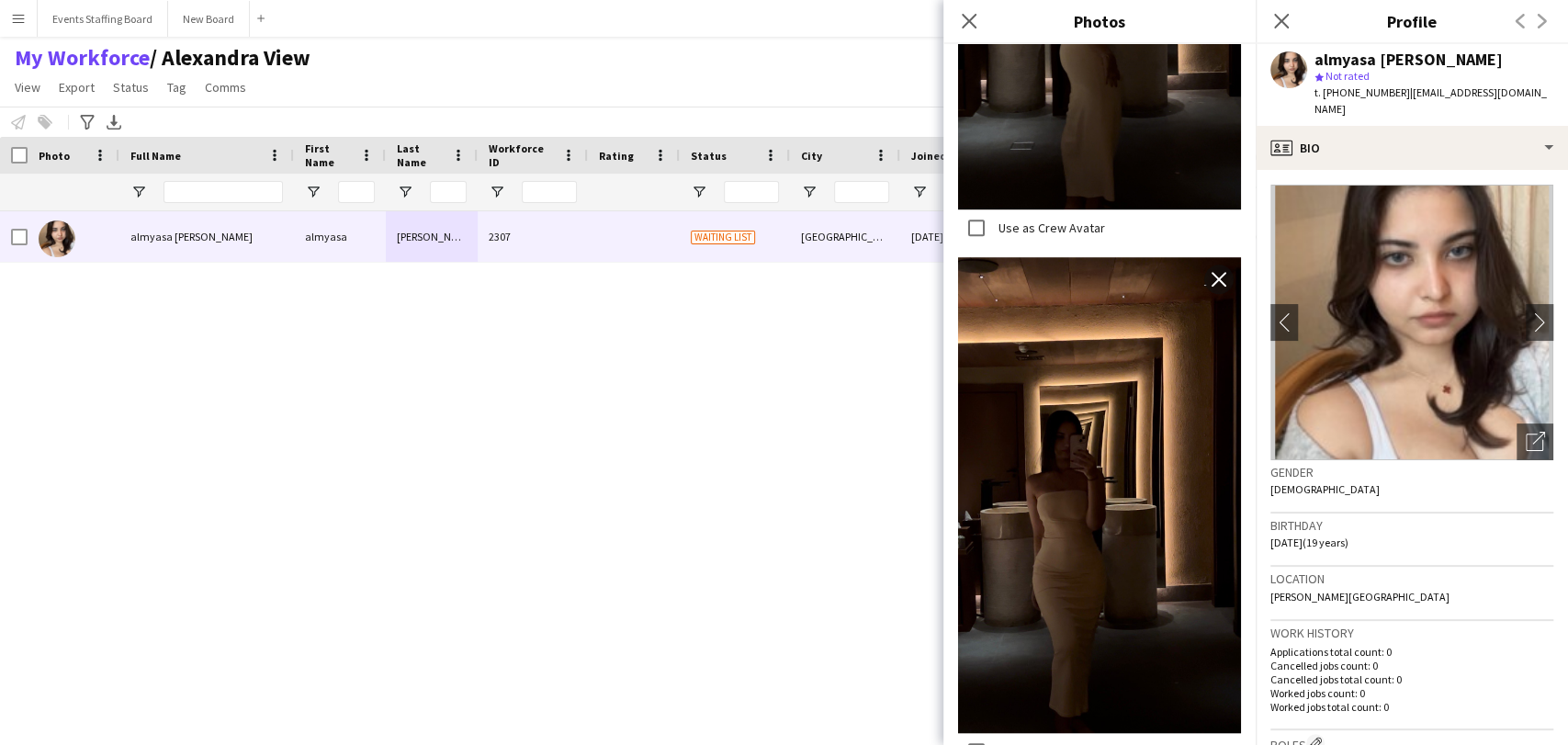
scroll to position [703, 0]
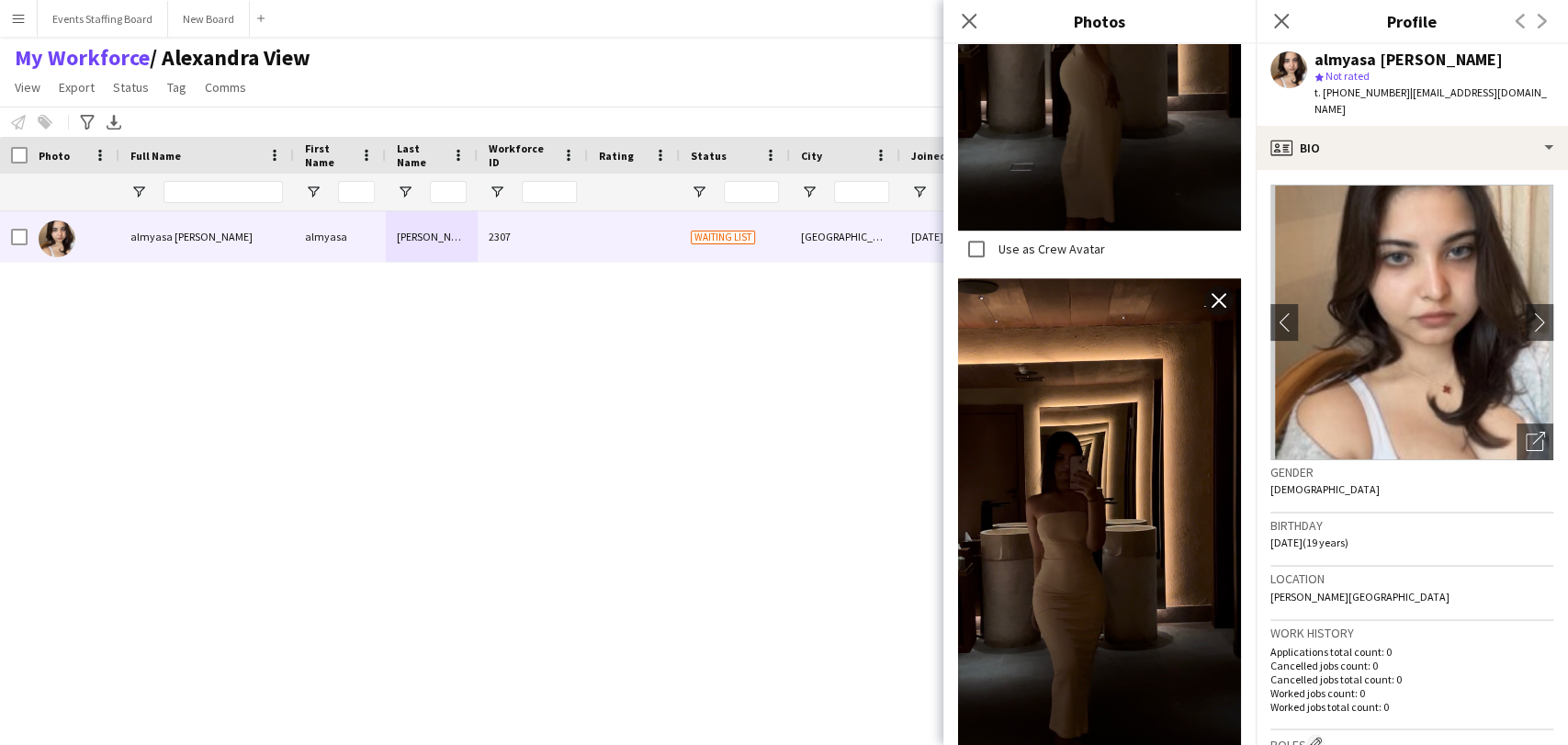
click at [709, 455] on div "Waiting list Doha [DATE] 0 [EMAIL_ADDRESS][DOMAIN_NAME] [PHONE_NUMBER] [PERSON_…" at bounding box center [756, 454] width 1512 height 486
click at [440, 535] on div "Waiting list Doha [DATE] 0 [EMAIL_ADDRESS][DOMAIN_NAME] [PHONE_NUMBER] [PERSON_…" at bounding box center [756, 454] width 1512 height 486
click at [1282, 18] on icon "Close pop-in" at bounding box center [1281, 20] width 18 height 18
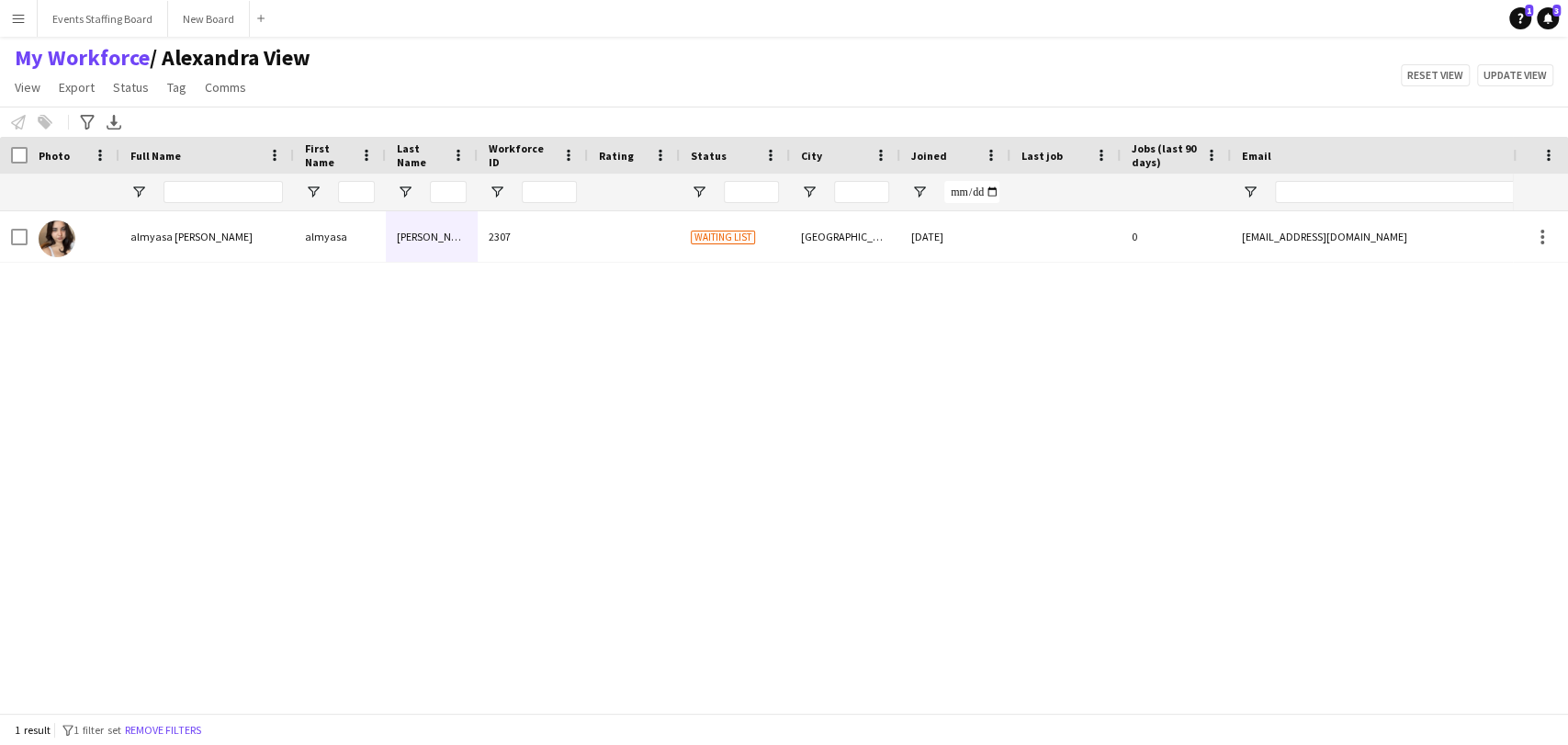
click at [157, 731] on button "Remove filters" at bounding box center [163, 729] width 84 height 20
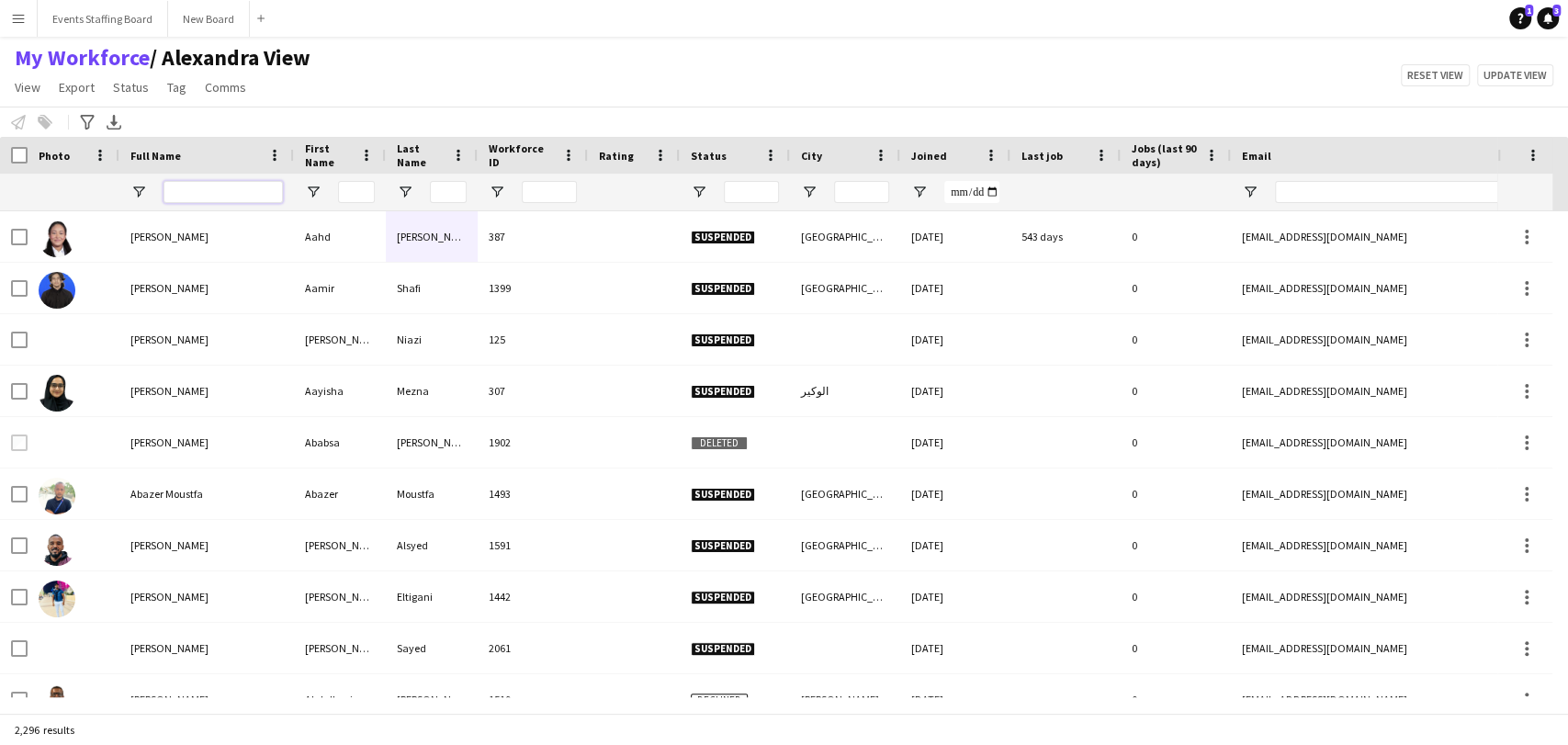
click at [176, 183] on input "Full Name Filter Input" at bounding box center [223, 192] width 120 height 22
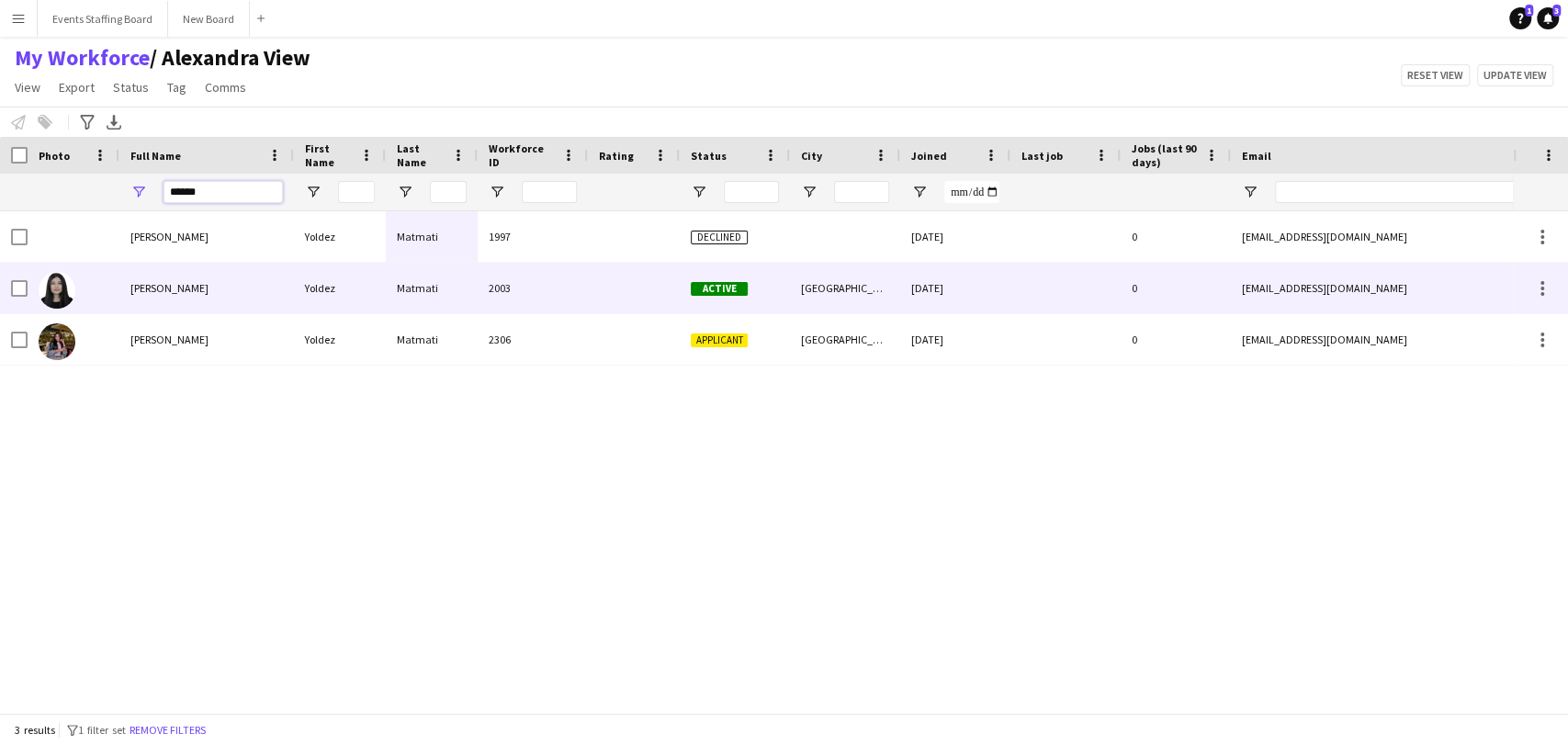
type input "******"
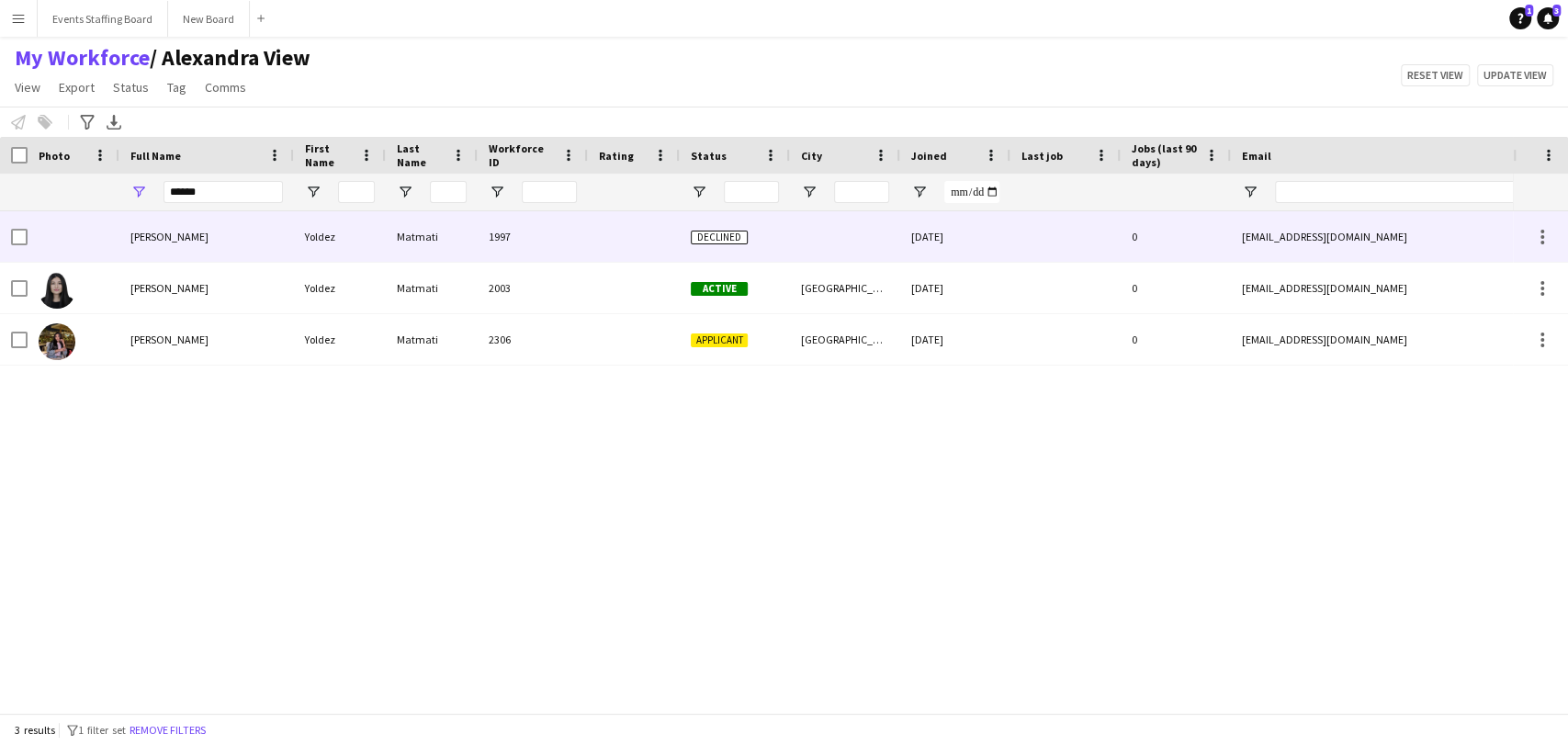
click at [191, 258] on div "[PERSON_NAME]" at bounding box center [206, 237] width 174 height 51
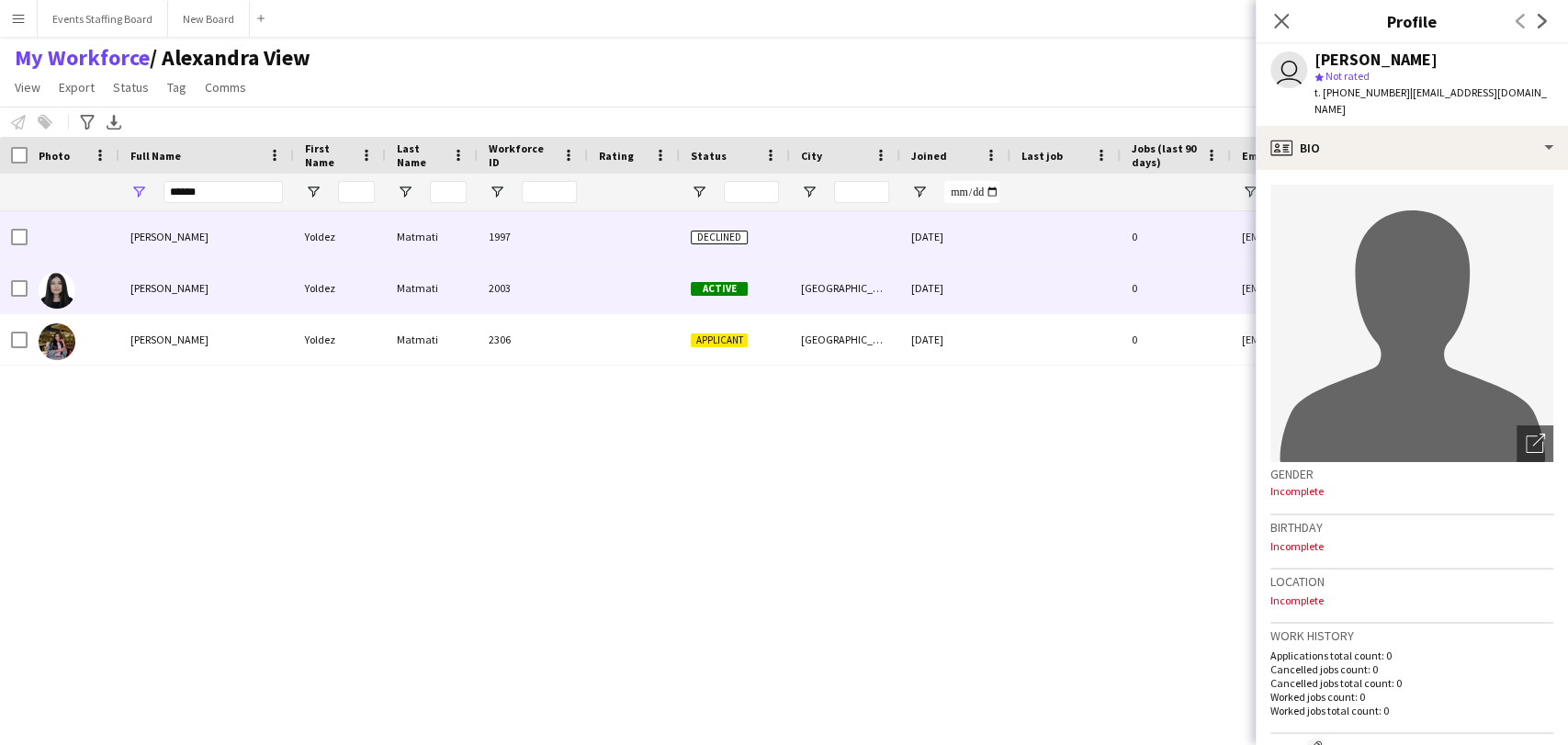
click at [191, 300] on div "[PERSON_NAME]" at bounding box center [206, 288] width 174 height 51
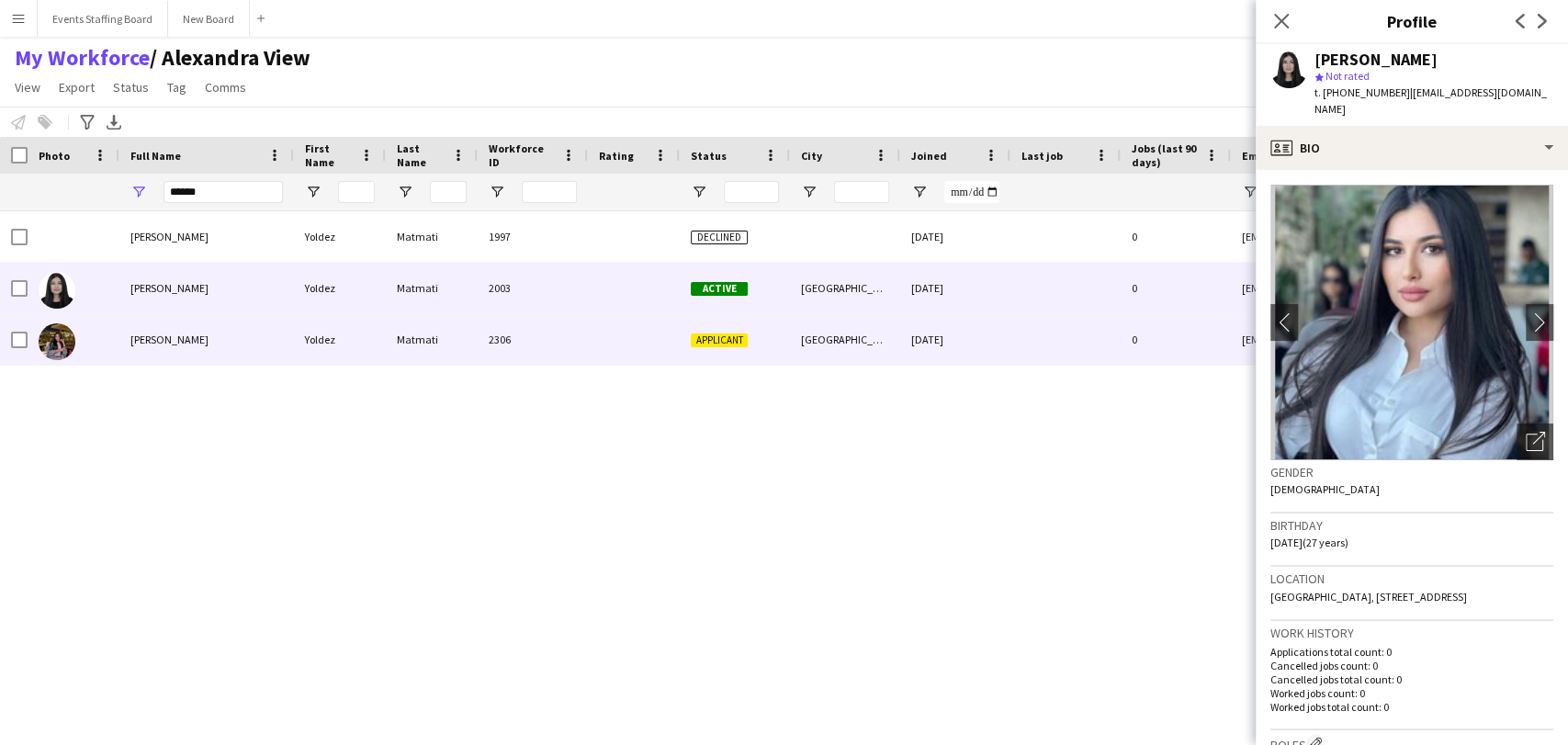
click at [154, 339] on span "[PERSON_NAME]" at bounding box center [169, 339] width 78 height 14
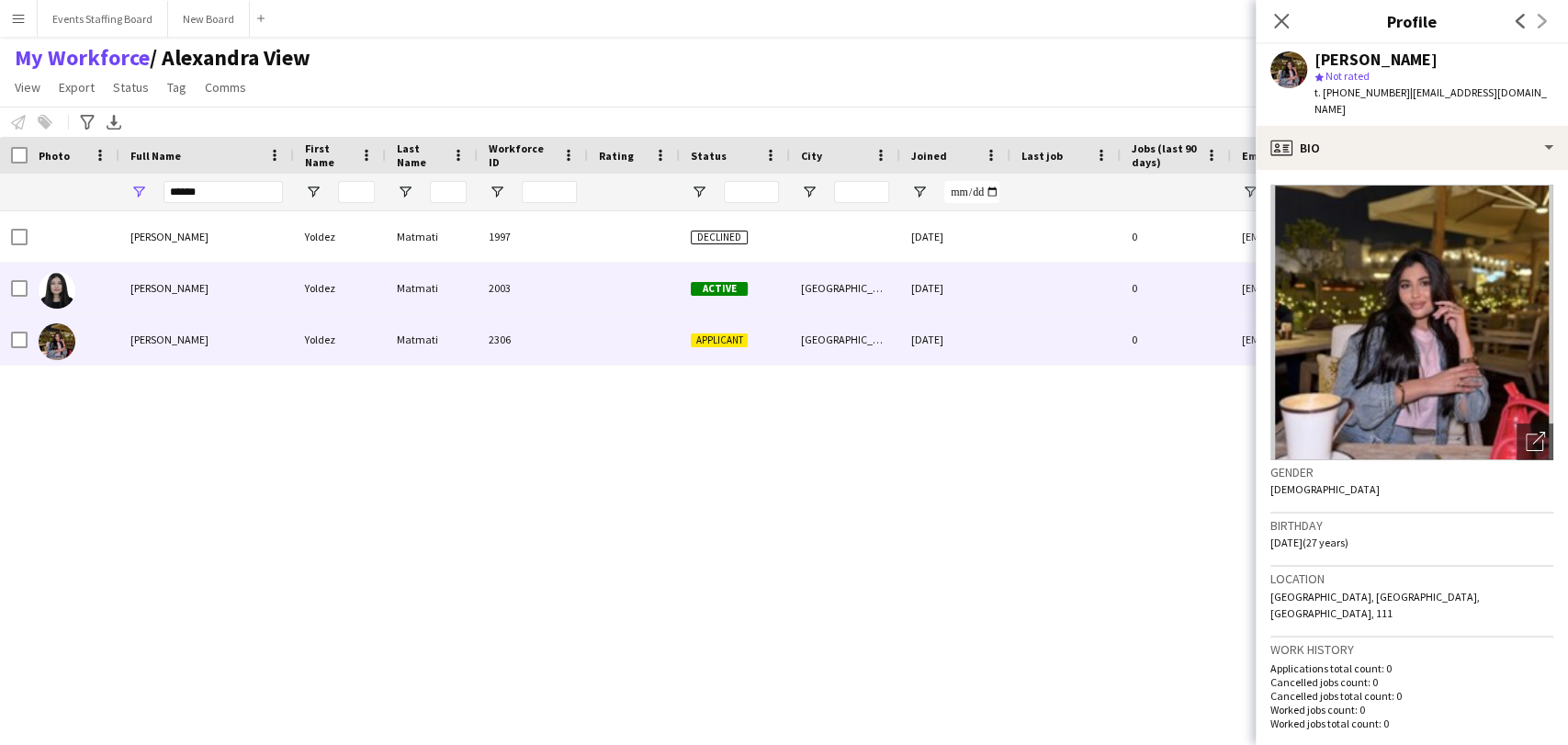
click at [180, 300] on div "[PERSON_NAME]" at bounding box center [206, 288] width 174 height 51
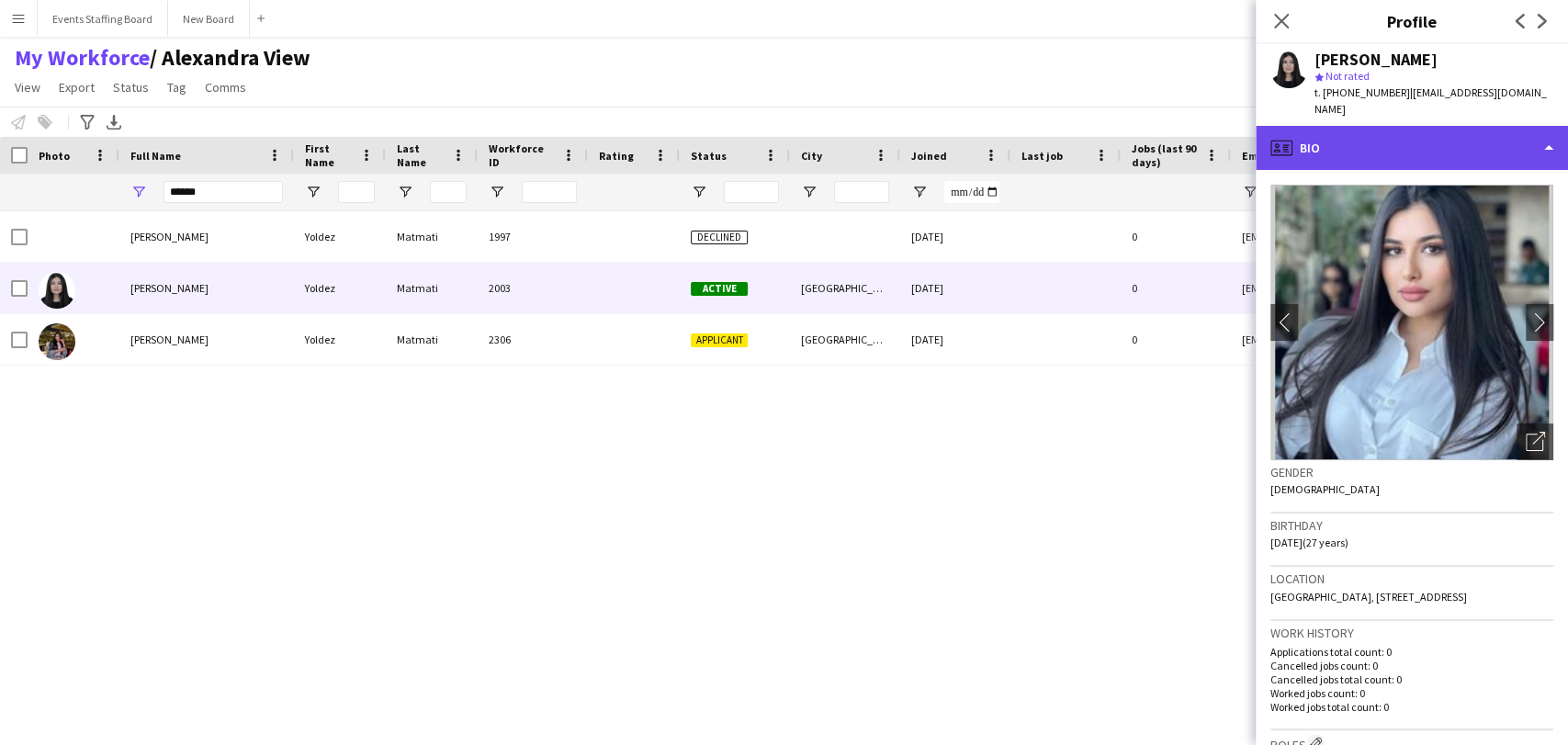
click at [1333, 126] on div "profile Bio" at bounding box center [1411, 147] width 313 height 44
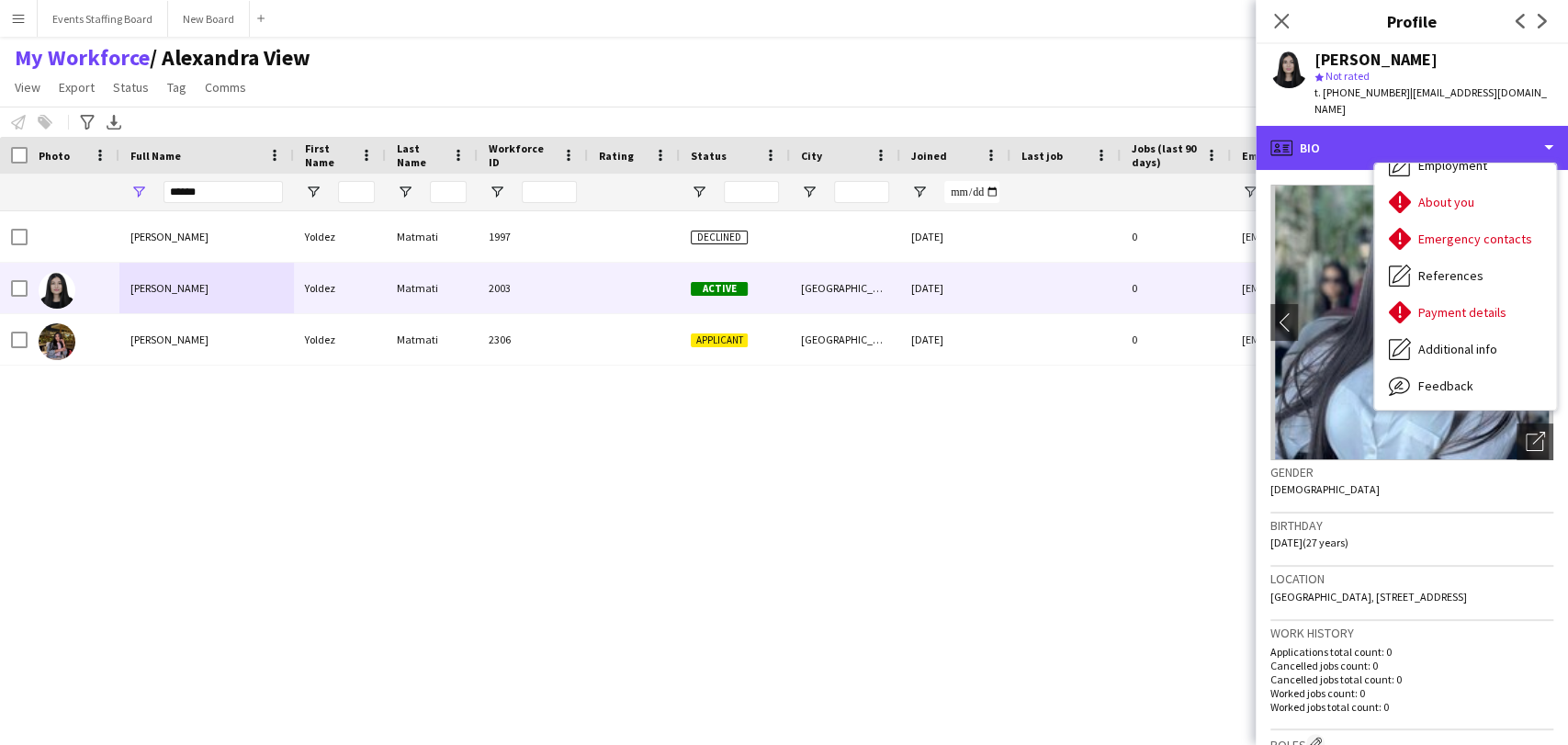
scroll to position [135, 0]
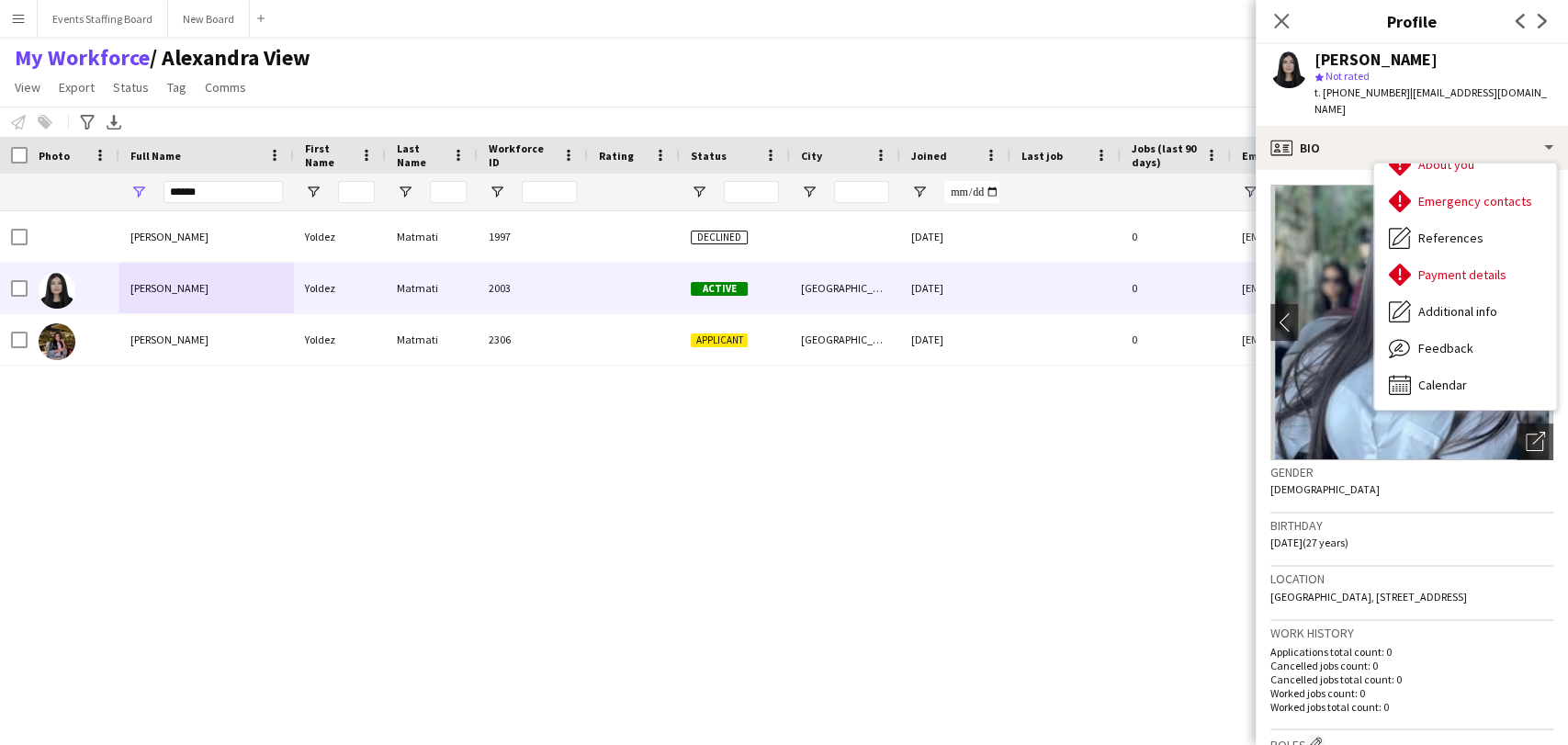
click at [889, 384] on div "Yoldez [PERSON_NAME] Yoldez [PERSON_NAME] 1997 Declined [DATE] 0 [EMAIL_ADDRESS…" at bounding box center [756, 454] width 1512 height 486
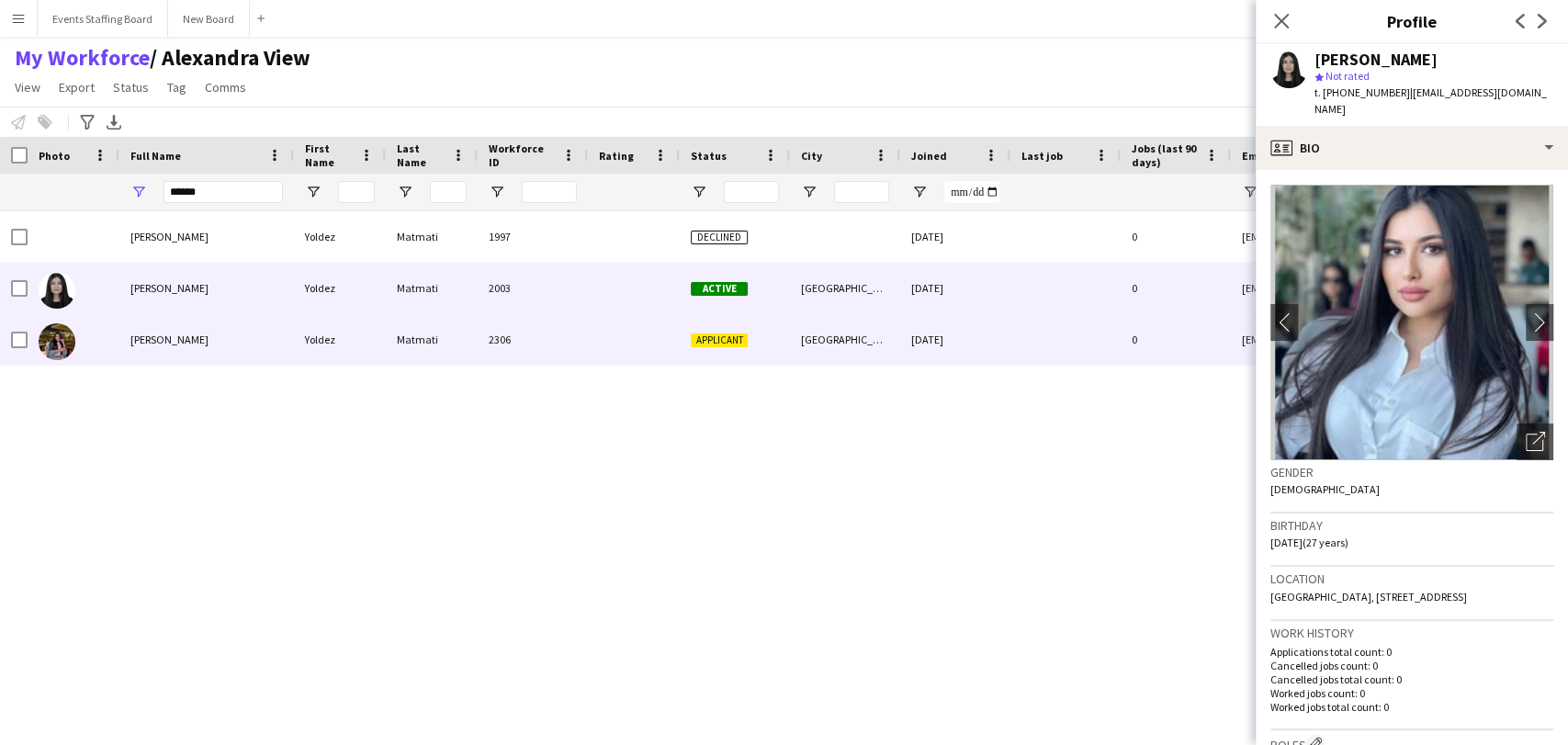
click at [439, 342] on div "Matmati" at bounding box center [431, 340] width 92 height 51
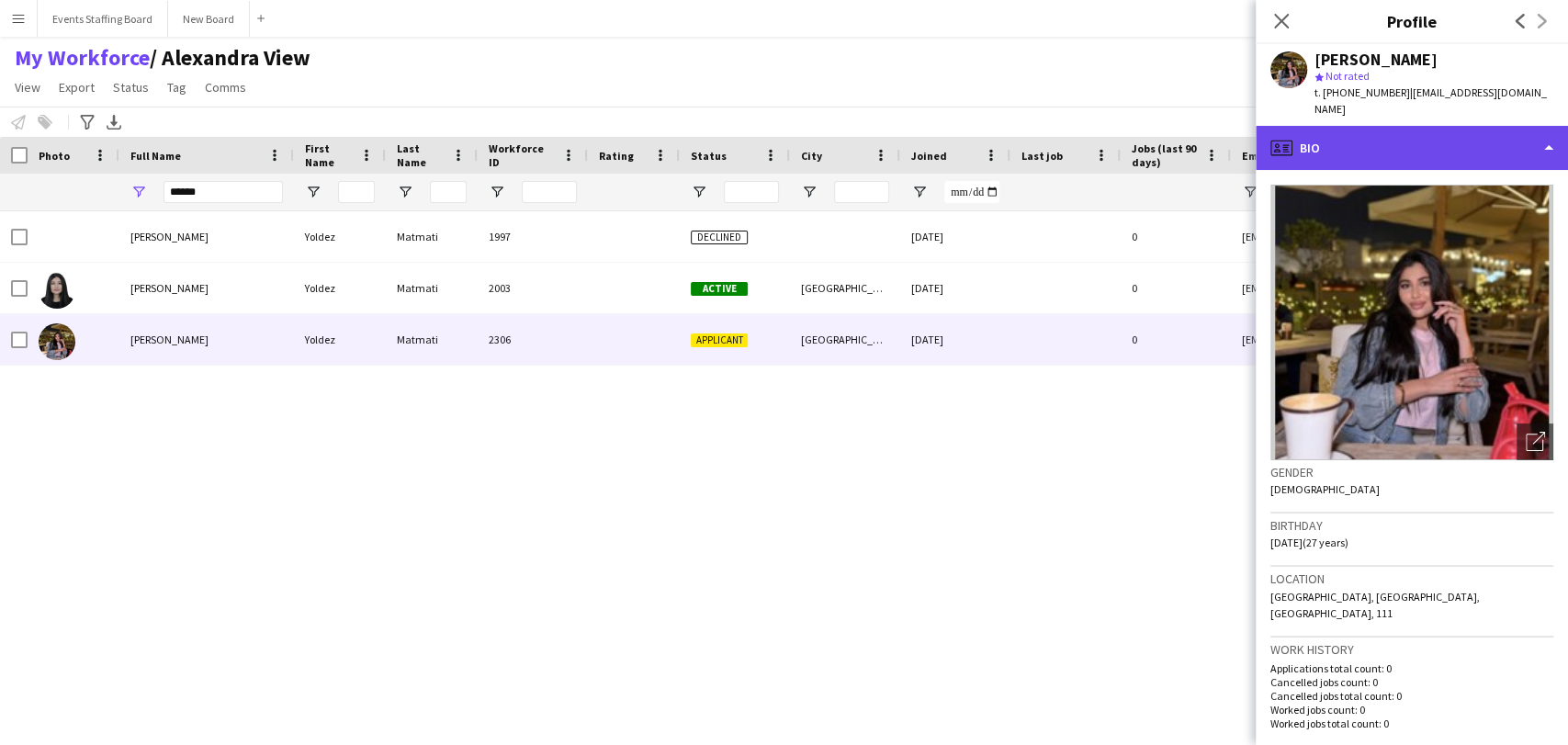
click at [1472, 126] on div "profile Bio" at bounding box center [1411, 147] width 313 height 44
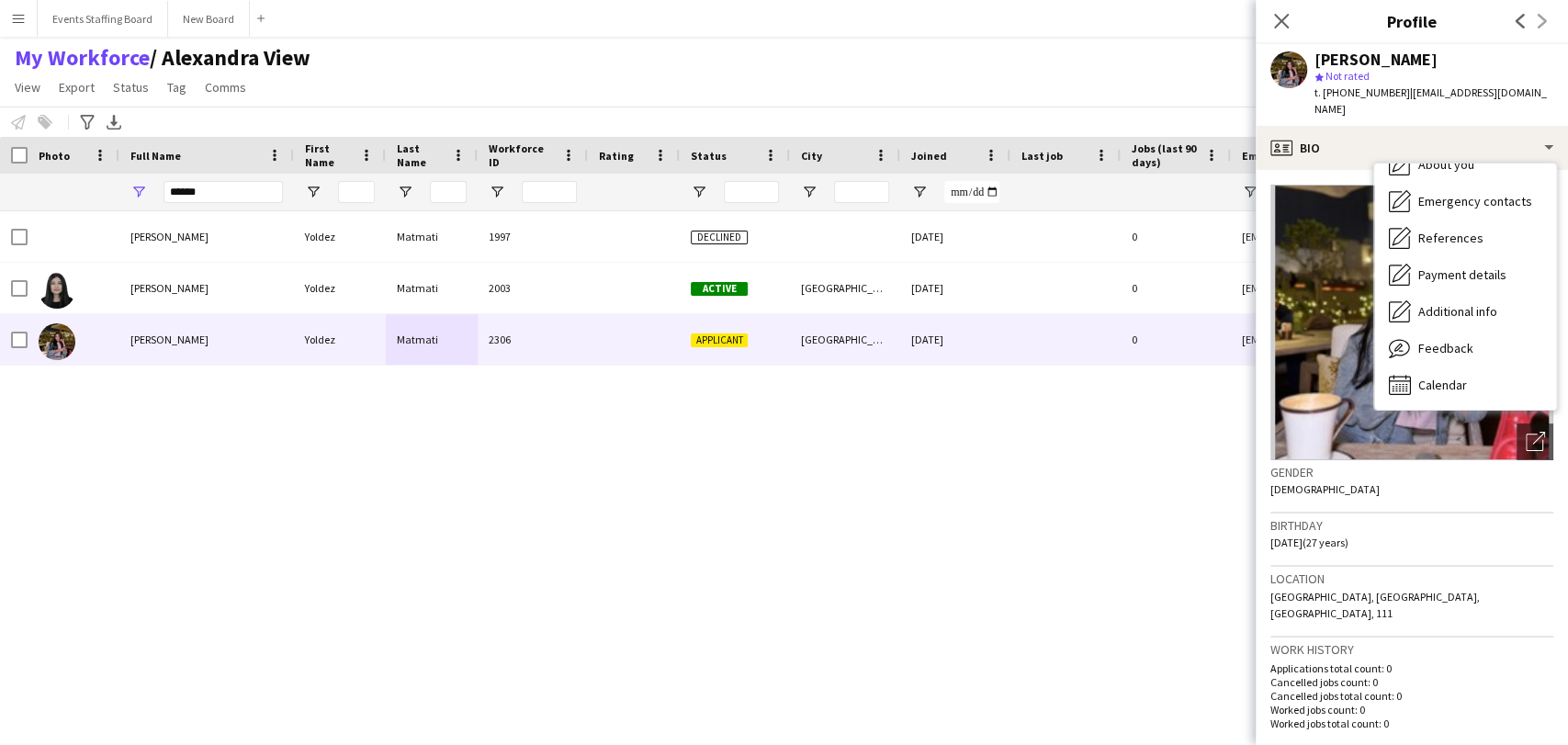
click at [1124, 409] on div "Yoldez [PERSON_NAME] Yoldez [PERSON_NAME] 1997 Declined [DATE] 0 [EMAIL_ADDRESS…" at bounding box center [756, 454] width 1512 height 486
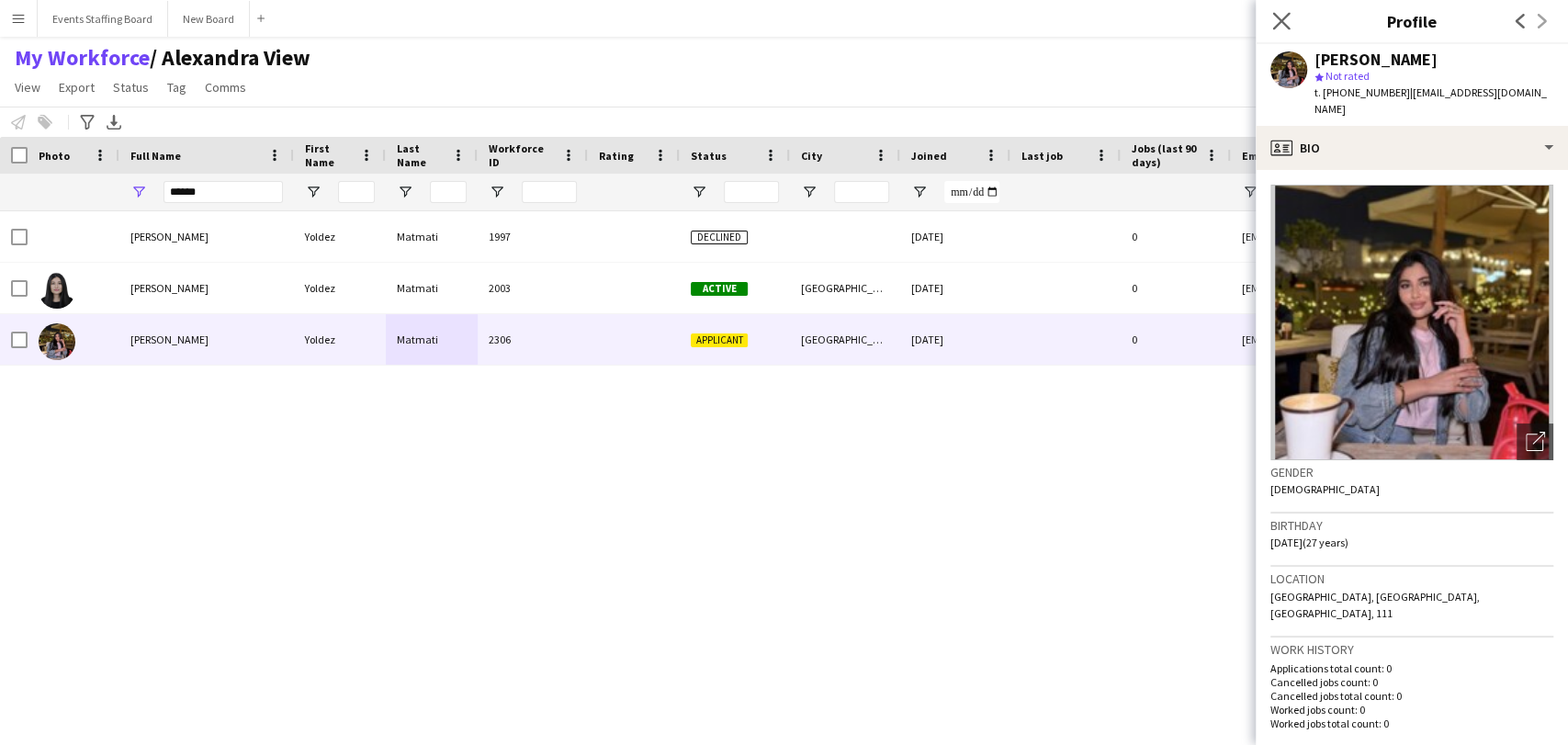
click at [1272, 17] on app-icon "Close pop-in" at bounding box center [1281, 20] width 26 height 26
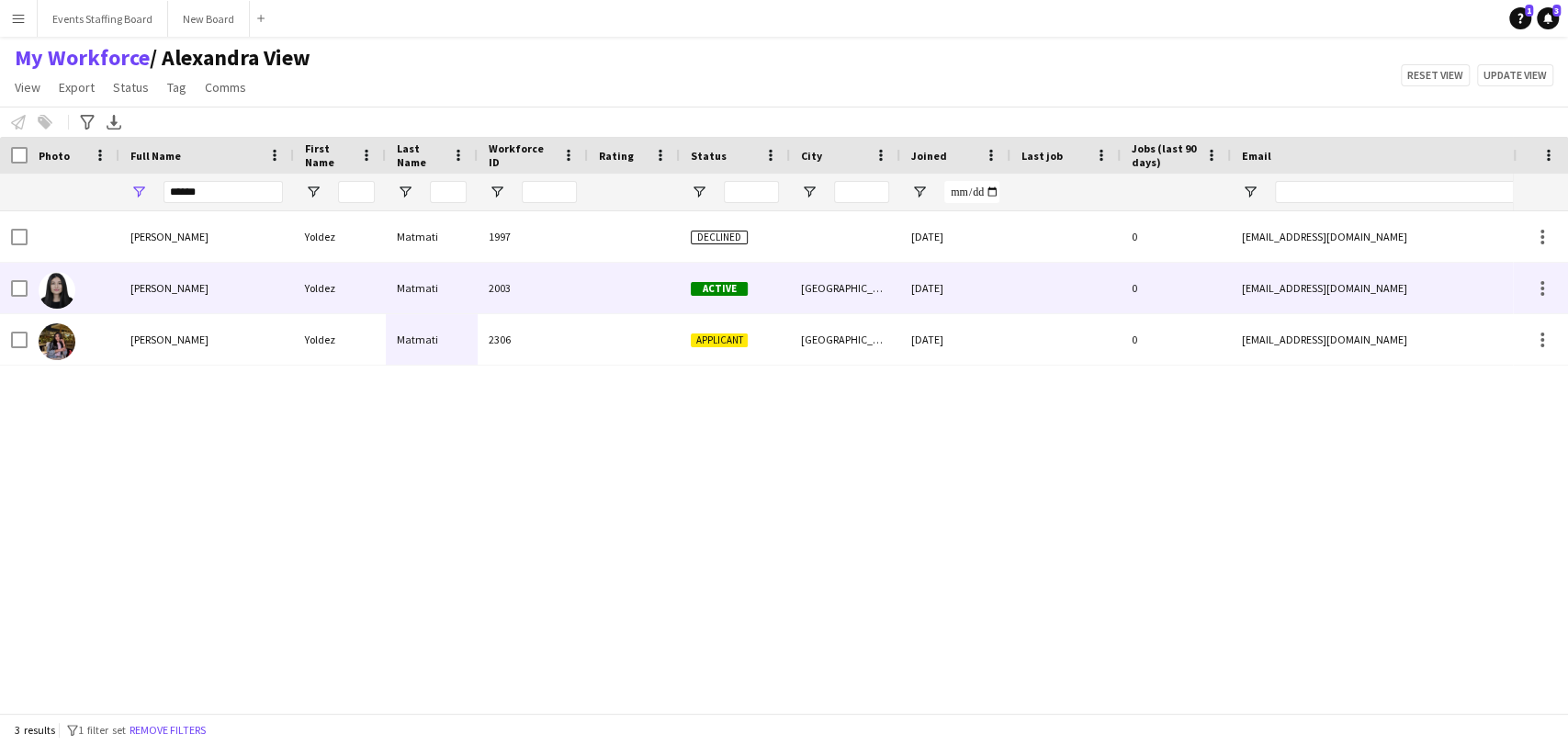
click at [848, 274] on div "[GEOGRAPHIC_DATA]" at bounding box center [844, 288] width 110 height 51
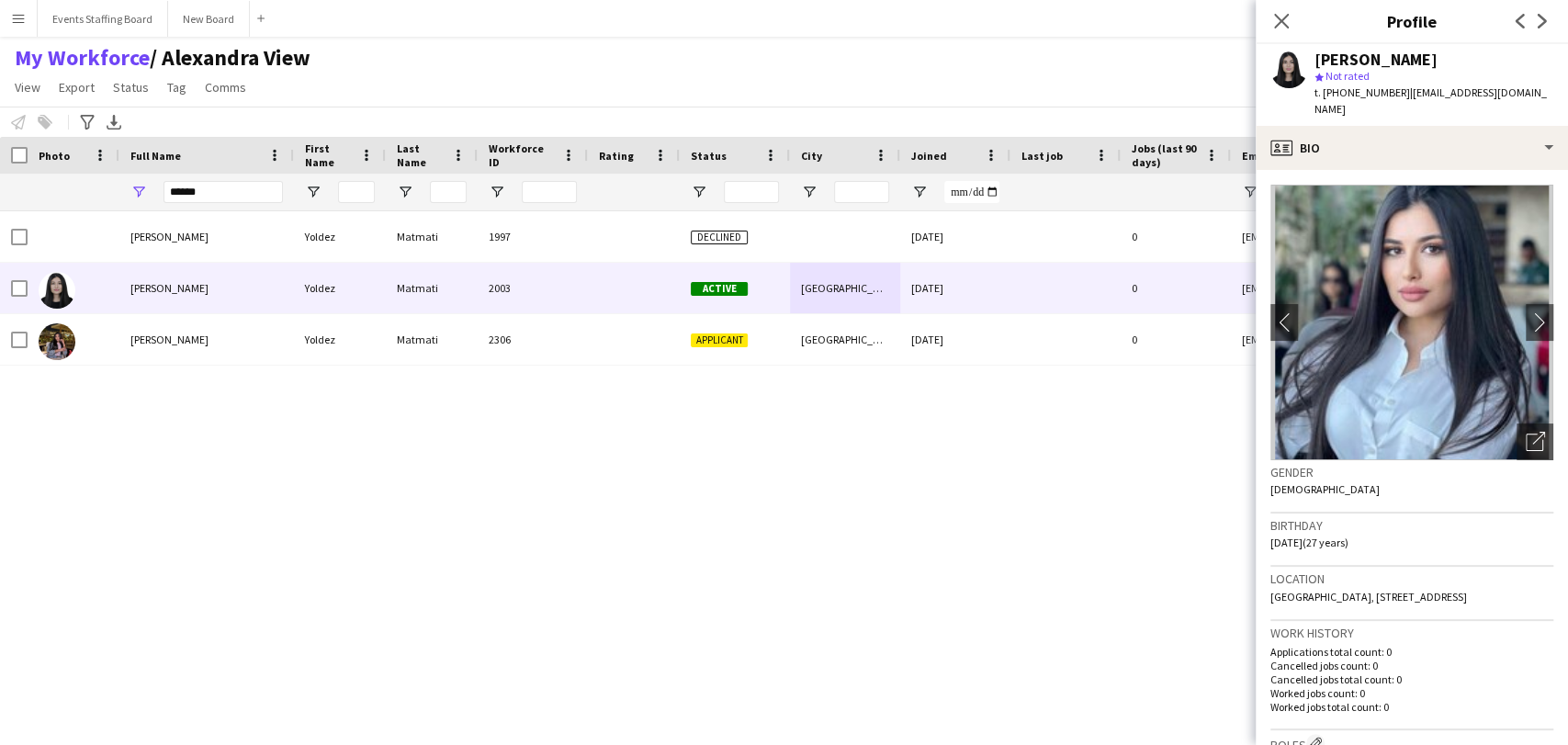
drag, startPoint x: 1395, startPoint y: 94, endPoint x: 1566, endPoint y: 86, distance: 171.2
click at [1566, 86] on app-profile-header "Yoldez Matmati star Not rated t. [PHONE_NUMBER] | [EMAIL_ADDRESS][DOMAIN_NAME]" at bounding box center [1411, 85] width 313 height 82
copy span "[EMAIL_ADDRESS][DOMAIN_NAME]"
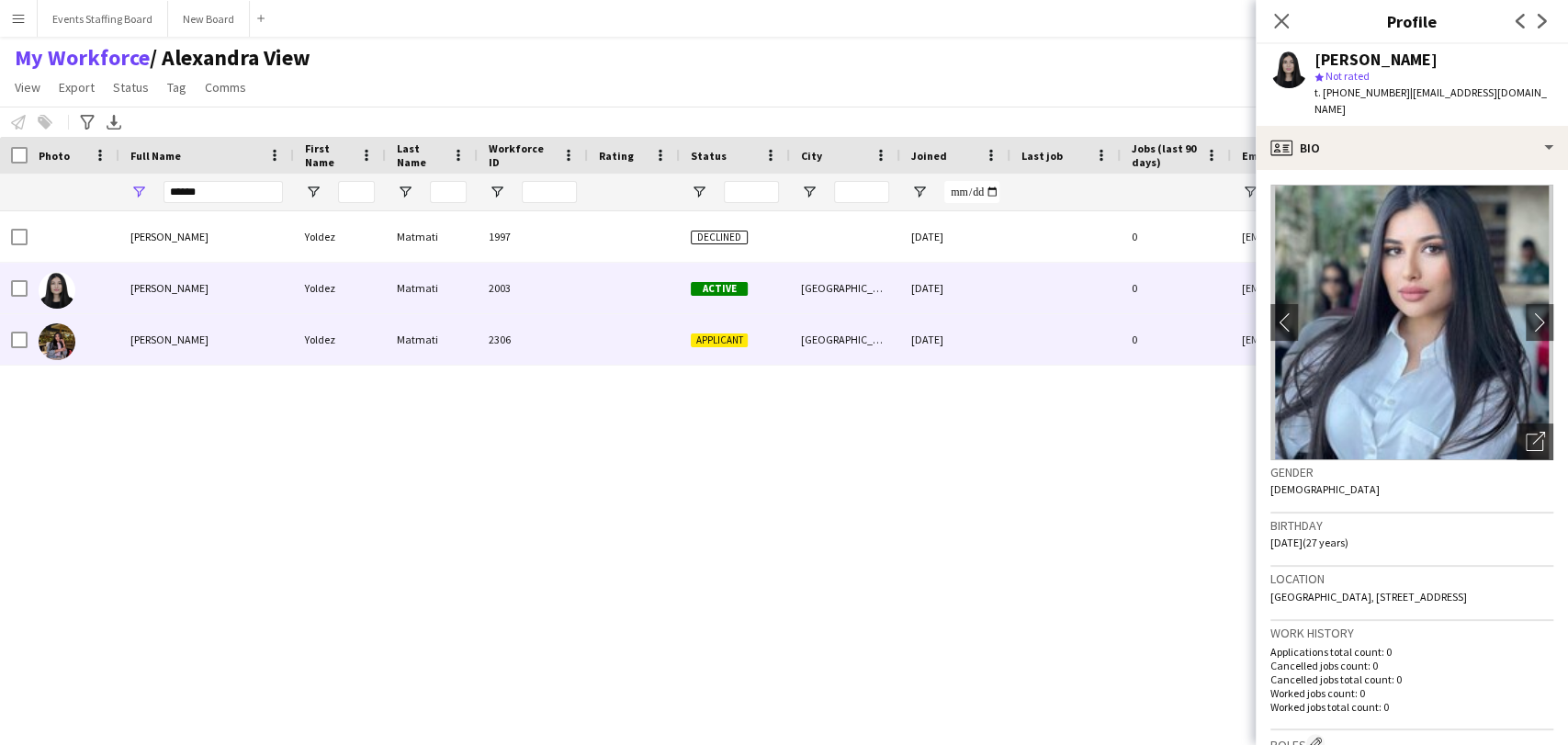
click at [330, 341] on div "Yoldez" at bounding box center [340, 340] width 92 height 51
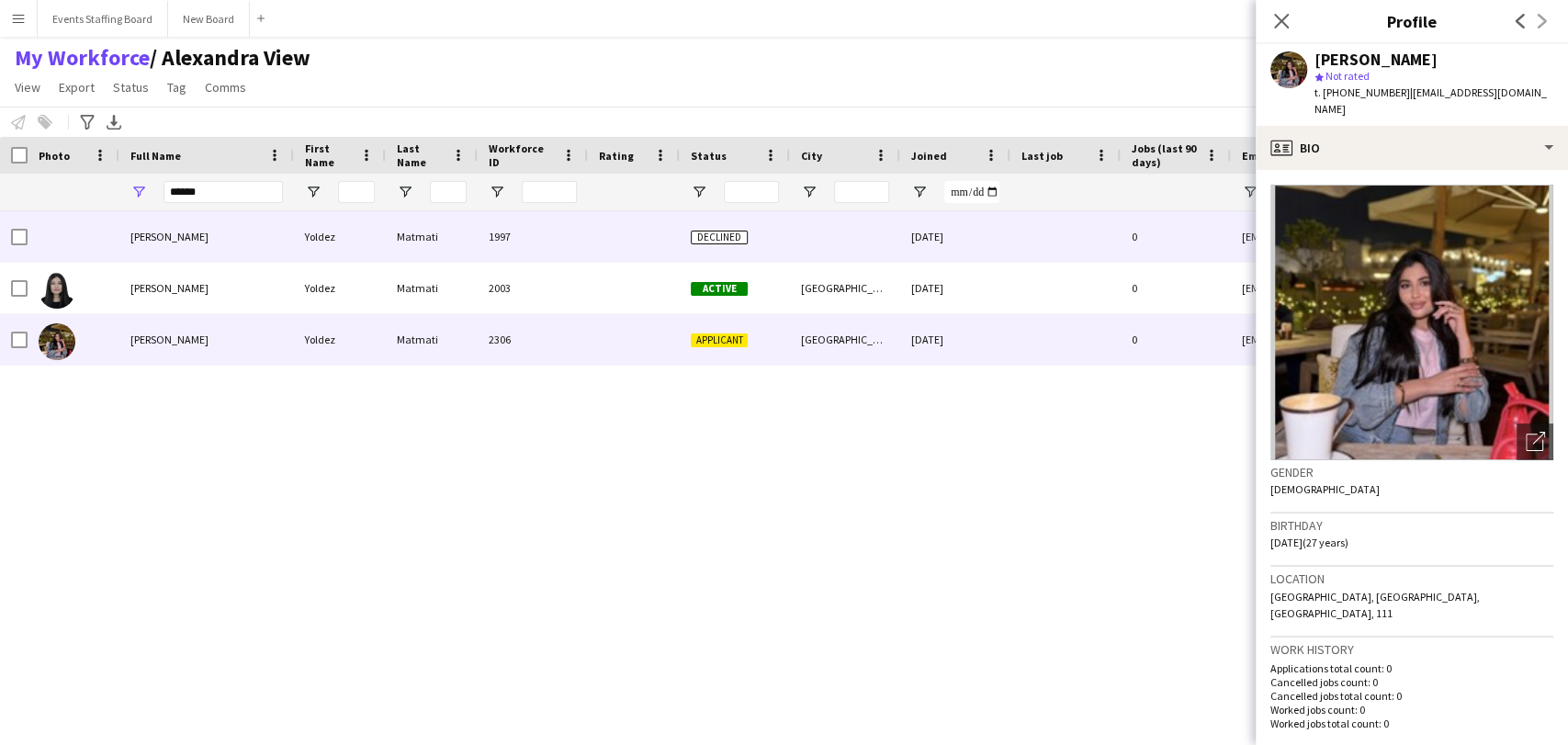
click at [246, 291] on div "[PERSON_NAME]" at bounding box center [206, 288] width 174 height 51
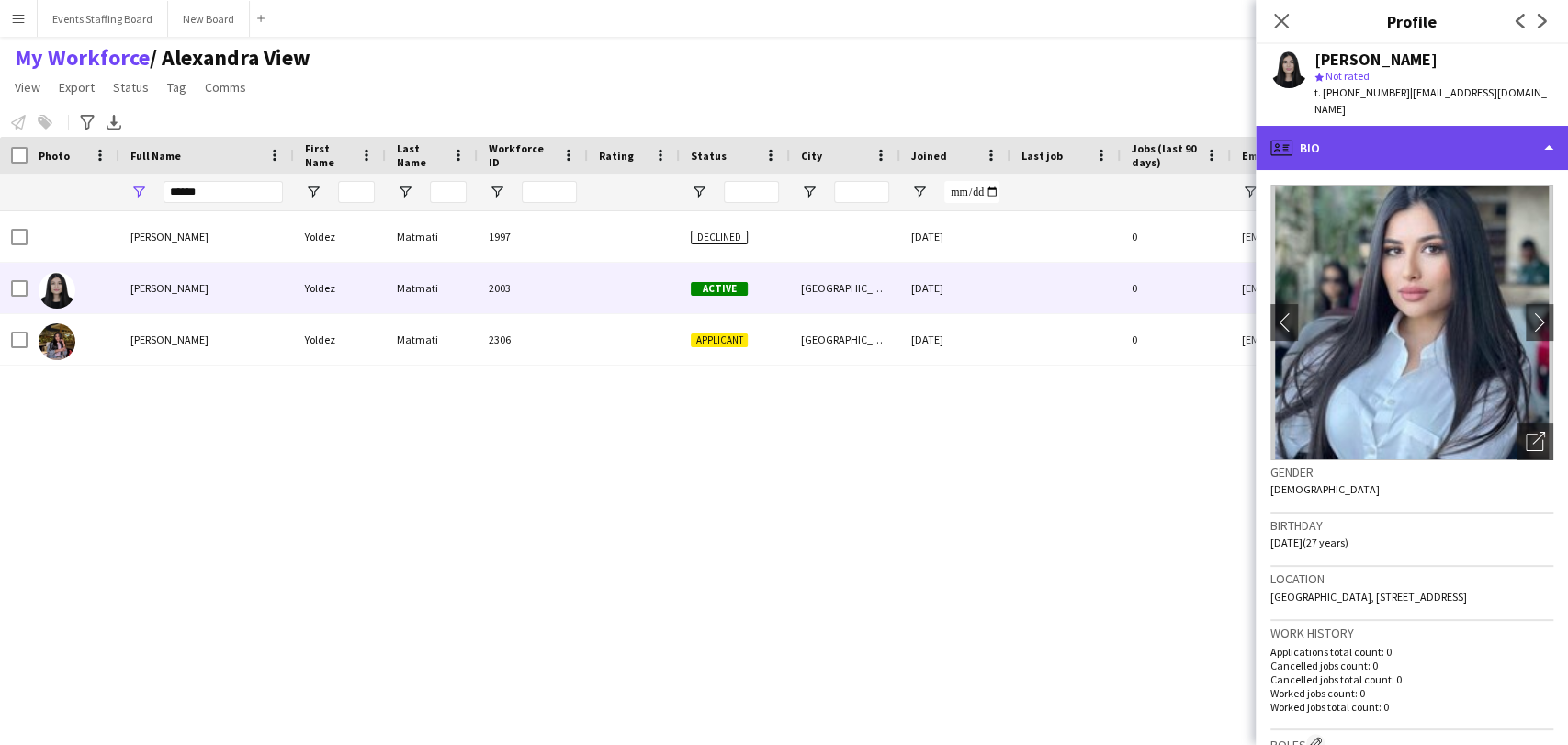
click at [1437, 146] on div "profile Bio" at bounding box center [1411, 147] width 313 height 44
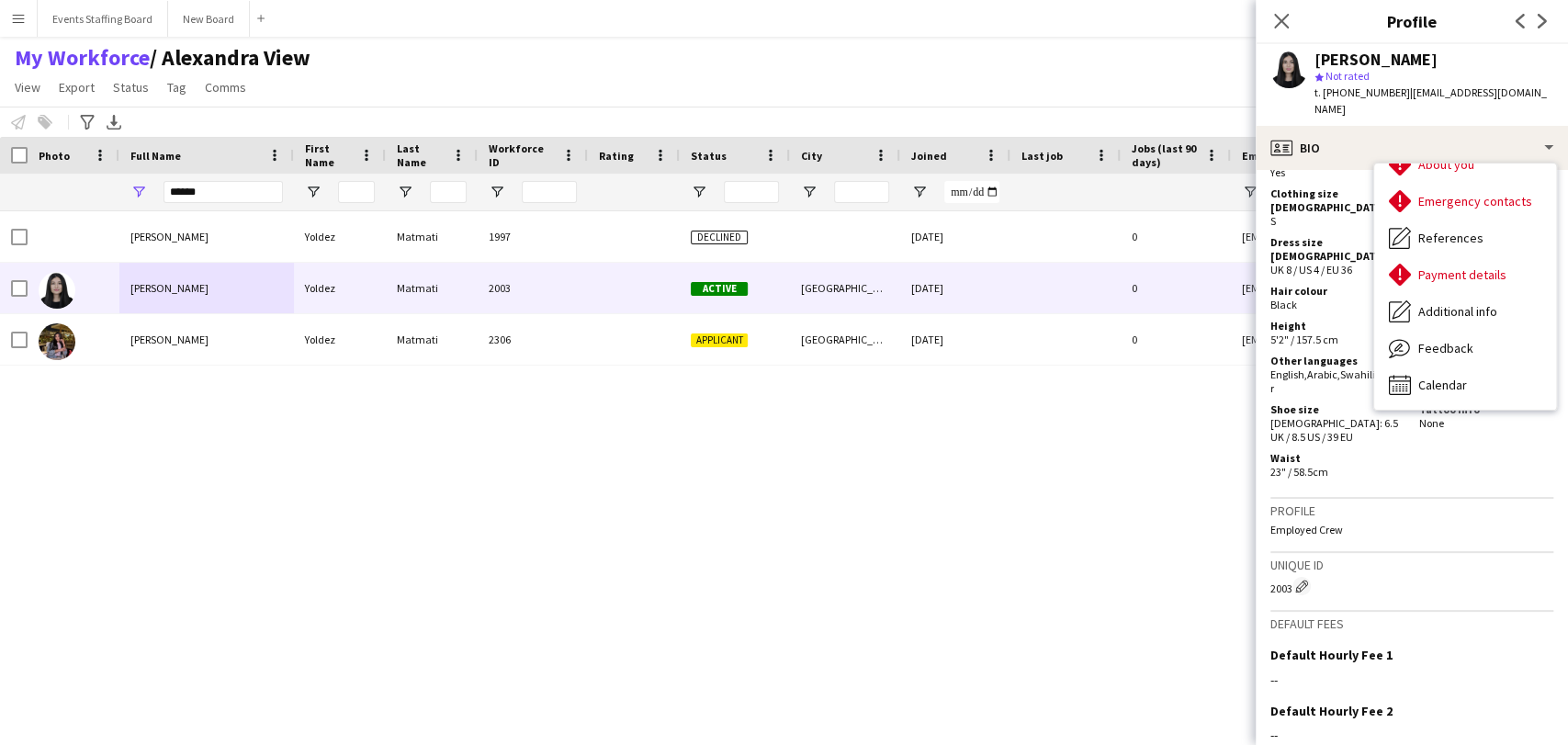
click at [739, 458] on div "Yoldez [PERSON_NAME] Yoldez [PERSON_NAME] 1997 Declined [DATE] 0 [EMAIL_ADDRESS…" at bounding box center [756, 454] width 1512 height 486
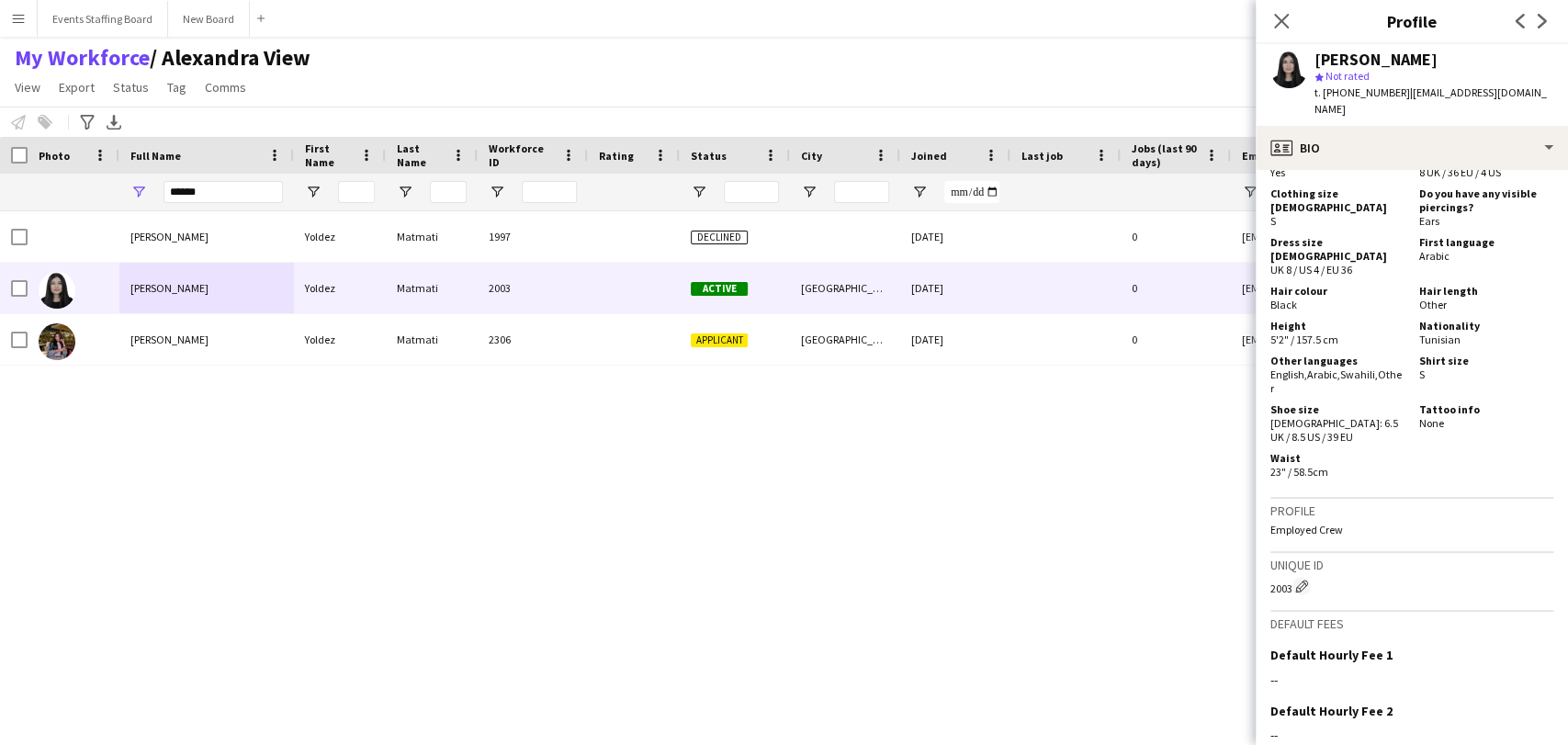
click at [453, 368] on div "Yoldez [PERSON_NAME] Yoldez [PERSON_NAME] 1997 Declined [DATE] 0 [EMAIL_ADDRESS…" at bounding box center [756, 454] width 1512 height 486
click at [383, 339] on div "[PERSON_NAME] [PERSON_NAME] 2306 Applicant [GEOGRAPHIC_DATA] [DATE] 0 [EMAIL_AD…" at bounding box center [1207, 340] width 2413 height 52
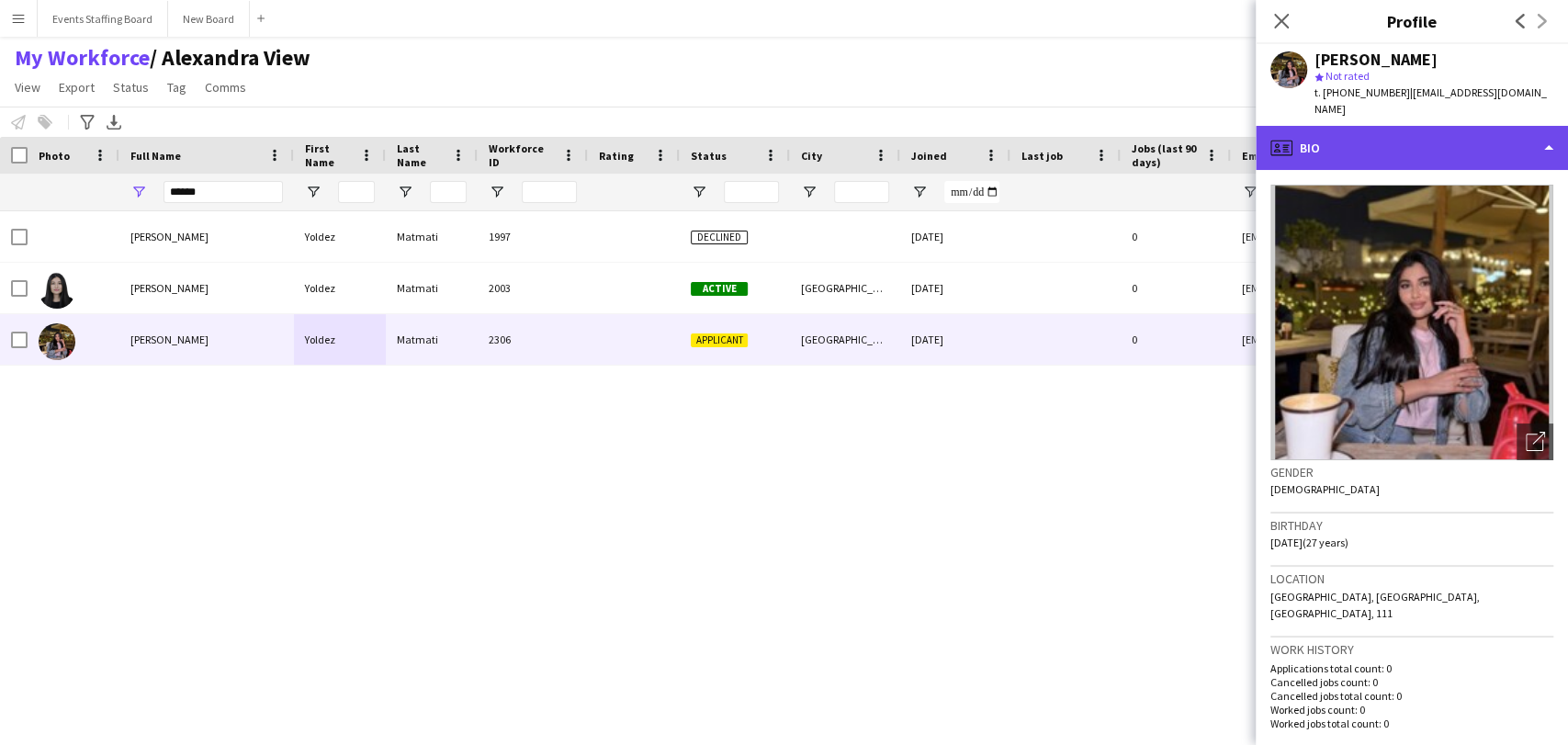
click at [1411, 126] on div "profile Bio" at bounding box center [1411, 147] width 313 height 44
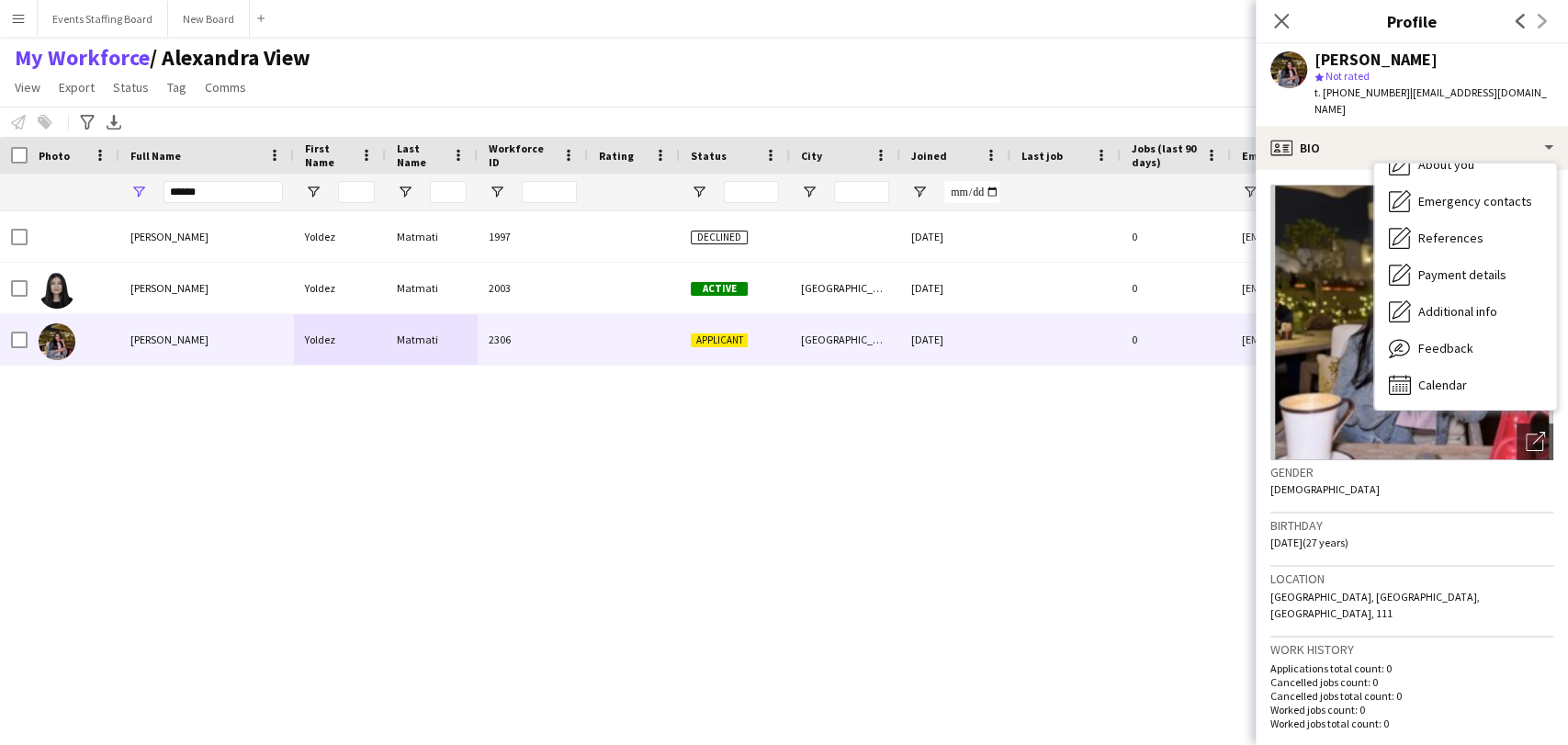
click at [726, 450] on div "Yoldez [PERSON_NAME] Yoldez [PERSON_NAME] 1997 Declined [DATE] 0 [EMAIL_ADDRESS…" at bounding box center [756, 454] width 1512 height 486
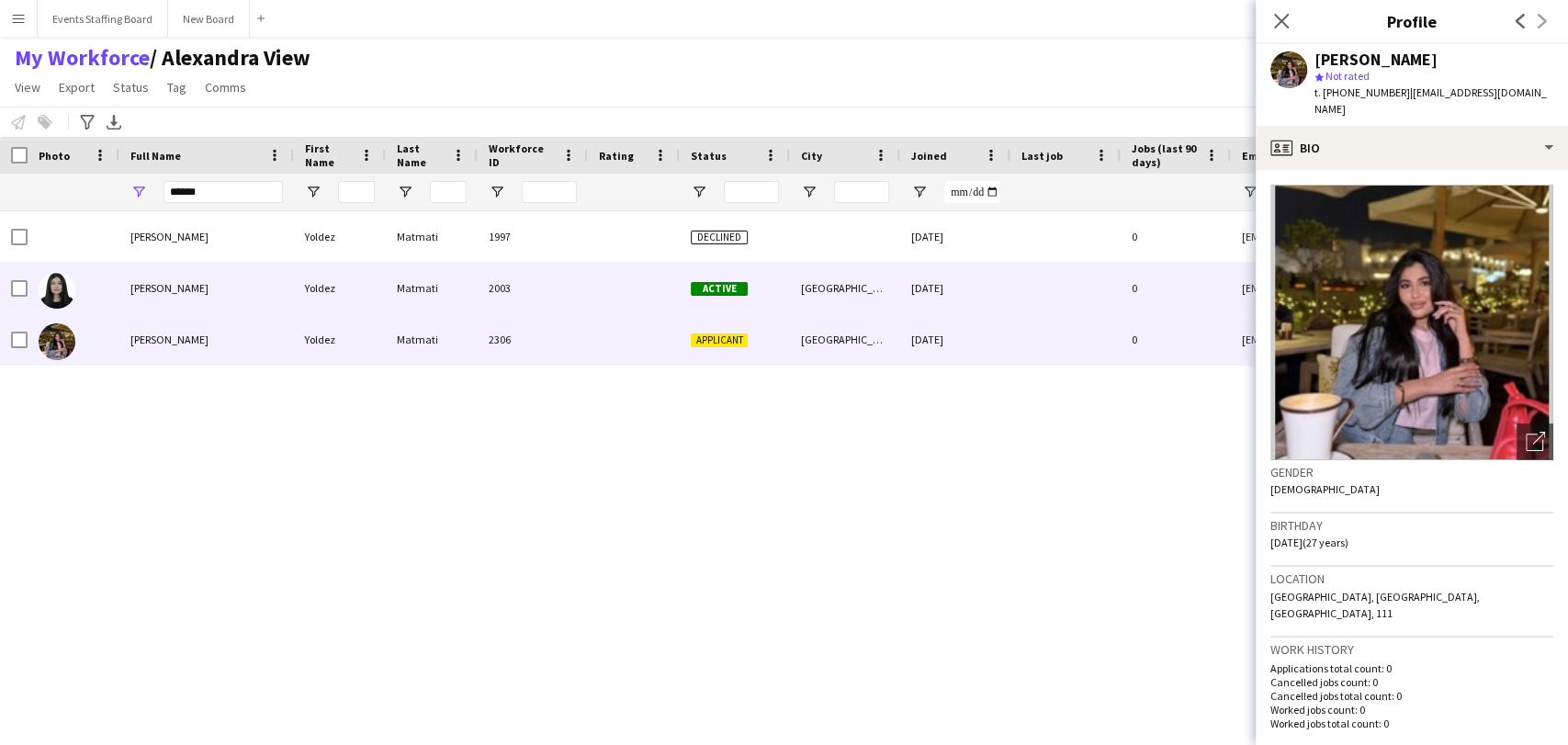
click at [662, 296] on div at bounding box center [634, 288] width 92 height 51
